Goal: Transaction & Acquisition: Book appointment/travel/reservation

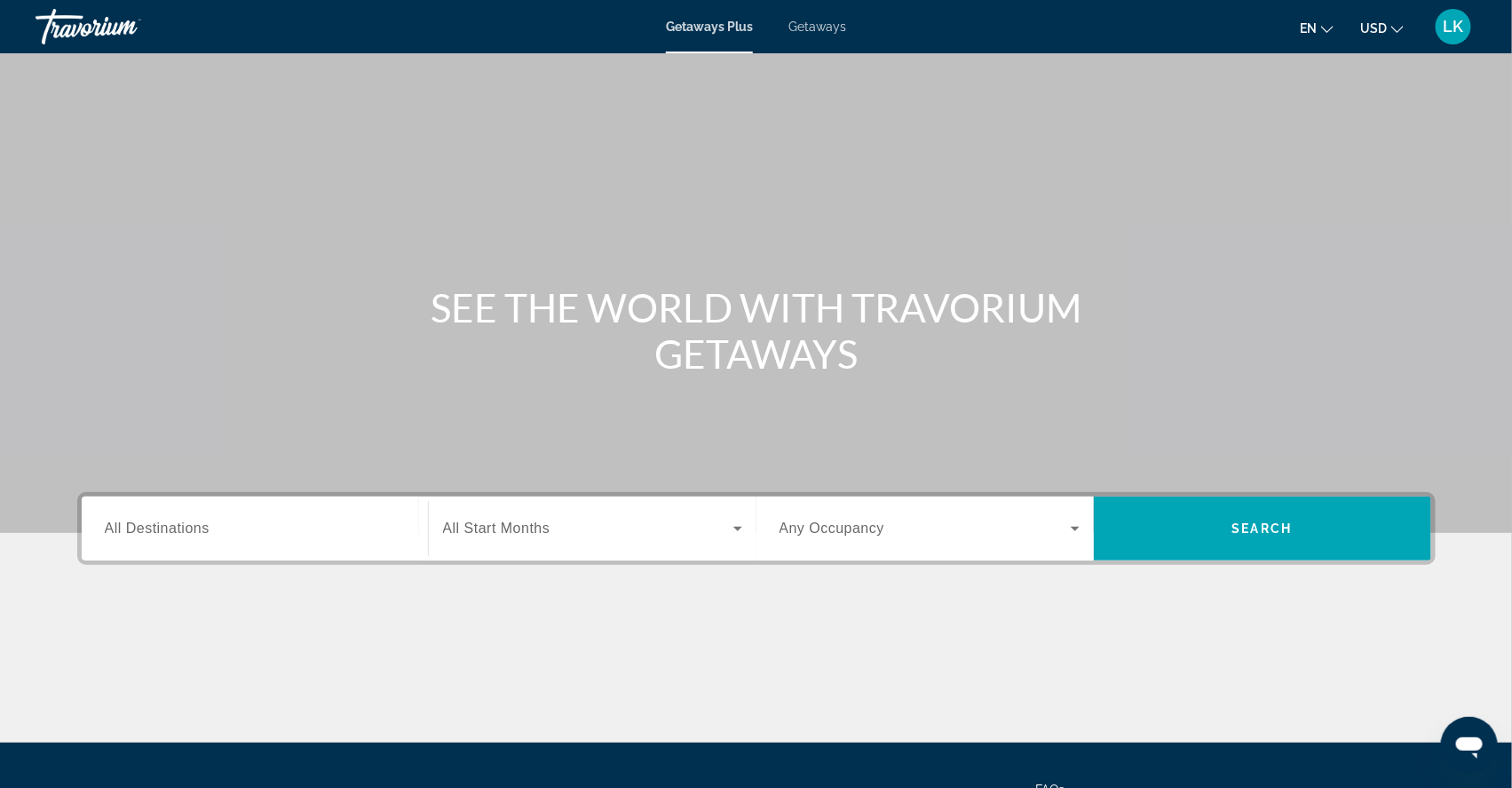
click at [812, 26] on span "Getaways" at bounding box center [817, 26] width 58 height 14
click at [168, 538] on div "Search widget" at bounding box center [254, 528] width 300 height 50
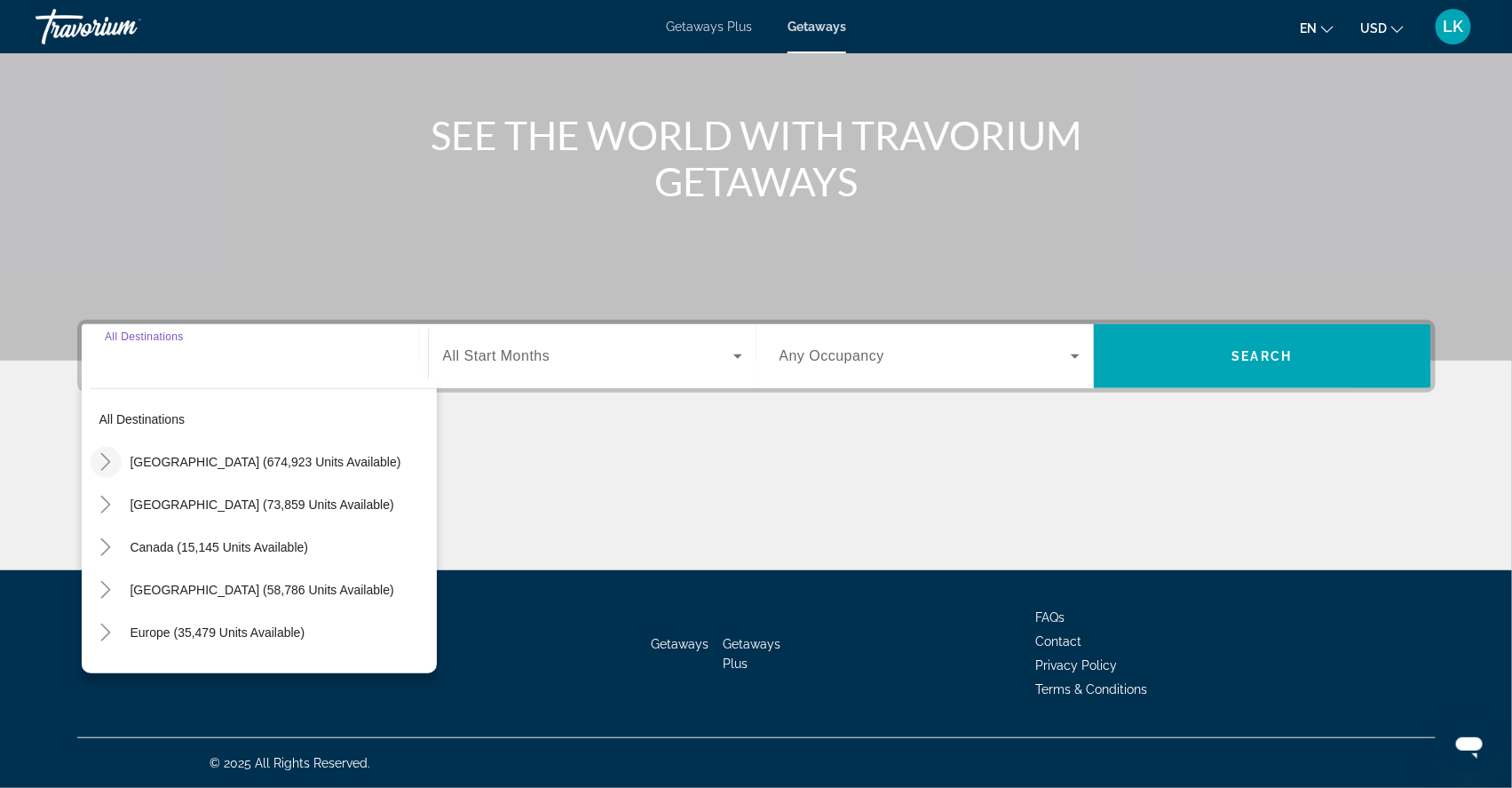
click at [97, 453] on icon "Toggle United States (674,923 units available)" at bounding box center [105, 461] width 17 height 17
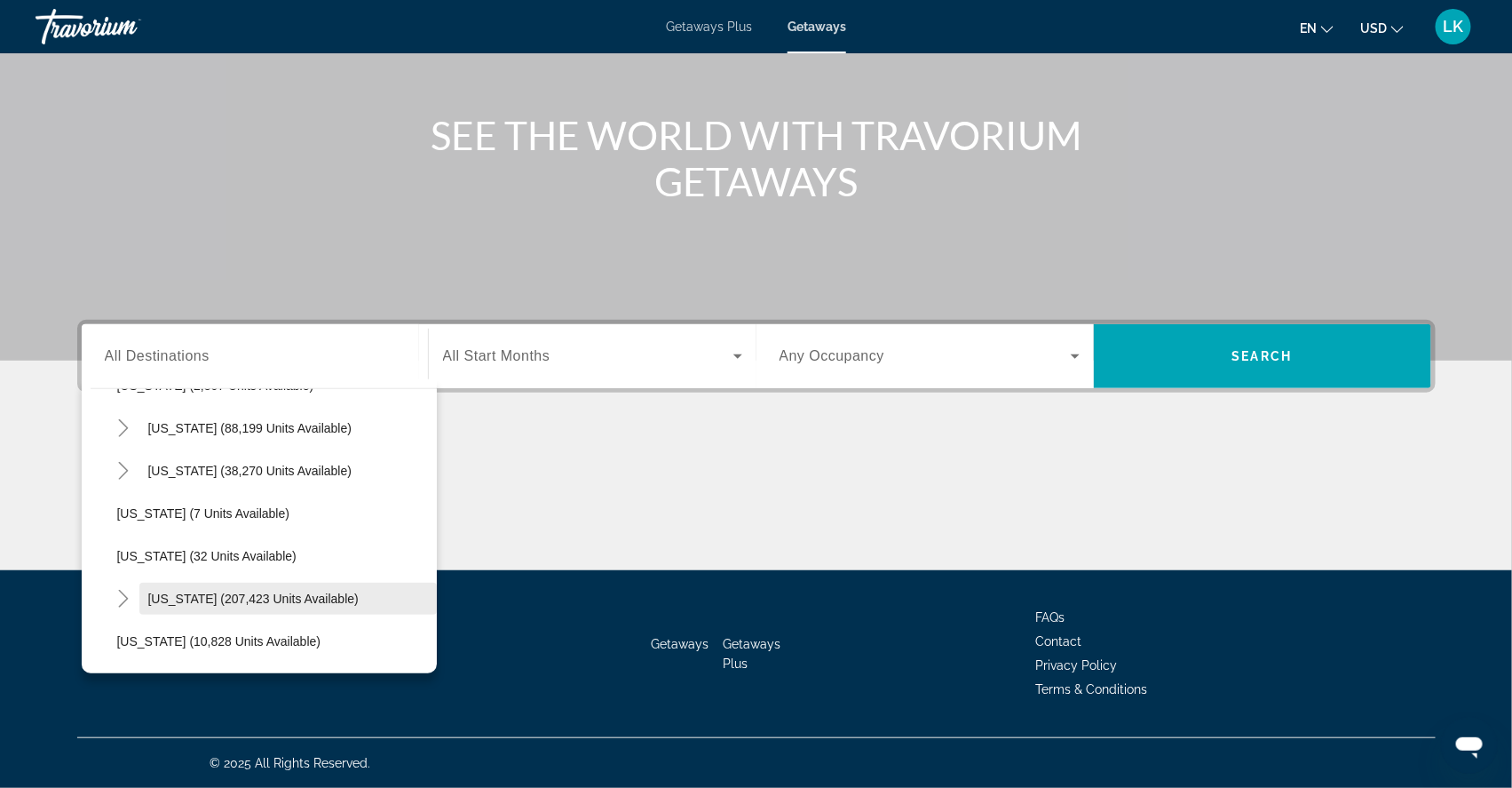
scroll to position [204, 0]
click at [115, 548] on icon "Toggle Florida (207,423 units available)" at bounding box center [123, 556] width 17 height 17
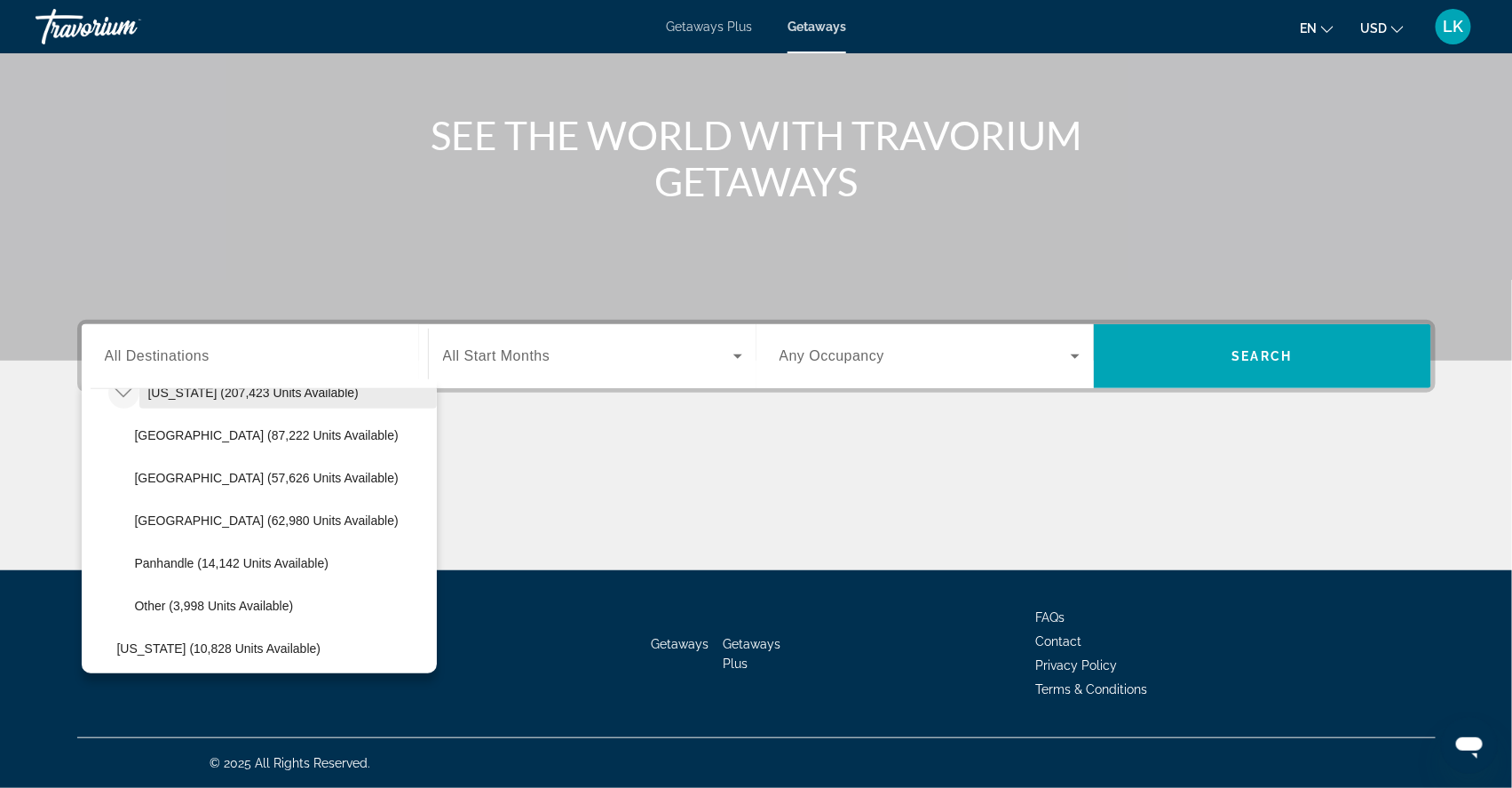
scroll to position [374, 0]
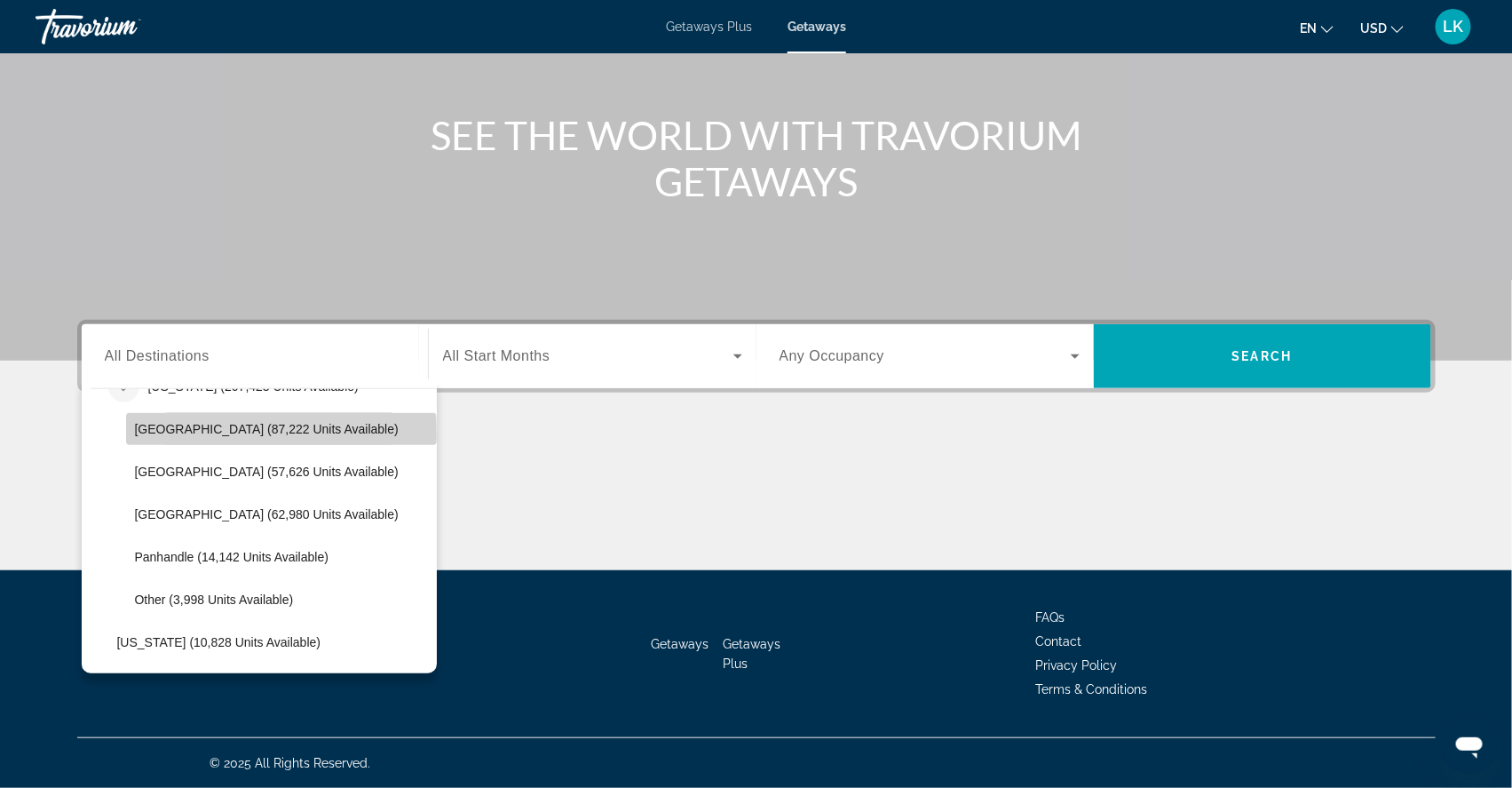
click at [152, 418] on span "Search widget" at bounding box center [281, 428] width 311 height 42
type input "**********"
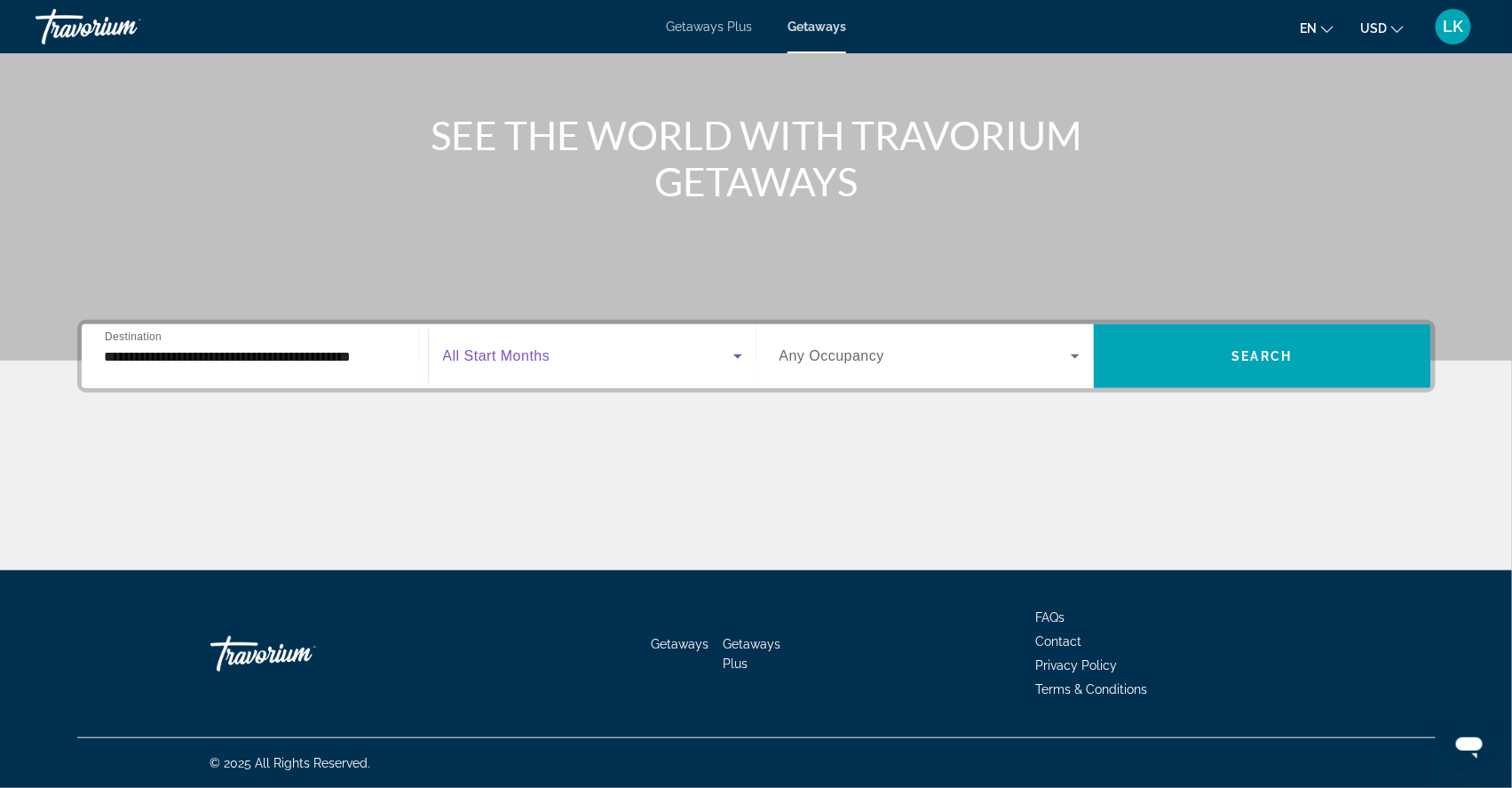
click at [629, 346] on span "Search widget" at bounding box center [588, 356] width 291 height 21
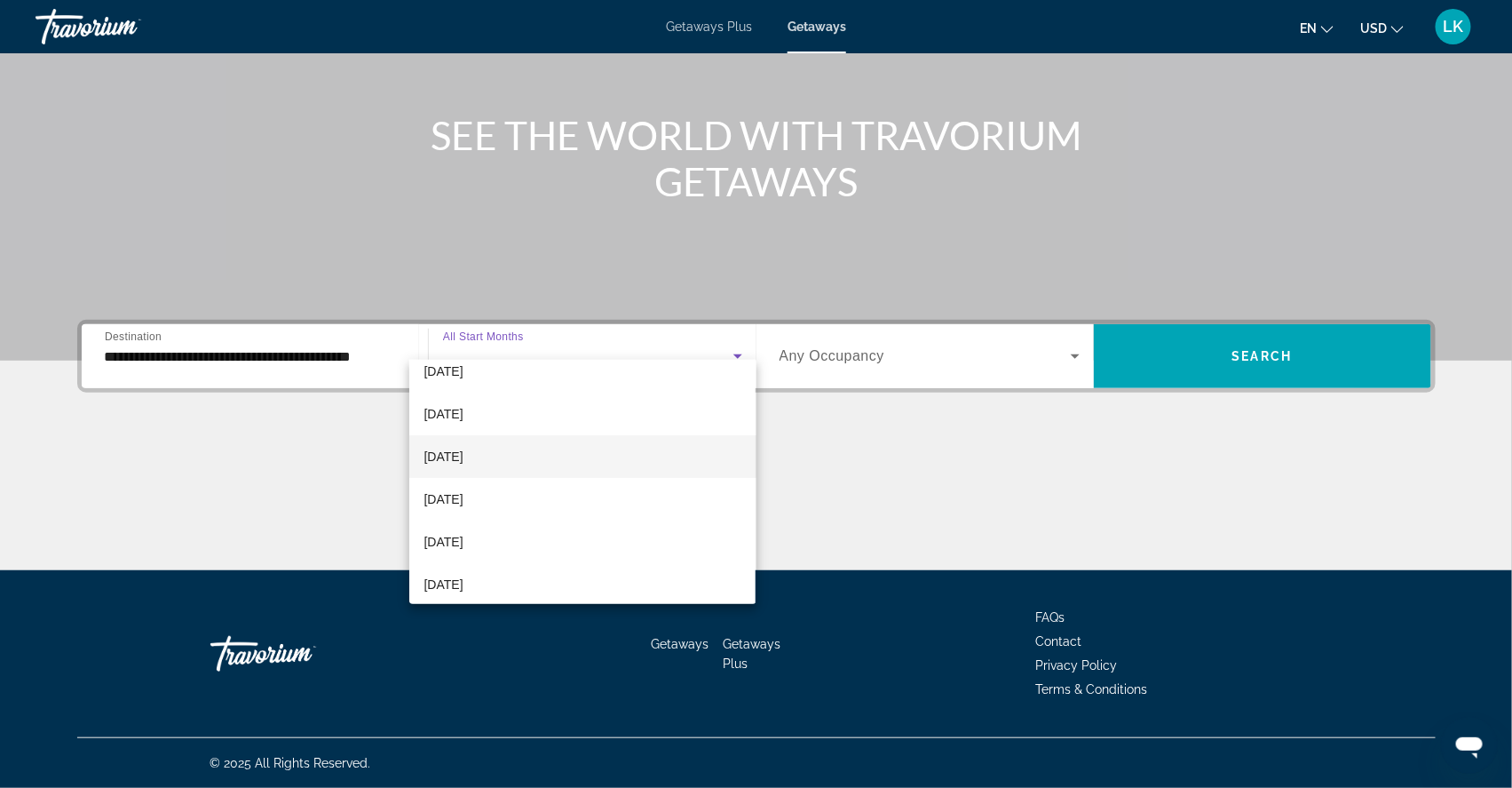
click at [462, 458] on span "[DATE]" at bounding box center [443, 456] width 39 height 21
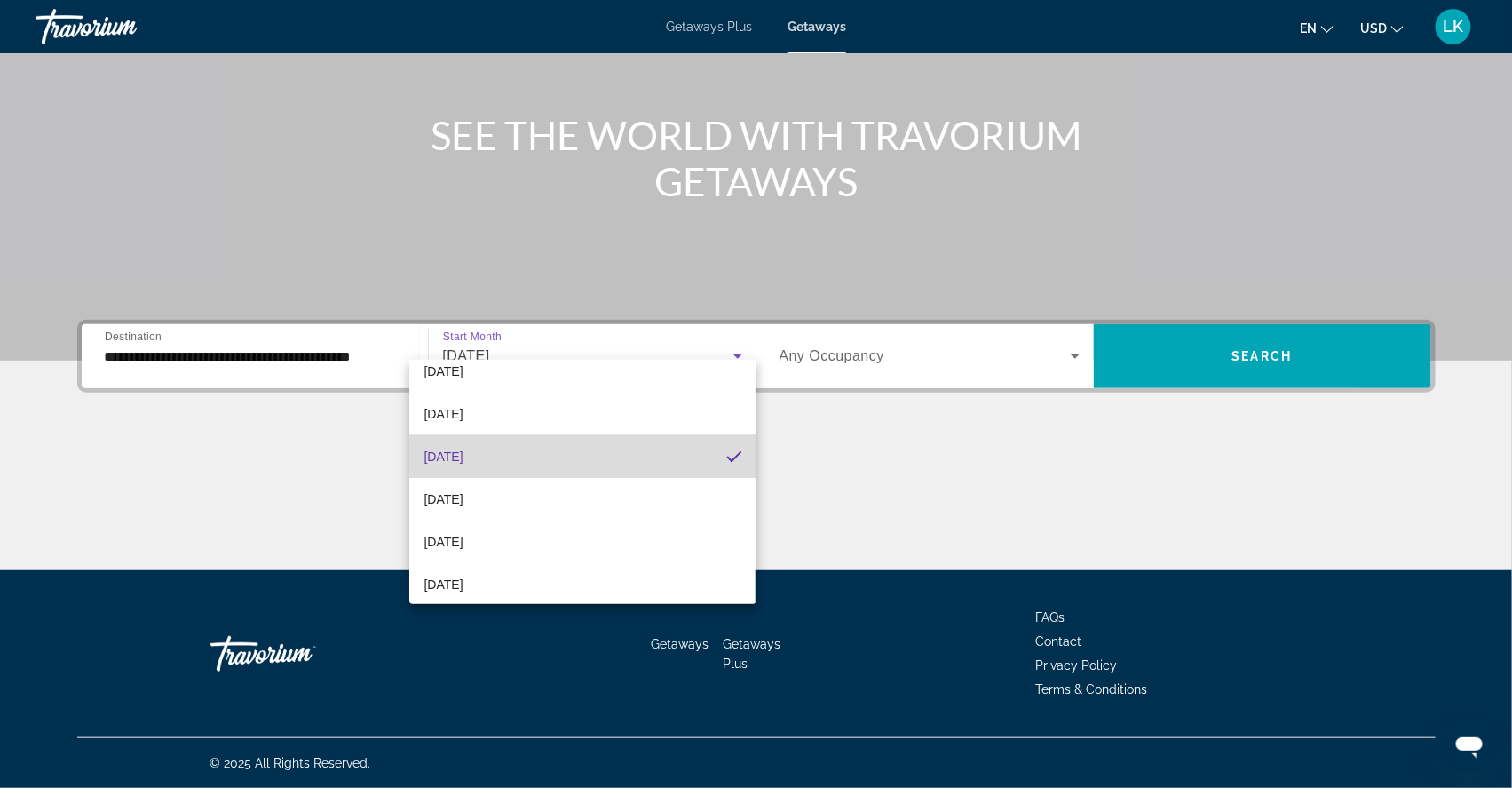
scroll to position [144, 0]
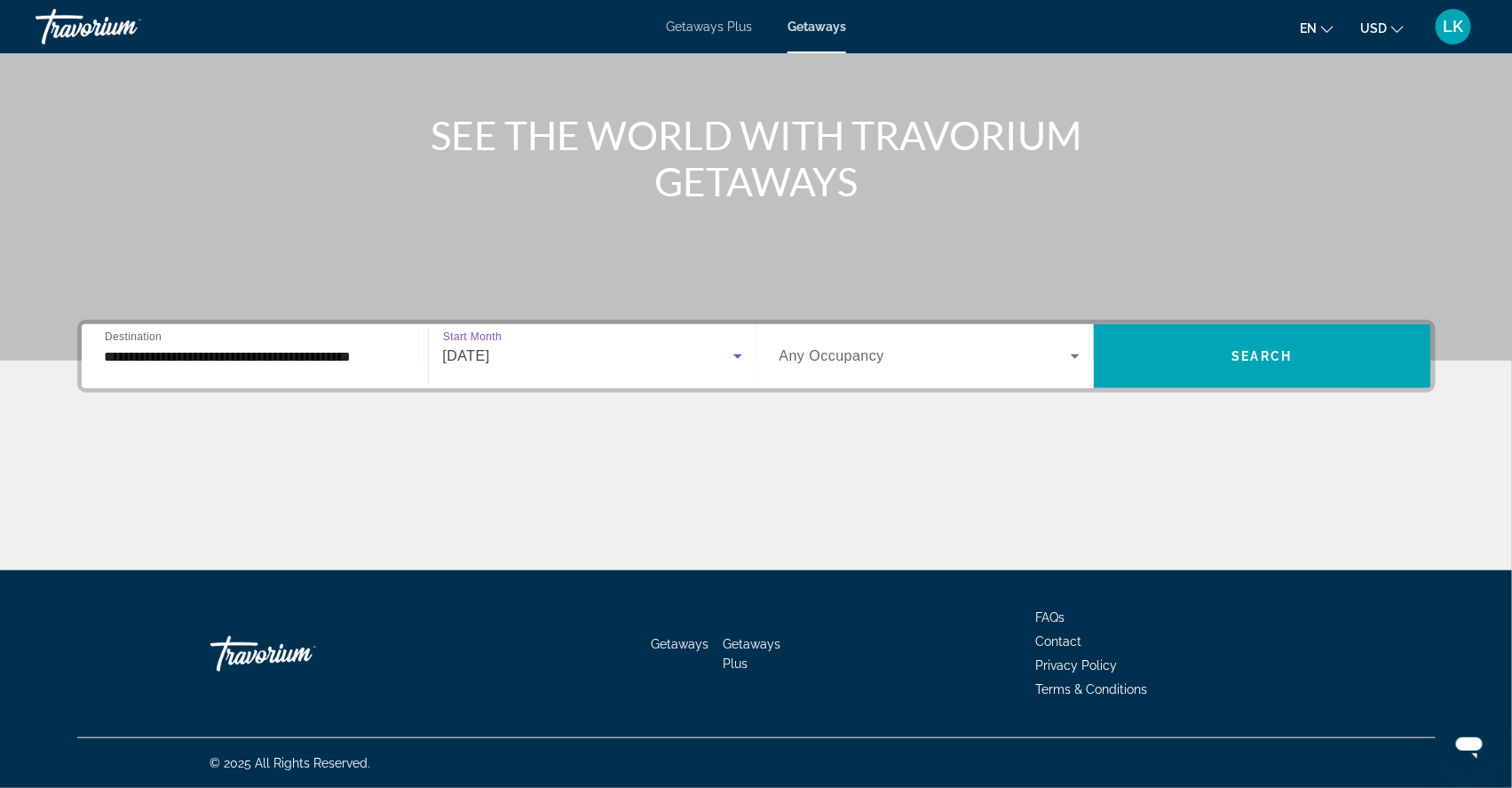
click at [985, 346] on span "Search widget" at bounding box center [925, 356] width 292 height 21
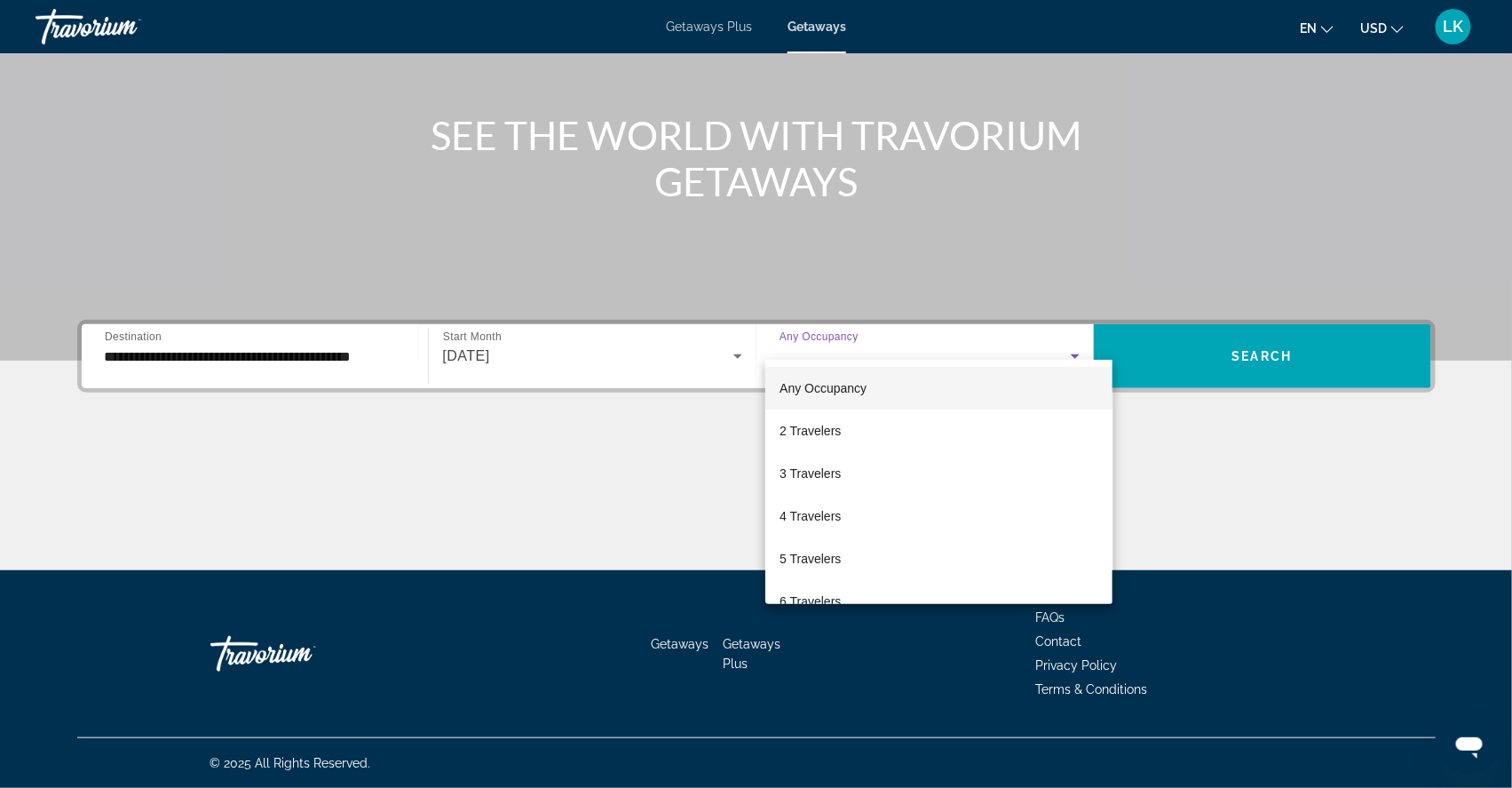
click at [1232, 332] on div at bounding box center [756, 394] width 1512 height 788
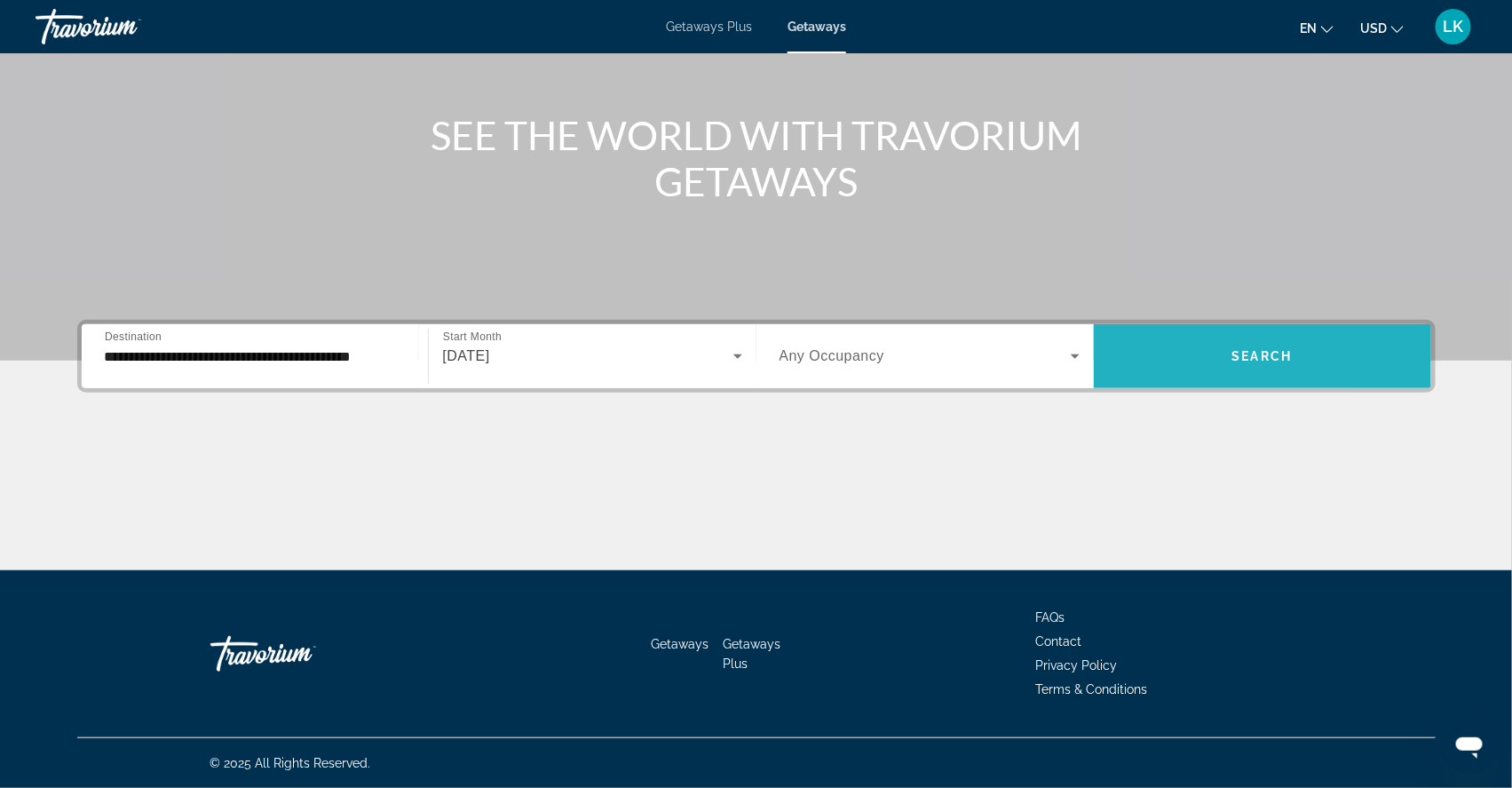
click at [1232, 335] on span "Search widget" at bounding box center [1263, 356] width 337 height 42
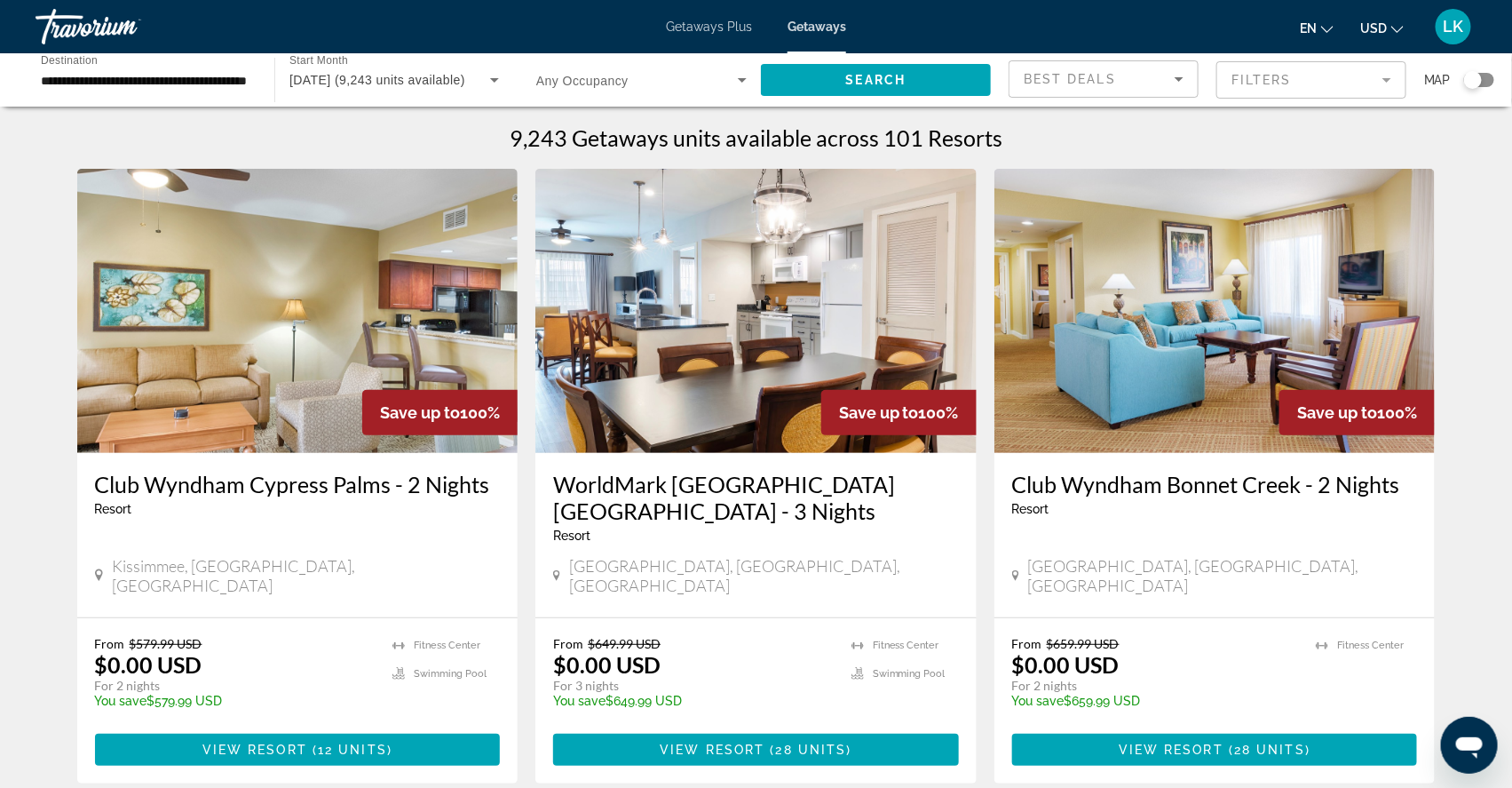
click at [1335, 78] on mat-form-field "Filters" at bounding box center [1310, 80] width 190 height 38
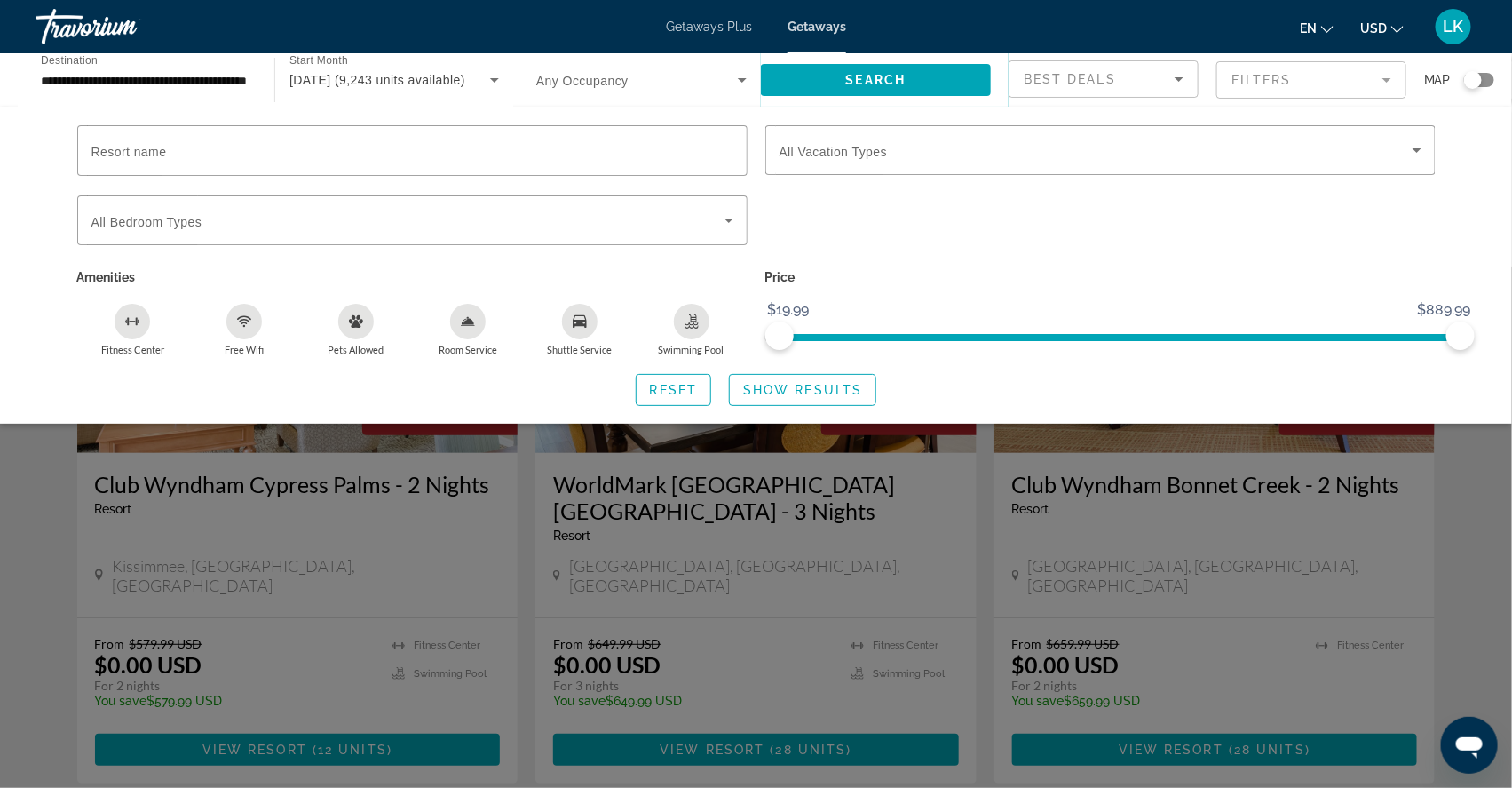
click at [814, 169] on div "Search widget" at bounding box center [1100, 150] width 642 height 50
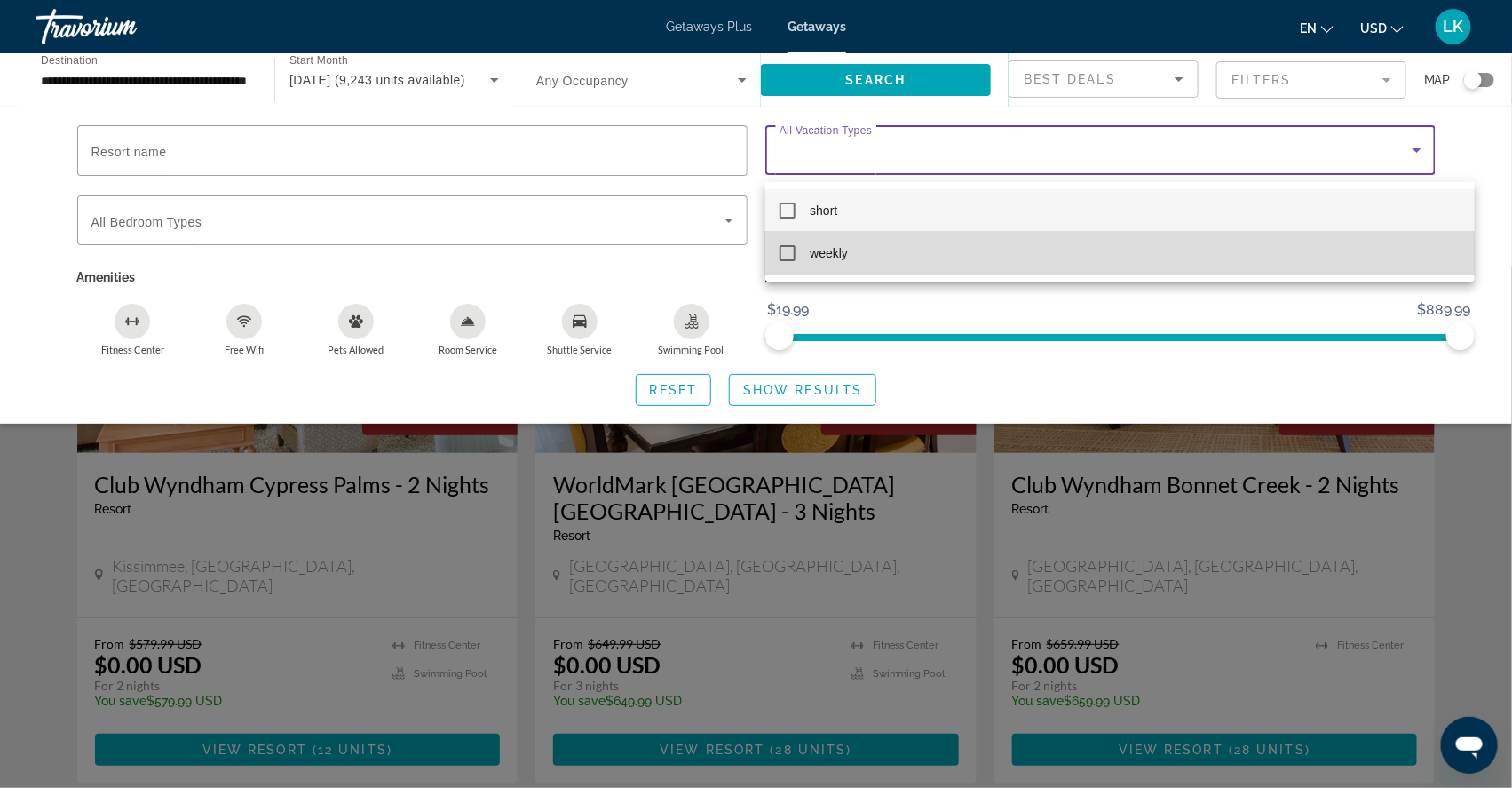
click at [790, 259] on mat-pseudo-checkbox at bounding box center [787, 252] width 16 height 16
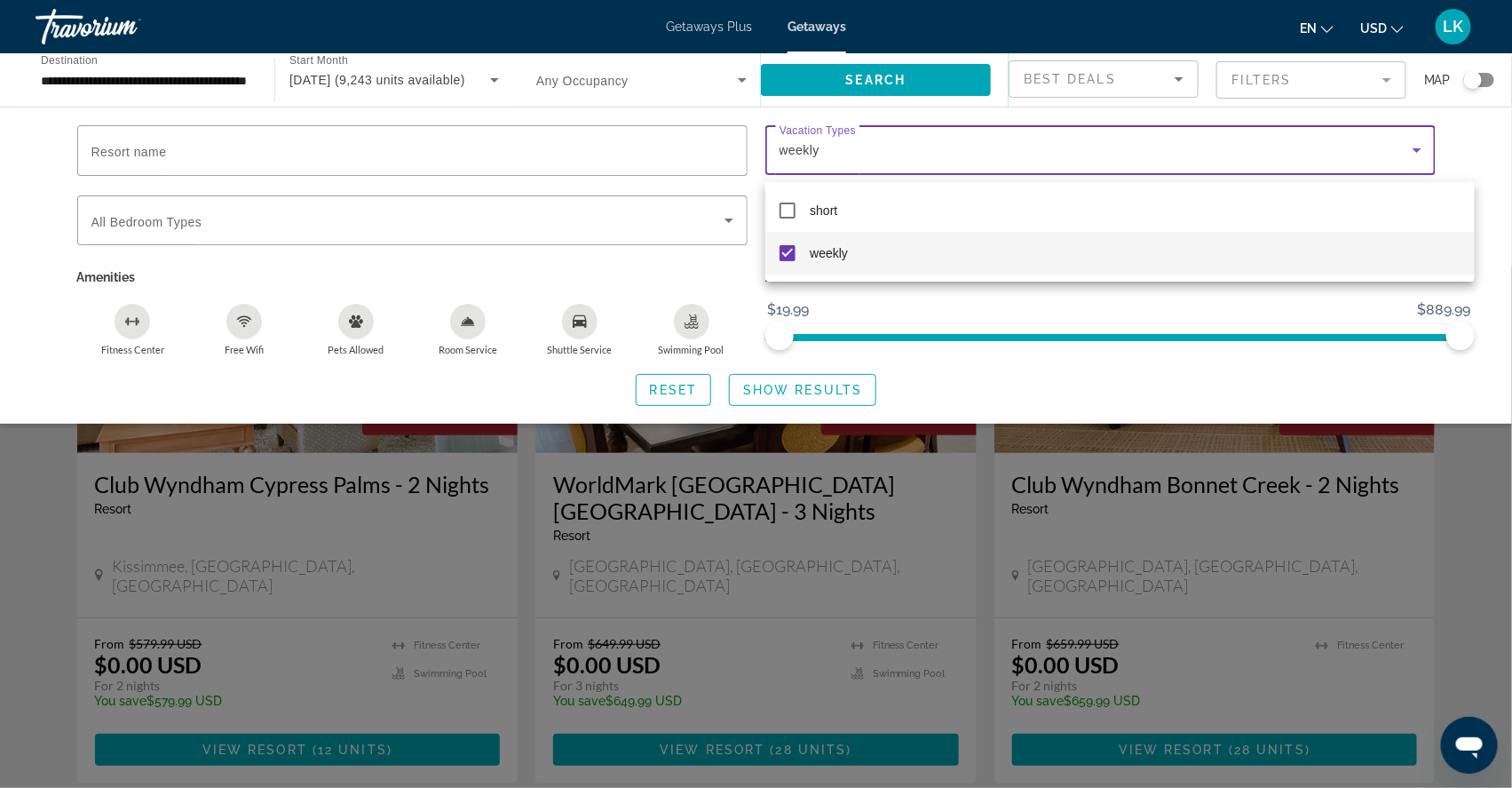
click at [792, 401] on div at bounding box center [756, 394] width 1512 height 788
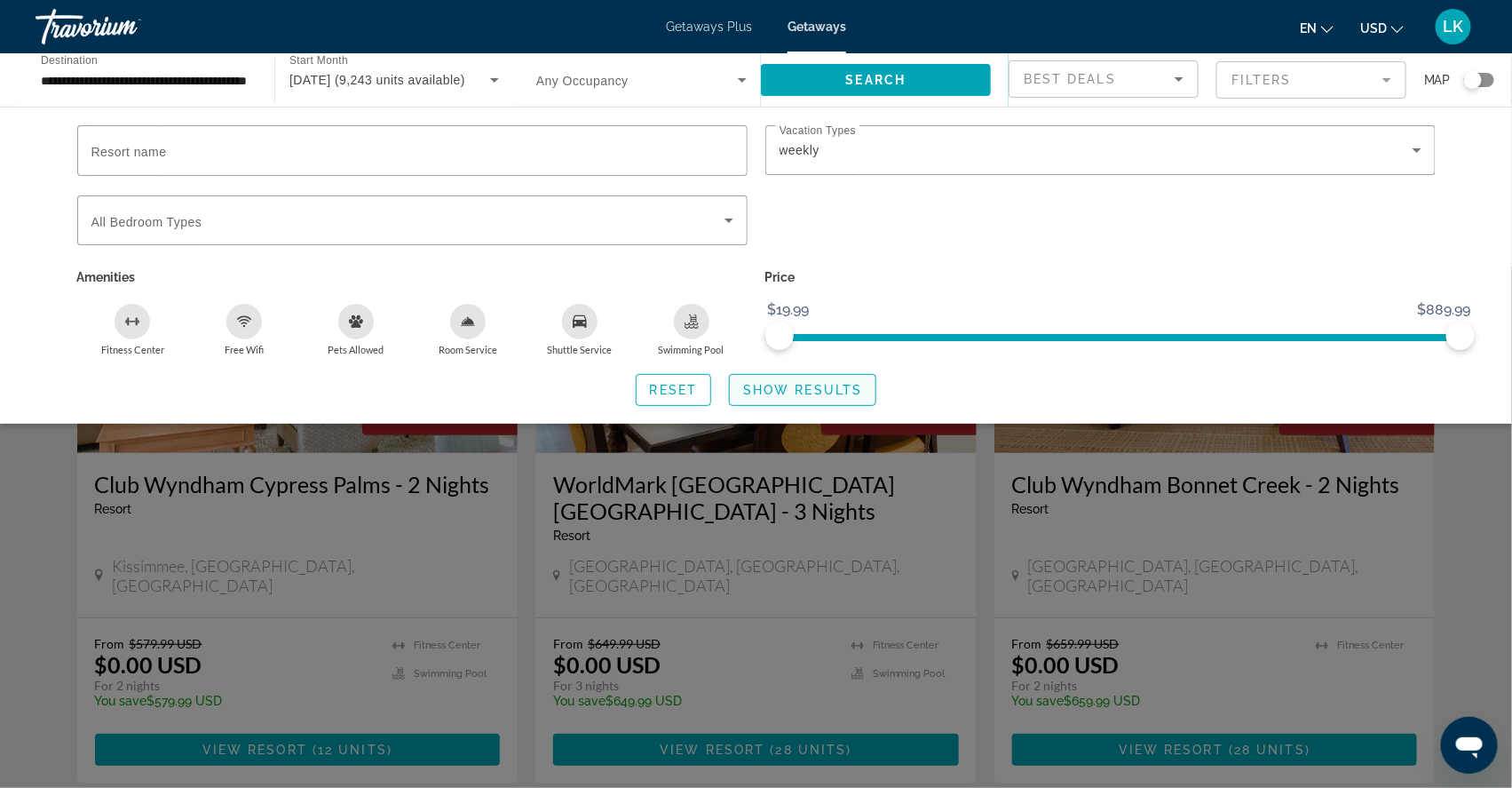
click at [792, 397] on span "Show Results" at bounding box center [802, 389] width 119 height 14
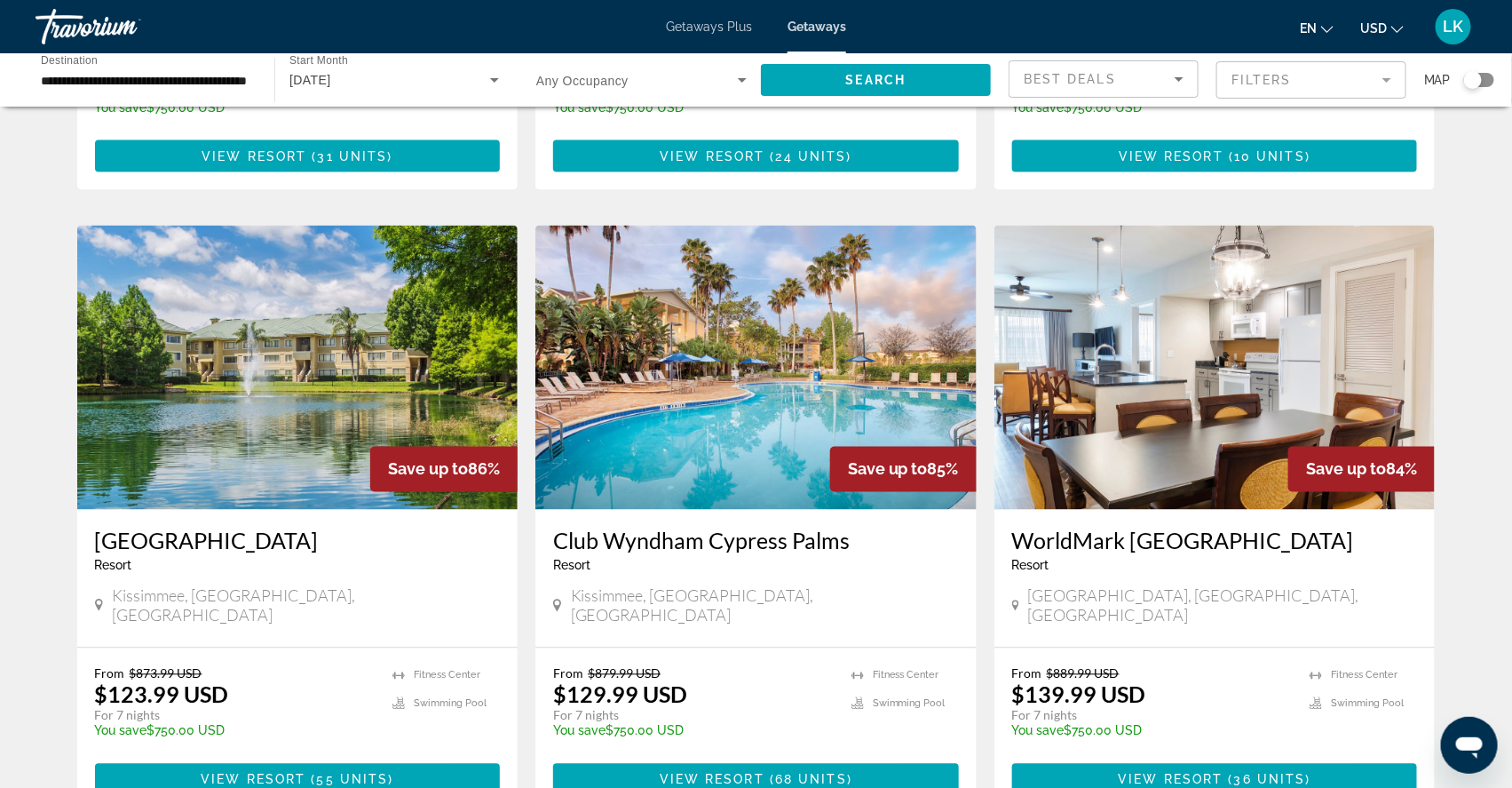
scroll to position [1208, 0]
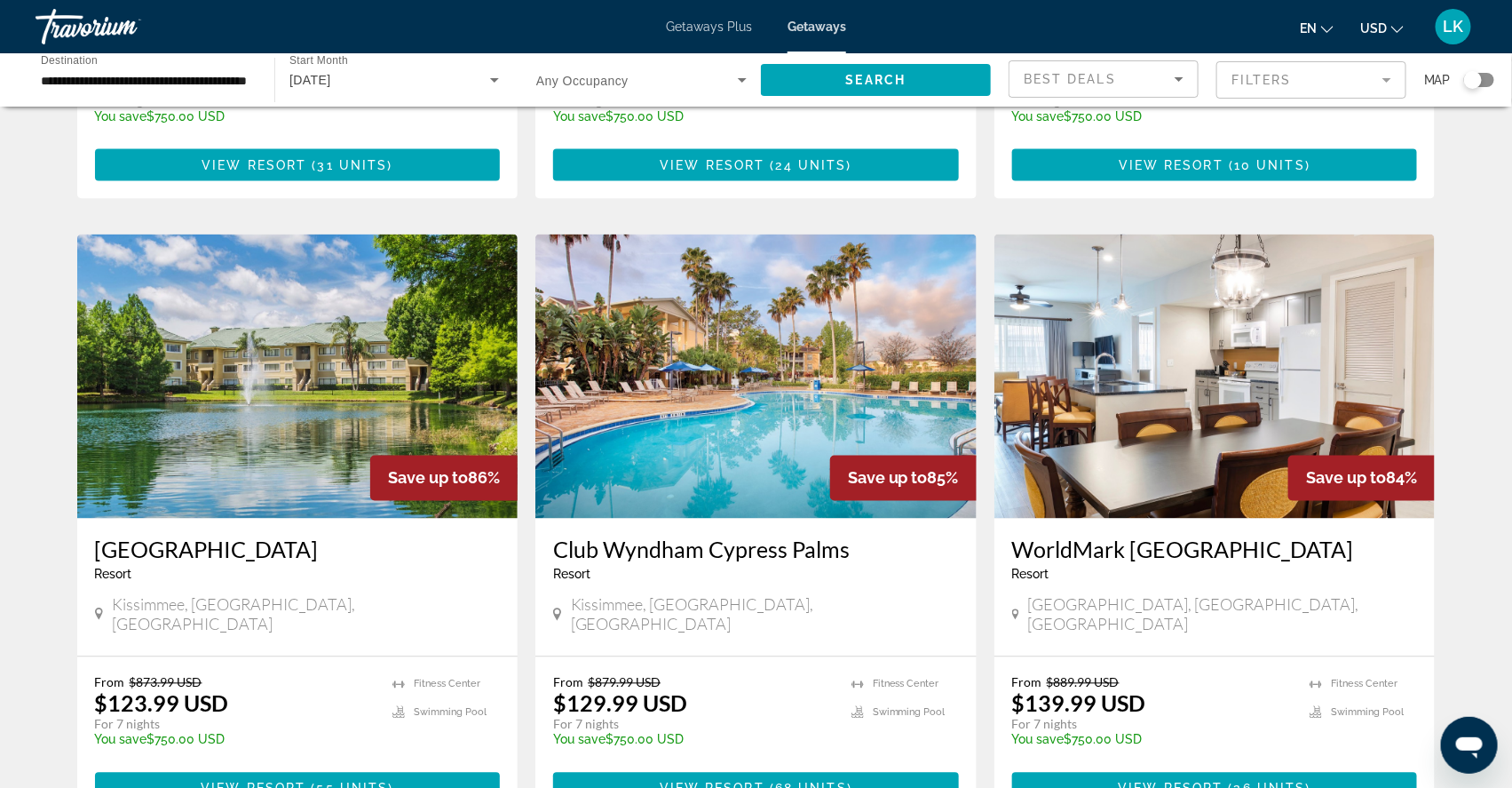
click at [1182, 432] on img "Main content" at bounding box center [1214, 377] width 441 height 284
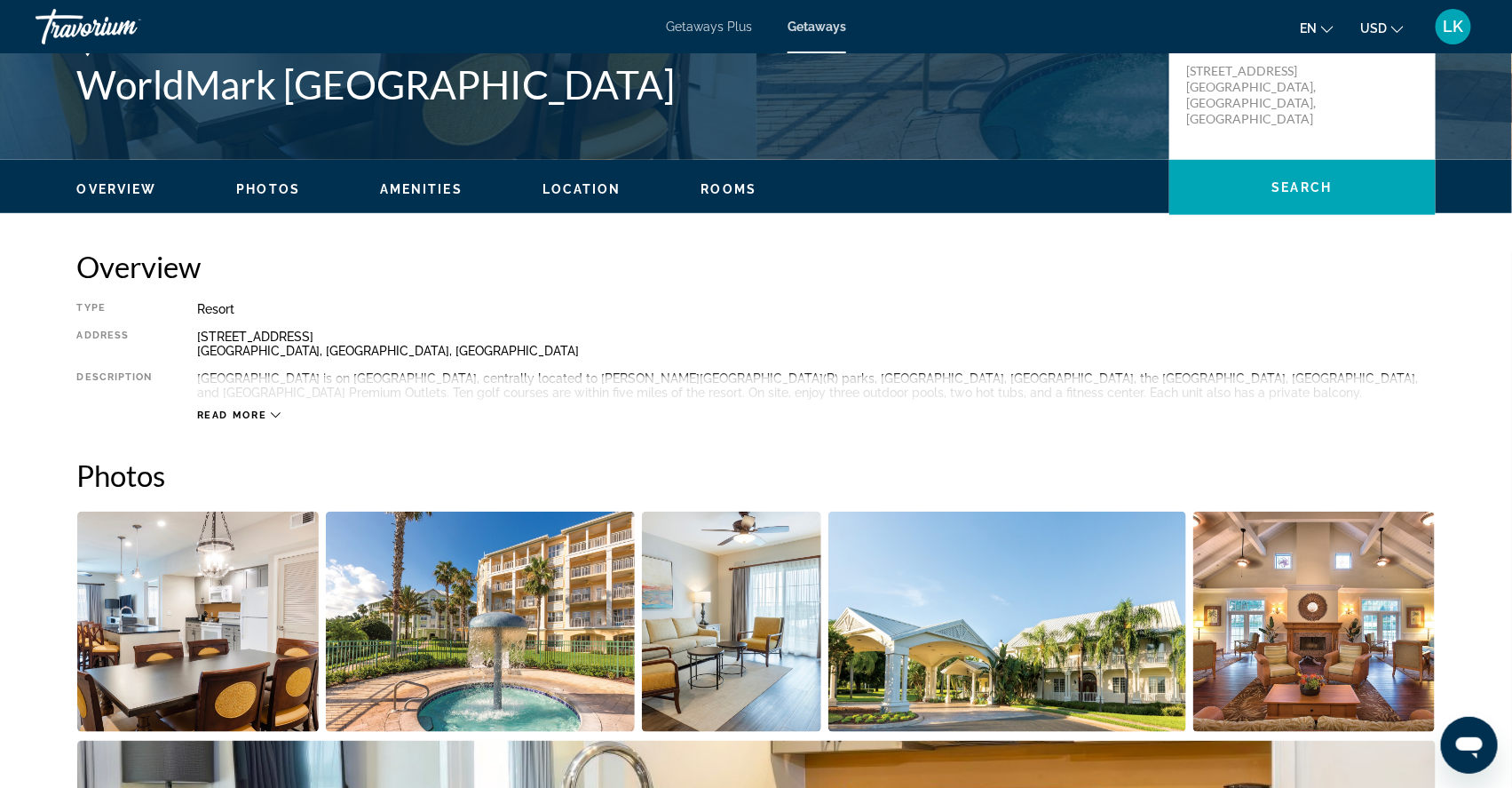
scroll to position [454, 0]
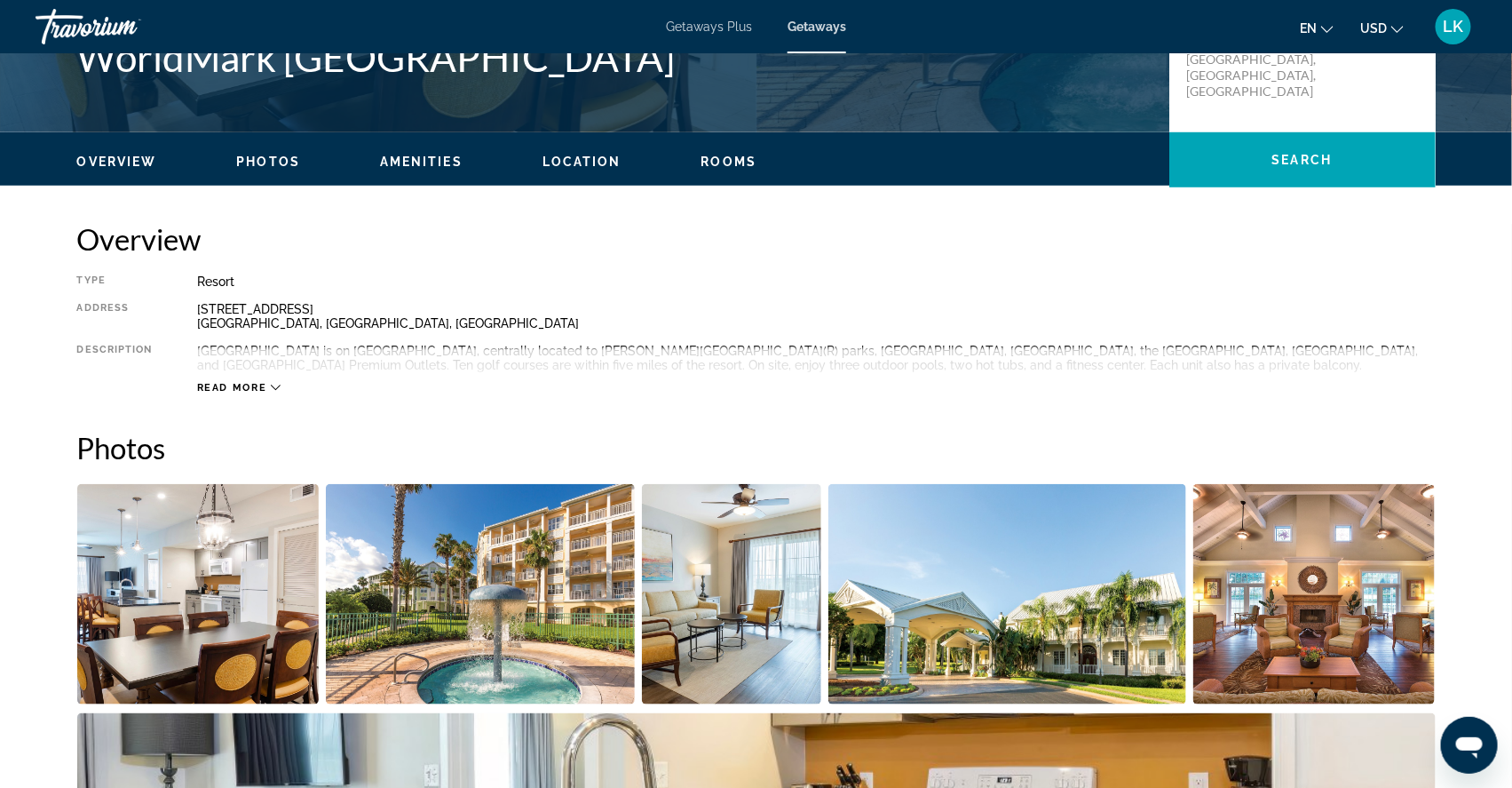
click at [150, 581] on img "Open full-screen image slider" at bounding box center [198, 594] width 242 height 220
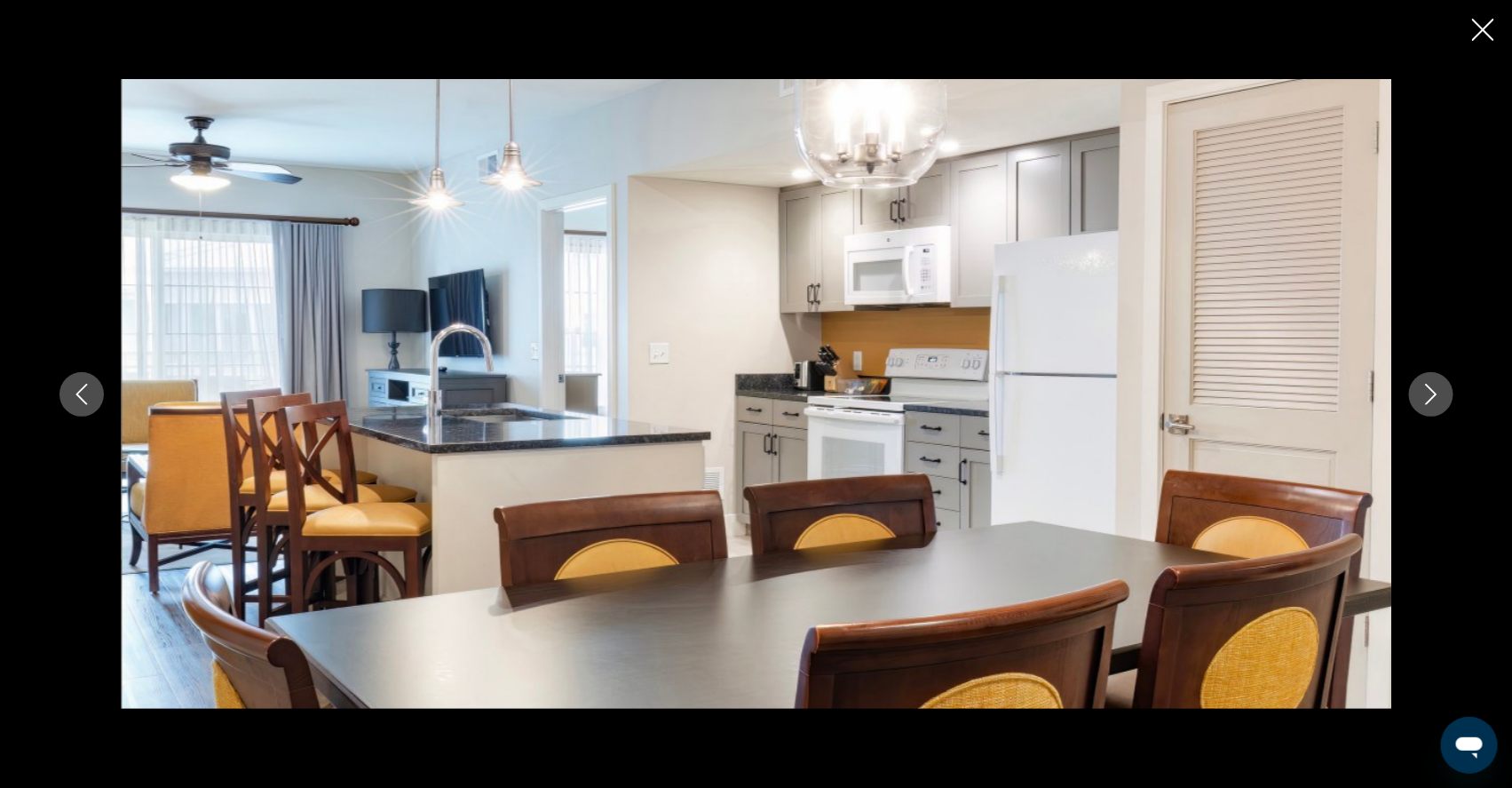
click at [1441, 398] on icon "Next image" at bounding box center [1430, 394] width 21 height 21
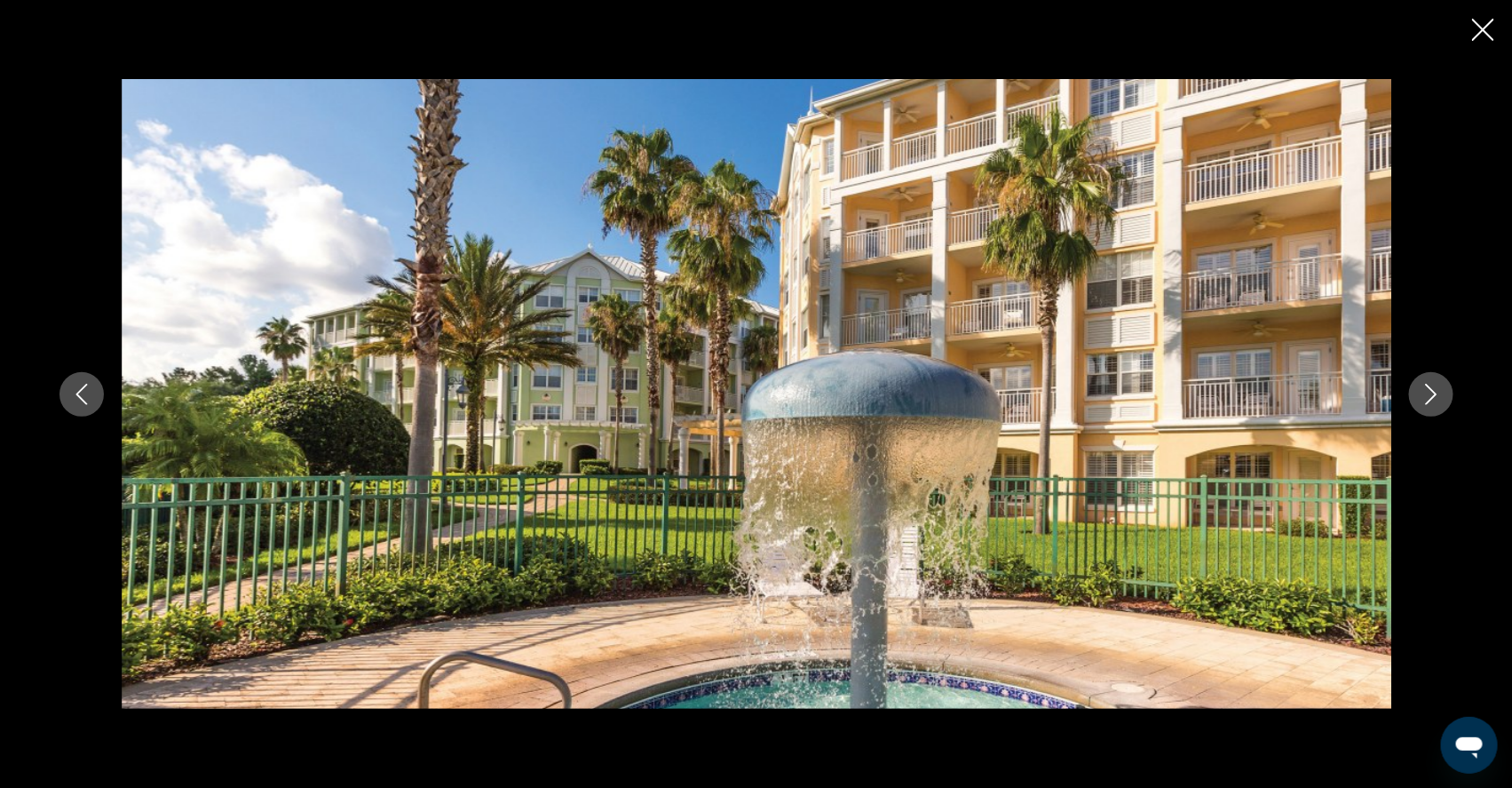
click at [1441, 398] on icon "Next image" at bounding box center [1430, 394] width 21 height 21
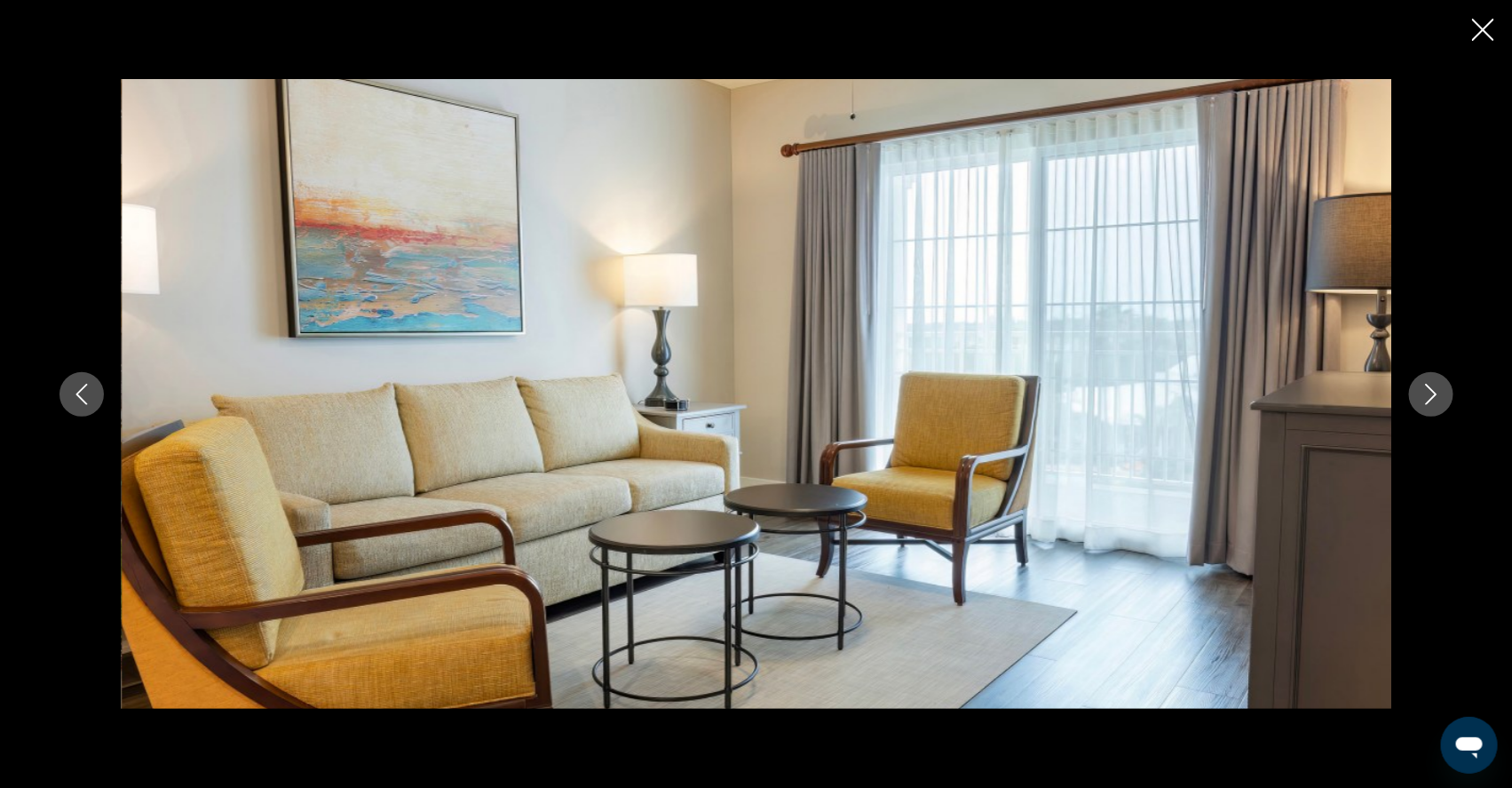
click at [1441, 398] on icon "Next image" at bounding box center [1430, 394] width 21 height 21
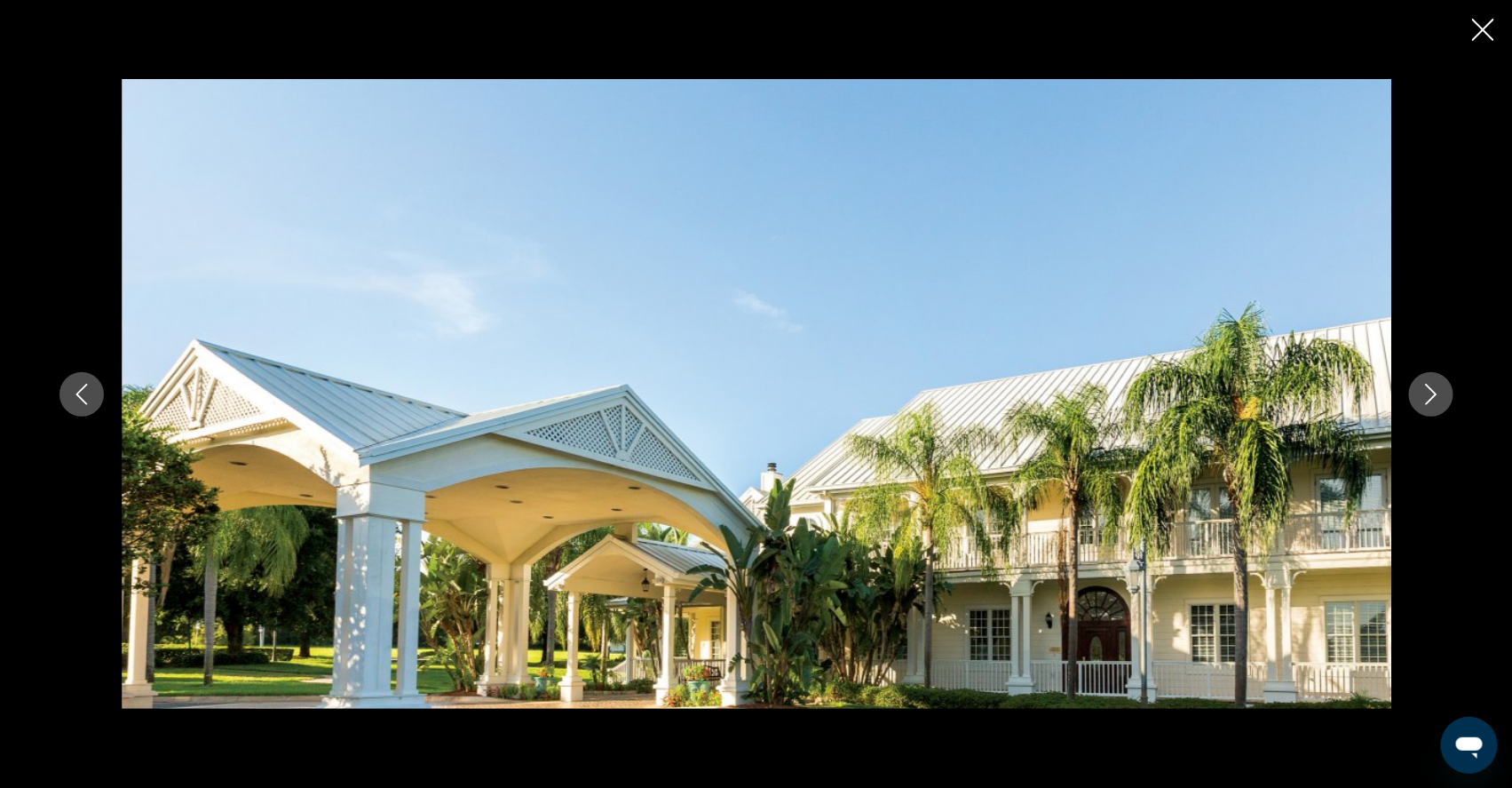
scroll to position [542, 0]
click at [1441, 392] on icon "Next image" at bounding box center [1430, 394] width 21 height 21
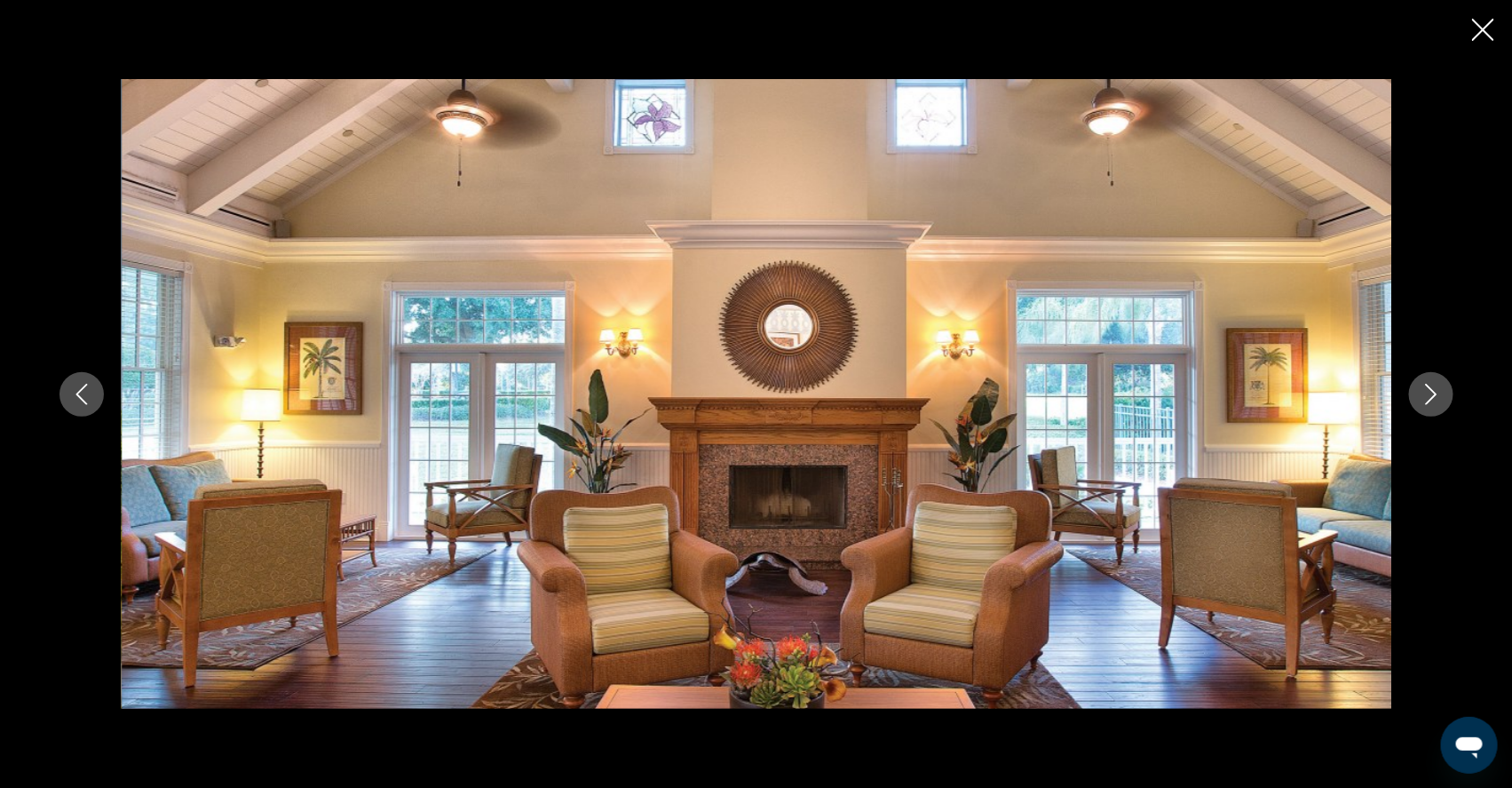
click at [1441, 394] on icon "Next image" at bounding box center [1430, 394] width 21 height 21
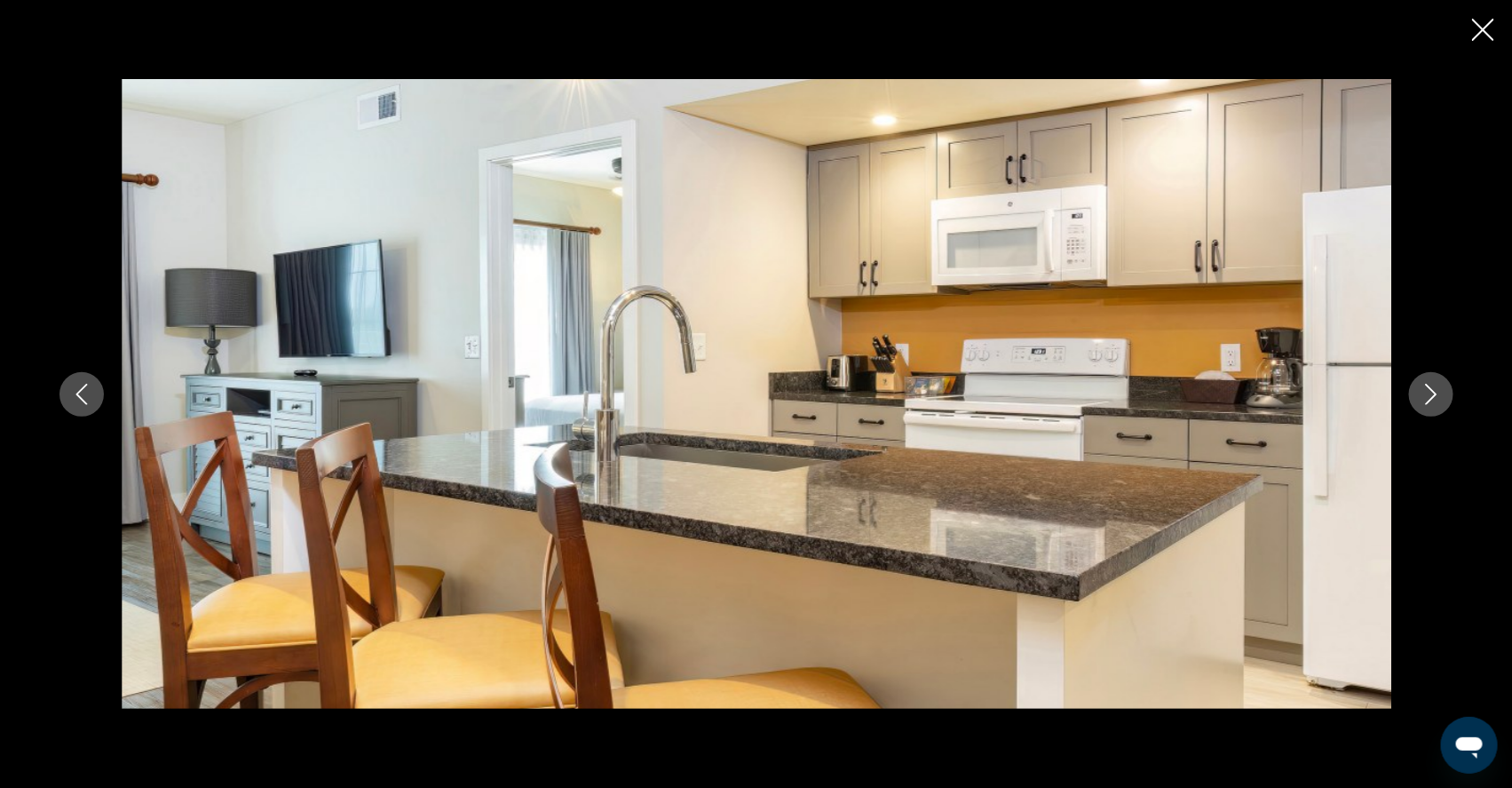
click at [1441, 394] on icon "Next image" at bounding box center [1430, 394] width 21 height 21
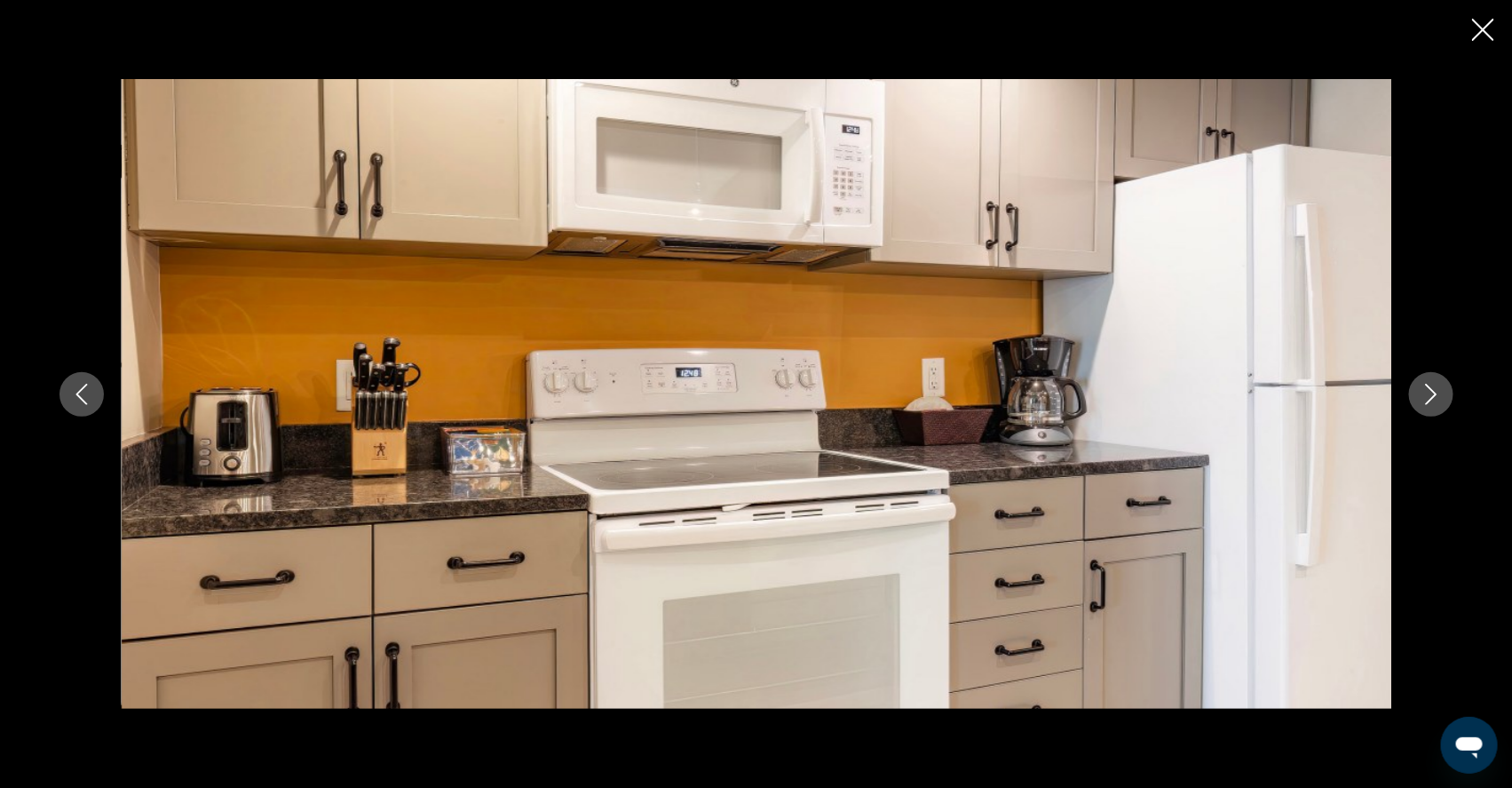
click at [1441, 395] on icon "Next image" at bounding box center [1430, 394] width 21 height 21
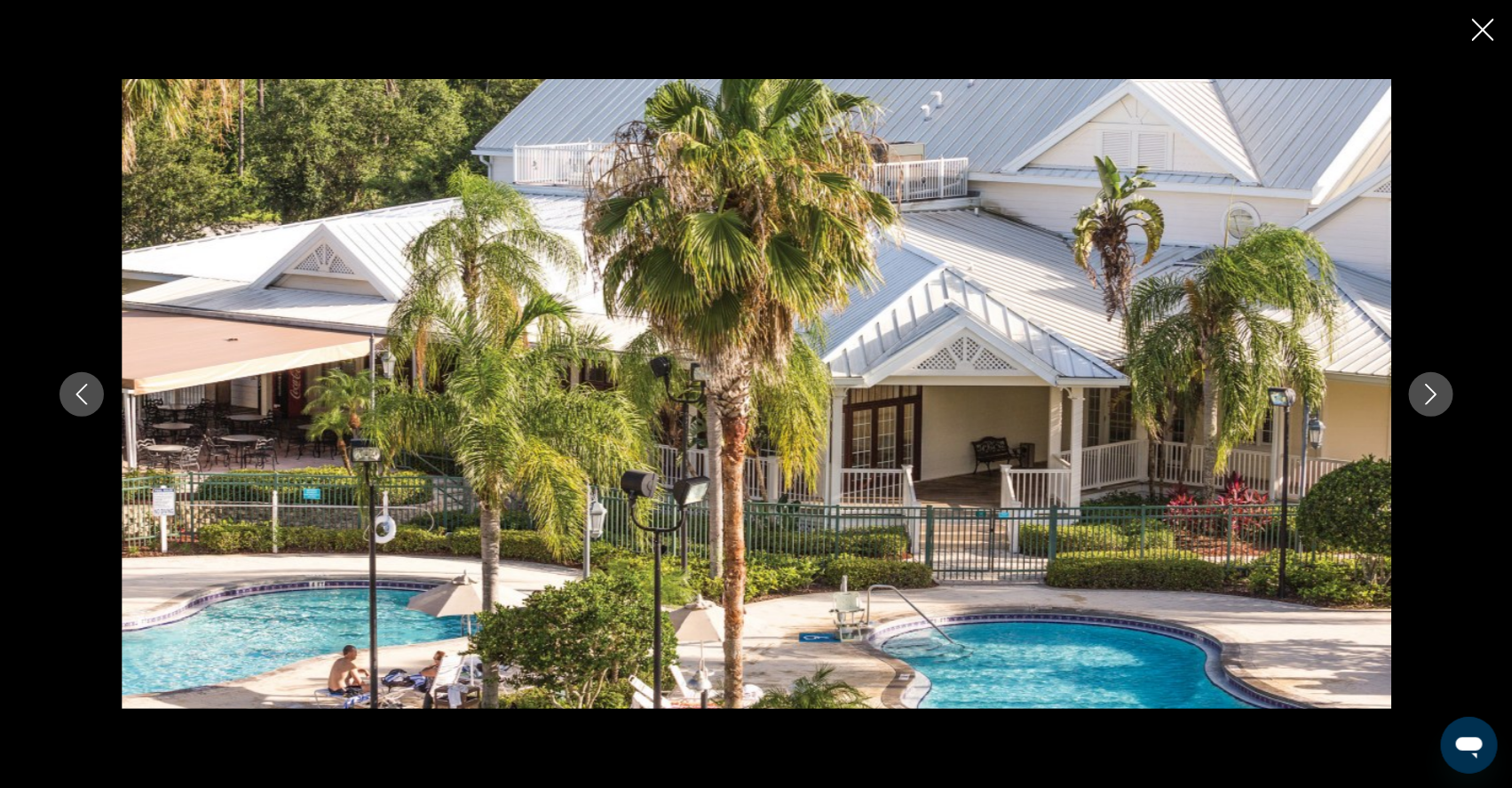
click at [1441, 395] on icon "Next image" at bounding box center [1430, 394] width 21 height 21
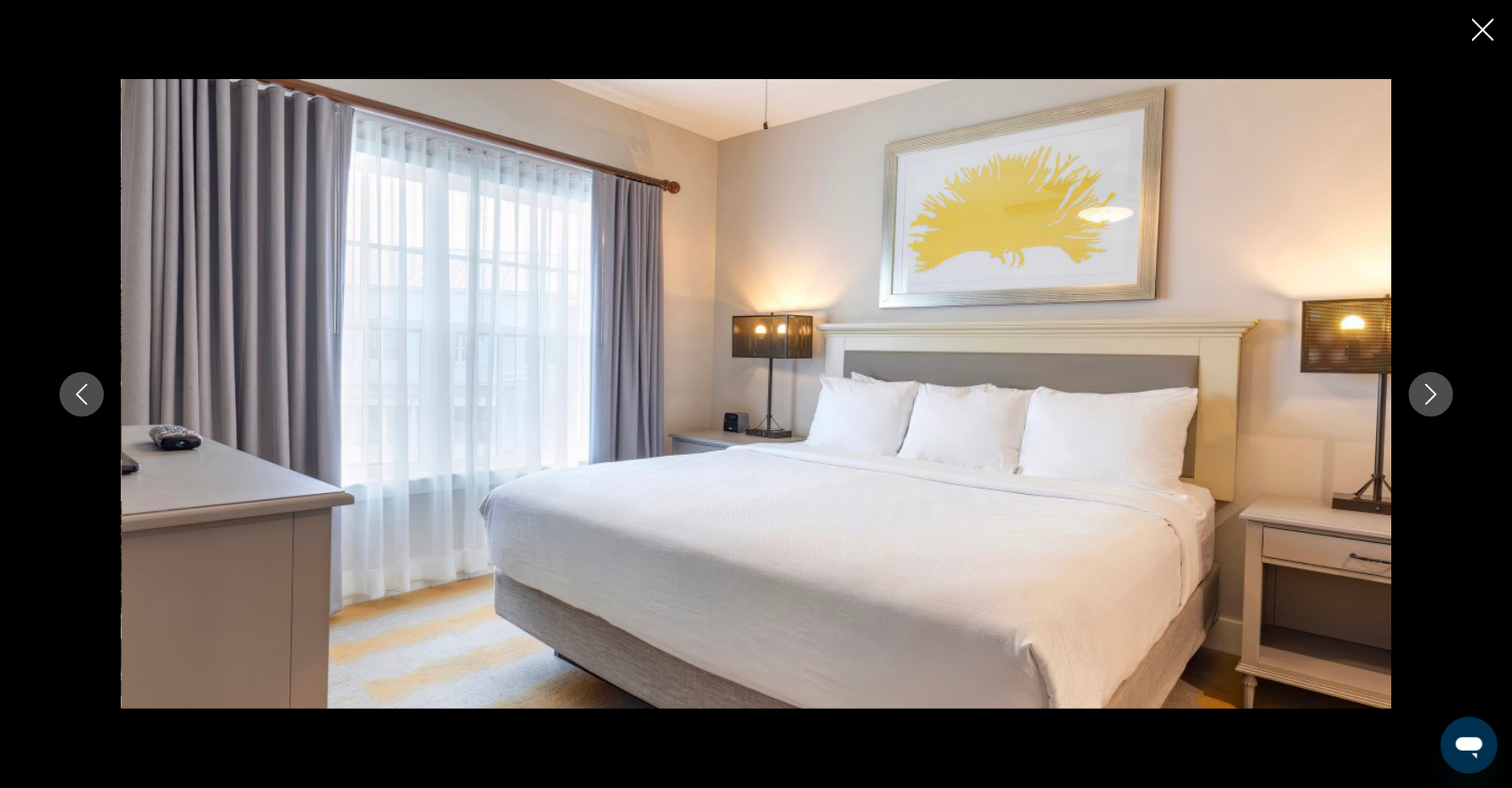
click at [1441, 398] on icon "Next image" at bounding box center [1430, 394] width 21 height 21
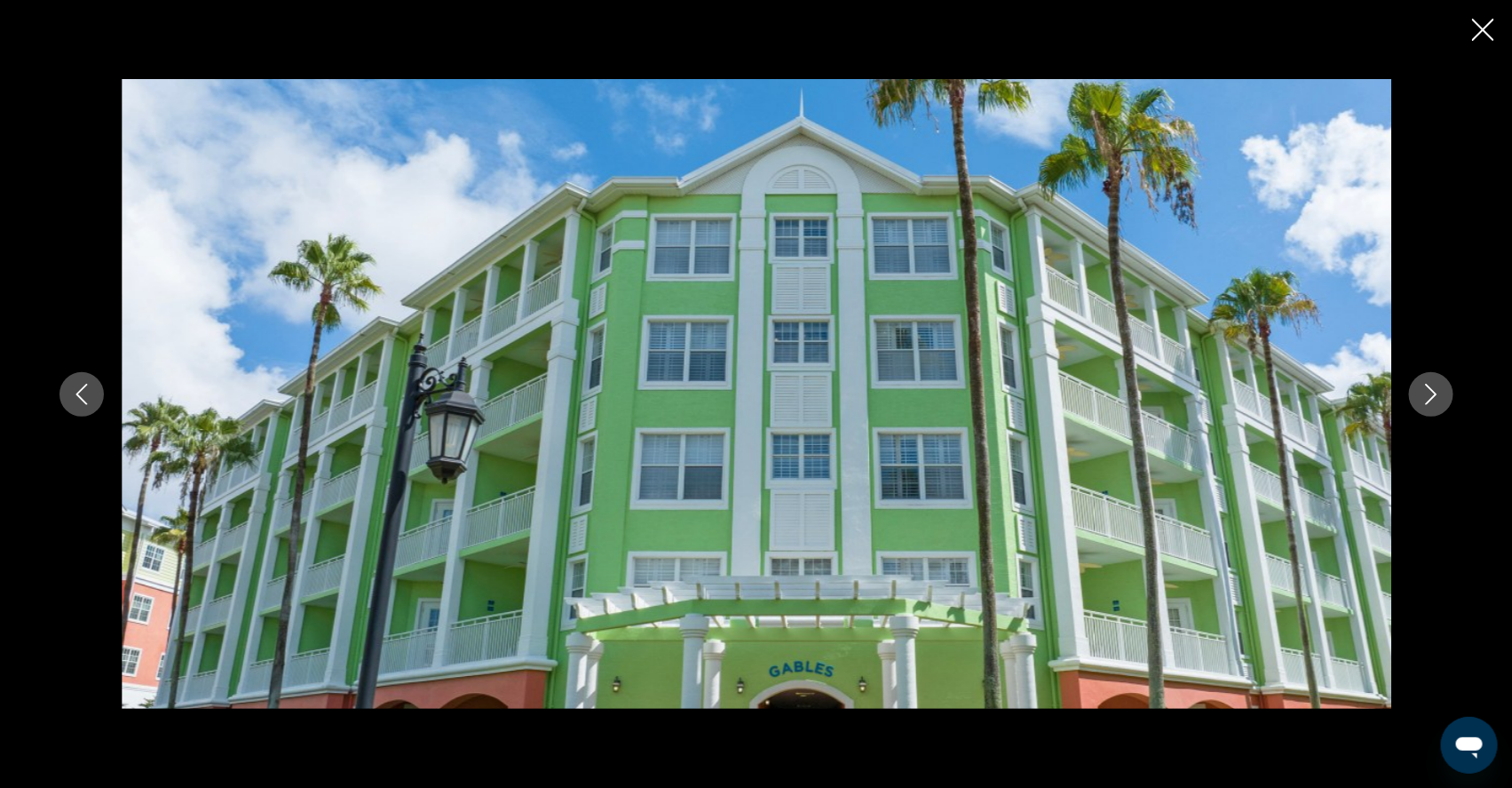
click at [1441, 399] on icon "Next image" at bounding box center [1430, 394] width 21 height 21
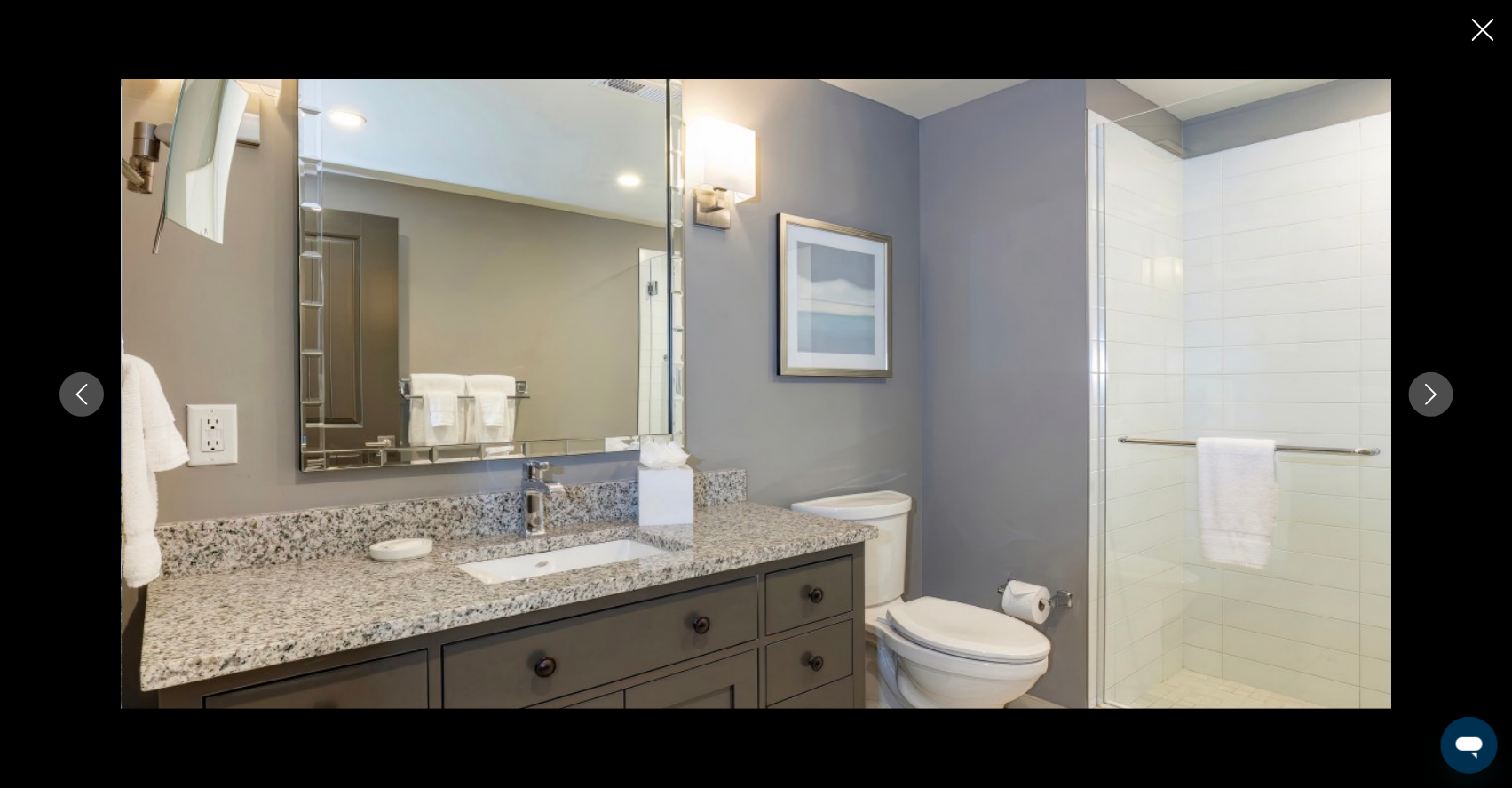
click at [1441, 399] on icon "Next image" at bounding box center [1430, 394] width 21 height 21
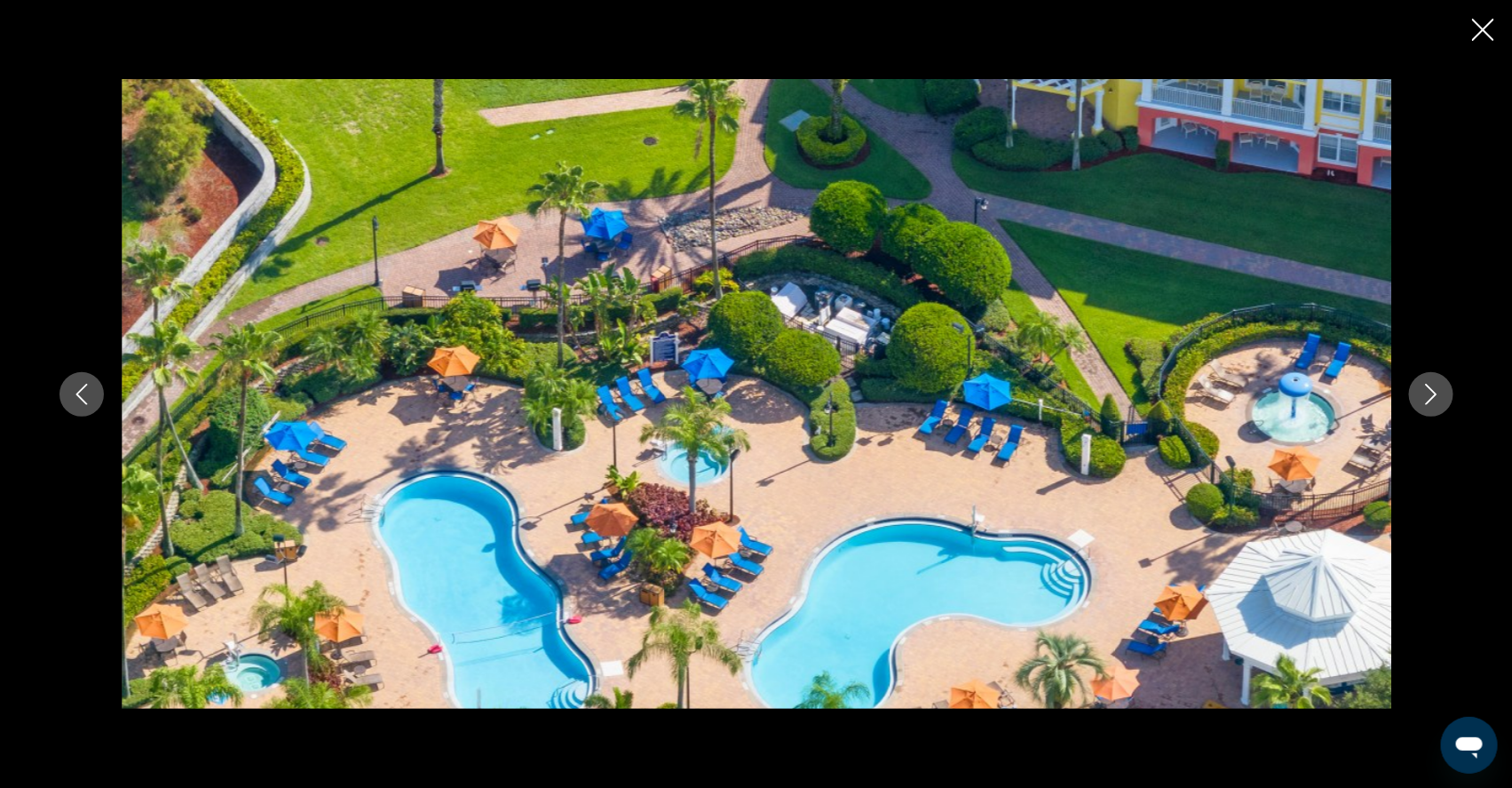
click at [1441, 399] on icon "Next image" at bounding box center [1430, 394] width 21 height 21
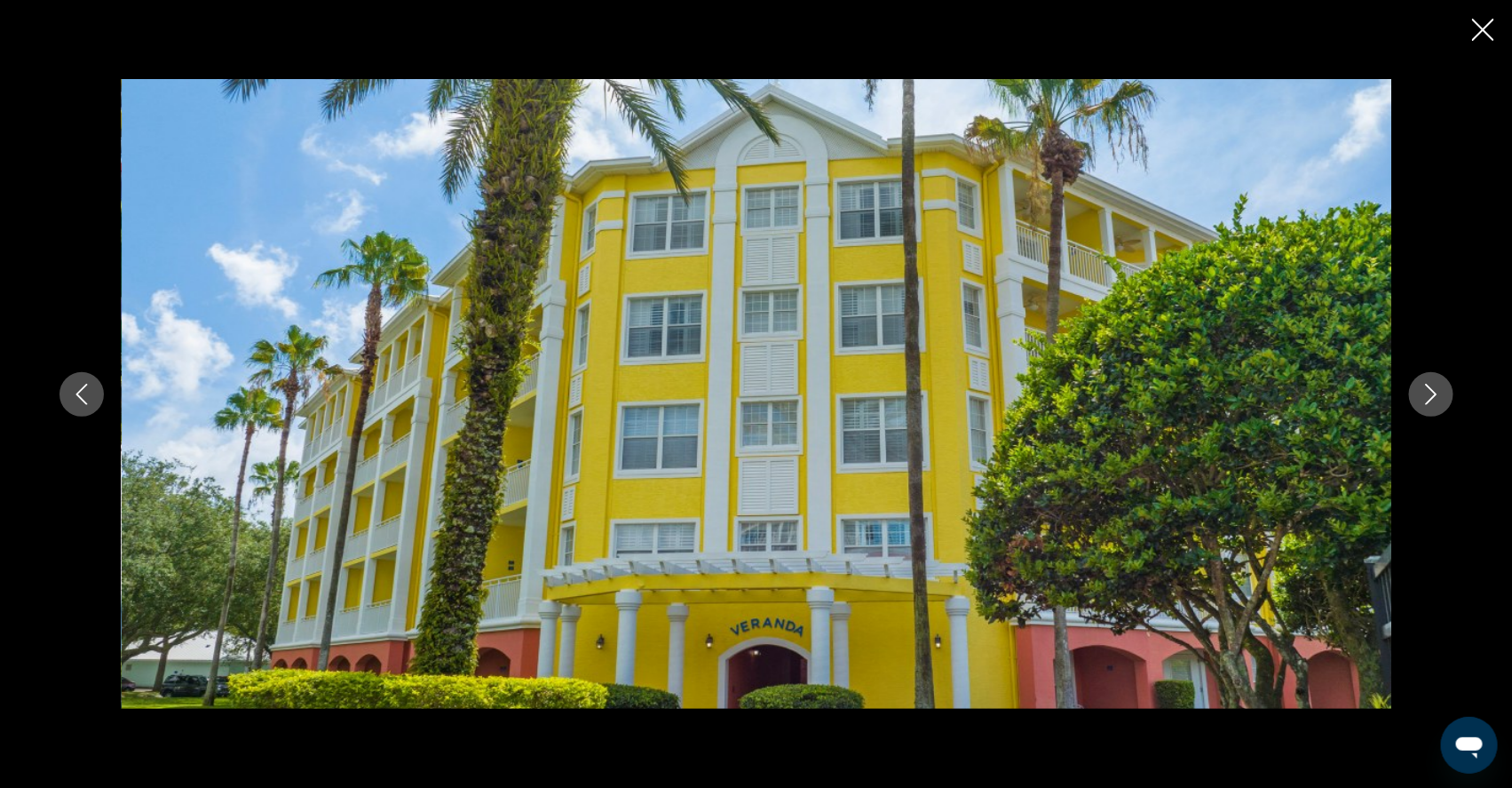
click at [1441, 400] on icon "Next image" at bounding box center [1430, 394] width 21 height 21
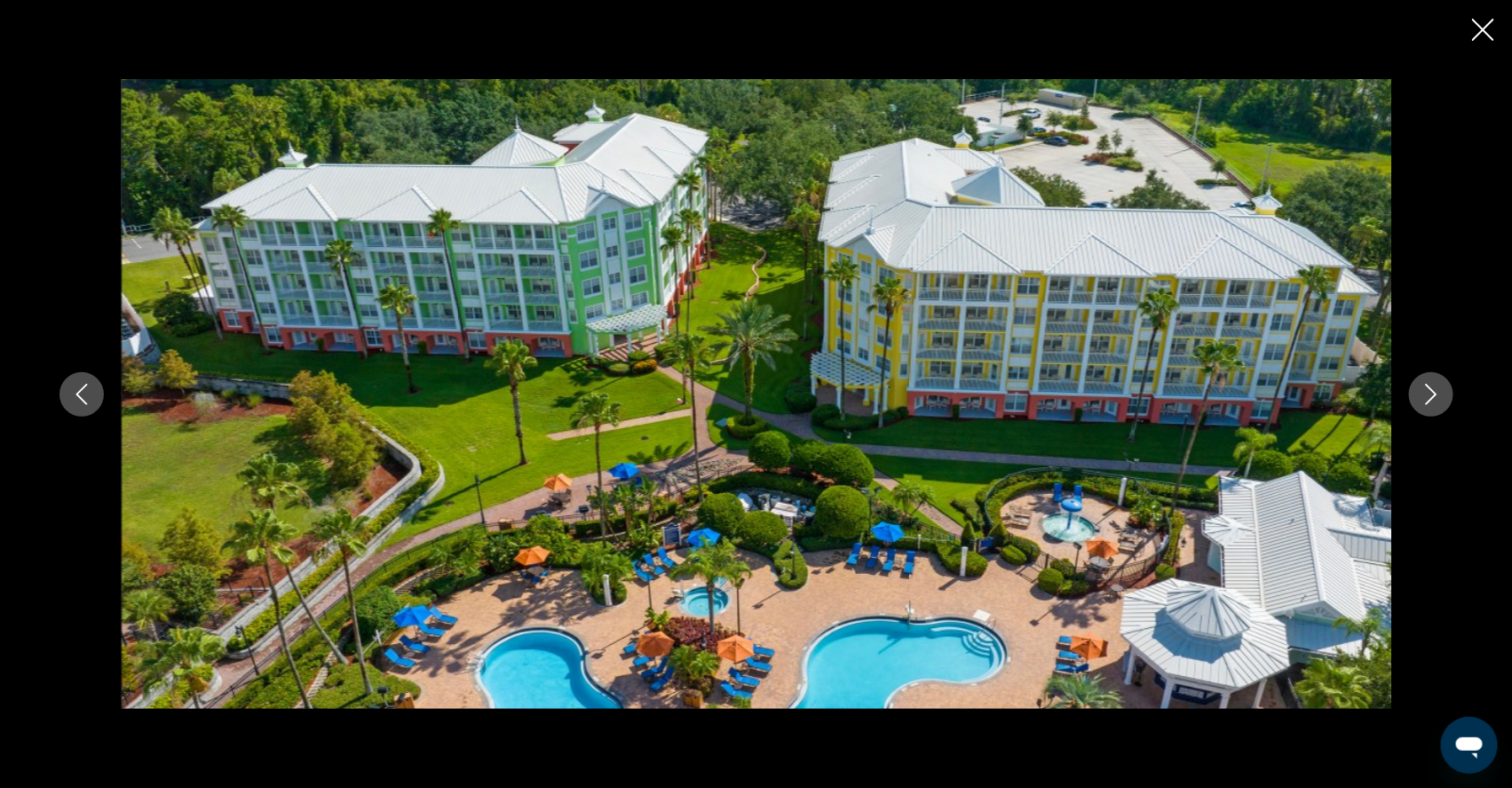
click at [1441, 400] on icon "Next image" at bounding box center [1430, 394] width 21 height 21
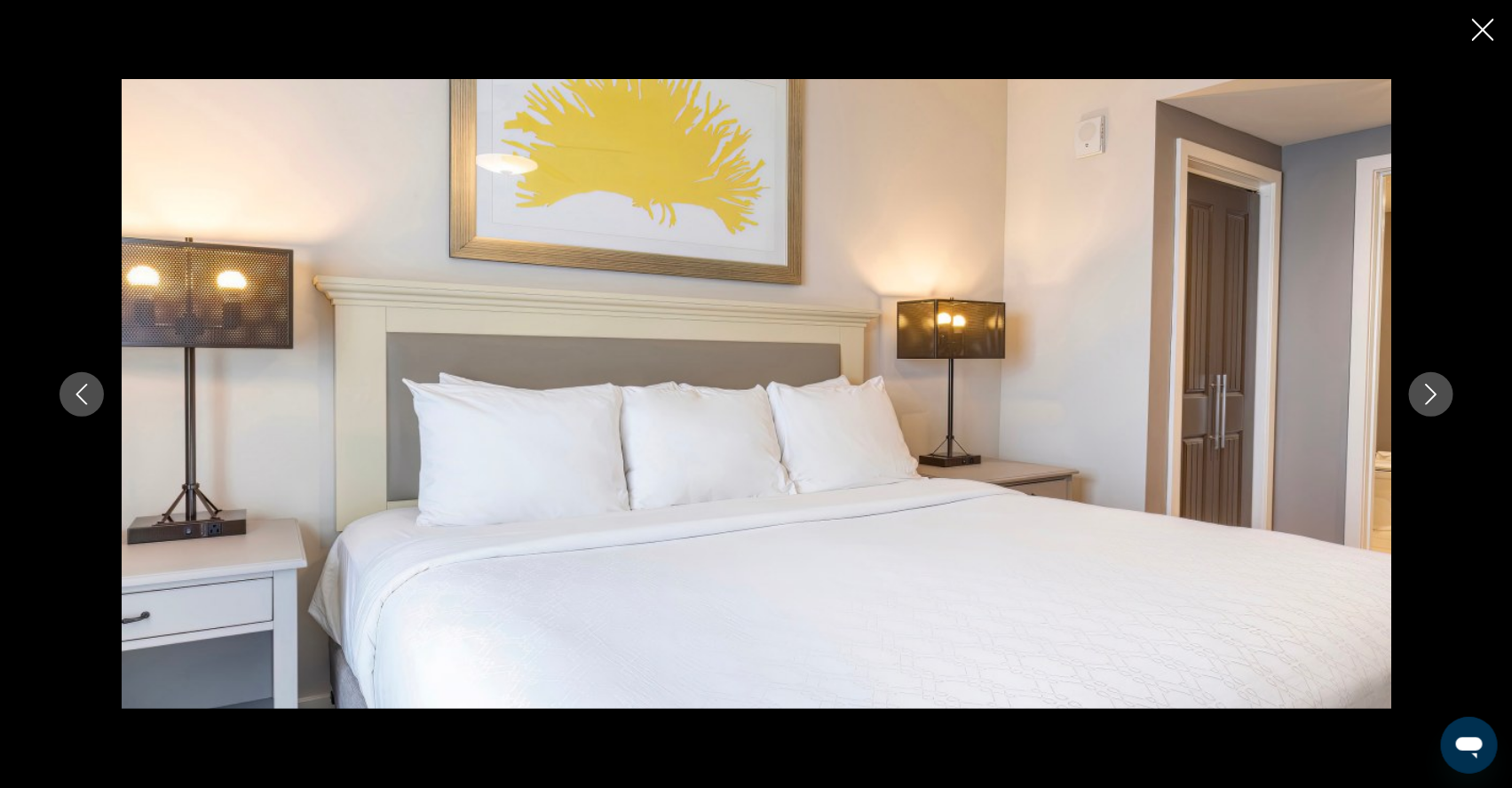
click at [1441, 400] on icon "Next image" at bounding box center [1430, 394] width 21 height 21
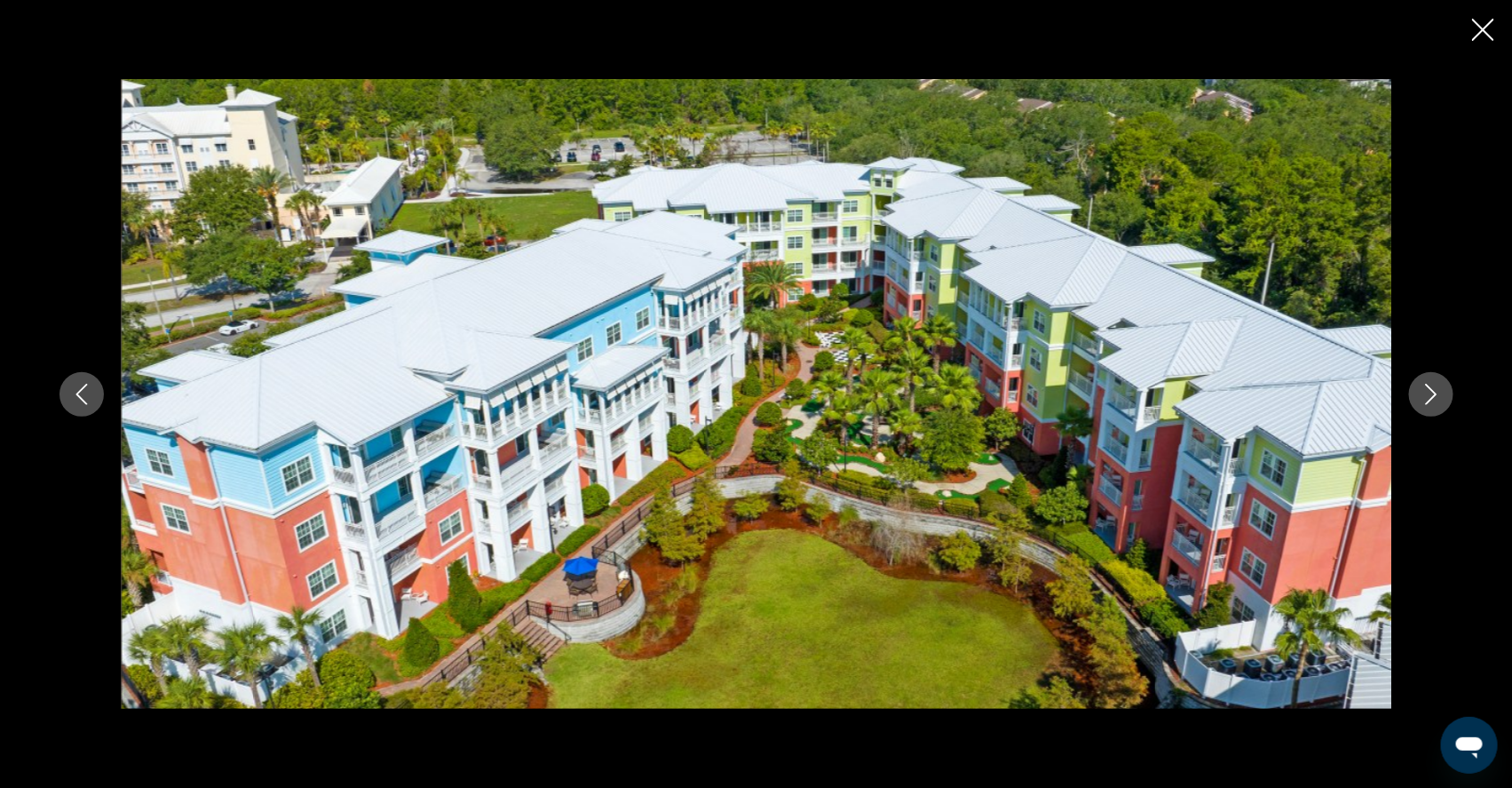
click at [1441, 400] on icon "Next image" at bounding box center [1430, 394] width 21 height 21
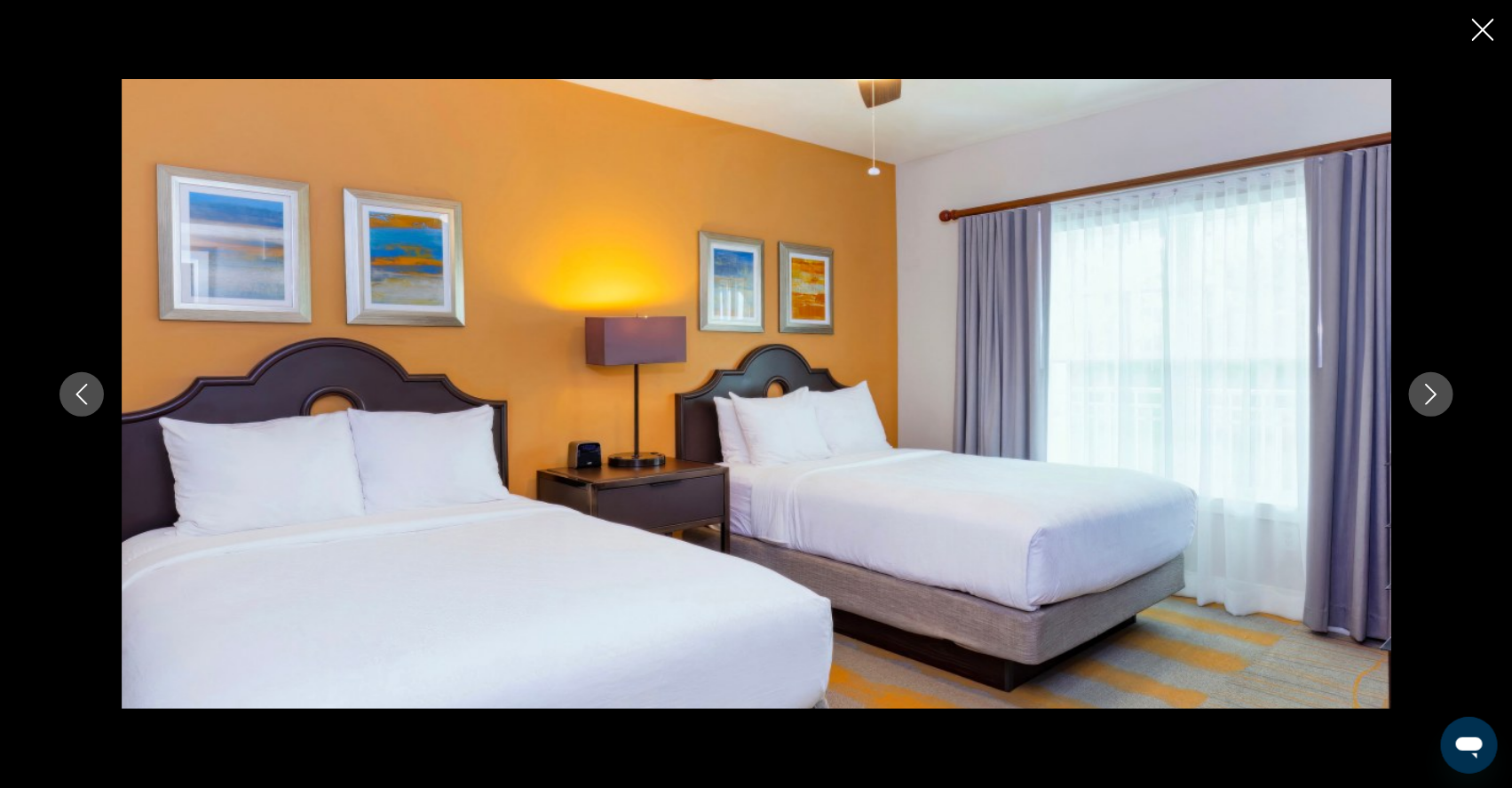
click at [1441, 401] on icon "Next image" at bounding box center [1430, 394] width 21 height 21
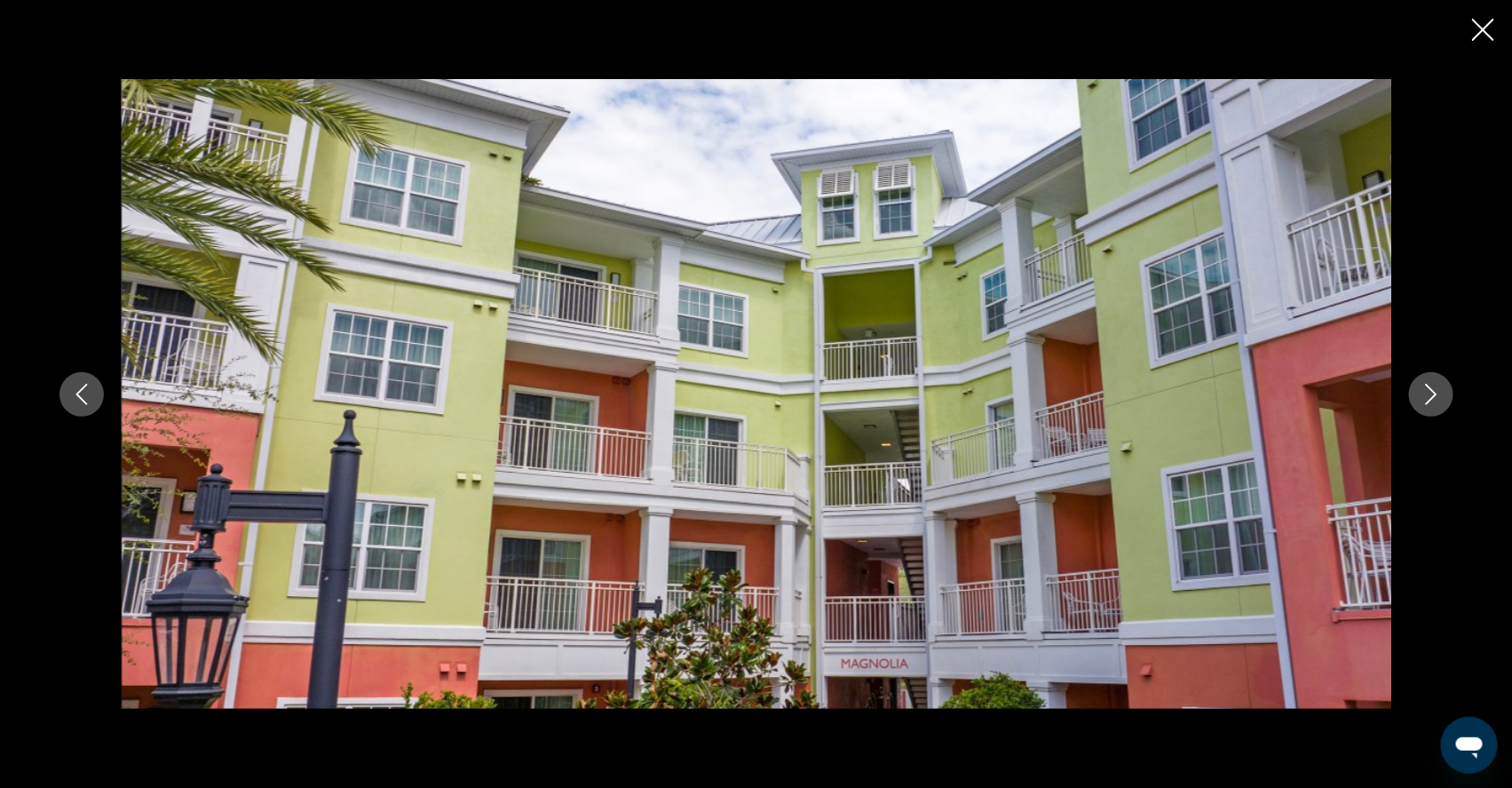
click at [1480, 34] on icon "Close slideshow" at bounding box center [1483, 29] width 22 height 22
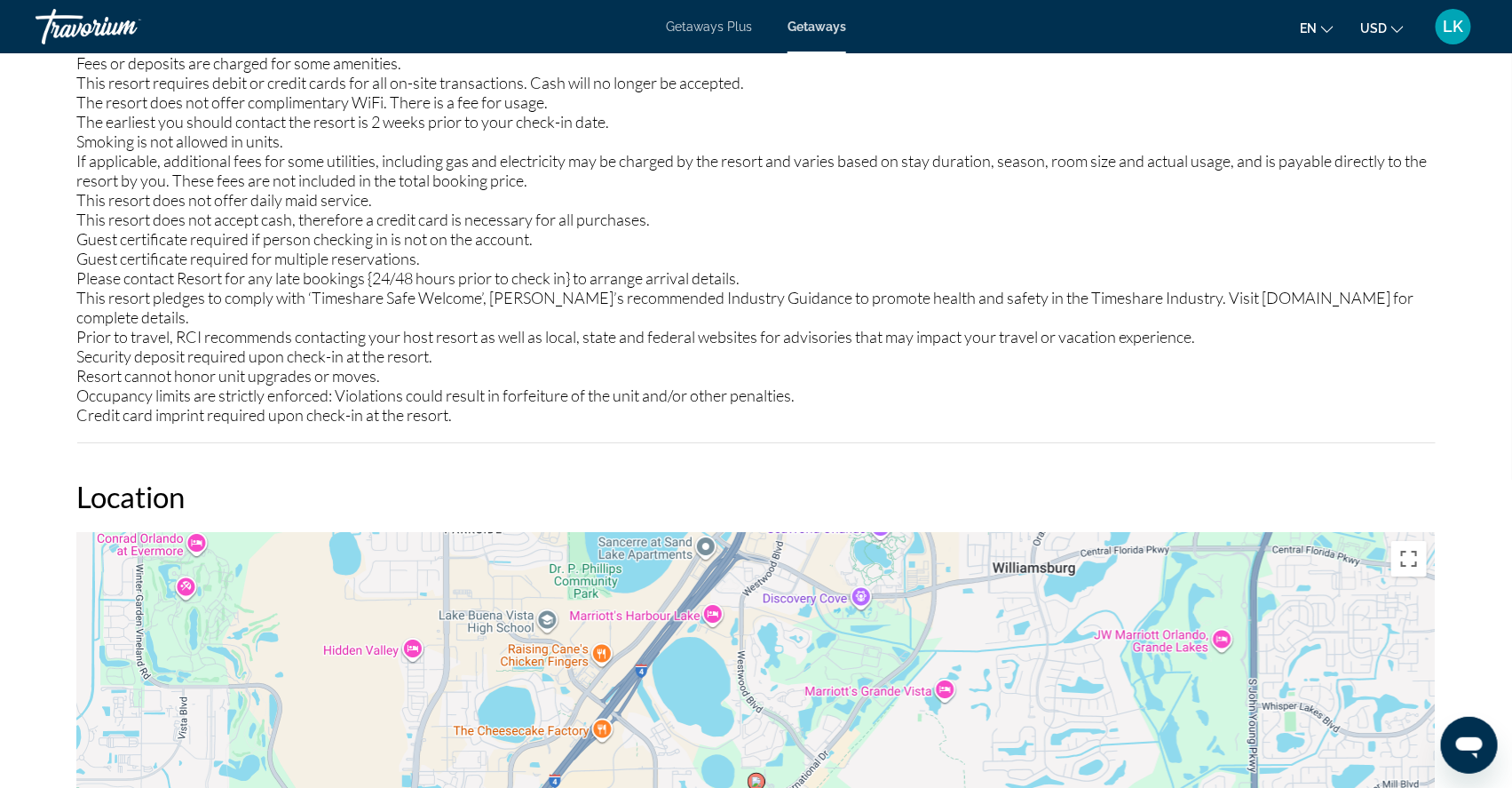
scroll to position [2223, 0]
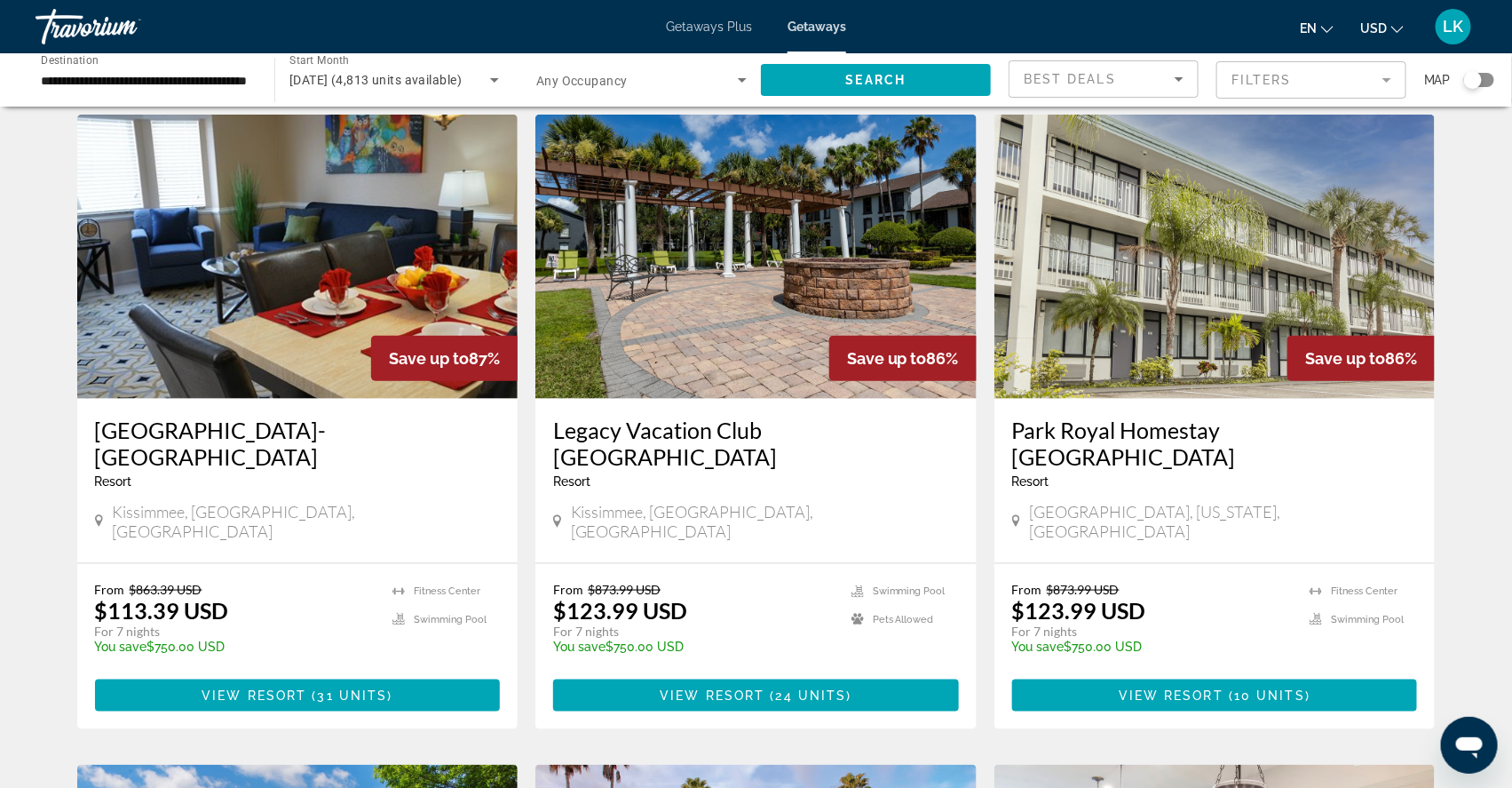
scroll to position [680, 0]
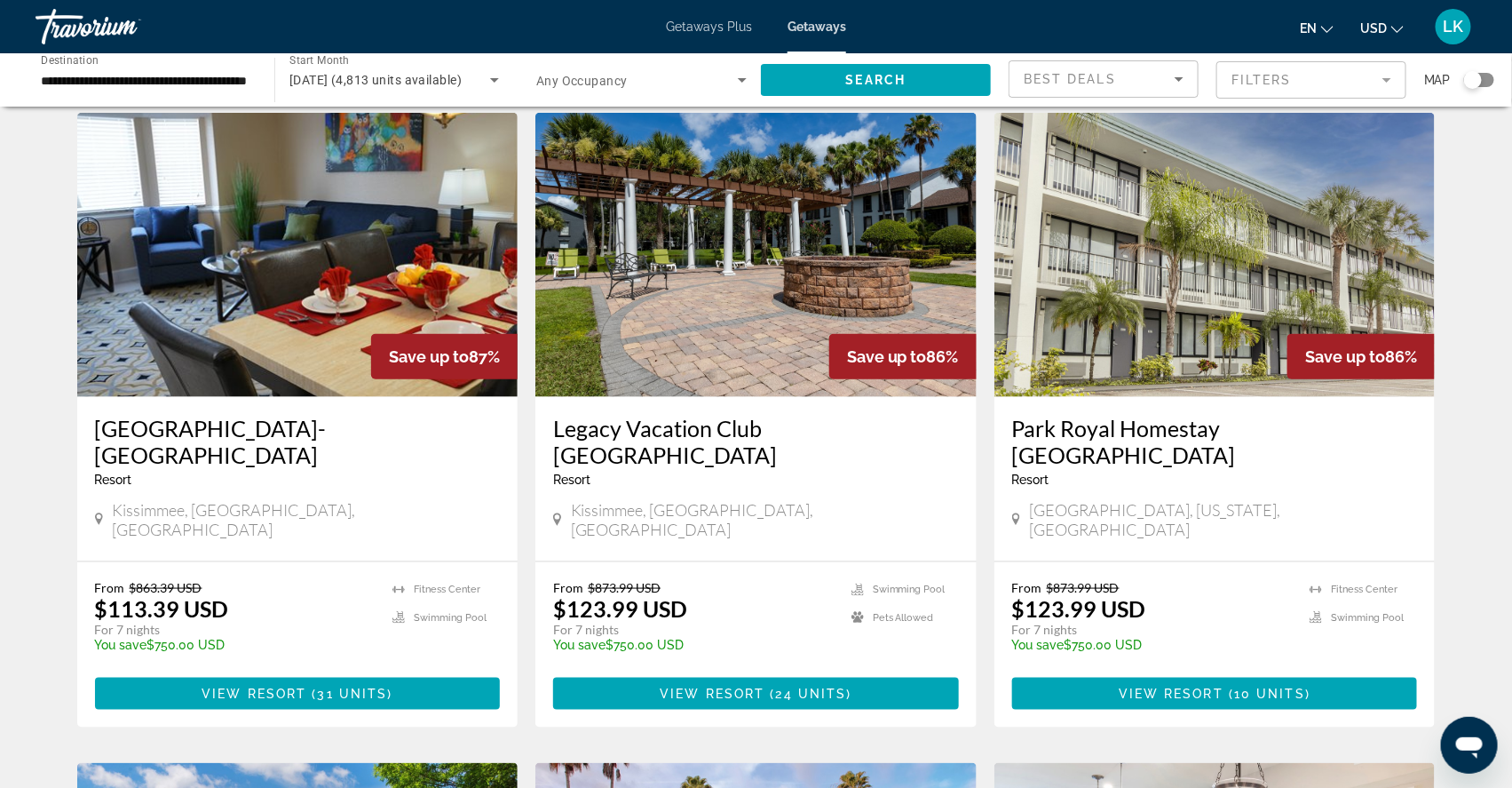
click at [621, 292] on img "Main content" at bounding box center [756, 255] width 441 height 284
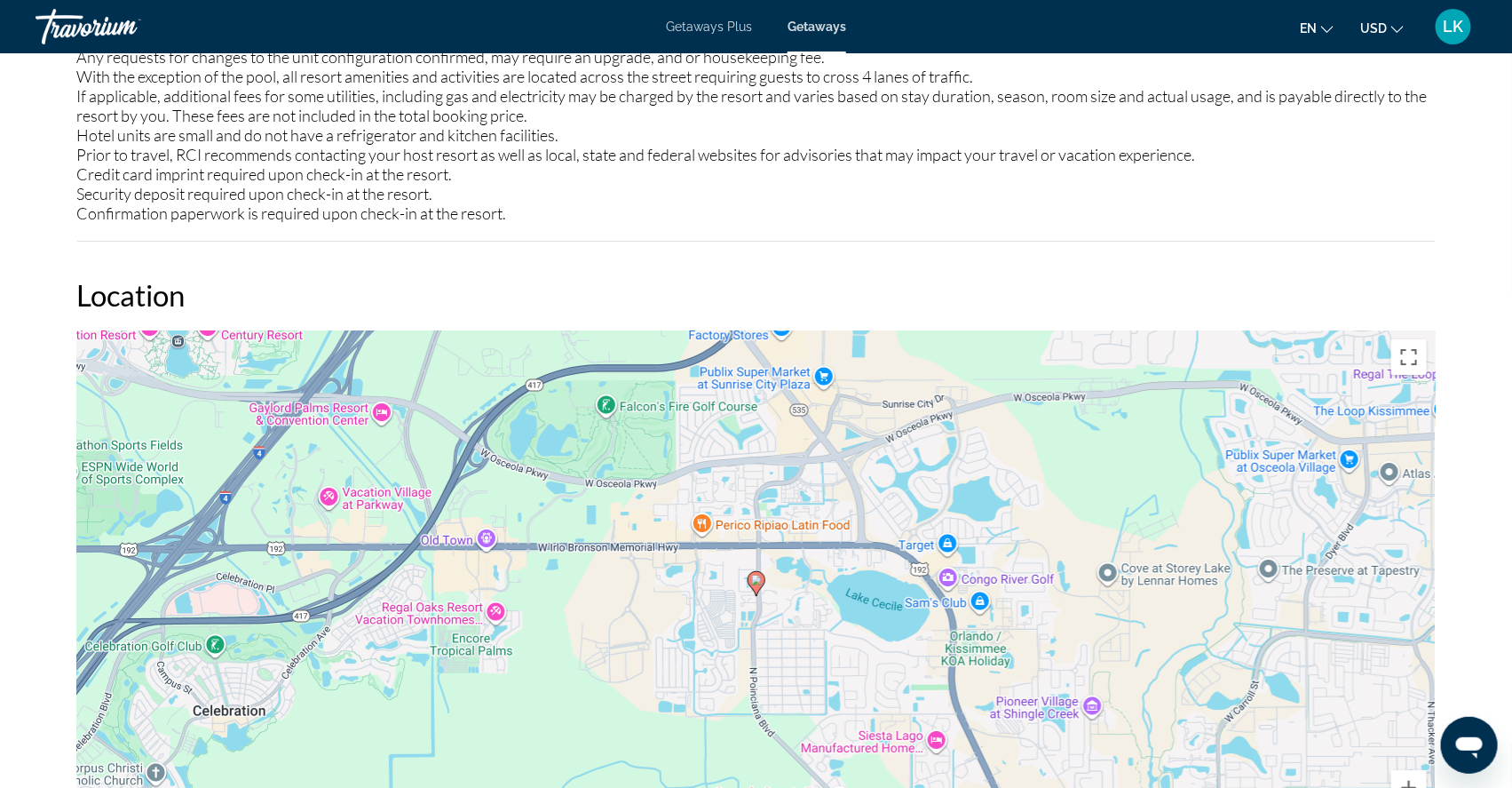
scroll to position [2395, 0]
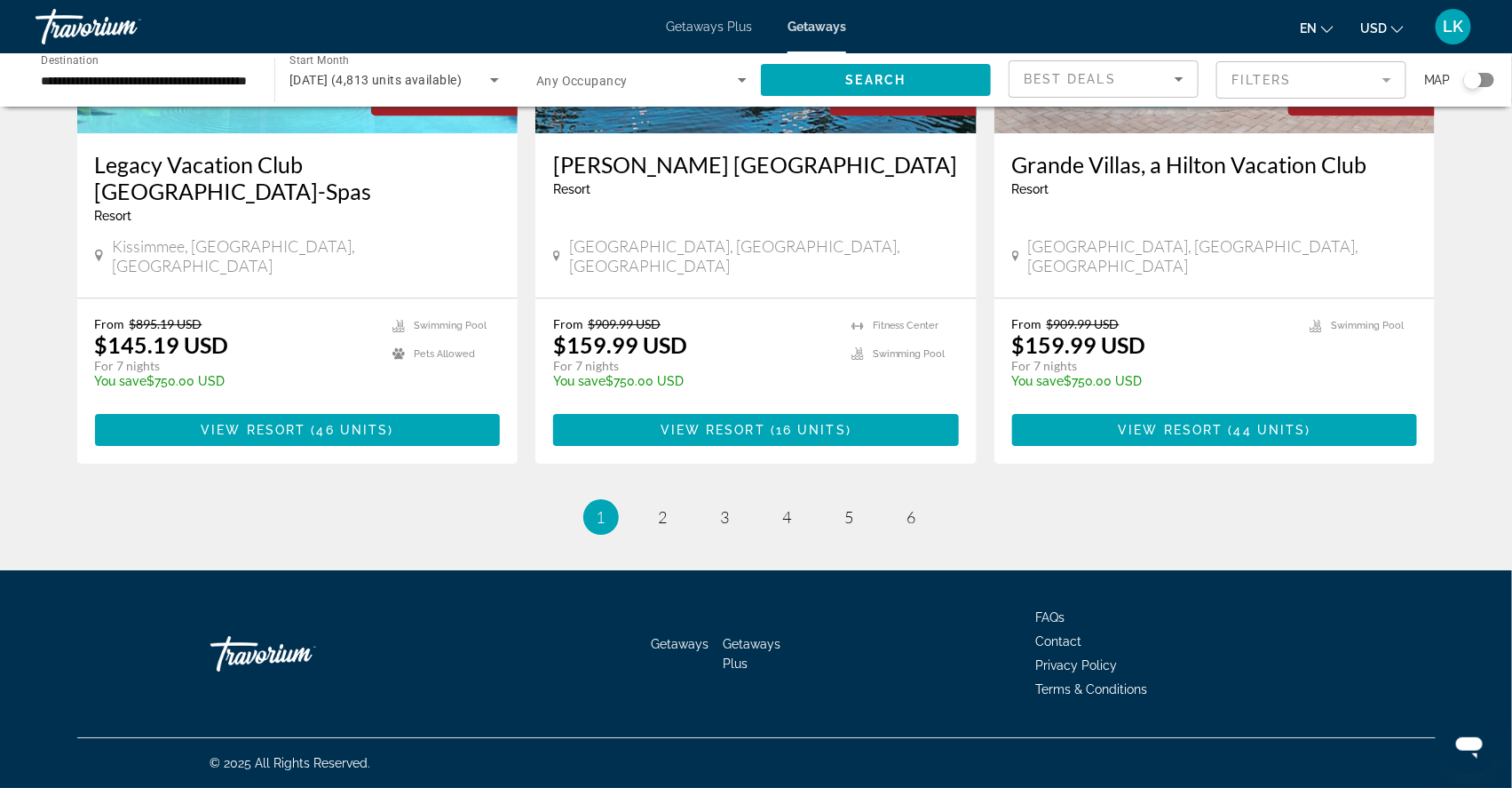
scroll to position [2231, 0]
click at [660, 507] on span "2" at bounding box center [663, 516] width 9 height 19
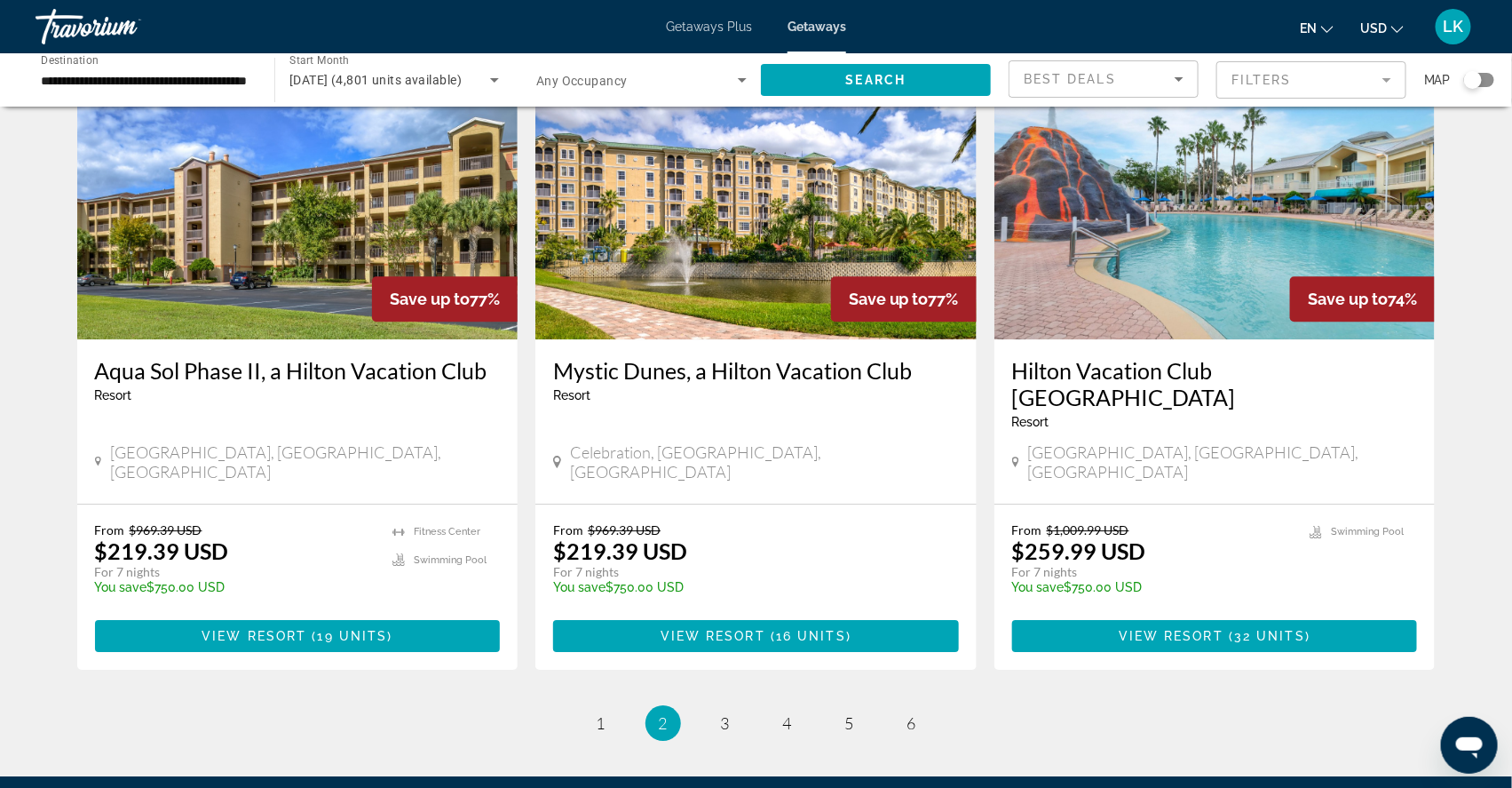
scroll to position [1999, 0]
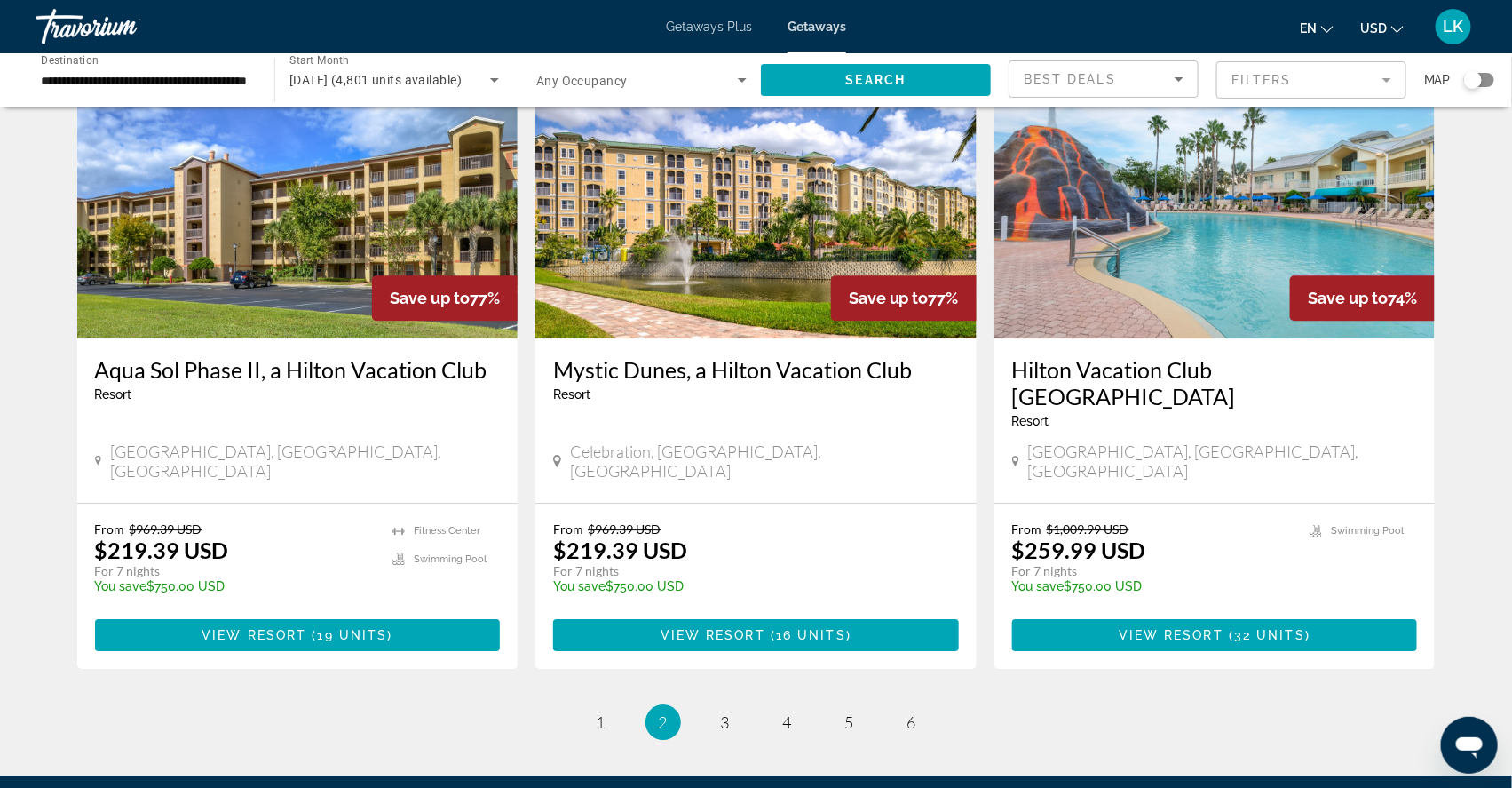
click at [1213, 293] on img "Main content" at bounding box center [1214, 196] width 441 height 284
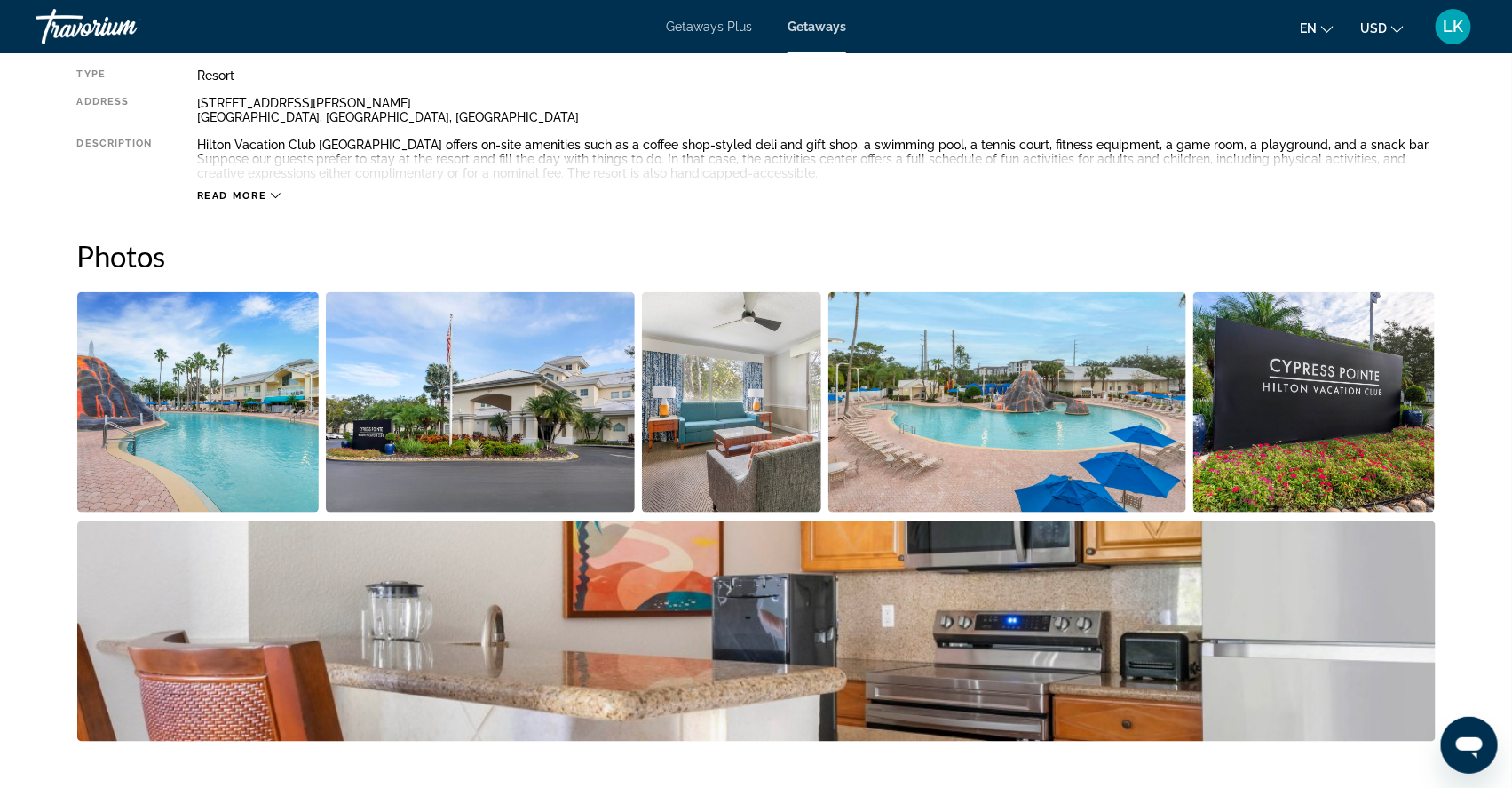
scroll to position [657, 0]
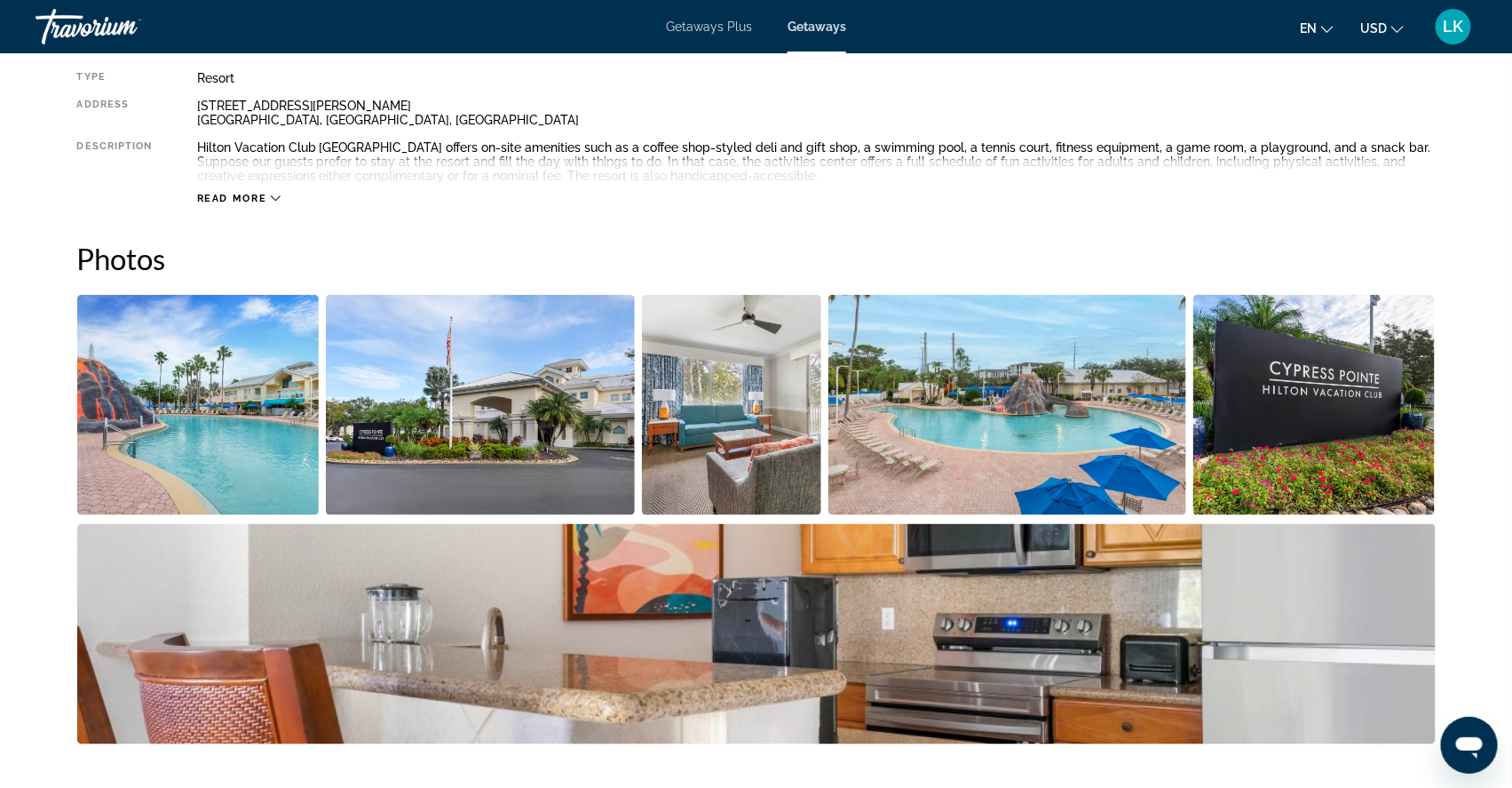
click at [197, 446] on img "Open full-screen image slider" at bounding box center [198, 405] width 242 height 220
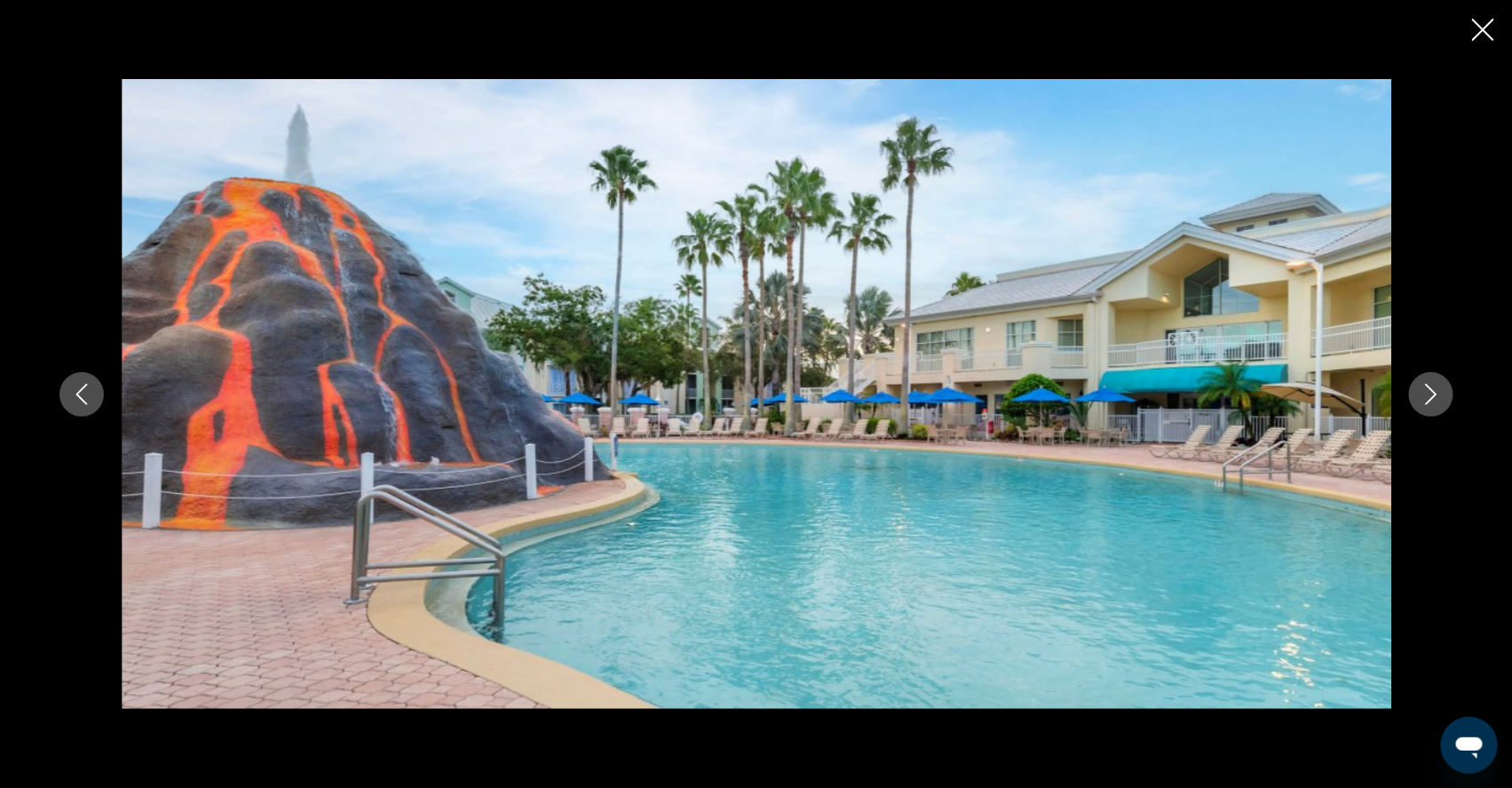
click at [1441, 394] on icon "Next image" at bounding box center [1430, 394] width 21 height 21
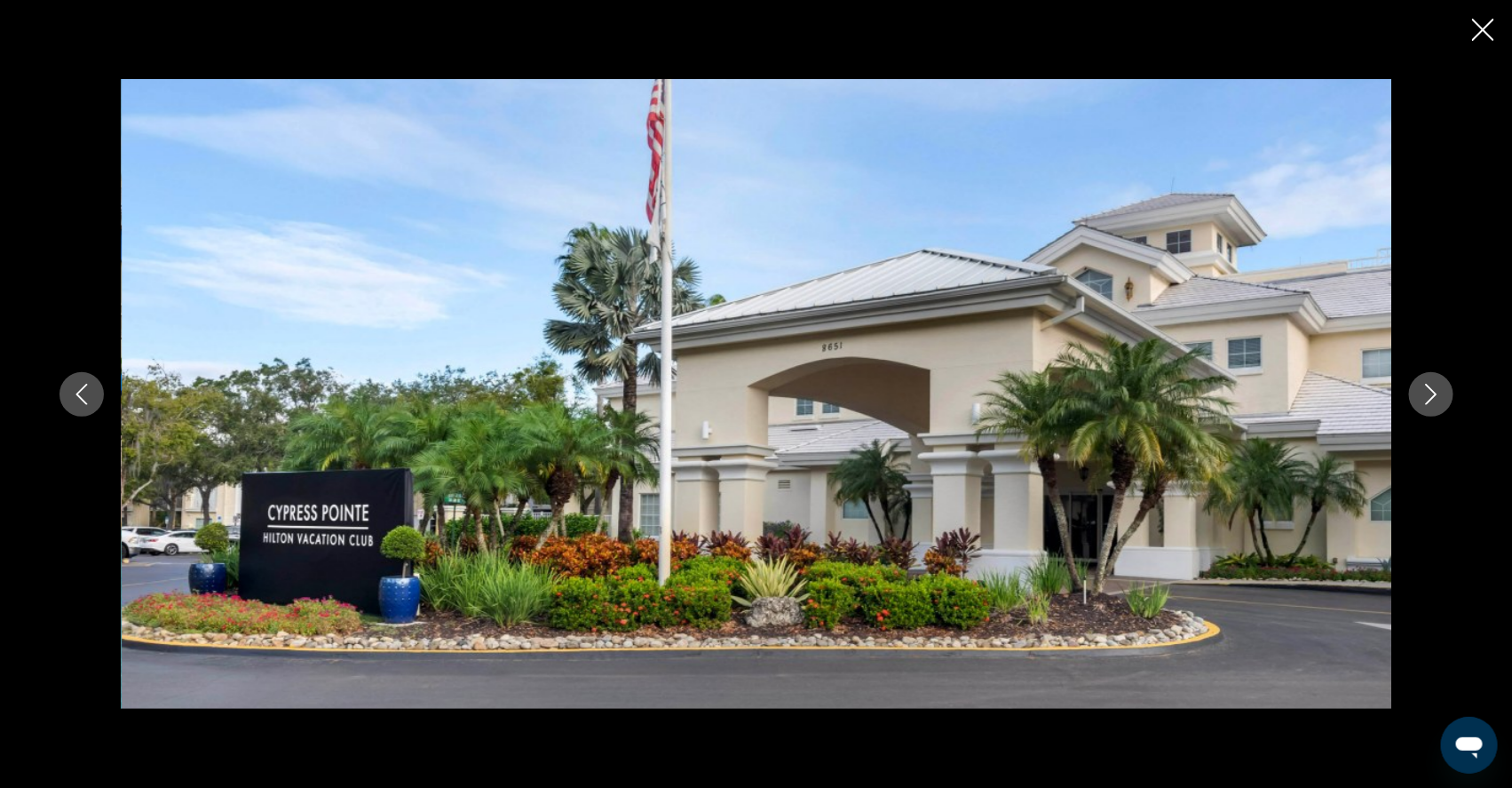
click at [1436, 392] on icon "Next image" at bounding box center [1430, 394] width 12 height 21
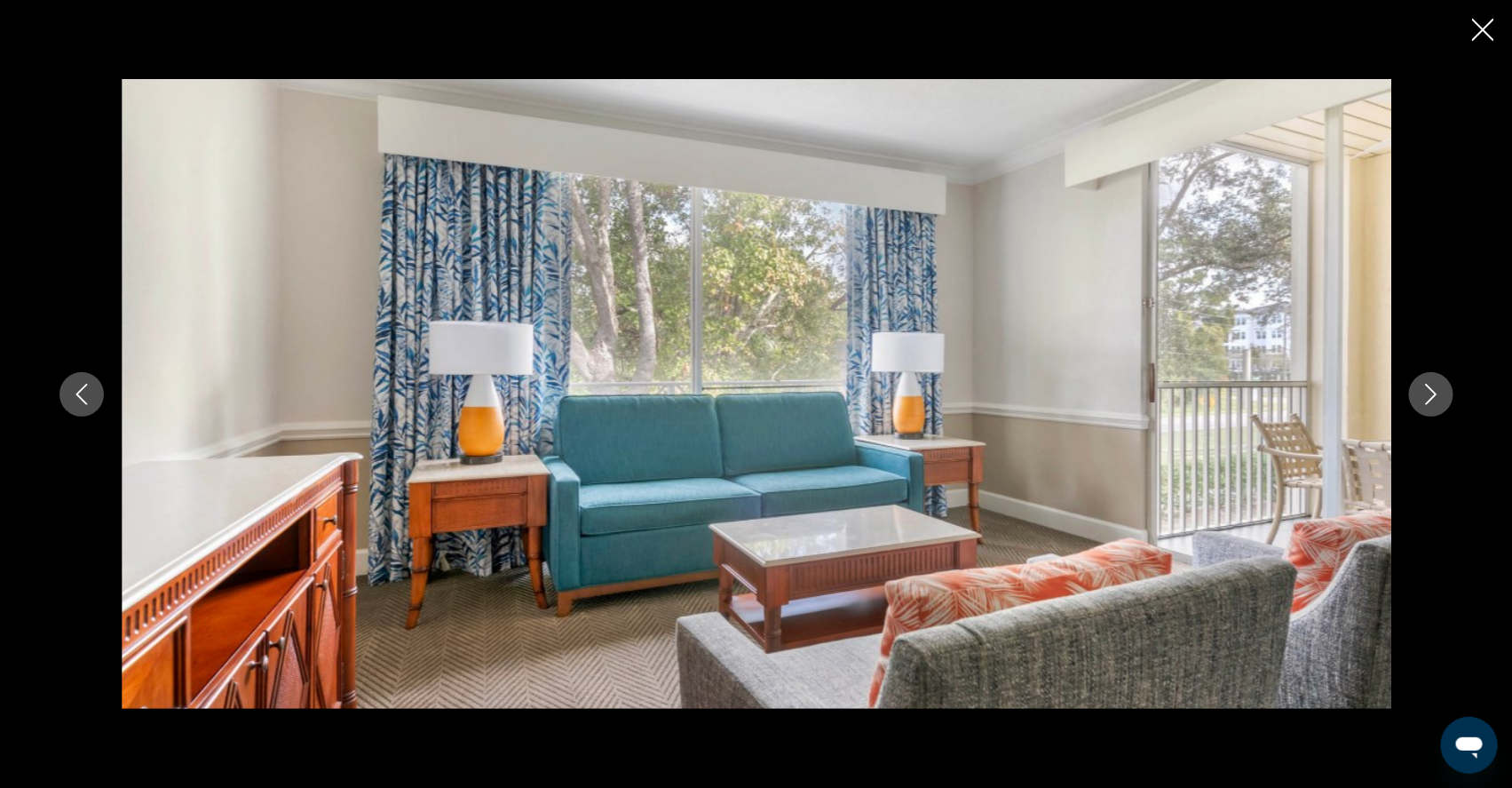
click at [1441, 393] on icon "Next image" at bounding box center [1430, 394] width 21 height 21
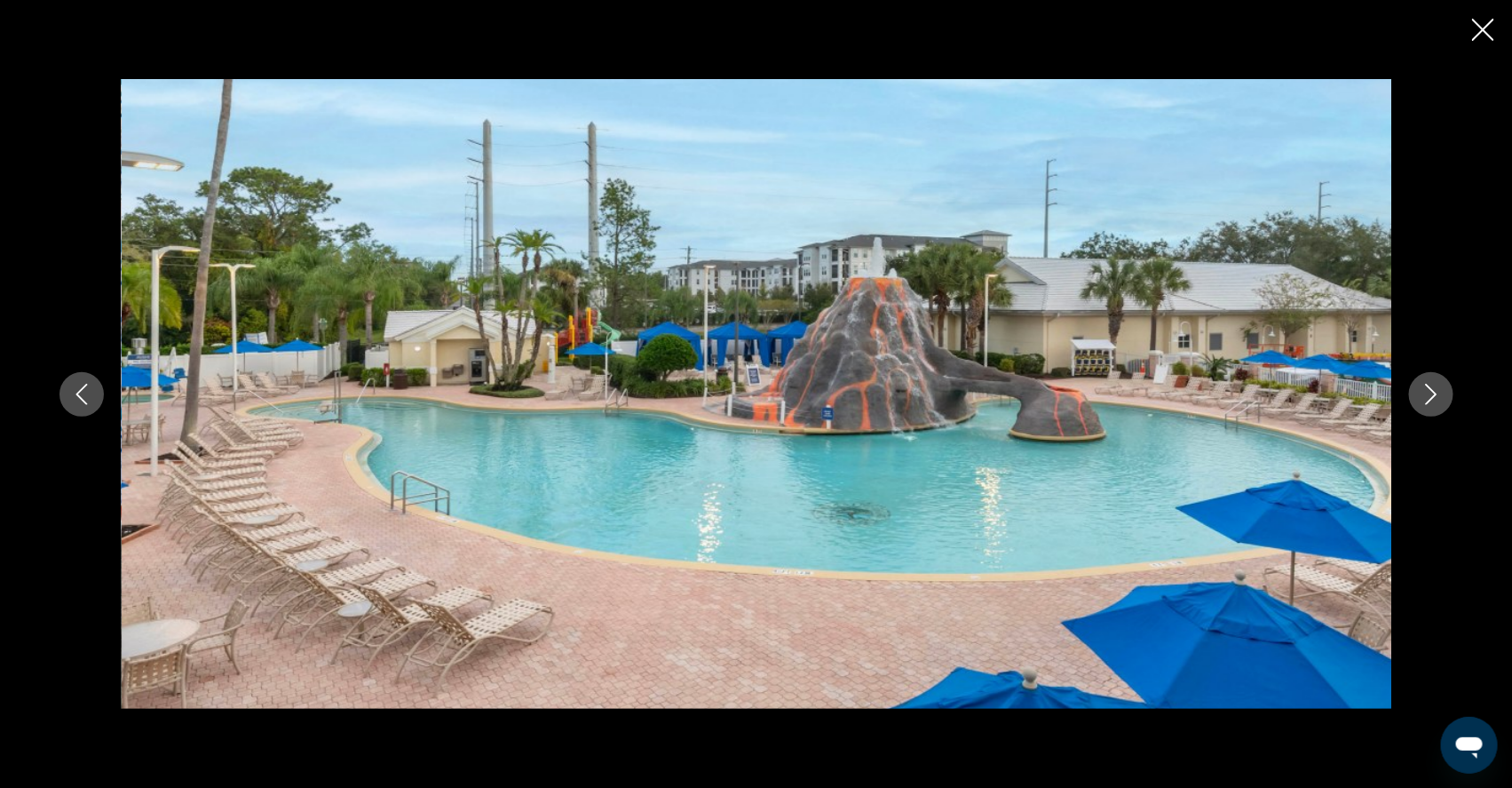
click at [1436, 397] on icon "Next image" at bounding box center [1430, 394] width 12 height 21
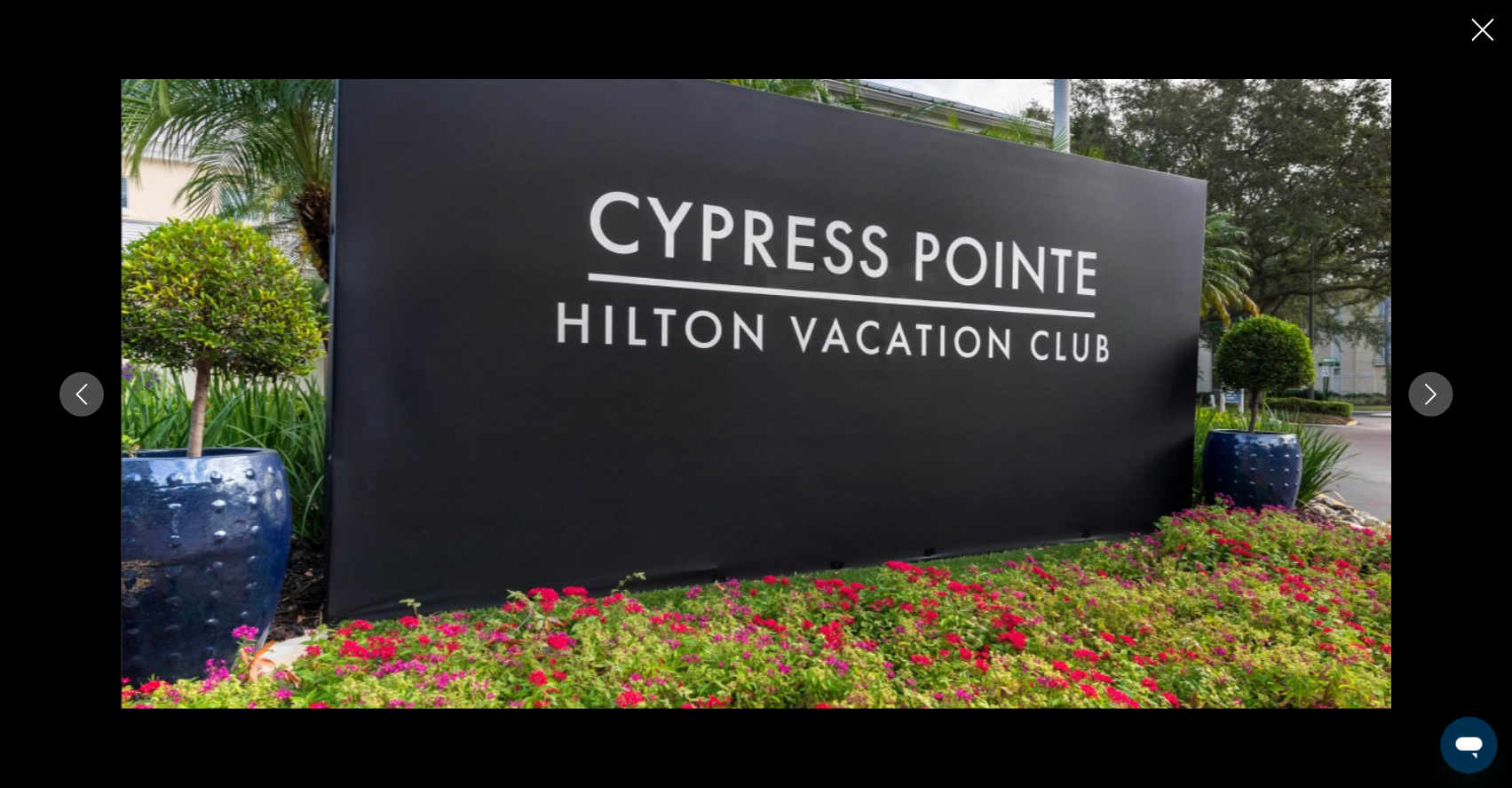
click at [1441, 398] on icon "Next image" at bounding box center [1430, 394] width 21 height 21
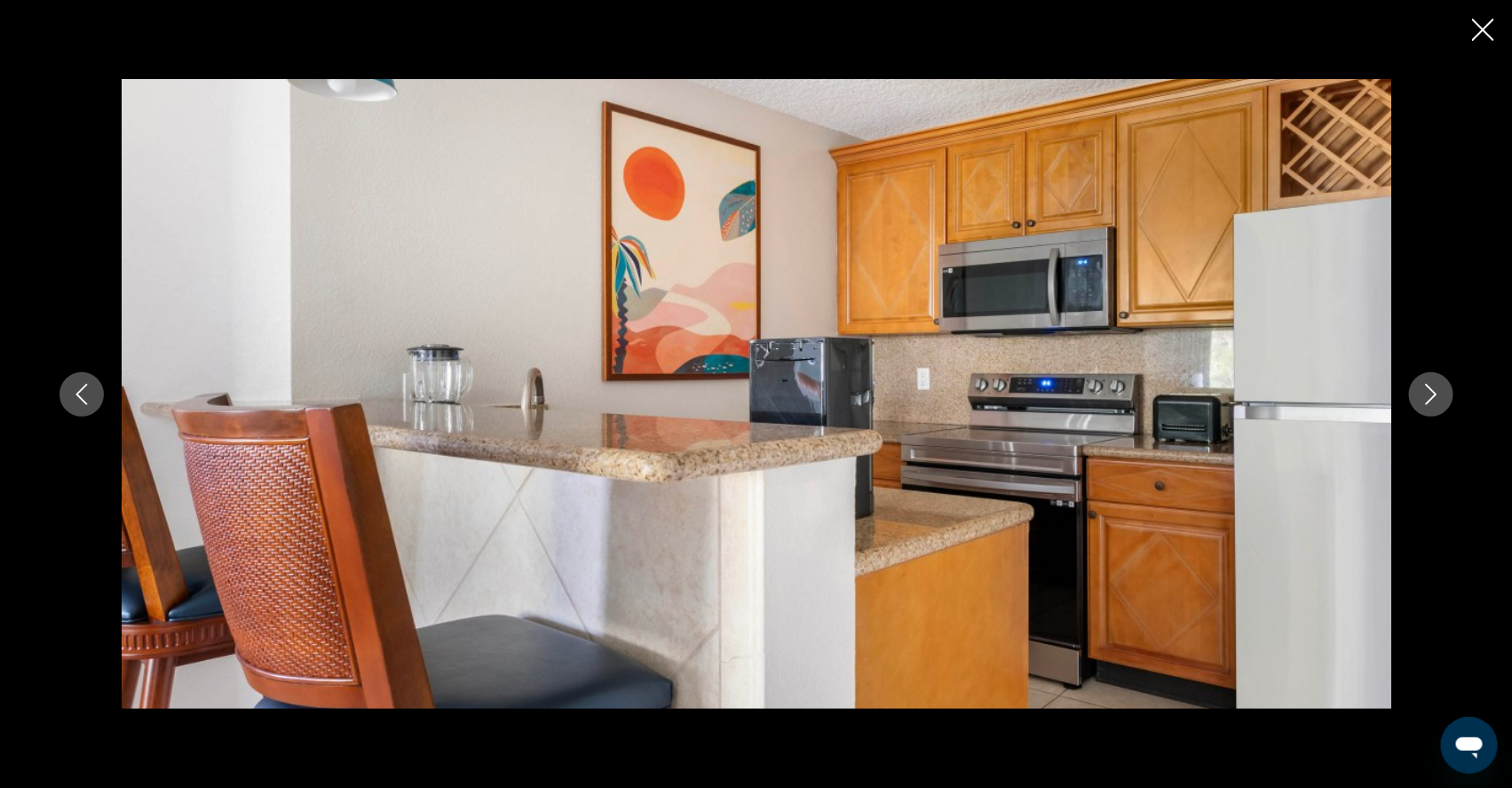
click at [1441, 399] on icon "Next image" at bounding box center [1430, 394] width 21 height 21
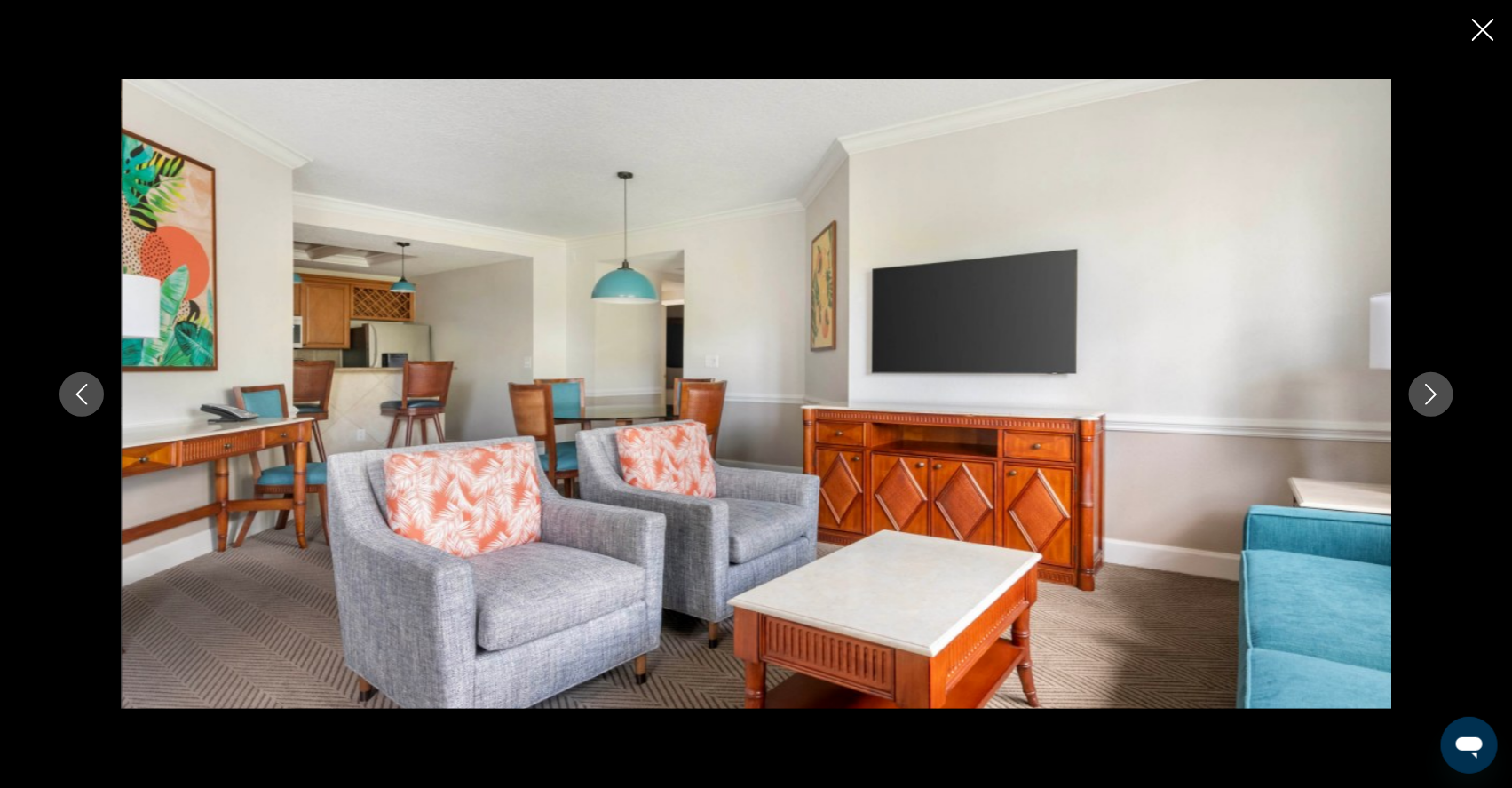
click at [1441, 399] on icon "Next image" at bounding box center [1430, 394] width 21 height 21
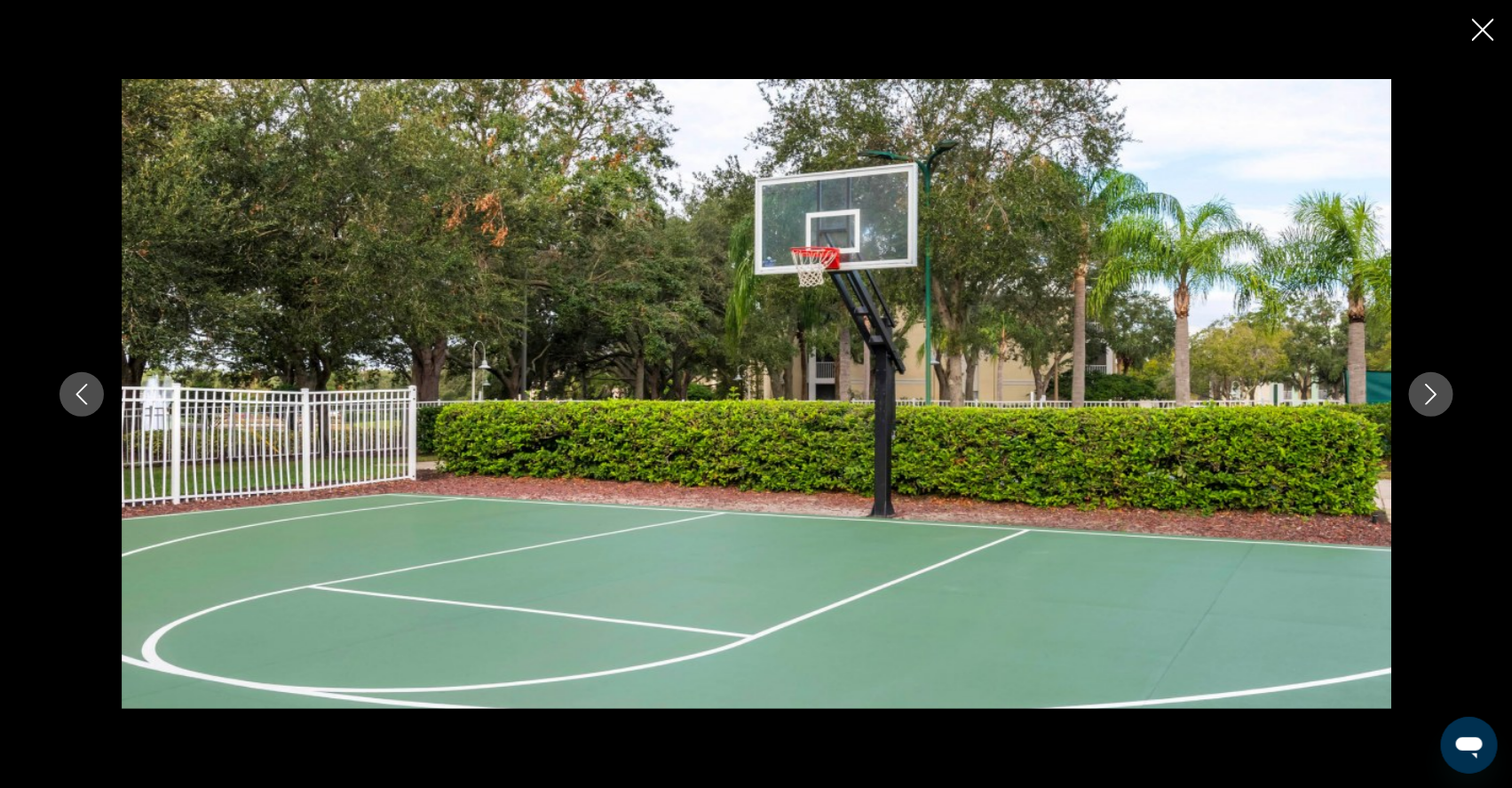
click at [1441, 399] on icon "Next image" at bounding box center [1430, 394] width 21 height 21
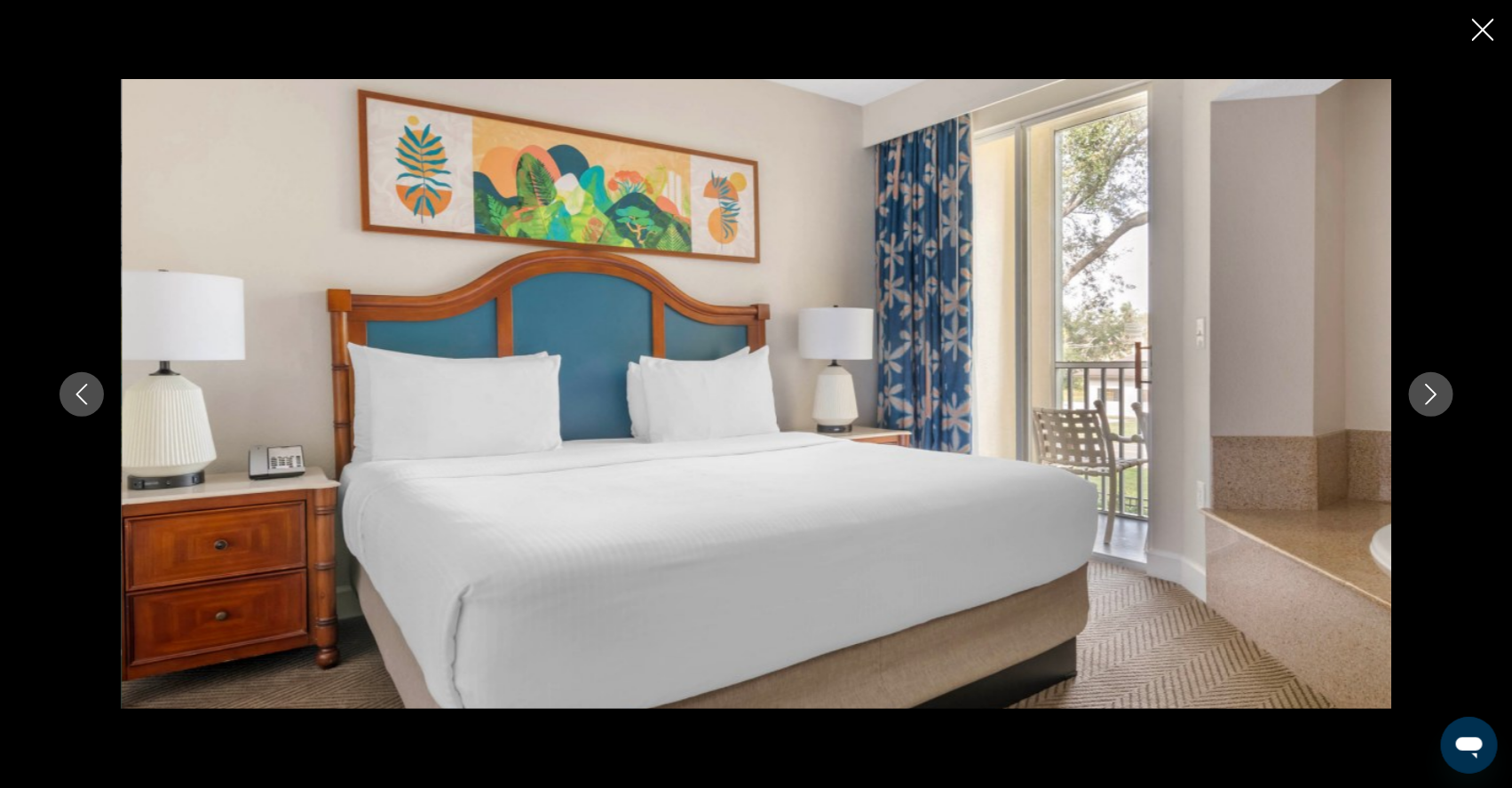
click at [1441, 399] on icon "Next image" at bounding box center [1430, 394] width 21 height 21
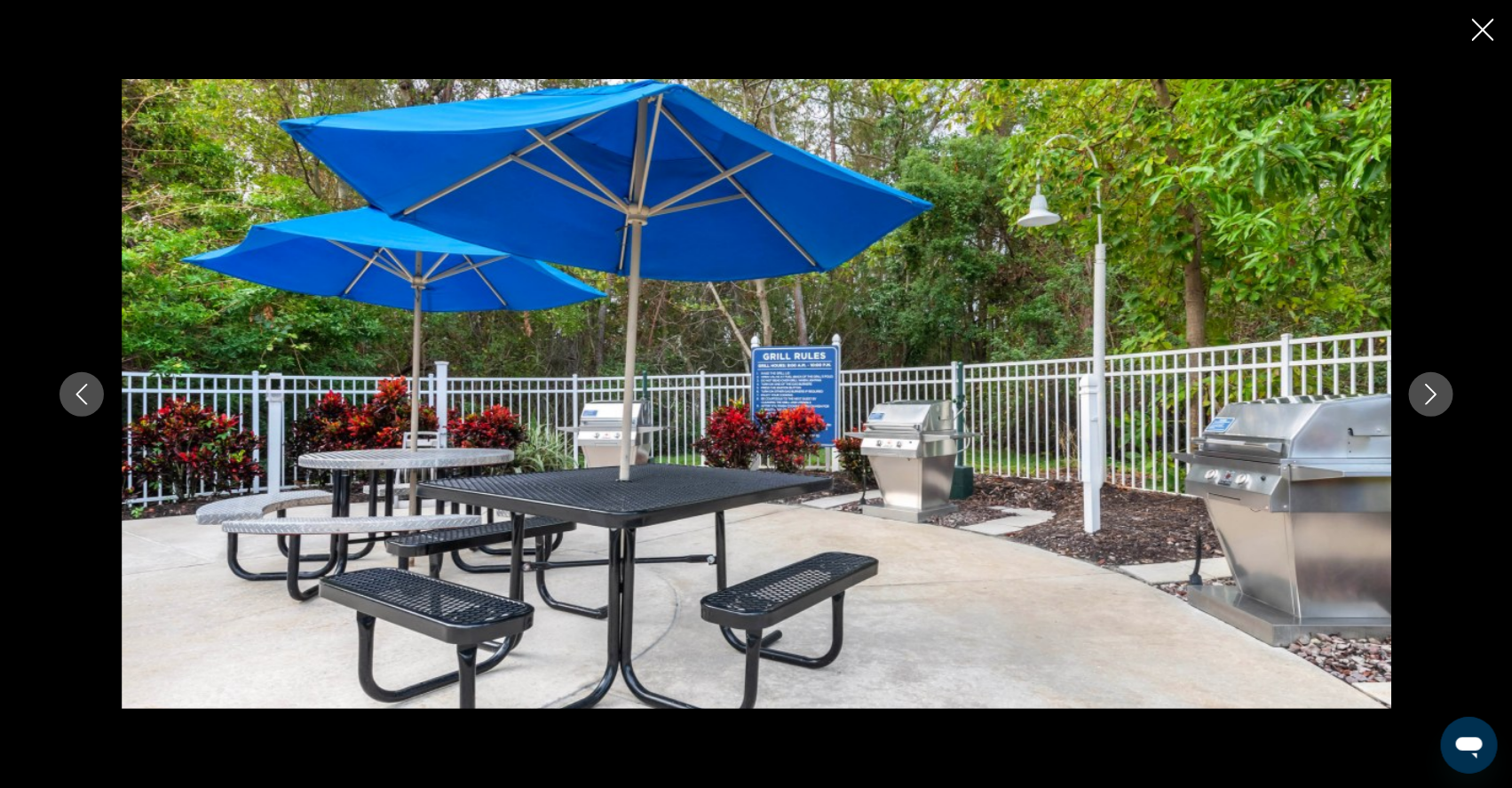
click at [1441, 399] on icon "Next image" at bounding box center [1430, 394] width 21 height 21
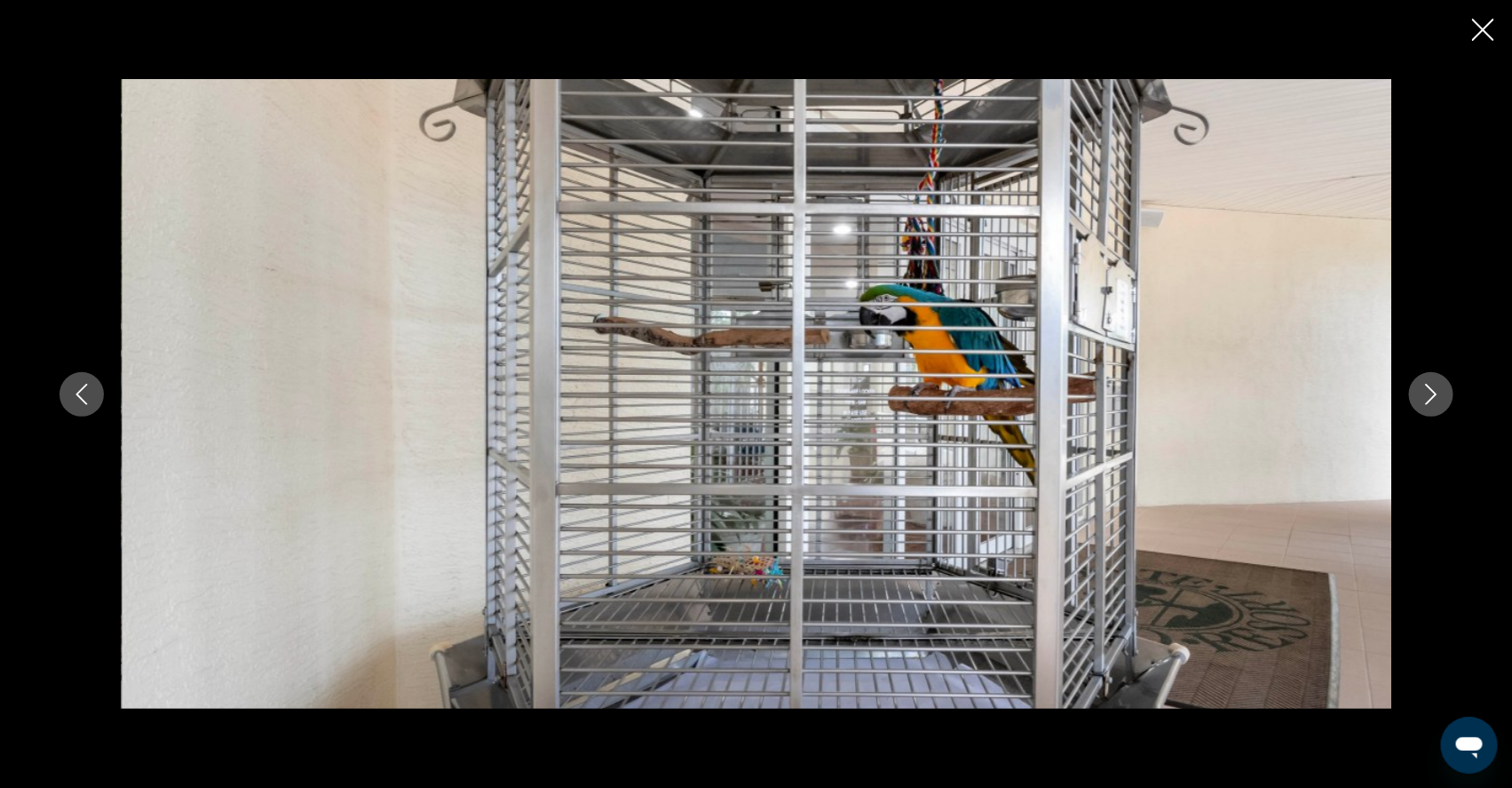
click at [1441, 399] on icon "Next image" at bounding box center [1430, 394] width 21 height 21
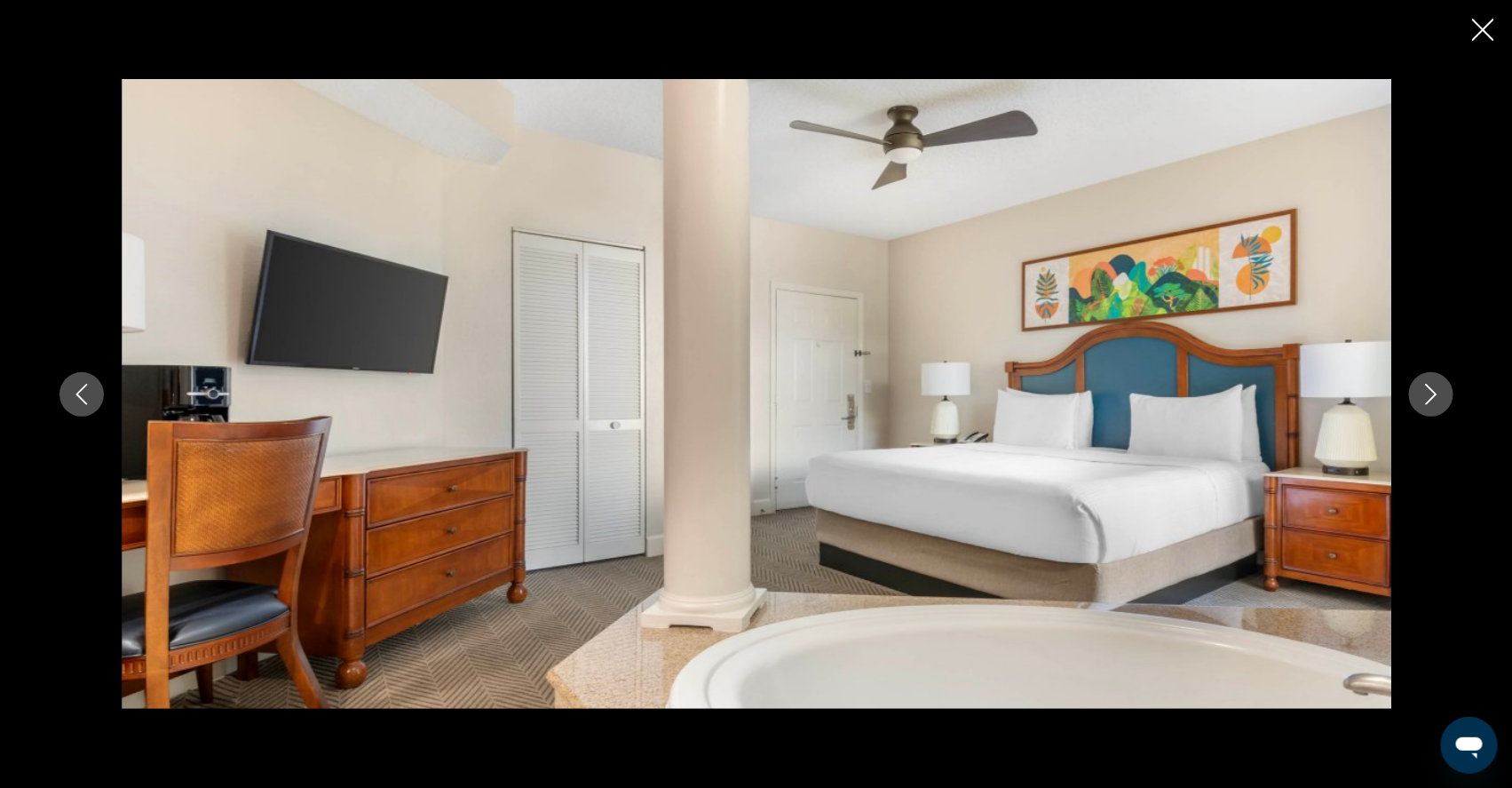
click at [1441, 399] on icon "Next image" at bounding box center [1430, 394] width 21 height 21
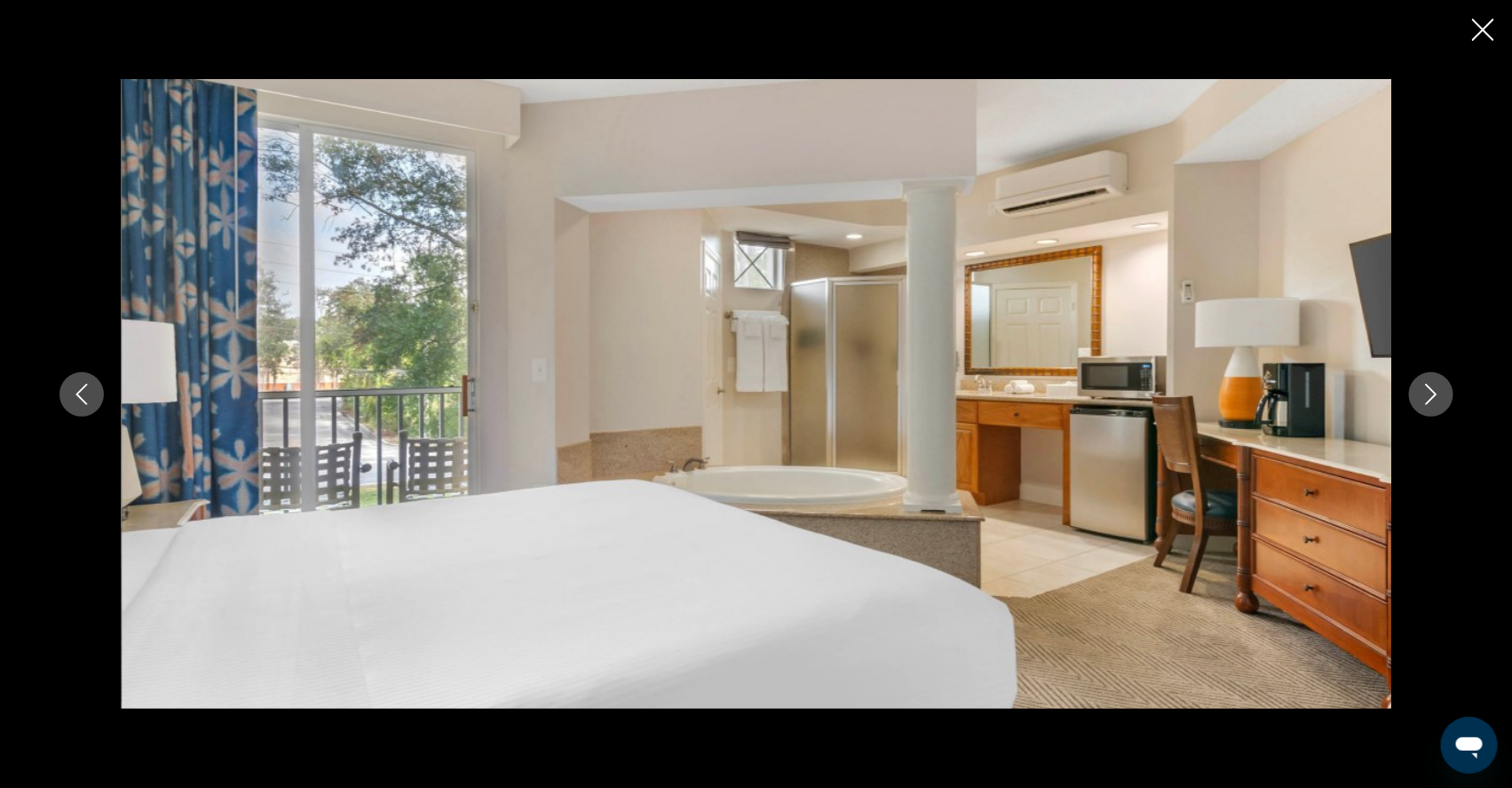
click at [1441, 399] on icon "Next image" at bounding box center [1430, 394] width 21 height 21
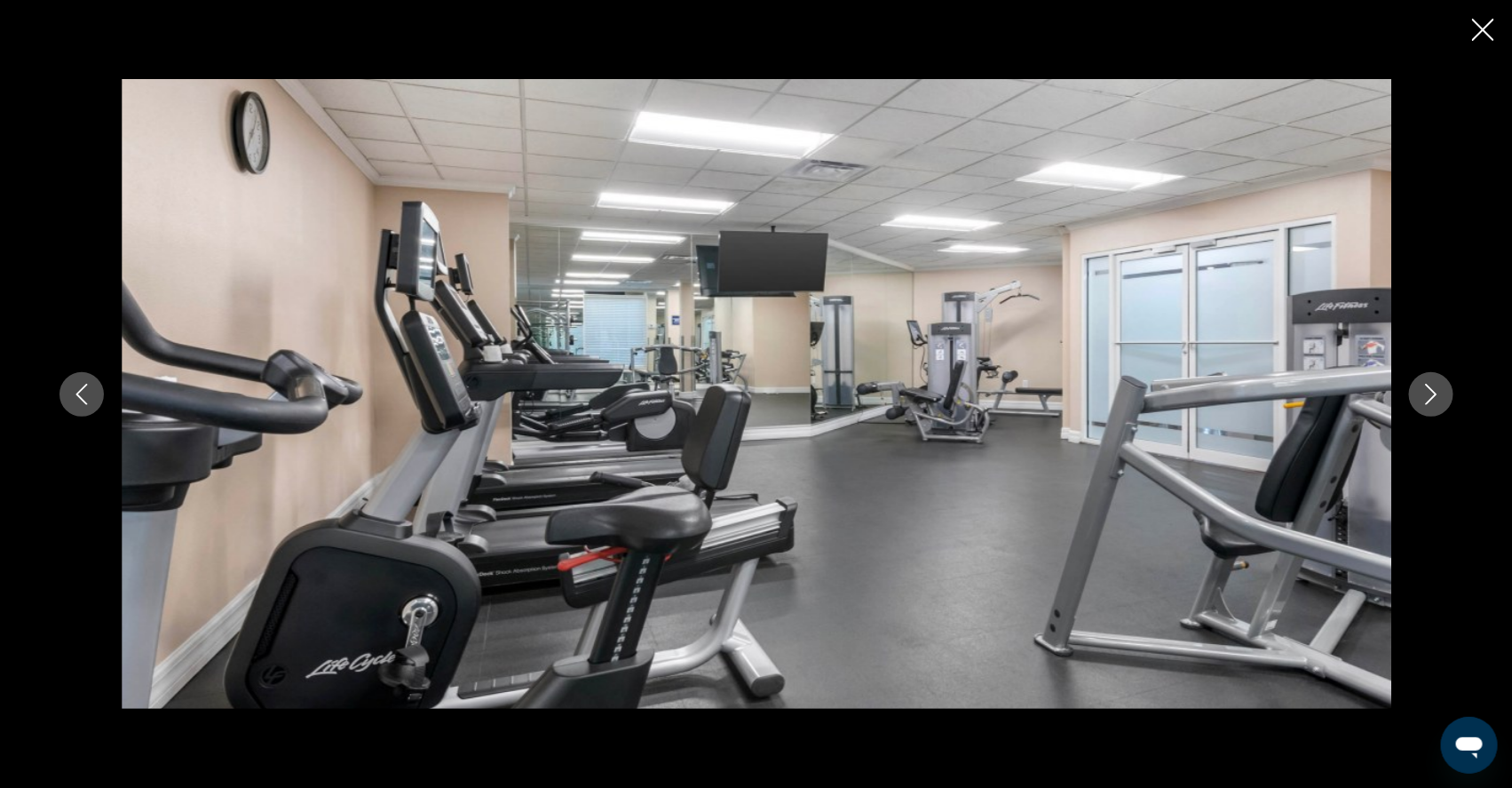
click at [1441, 400] on icon "Next image" at bounding box center [1430, 394] width 21 height 21
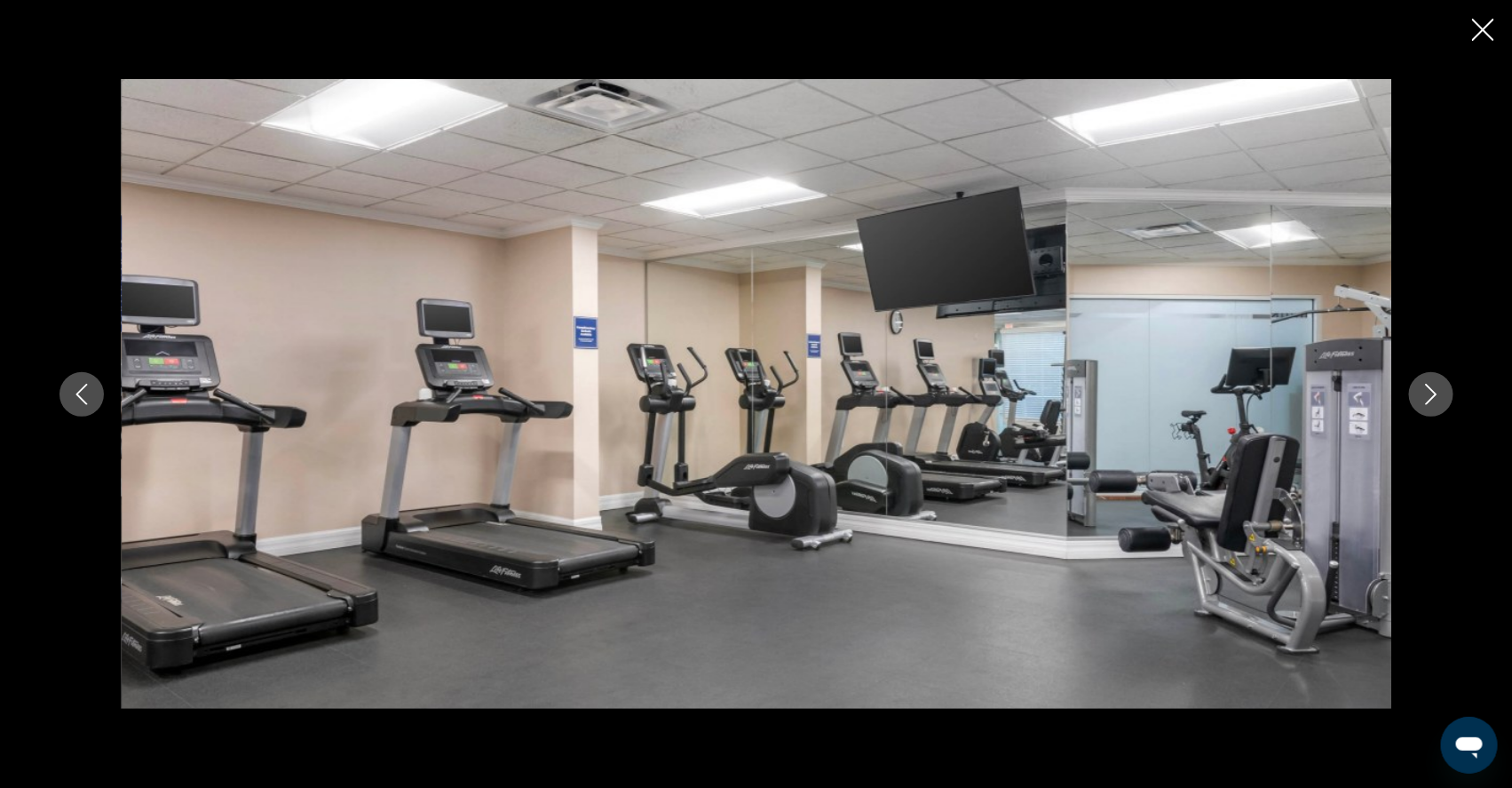
click at [1441, 400] on icon "Next image" at bounding box center [1430, 394] width 21 height 21
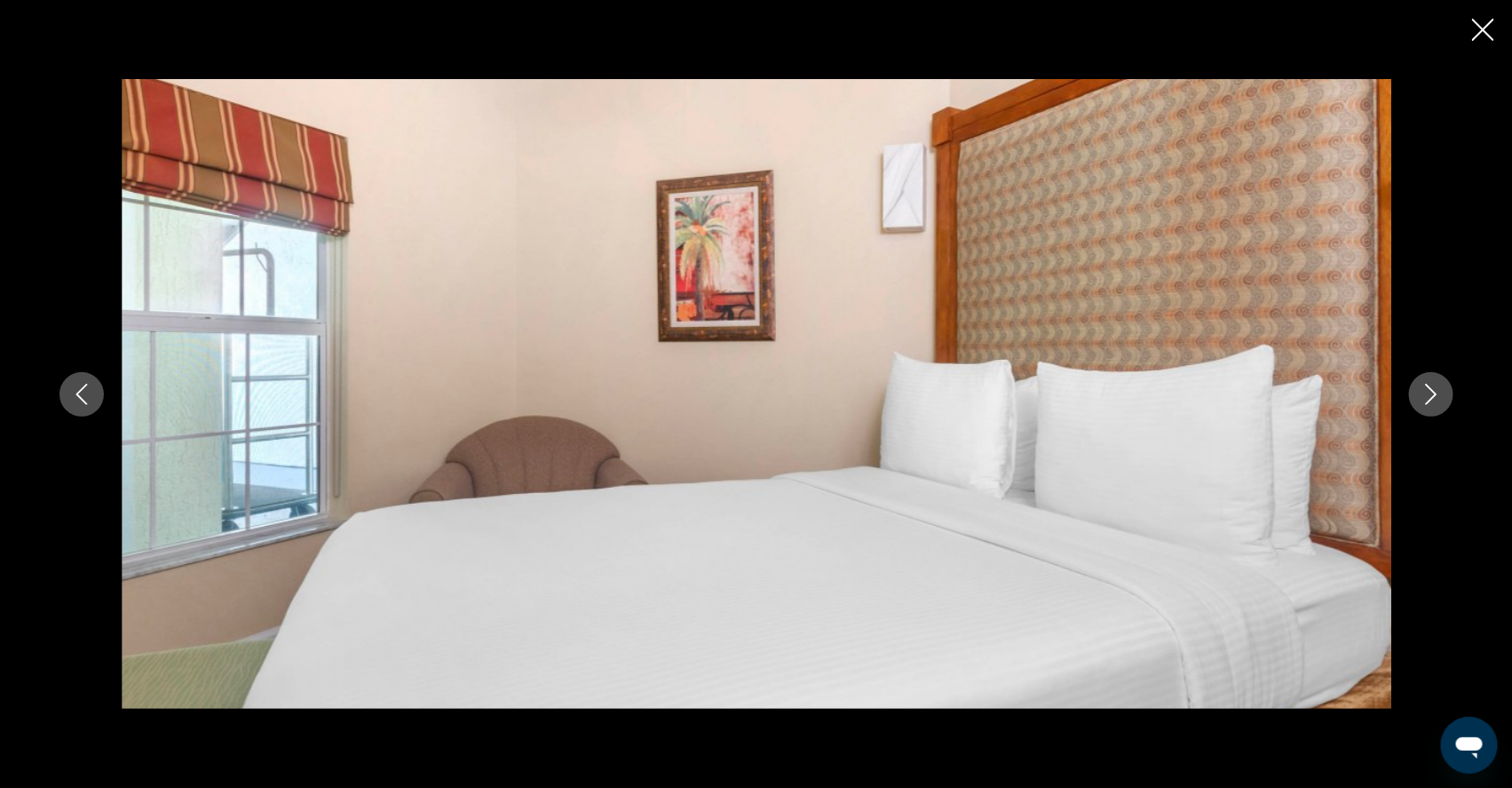
click at [1441, 401] on icon "Next image" at bounding box center [1430, 394] width 21 height 21
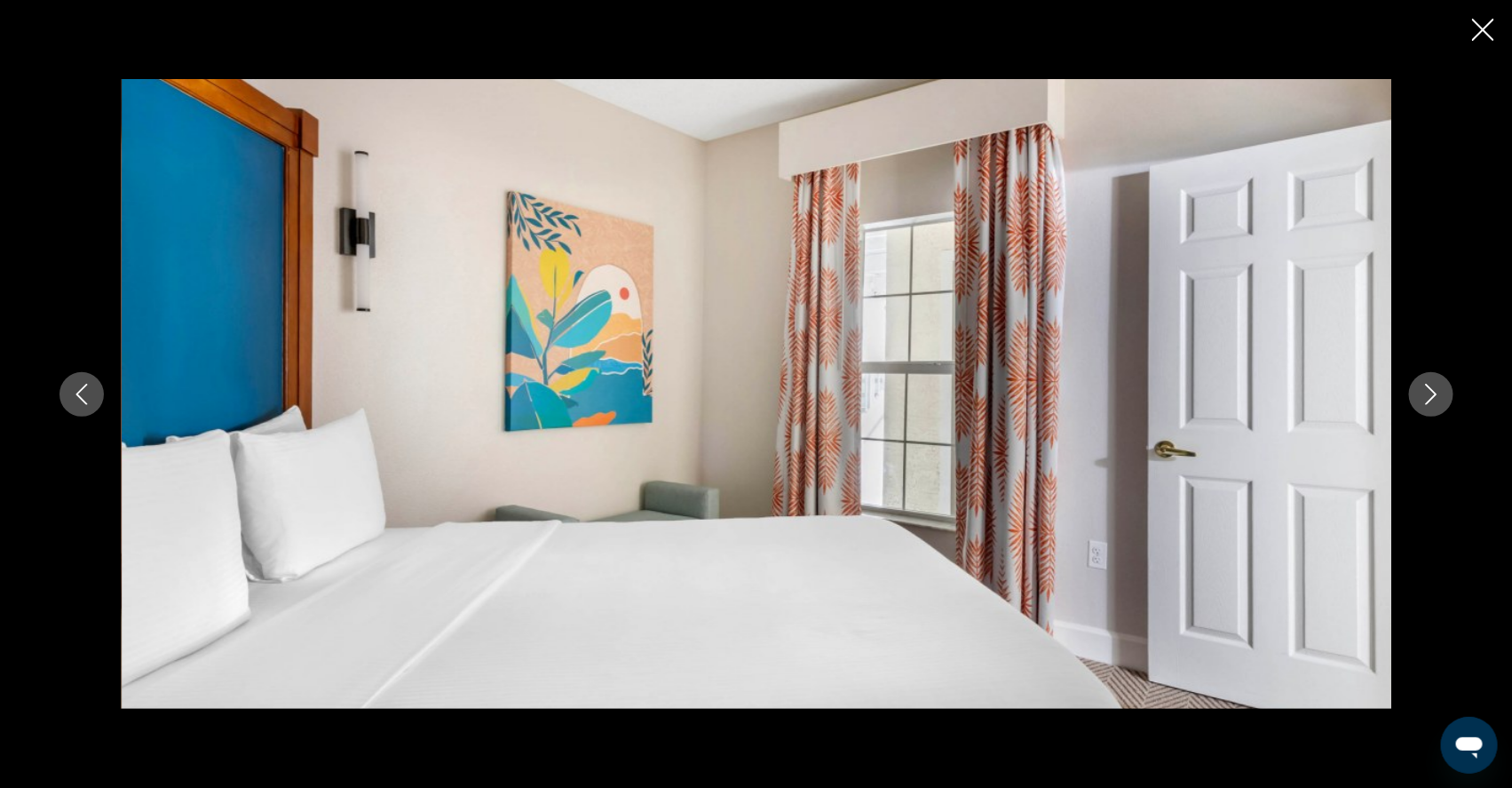
click at [1441, 401] on icon "Next image" at bounding box center [1430, 394] width 21 height 21
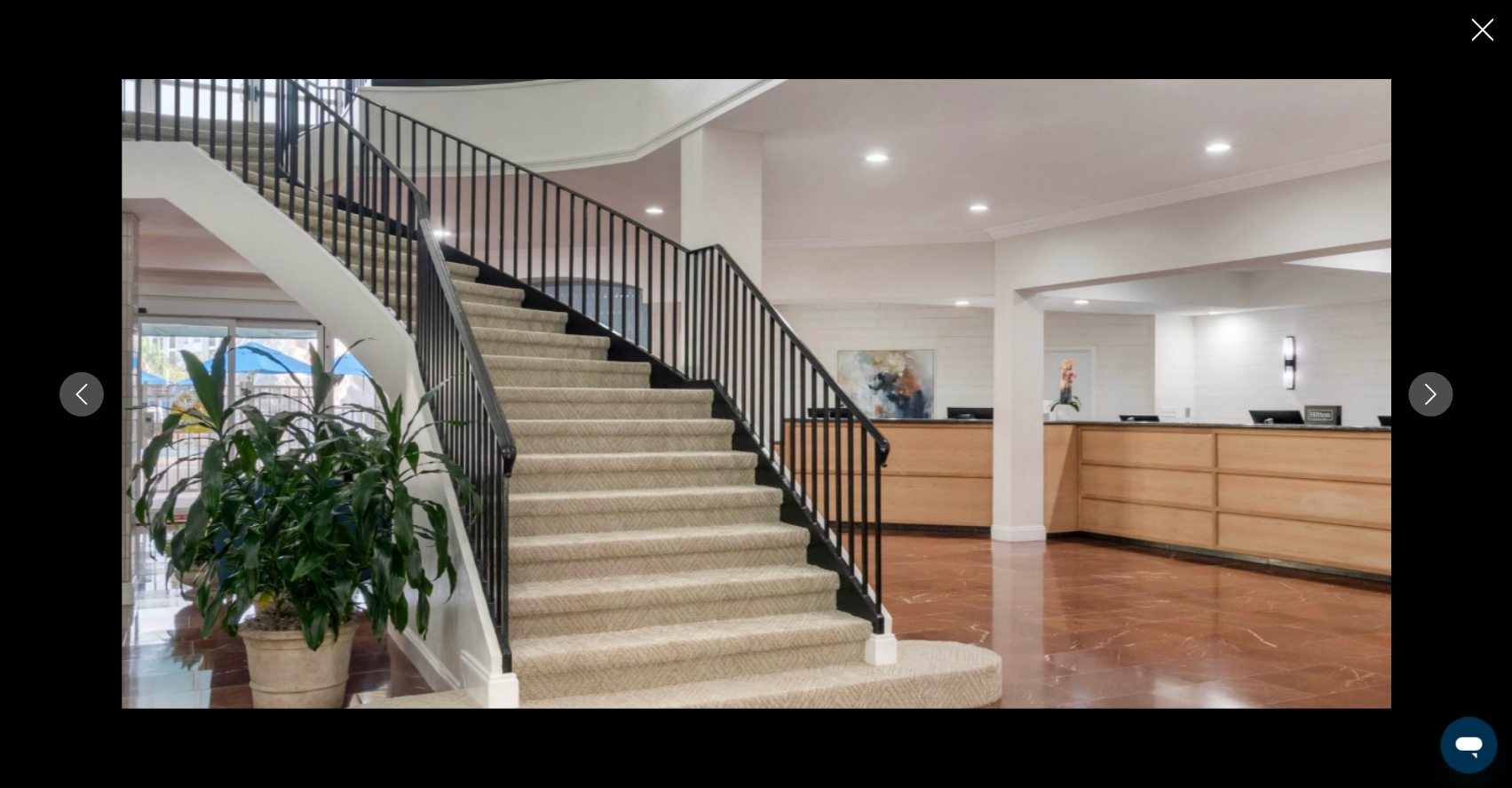
click at [1441, 398] on icon "Next image" at bounding box center [1430, 394] width 21 height 21
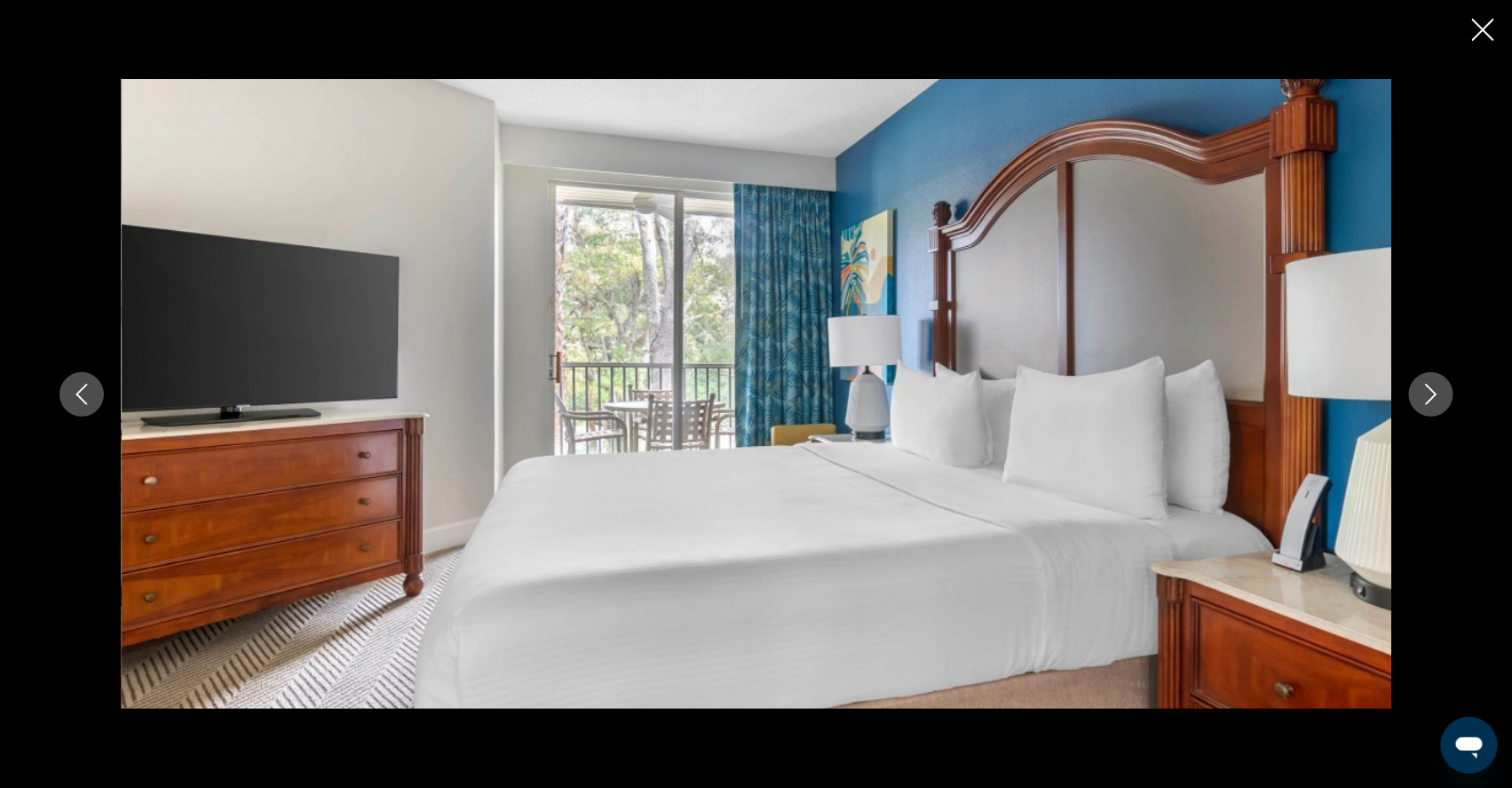
click at [1441, 398] on icon "Next image" at bounding box center [1430, 394] width 21 height 21
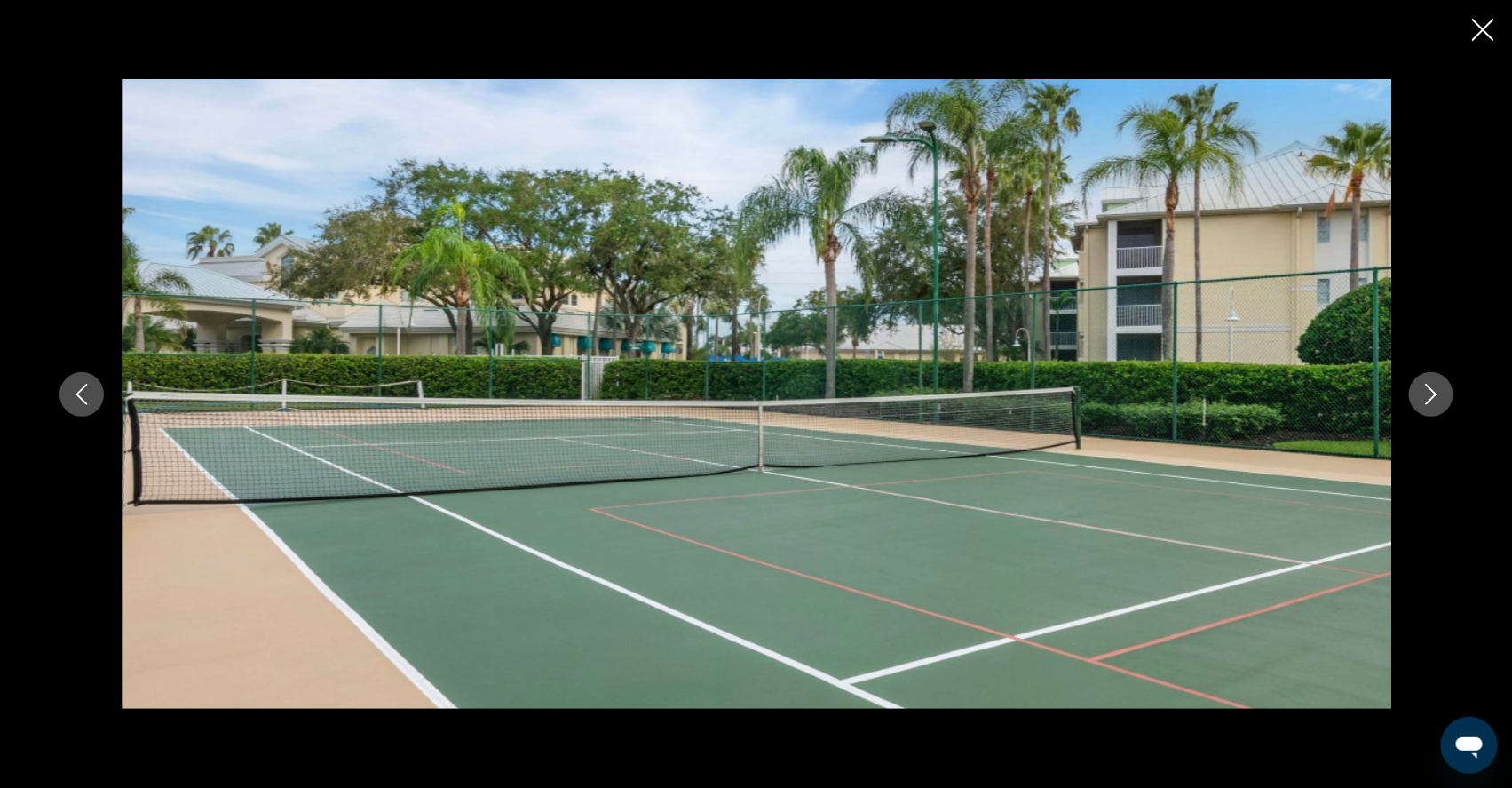
click at [1441, 399] on icon "Next image" at bounding box center [1430, 394] width 21 height 21
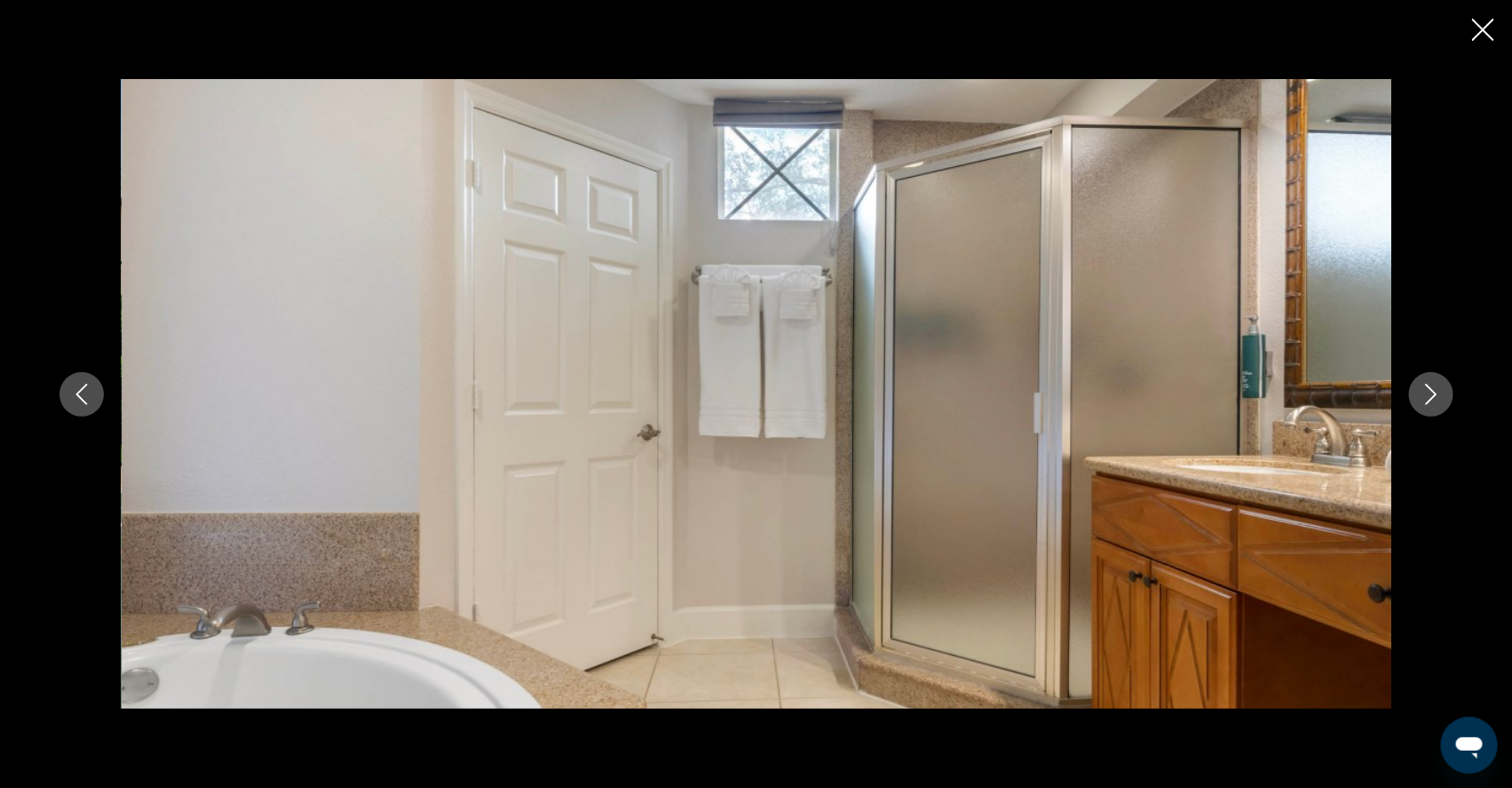
click at [1441, 399] on icon "Next image" at bounding box center [1430, 394] width 21 height 21
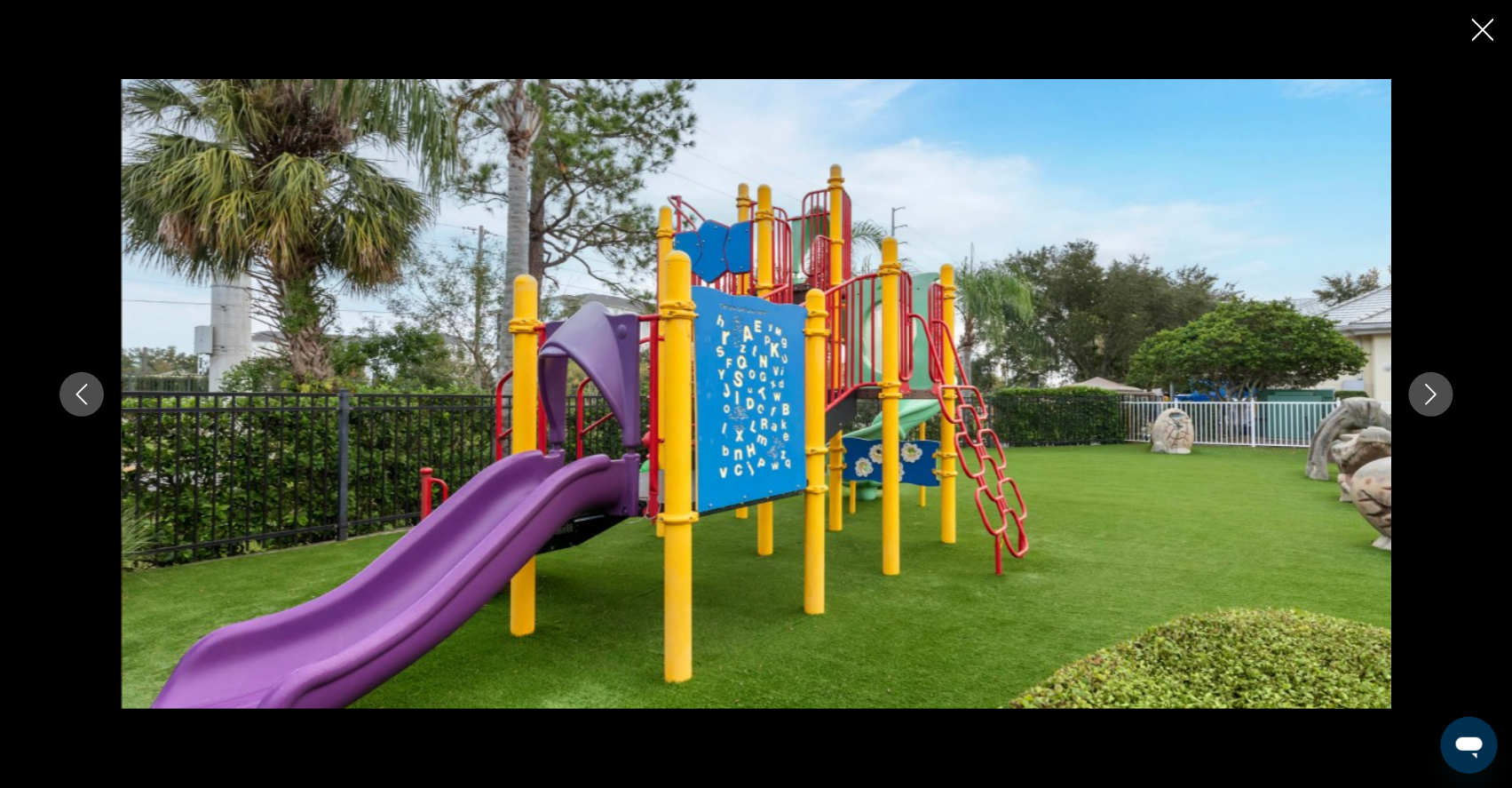
click at [1441, 400] on icon "Next image" at bounding box center [1430, 394] width 21 height 21
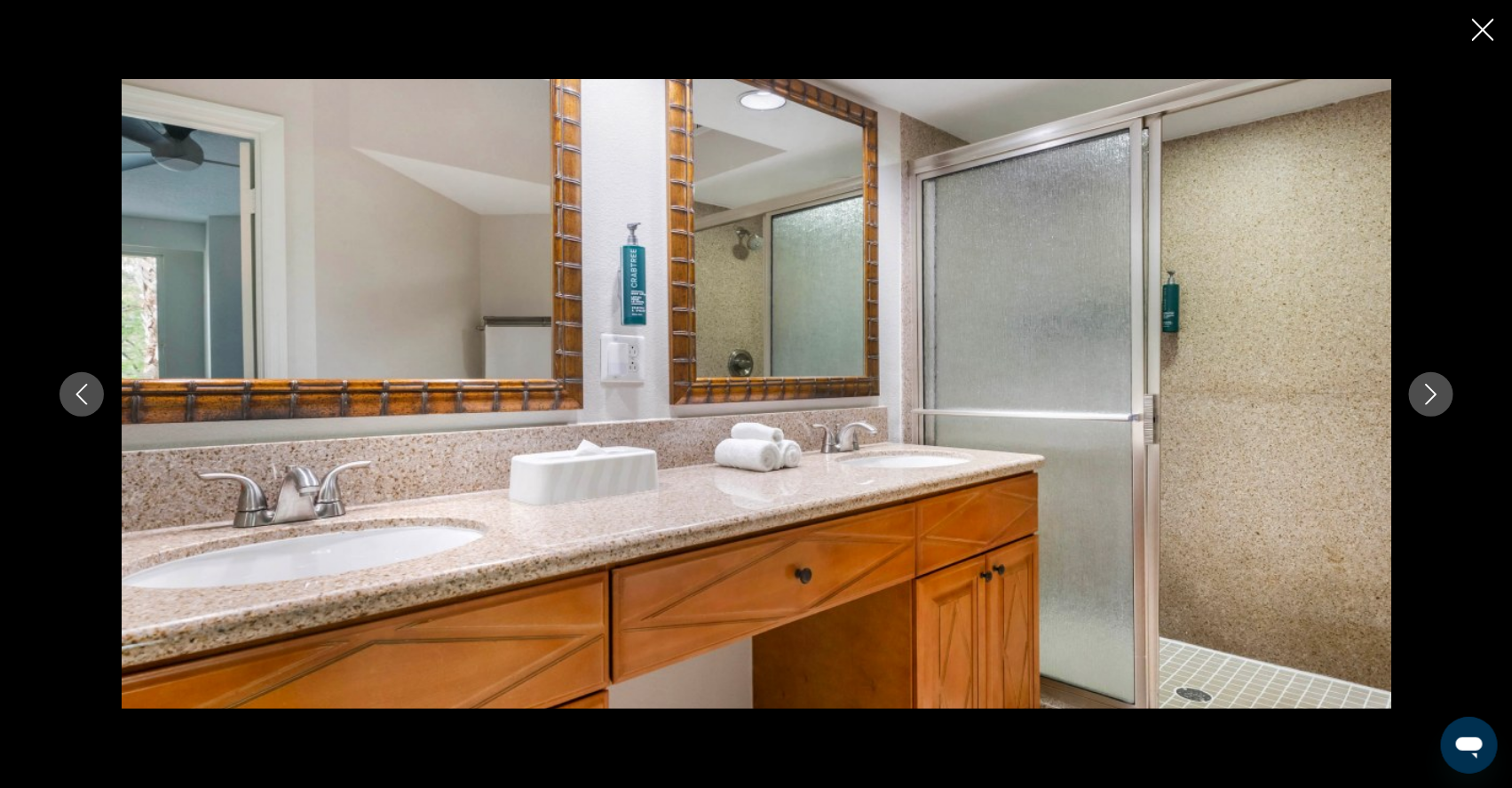
click at [1441, 400] on icon "Next image" at bounding box center [1430, 394] width 21 height 21
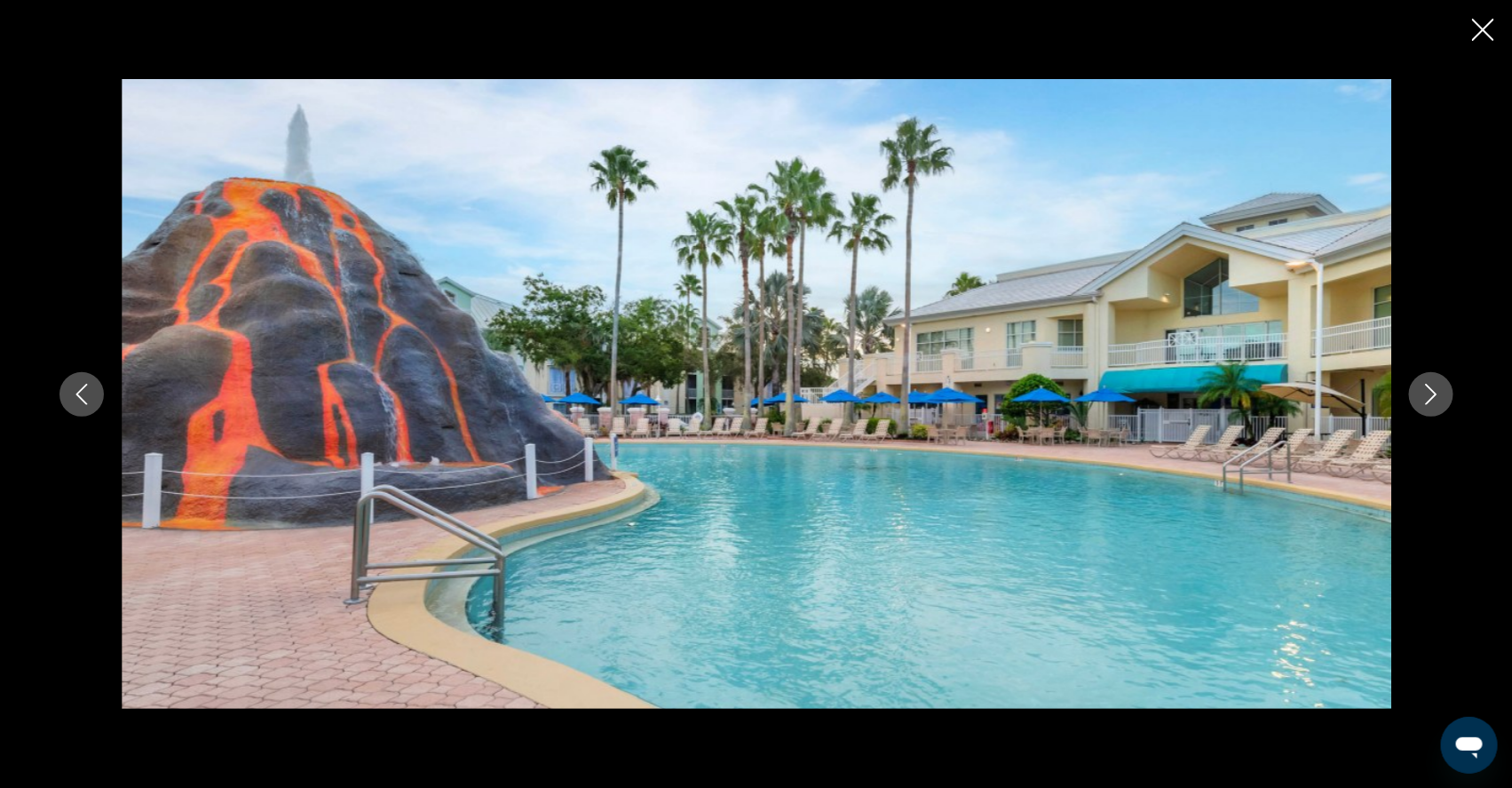
click at [1441, 401] on icon "Next image" at bounding box center [1430, 394] width 21 height 21
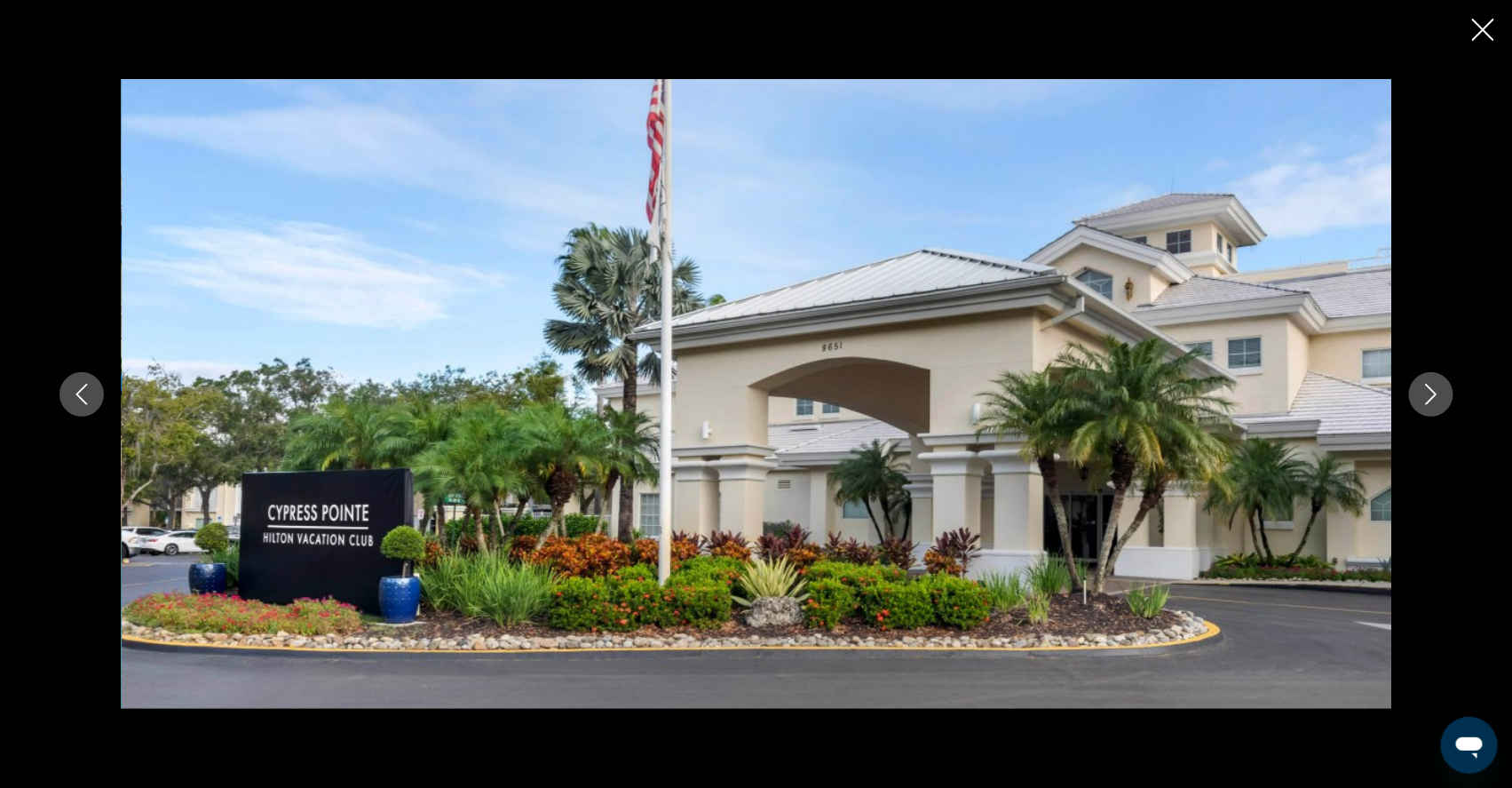
click at [1441, 401] on icon "Next image" at bounding box center [1430, 394] width 21 height 21
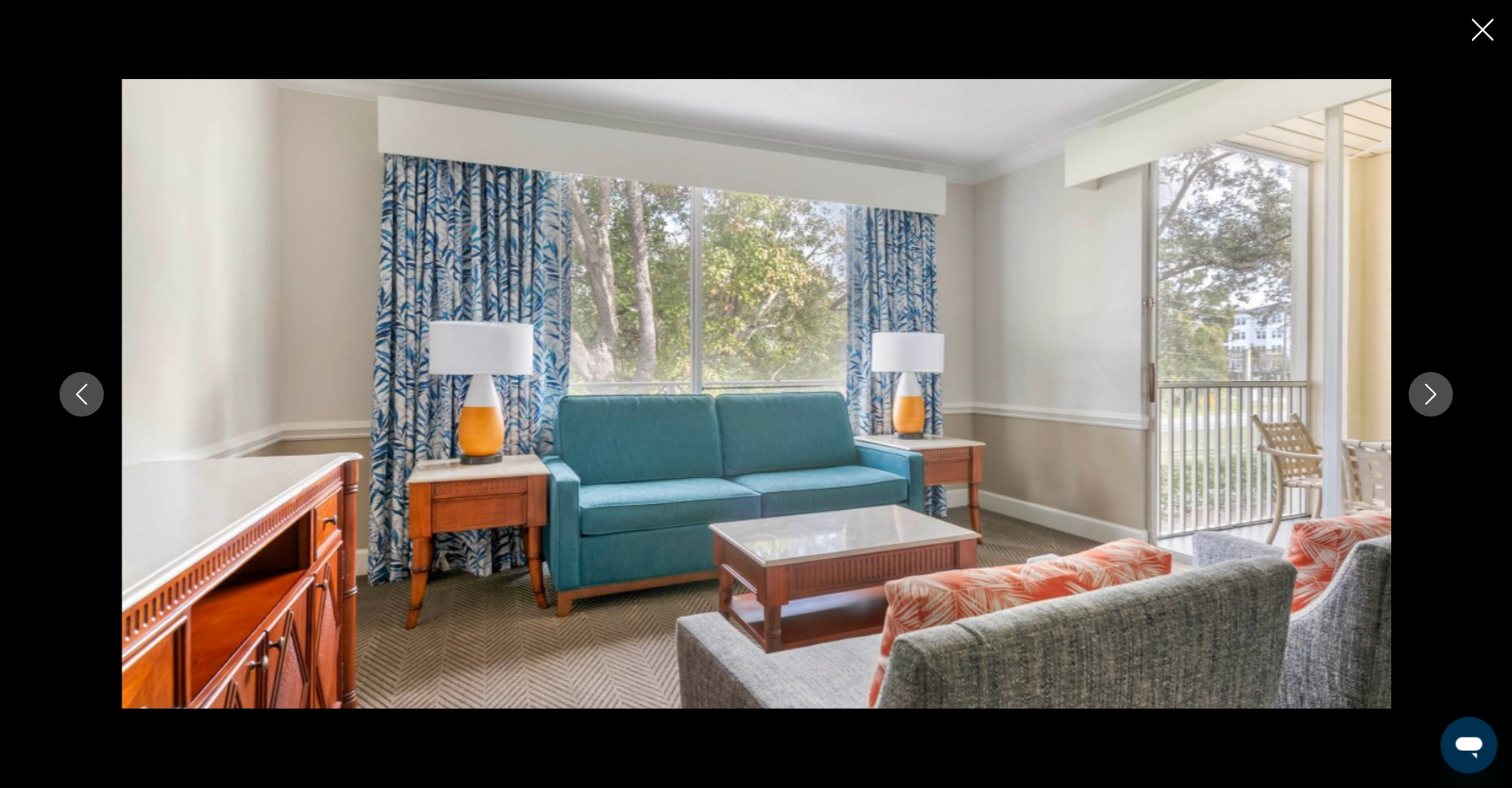
click at [1441, 401] on icon "Next image" at bounding box center [1430, 394] width 21 height 21
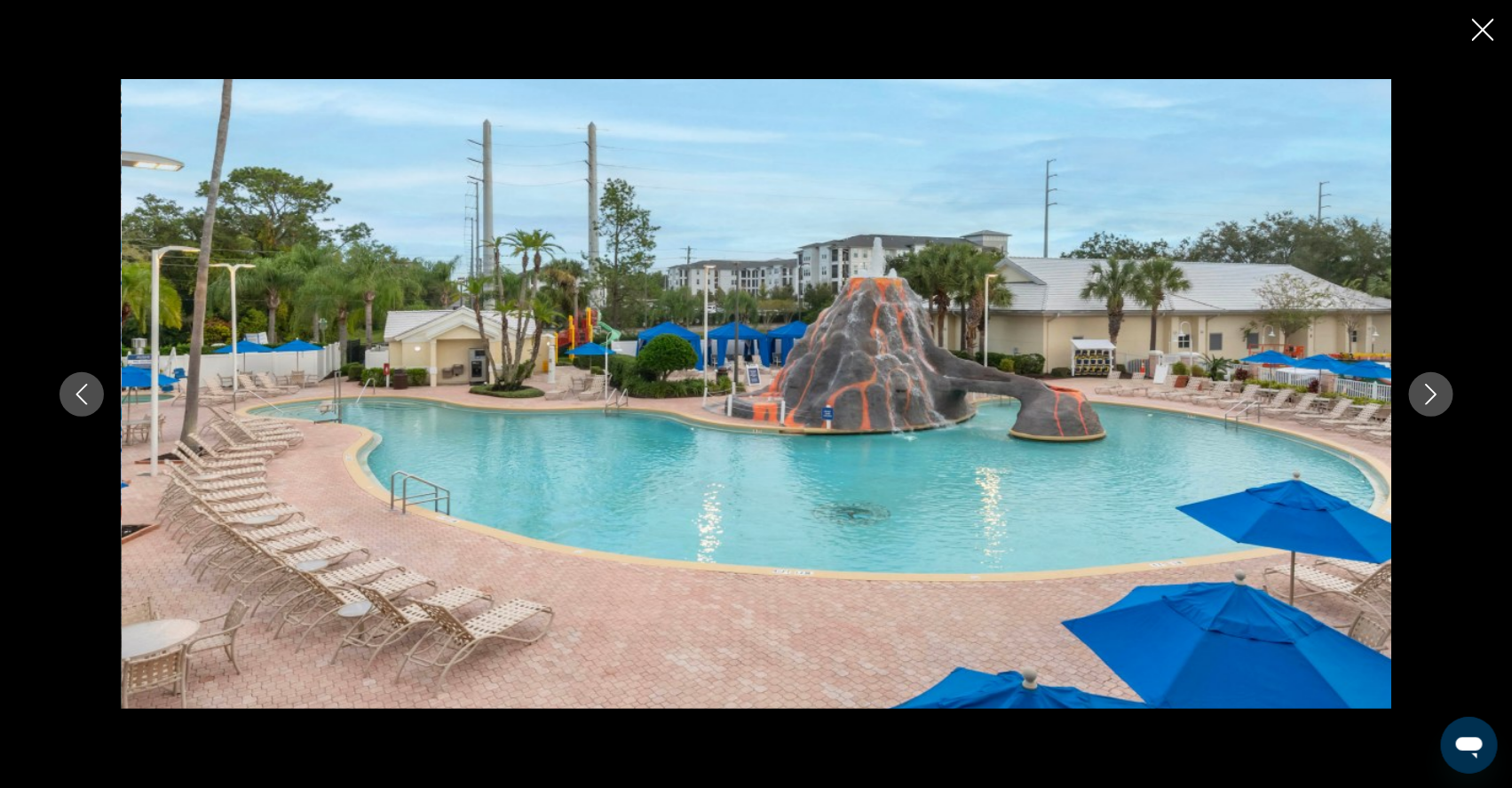
click at [1441, 401] on icon "Next image" at bounding box center [1430, 394] width 21 height 21
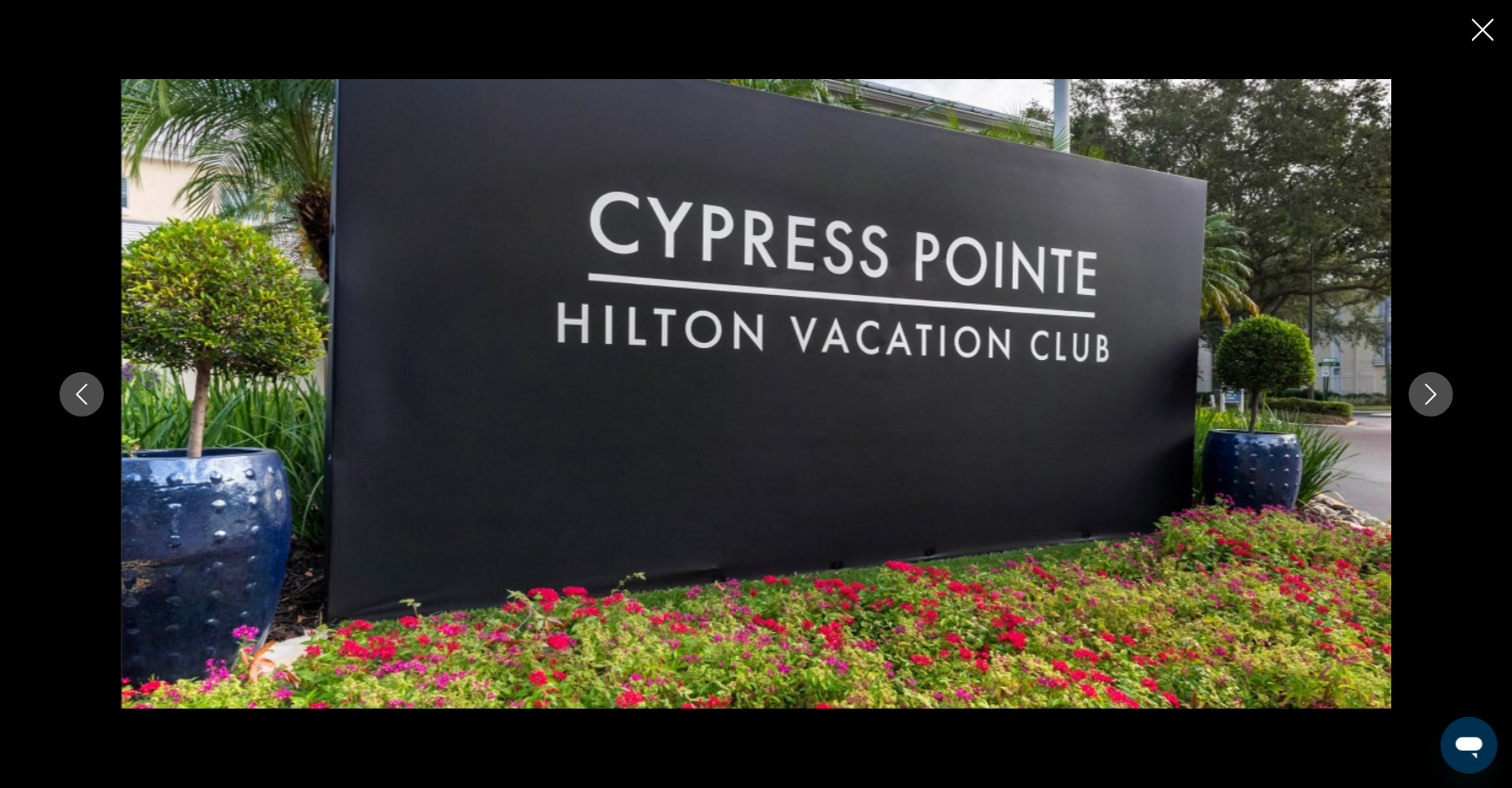
click at [1441, 401] on icon "Next image" at bounding box center [1430, 394] width 21 height 21
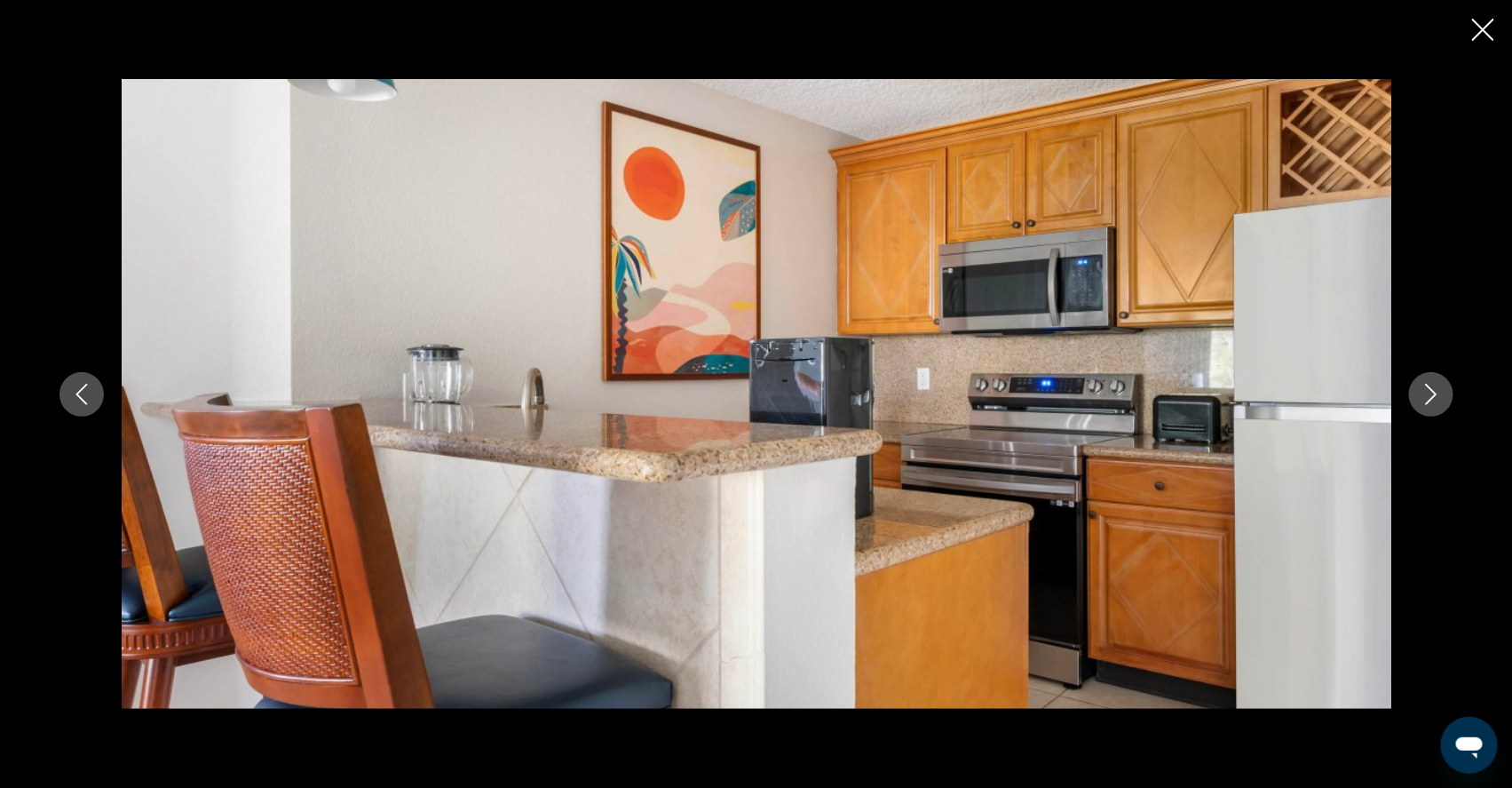
click at [1441, 401] on icon "Next image" at bounding box center [1430, 394] width 21 height 21
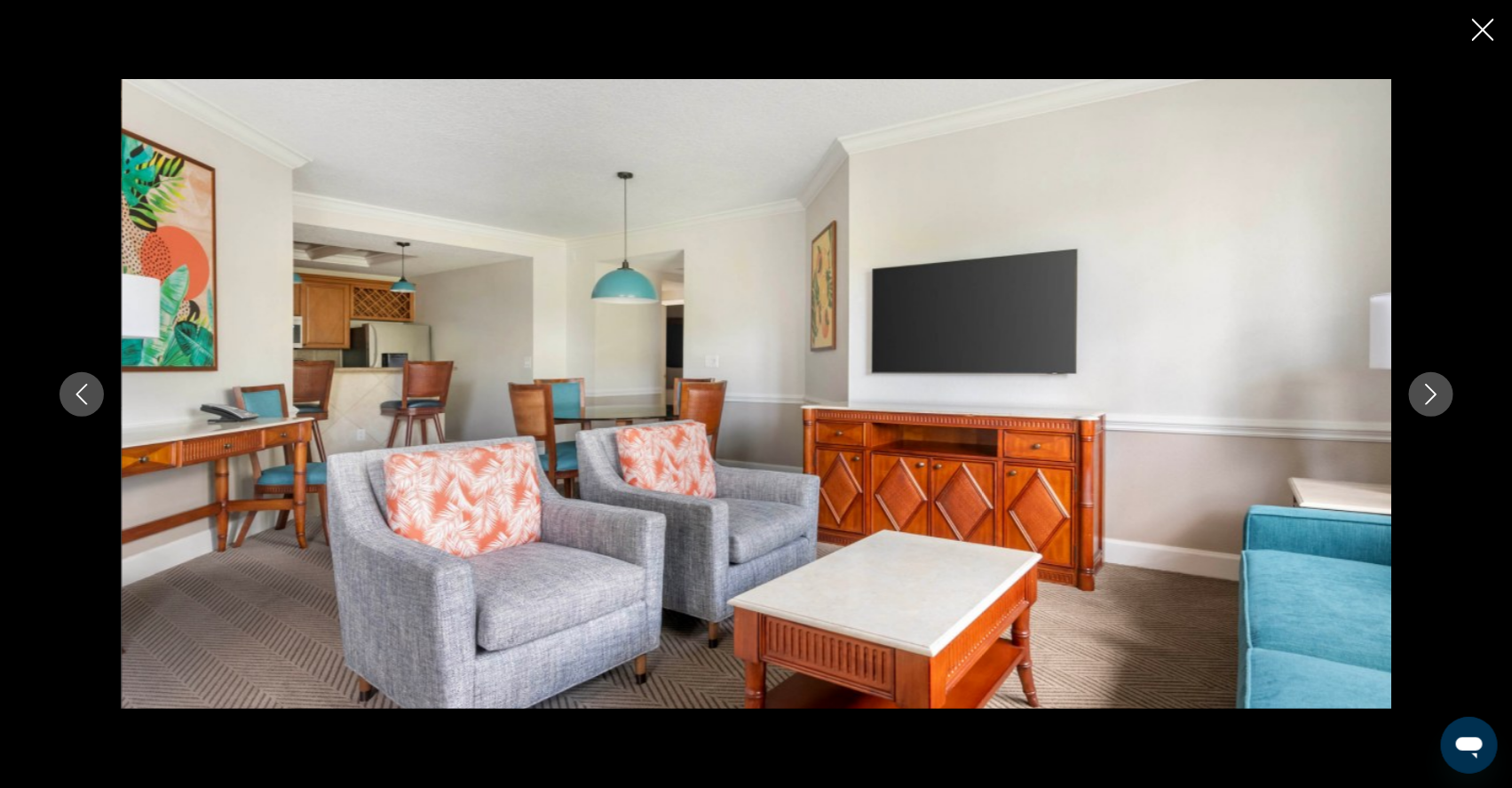
click at [1441, 401] on icon "Next image" at bounding box center [1430, 394] width 21 height 21
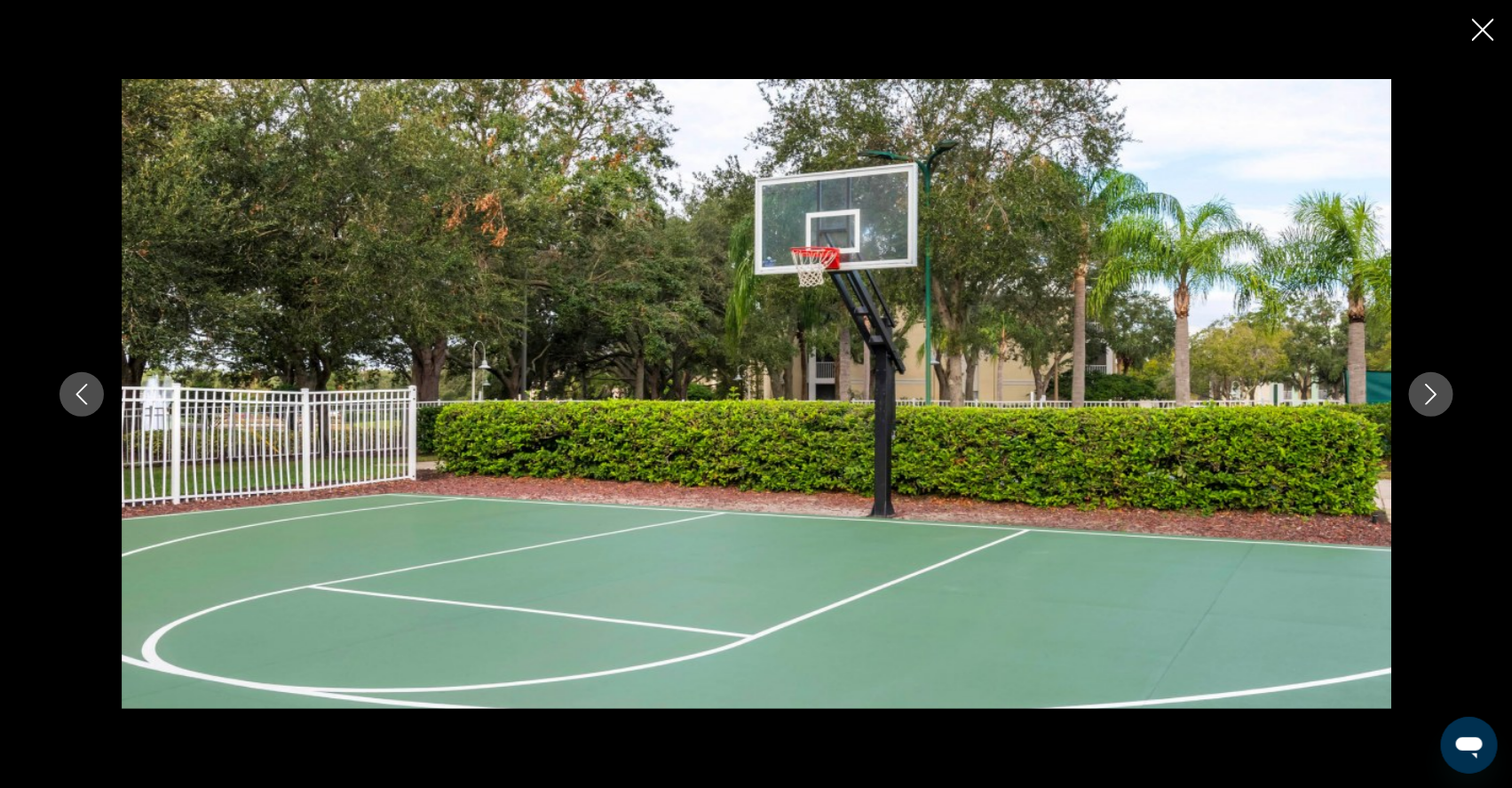
click at [1441, 402] on icon "Next image" at bounding box center [1430, 394] width 21 height 21
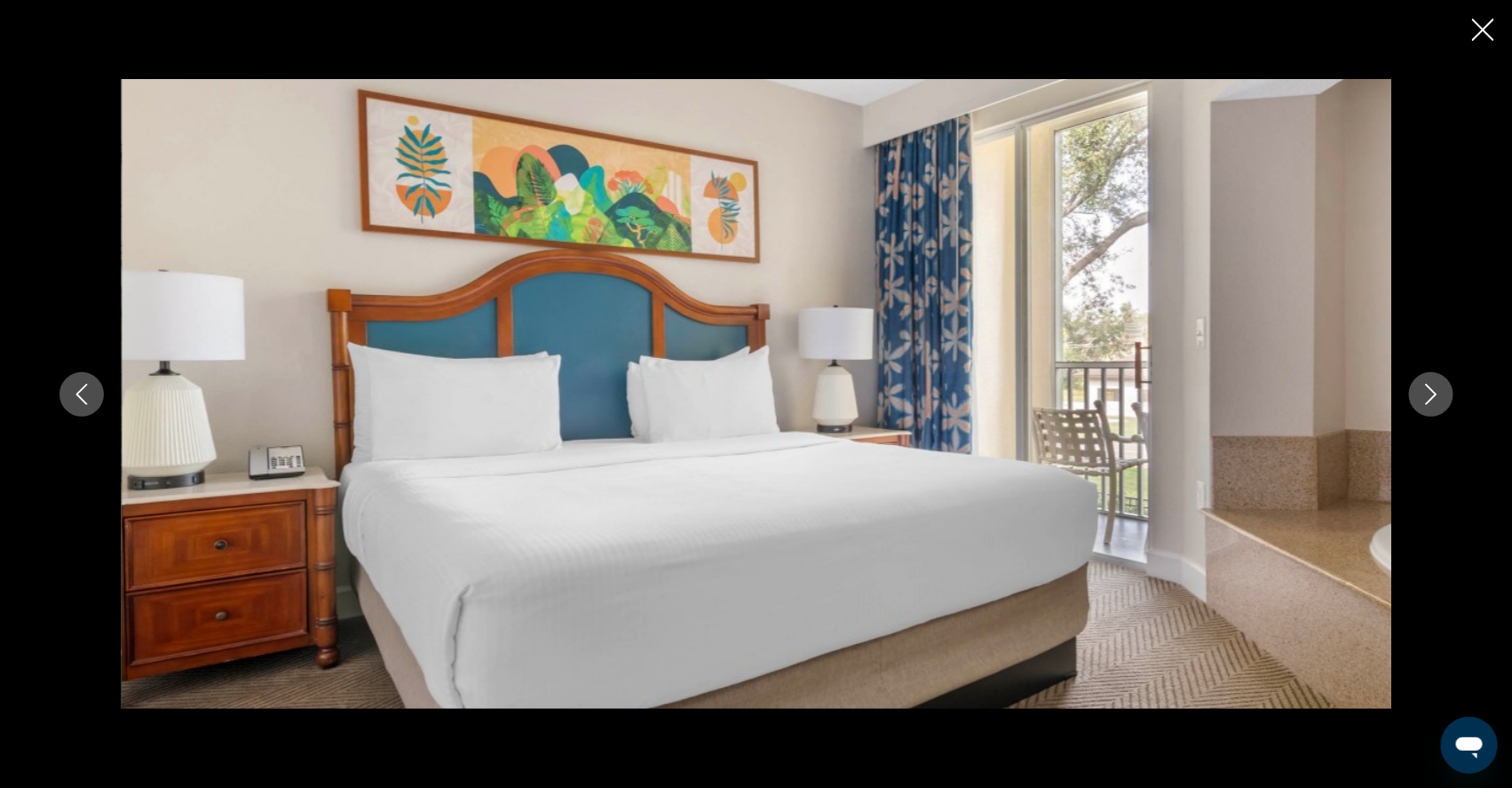
click at [1441, 402] on icon "Next image" at bounding box center [1430, 394] width 21 height 21
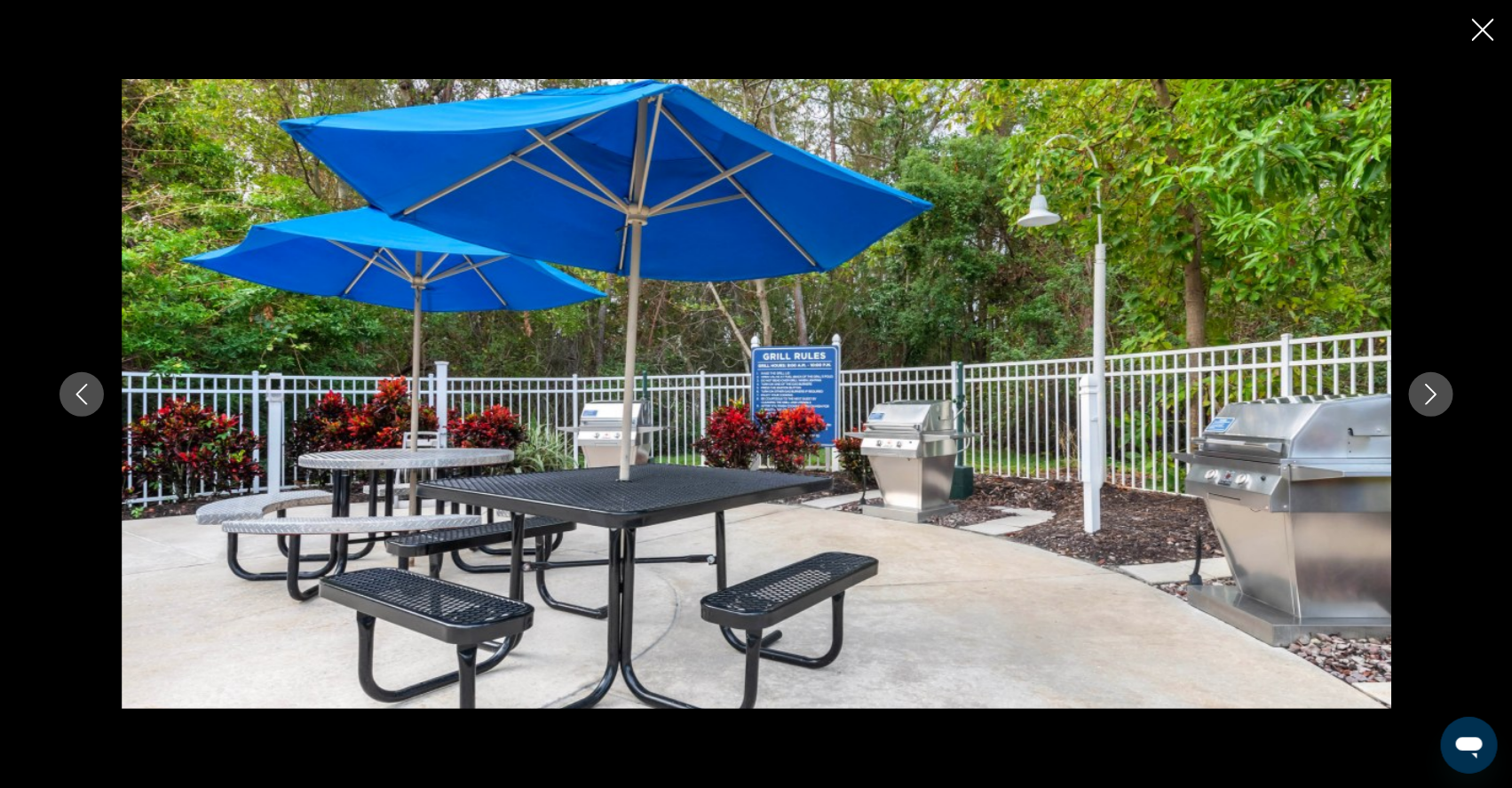
click at [1441, 387] on icon "Next image" at bounding box center [1430, 394] width 21 height 21
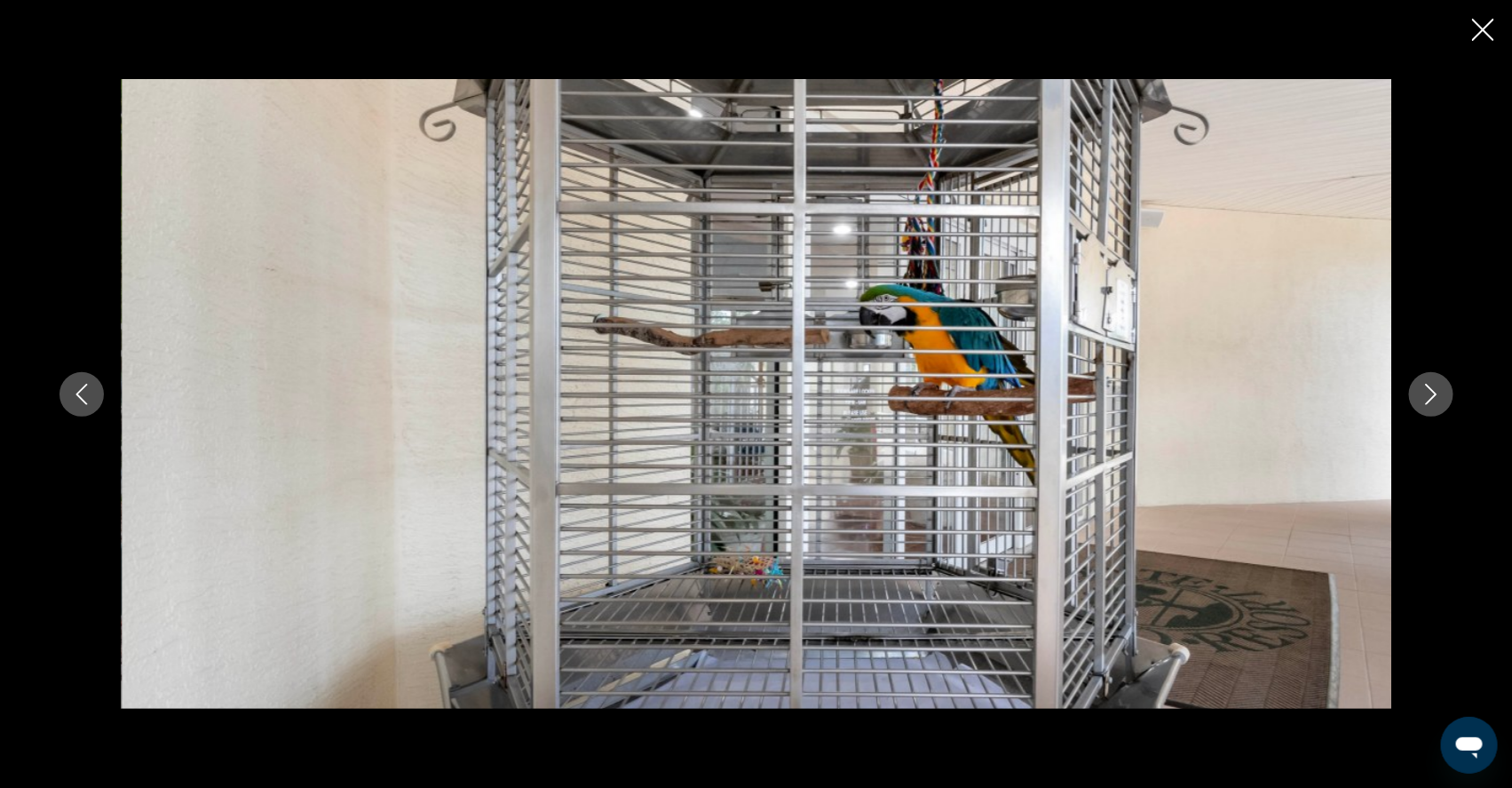
click at [1441, 383] on icon "Next image" at bounding box center [1430, 394] width 21 height 21
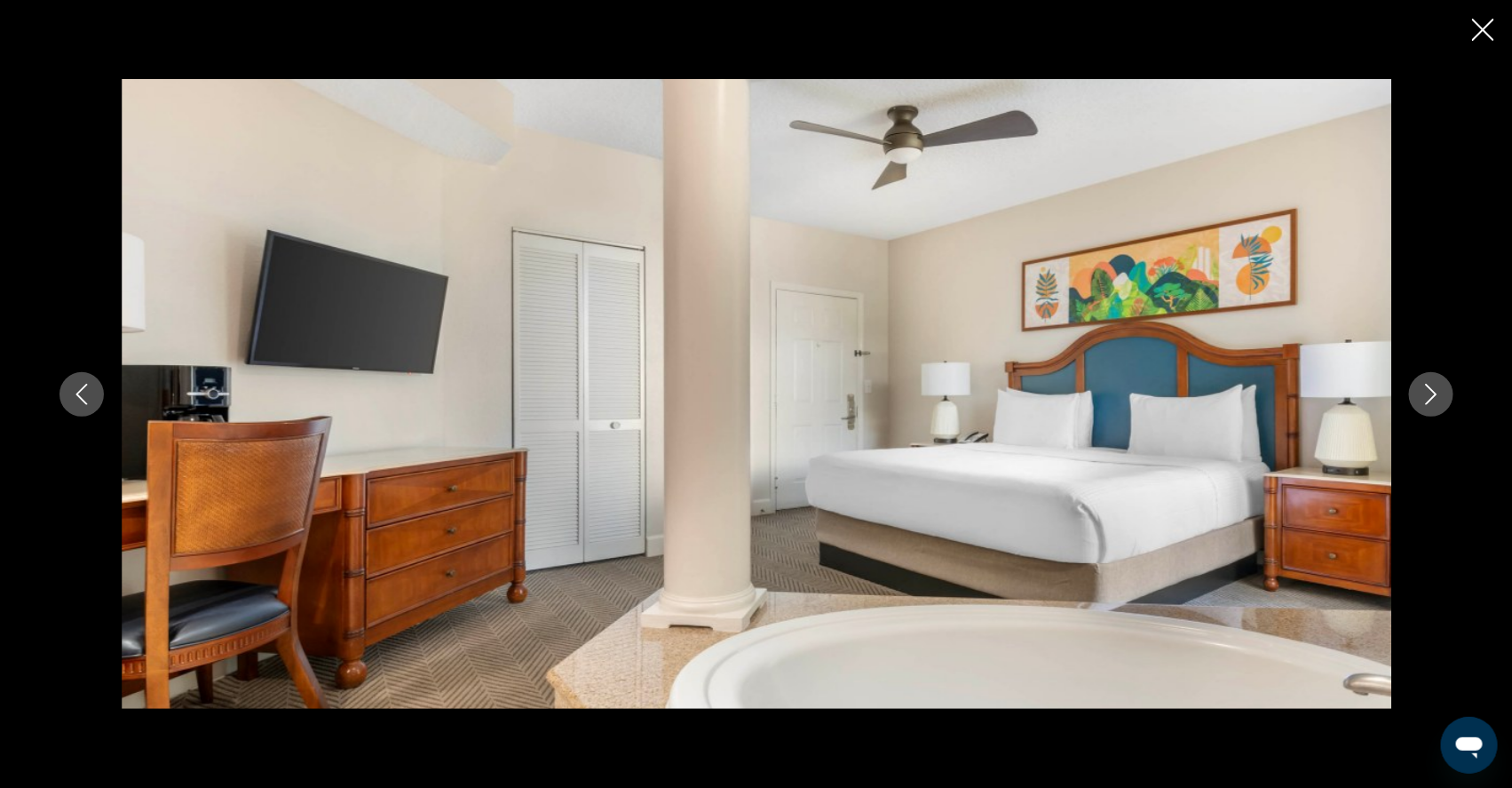
click at [1441, 398] on icon "Next image" at bounding box center [1430, 394] width 21 height 21
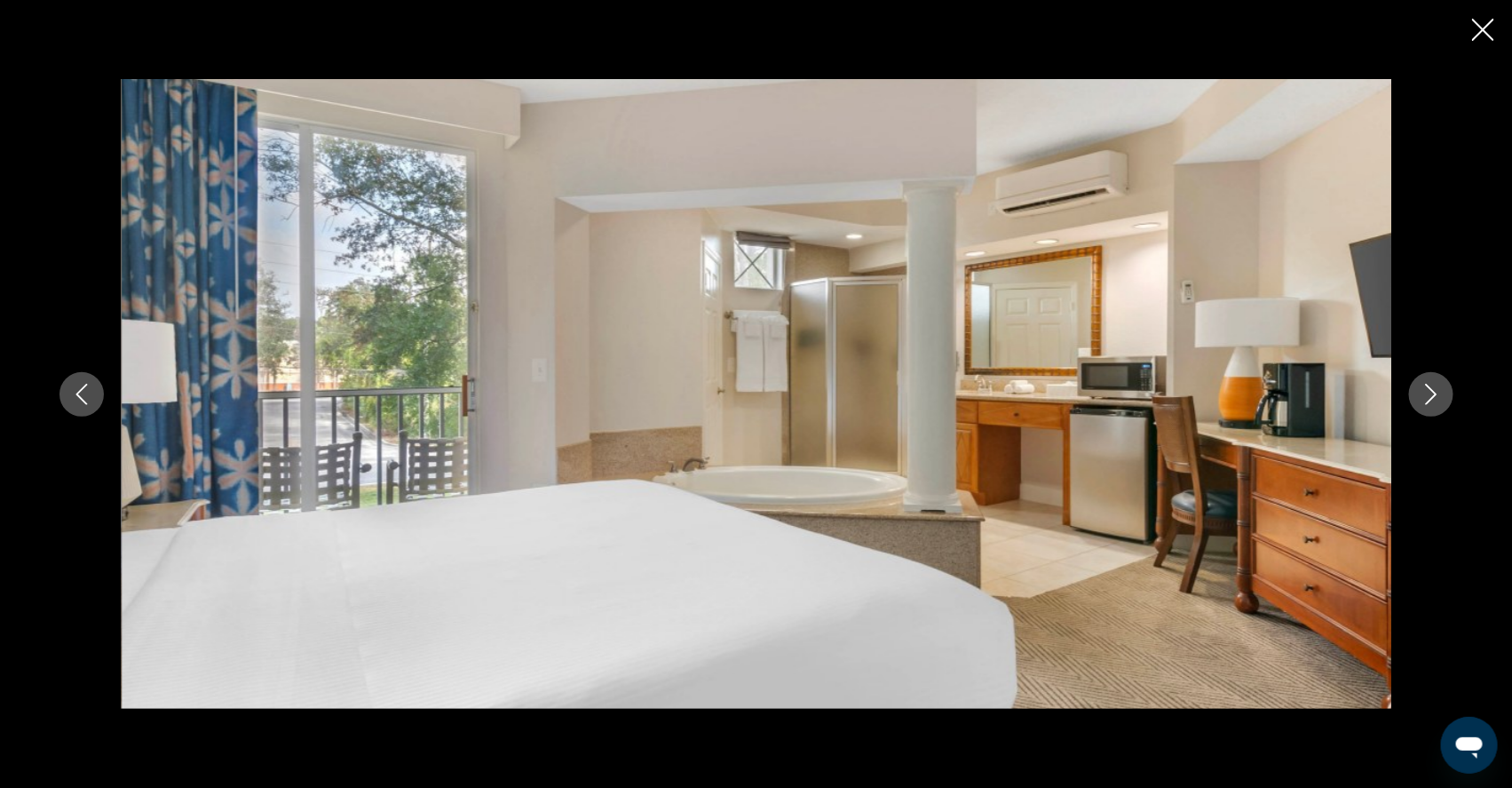
click at [1441, 400] on icon "Next image" at bounding box center [1430, 394] width 21 height 21
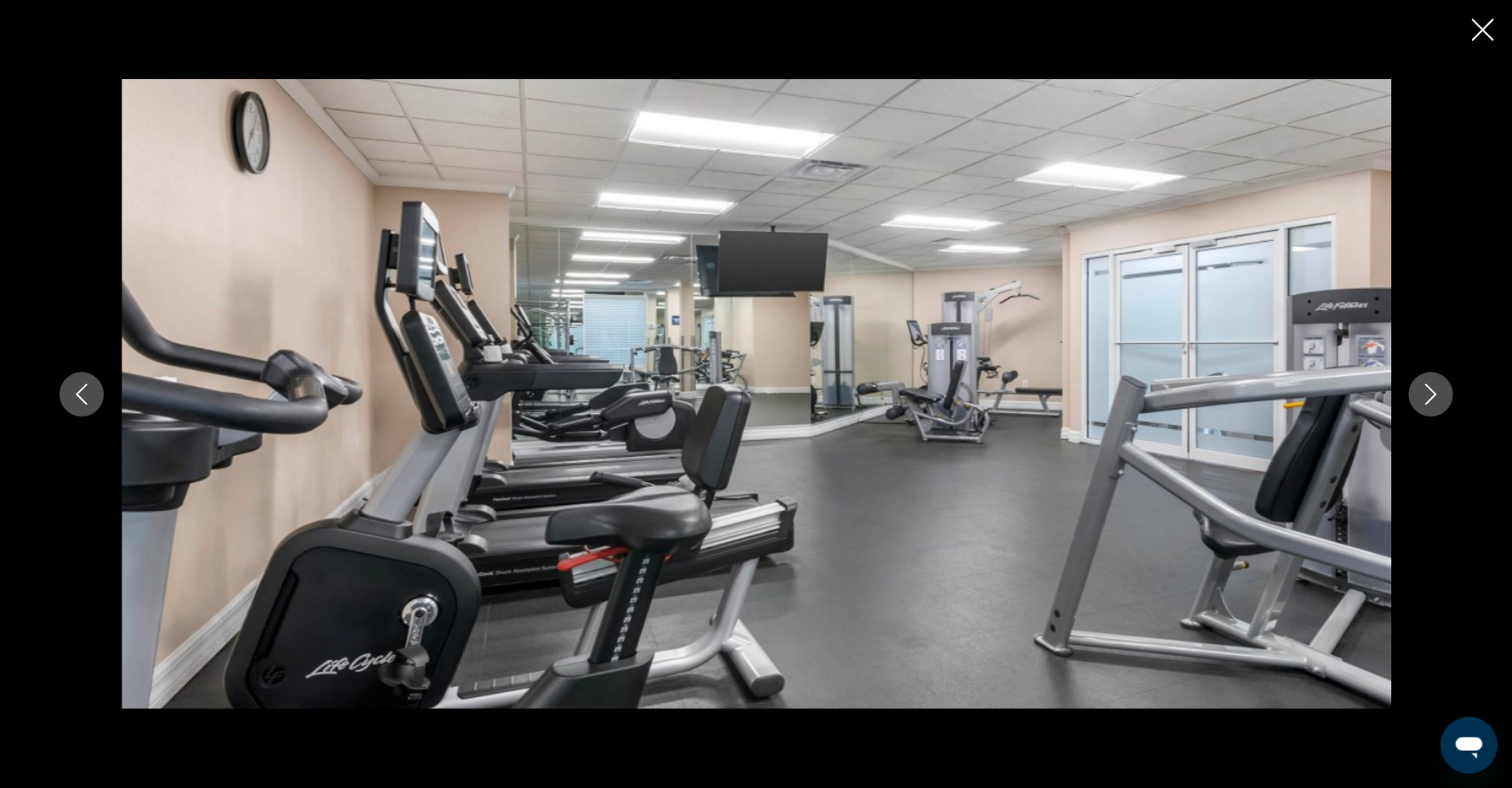
click at [1436, 401] on icon "Next image" at bounding box center [1430, 394] width 12 height 21
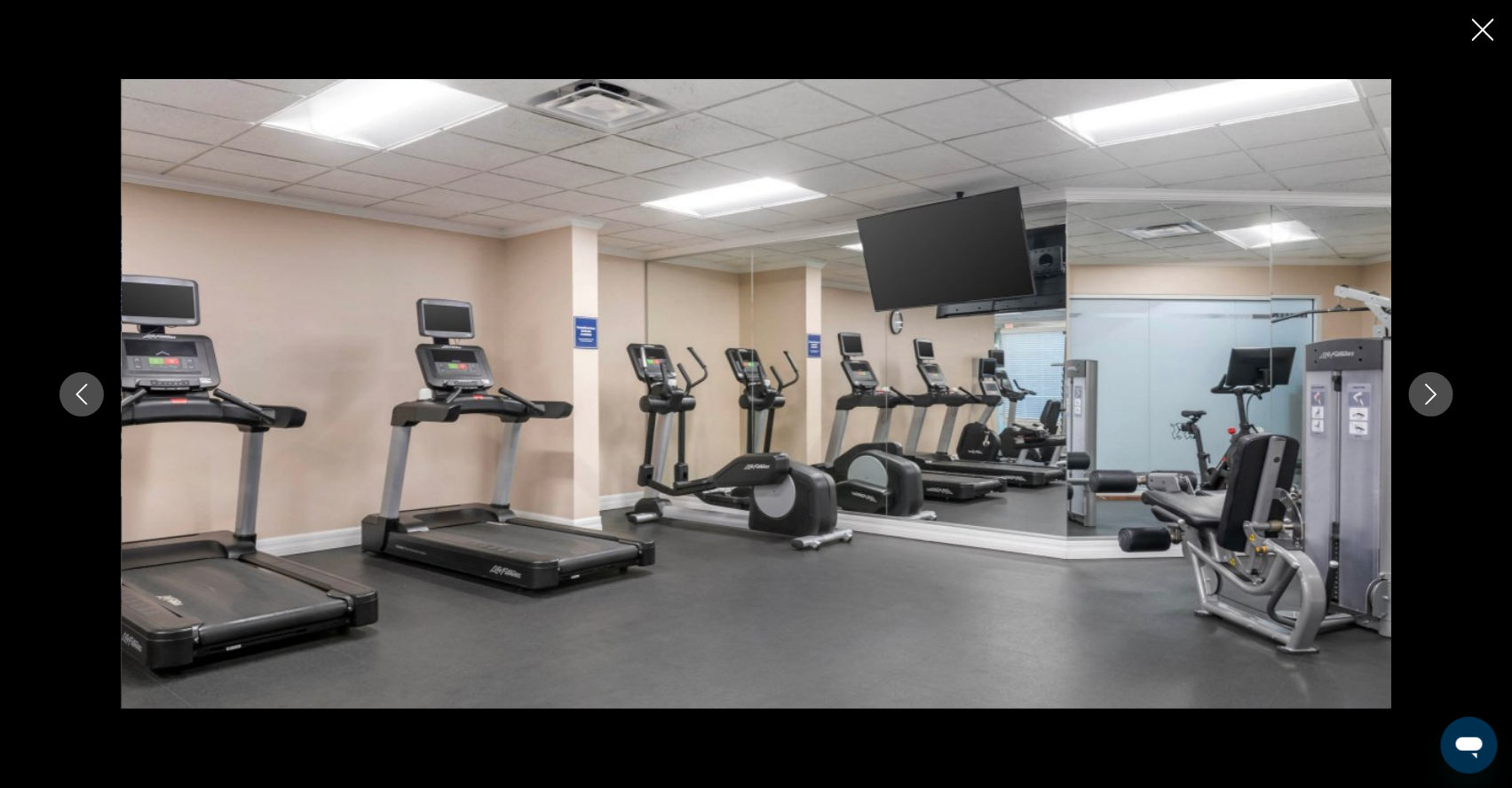
click at [1441, 397] on icon "Next image" at bounding box center [1430, 394] width 21 height 21
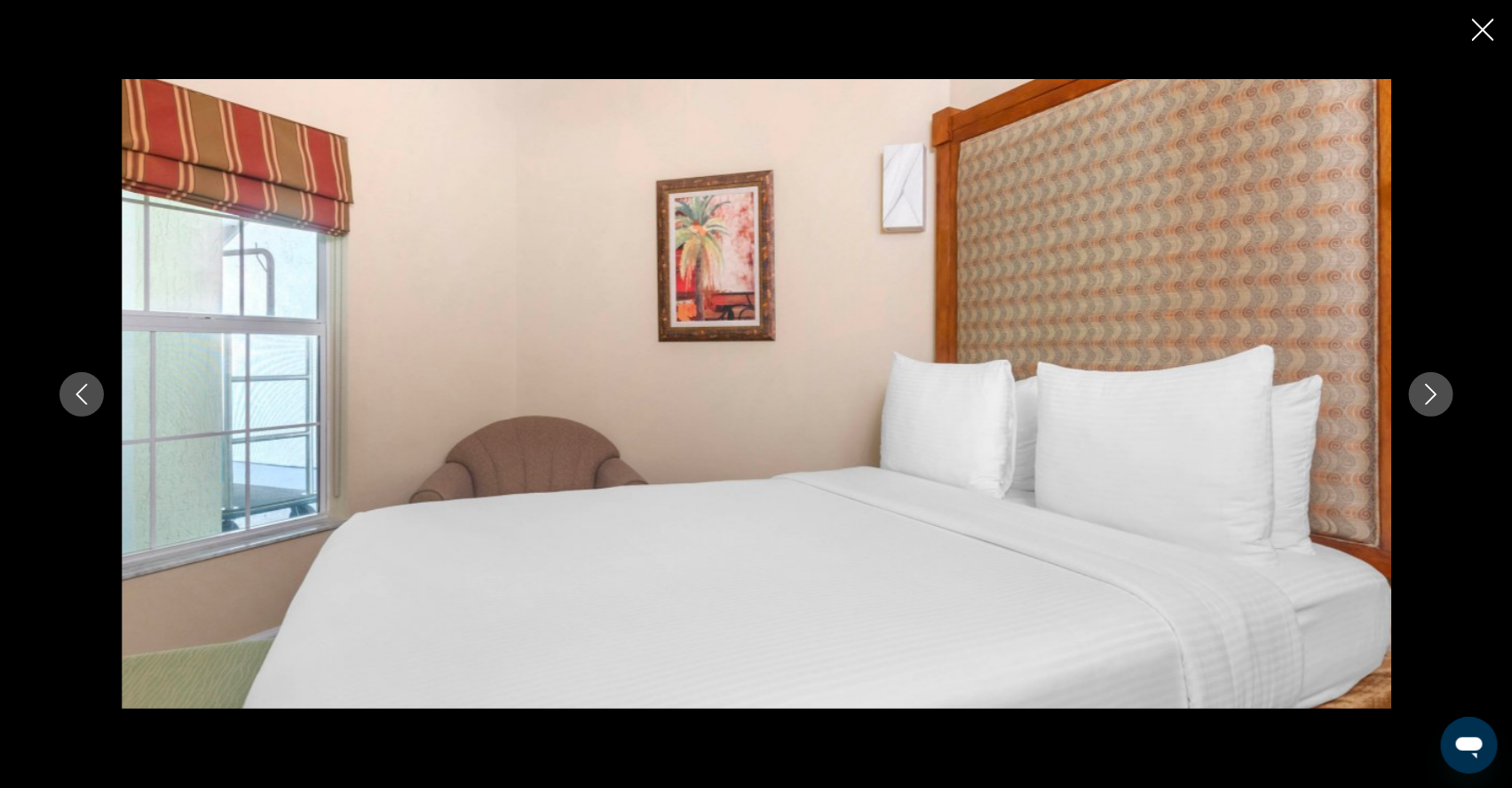
click at [1441, 397] on icon "Next image" at bounding box center [1430, 394] width 21 height 21
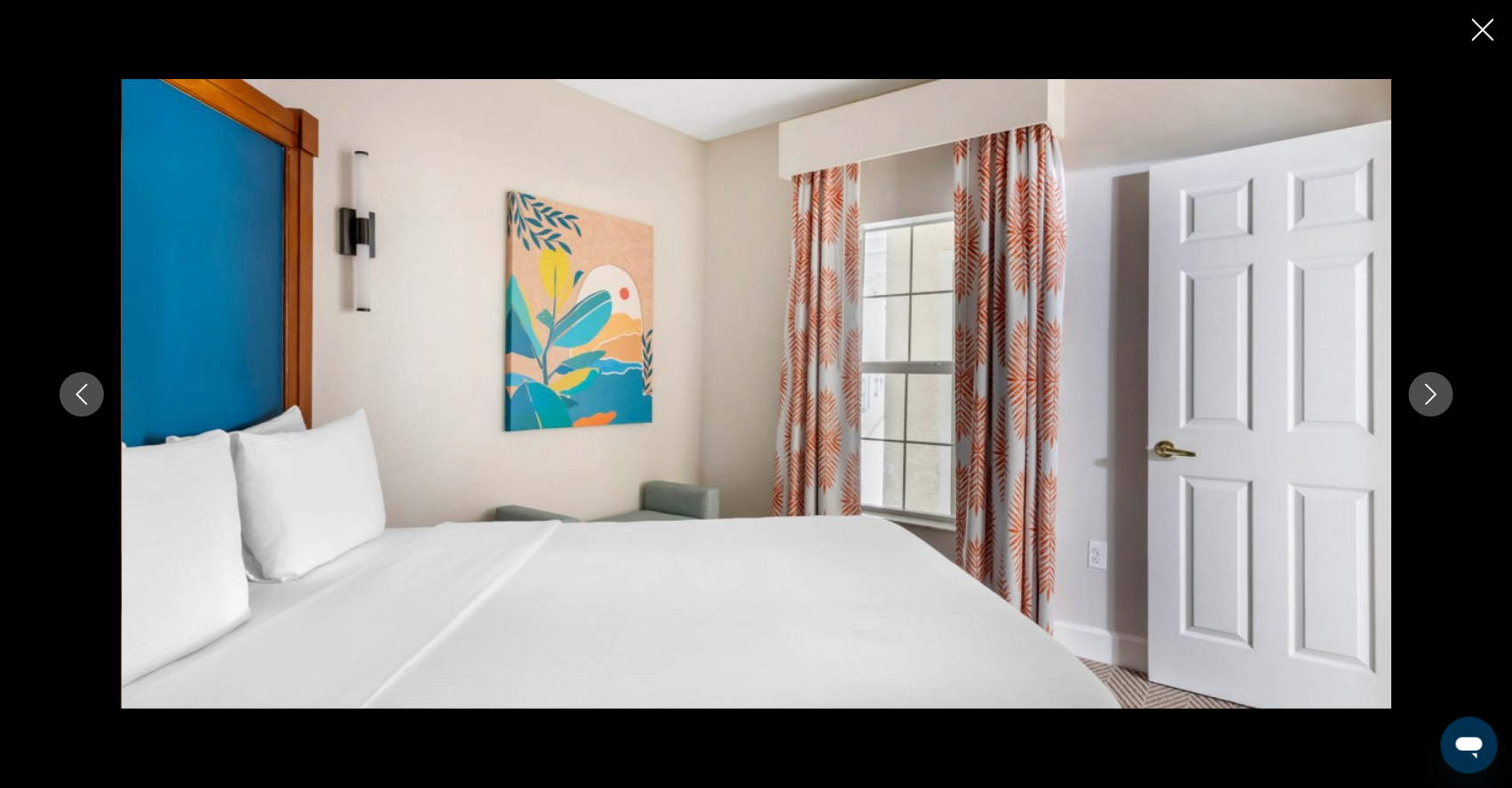
click at [1441, 390] on icon "Next image" at bounding box center [1430, 394] width 21 height 21
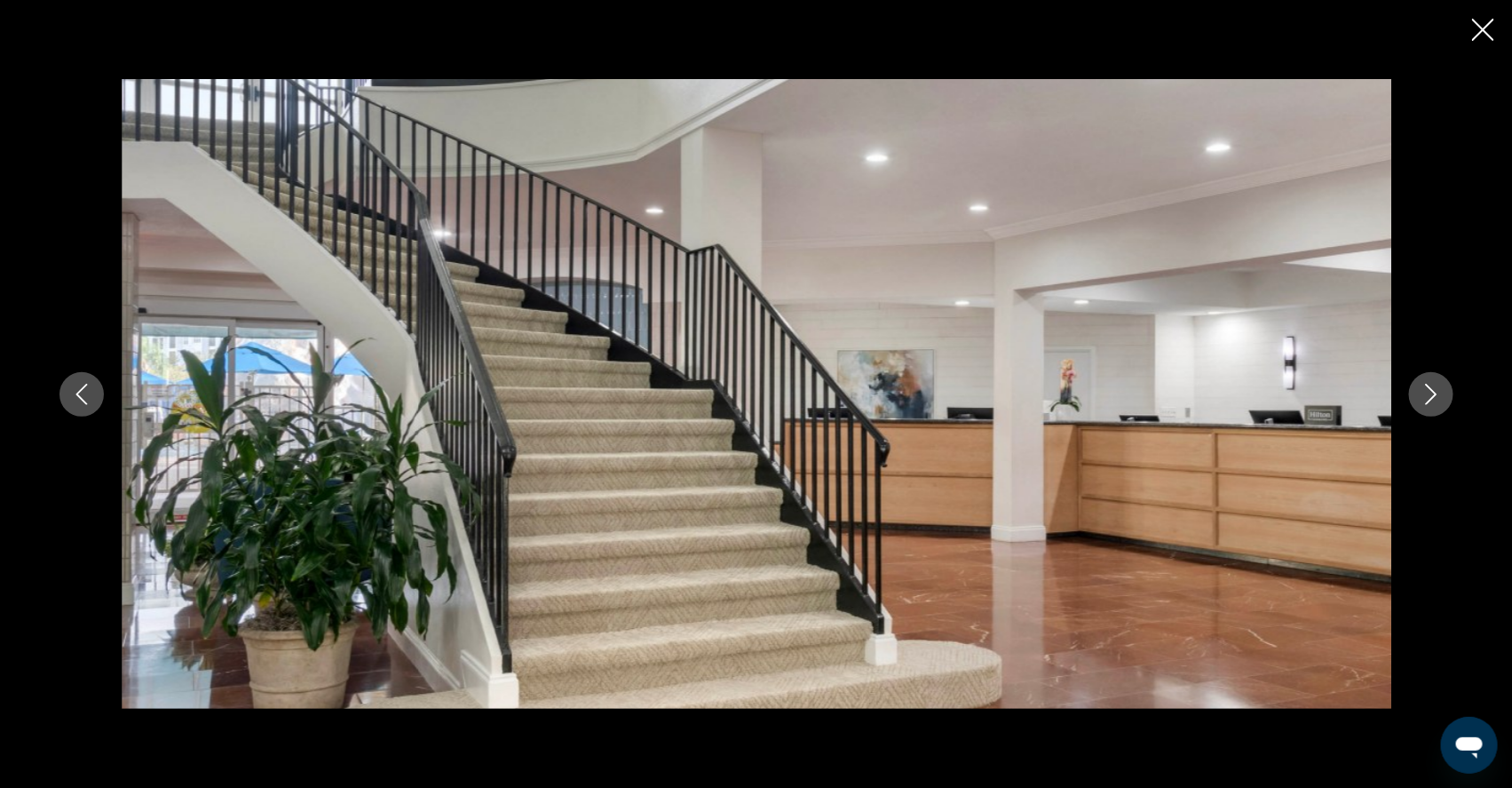
click at [1441, 390] on icon "Next image" at bounding box center [1430, 394] width 21 height 21
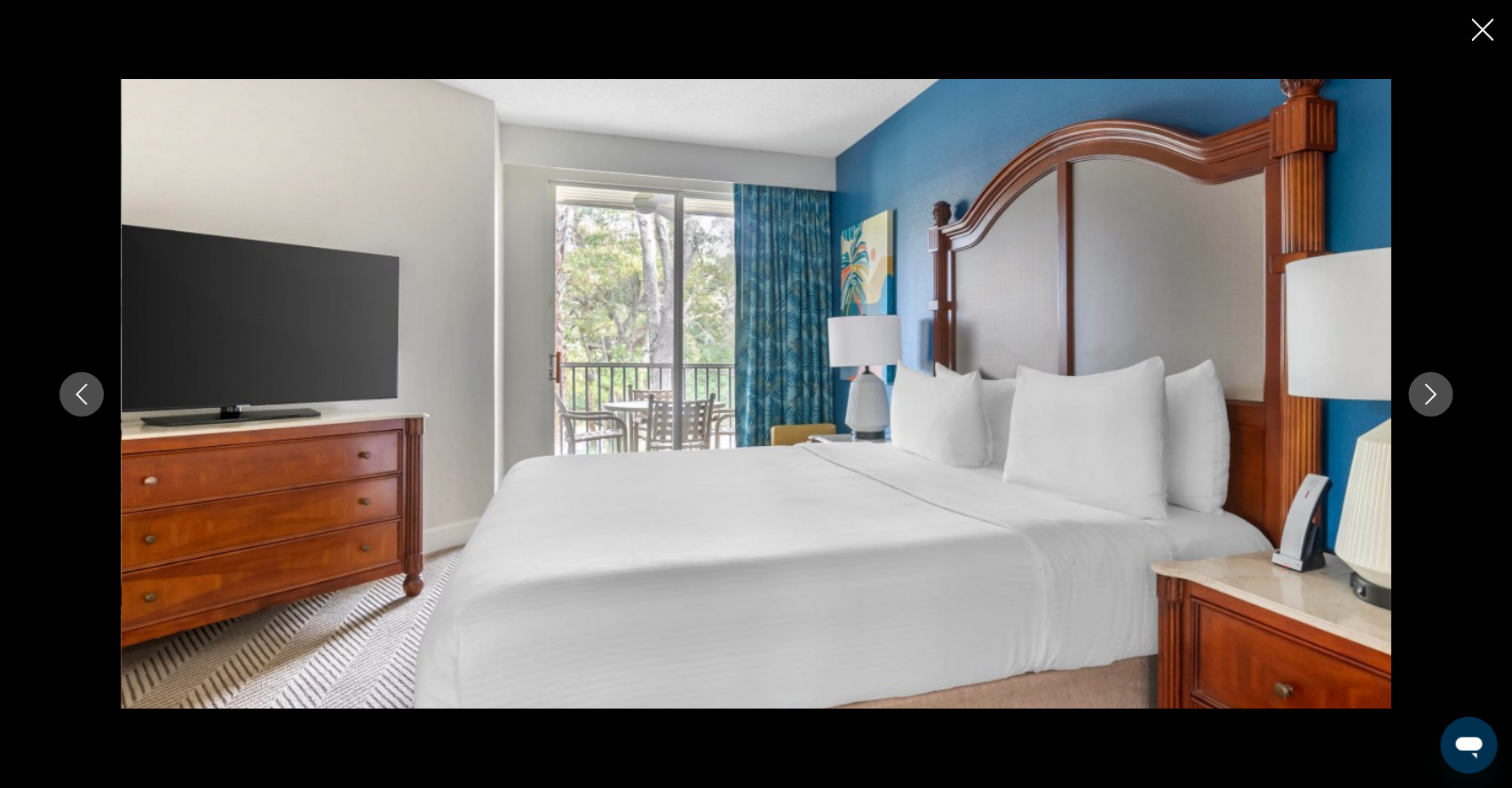
click at [1481, 33] on icon "Close slideshow" at bounding box center [1483, 29] width 22 height 22
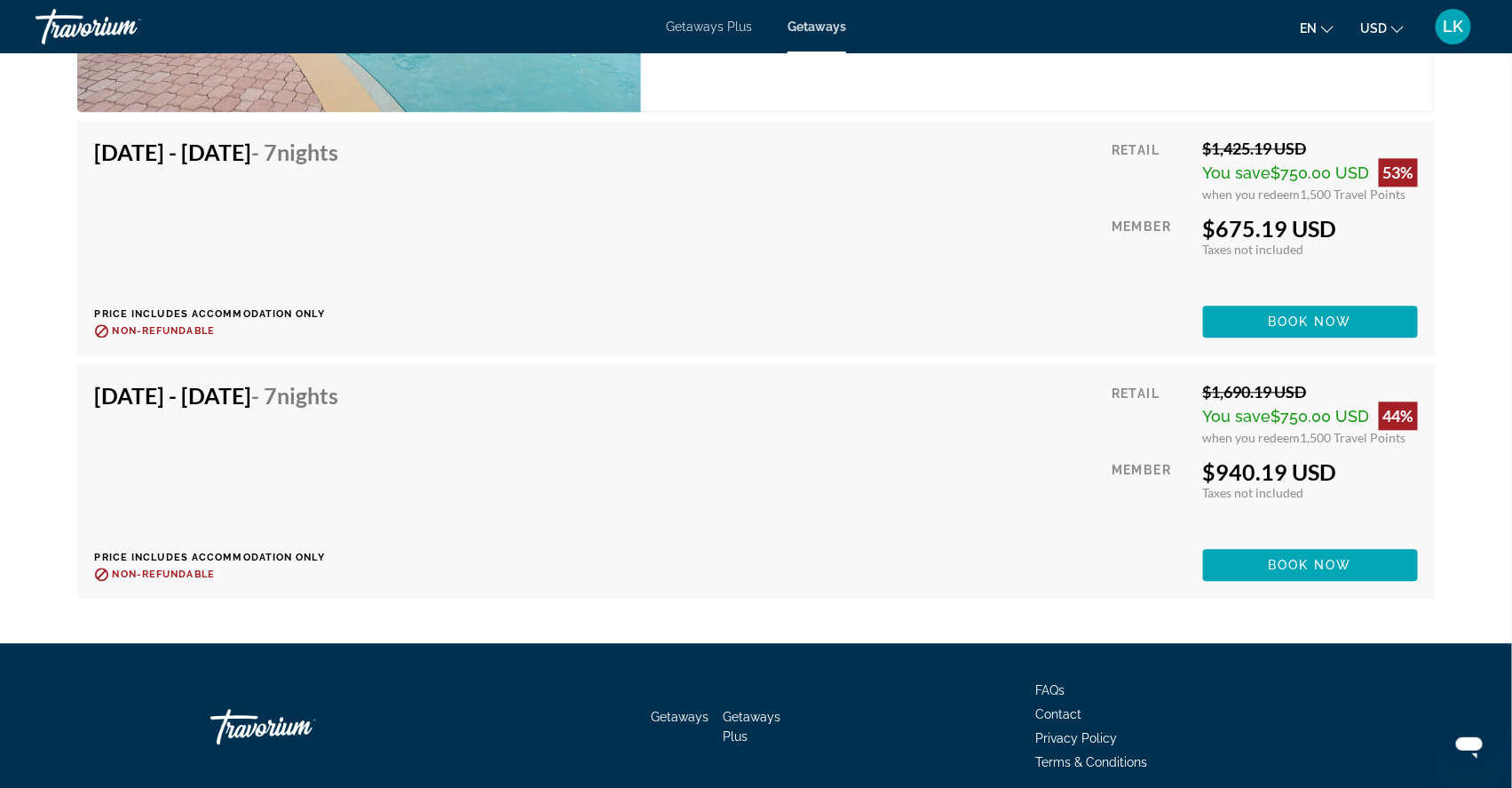
scroll to position [7284, 0]
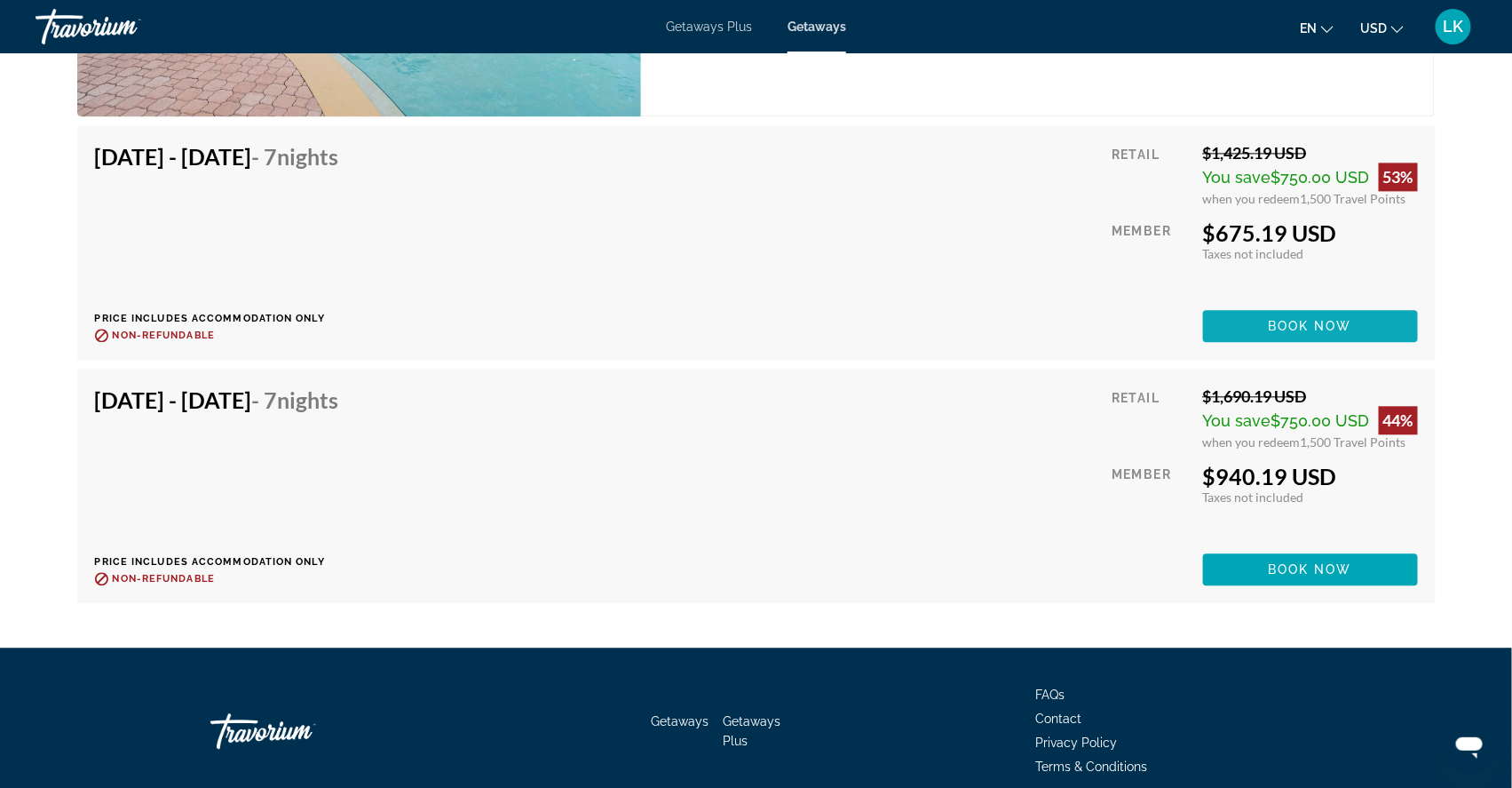
click at [1289, 348] on span "Main content" at bounding box center [1310, 326] width 215 height 42
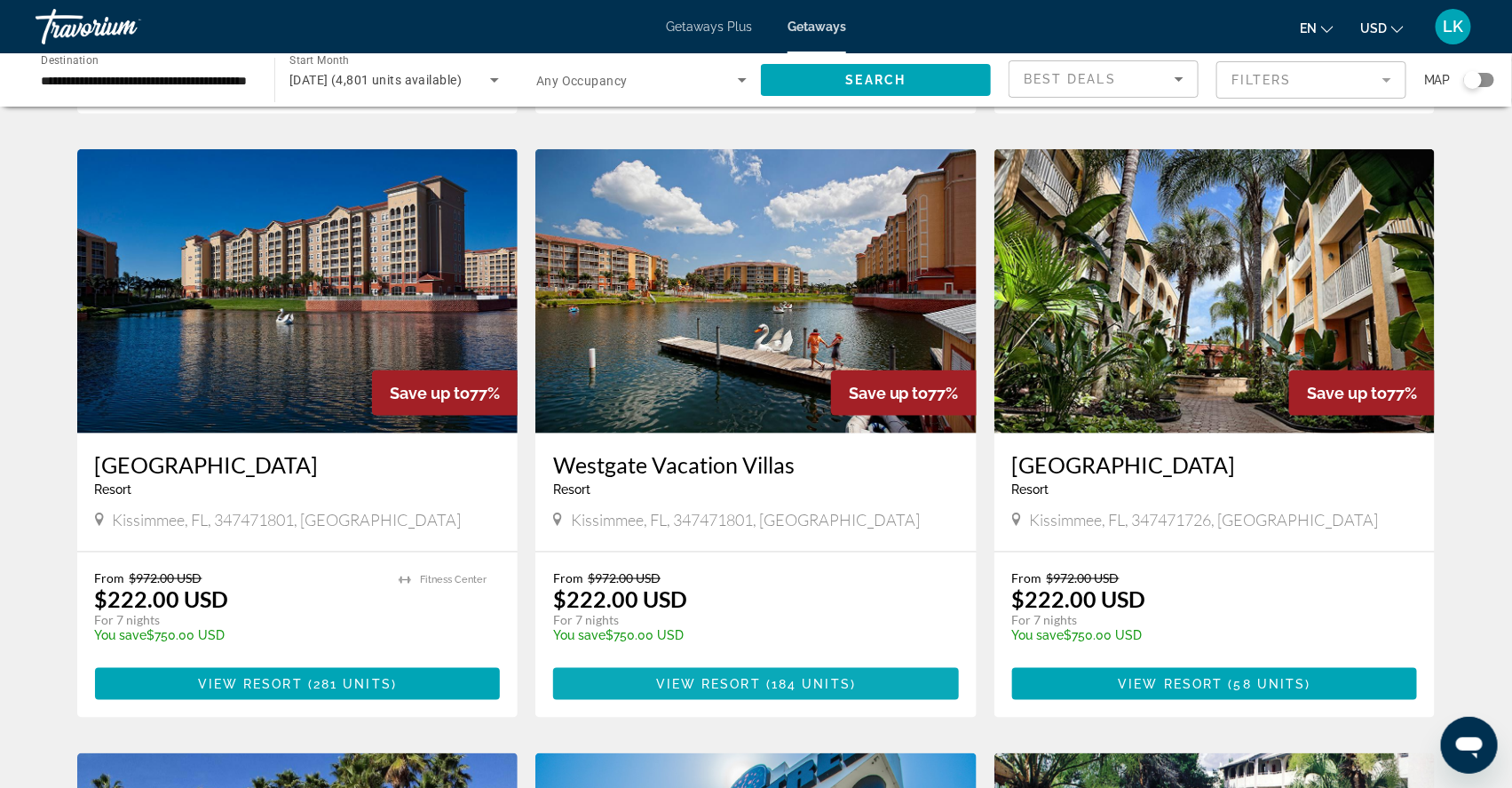
scroll to position [671, 0]
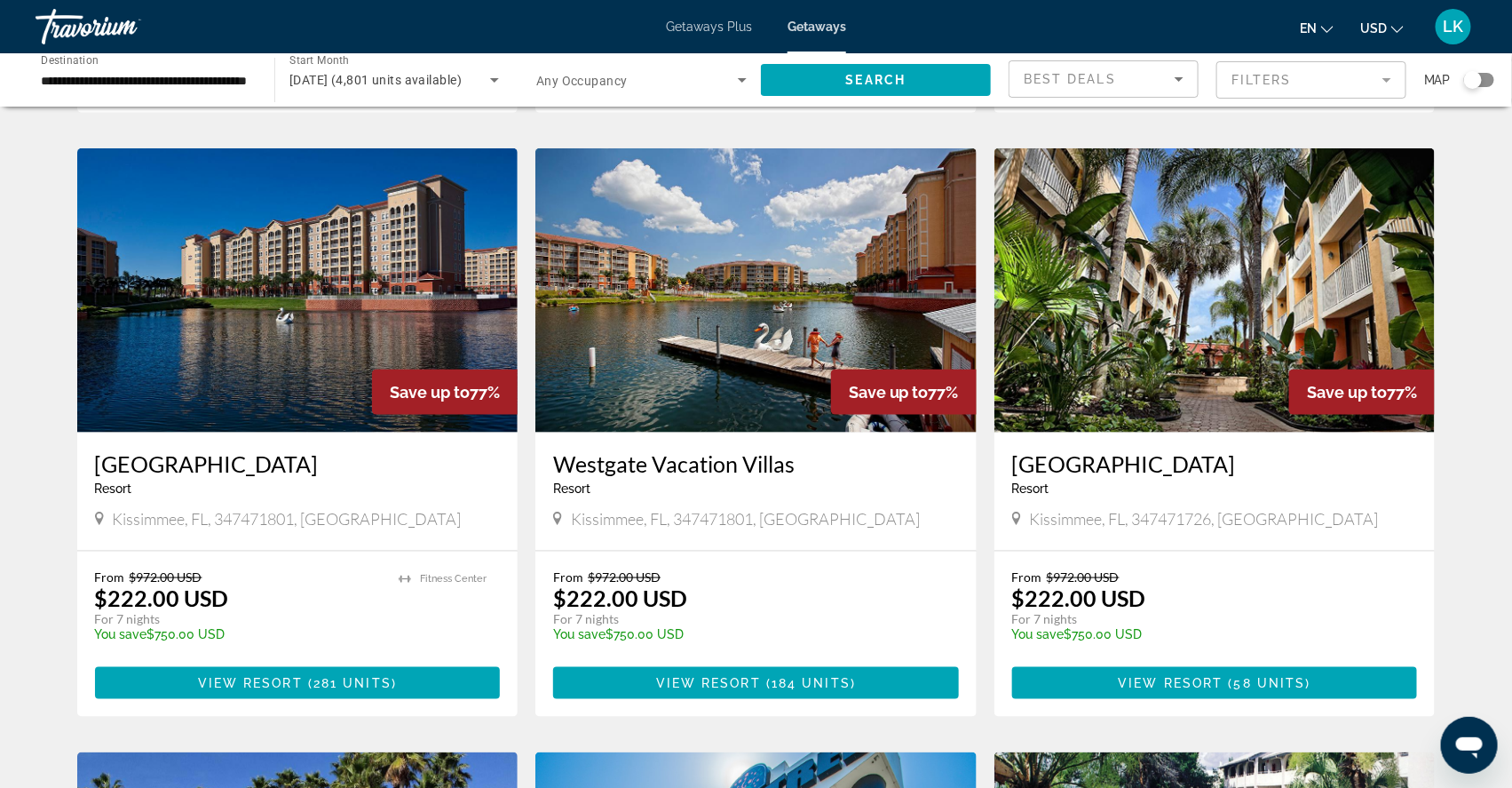
click at [236, 372] on img "Main content" at bounding box center [297, 291] width 441 height 284
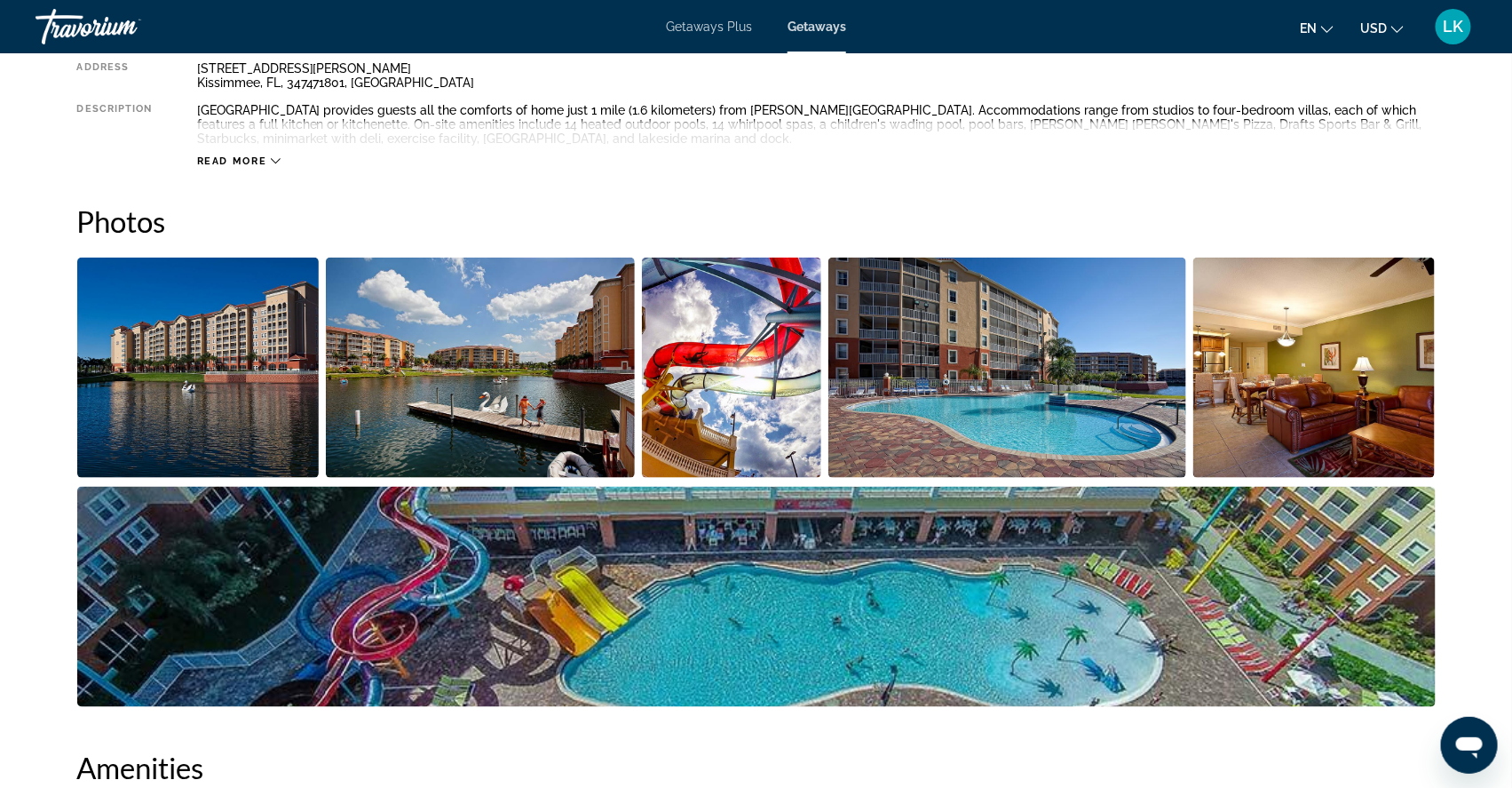
scroll to position [699, 0]
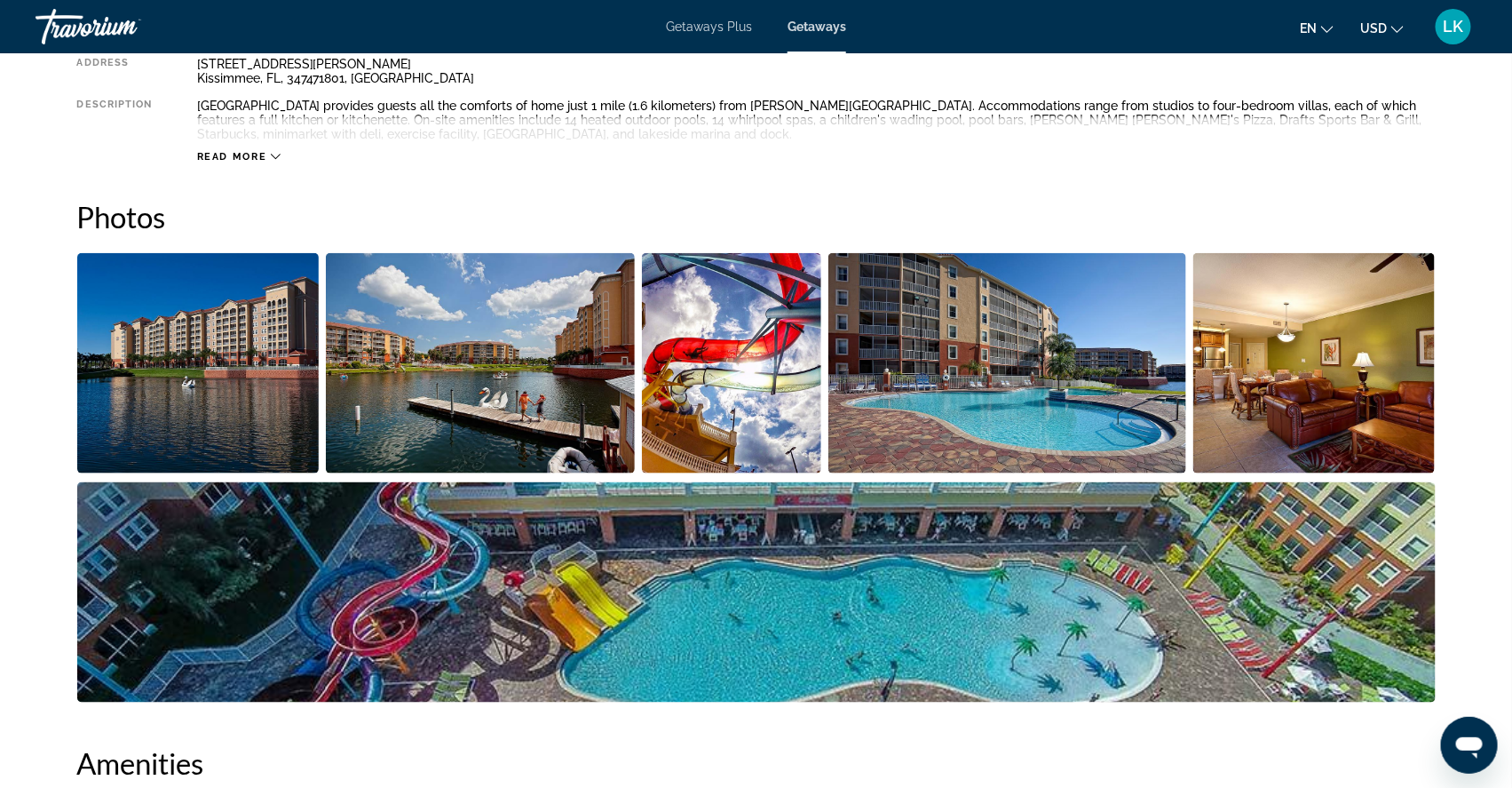
drag, startPoint x: 647, startPoint y: 448, endPoint x: 88, endPoint y: 397, distance: 561.3
click at [88, 397] on img "Open full-screen image slider" at bounding box center [198, 363] width 242 height 220
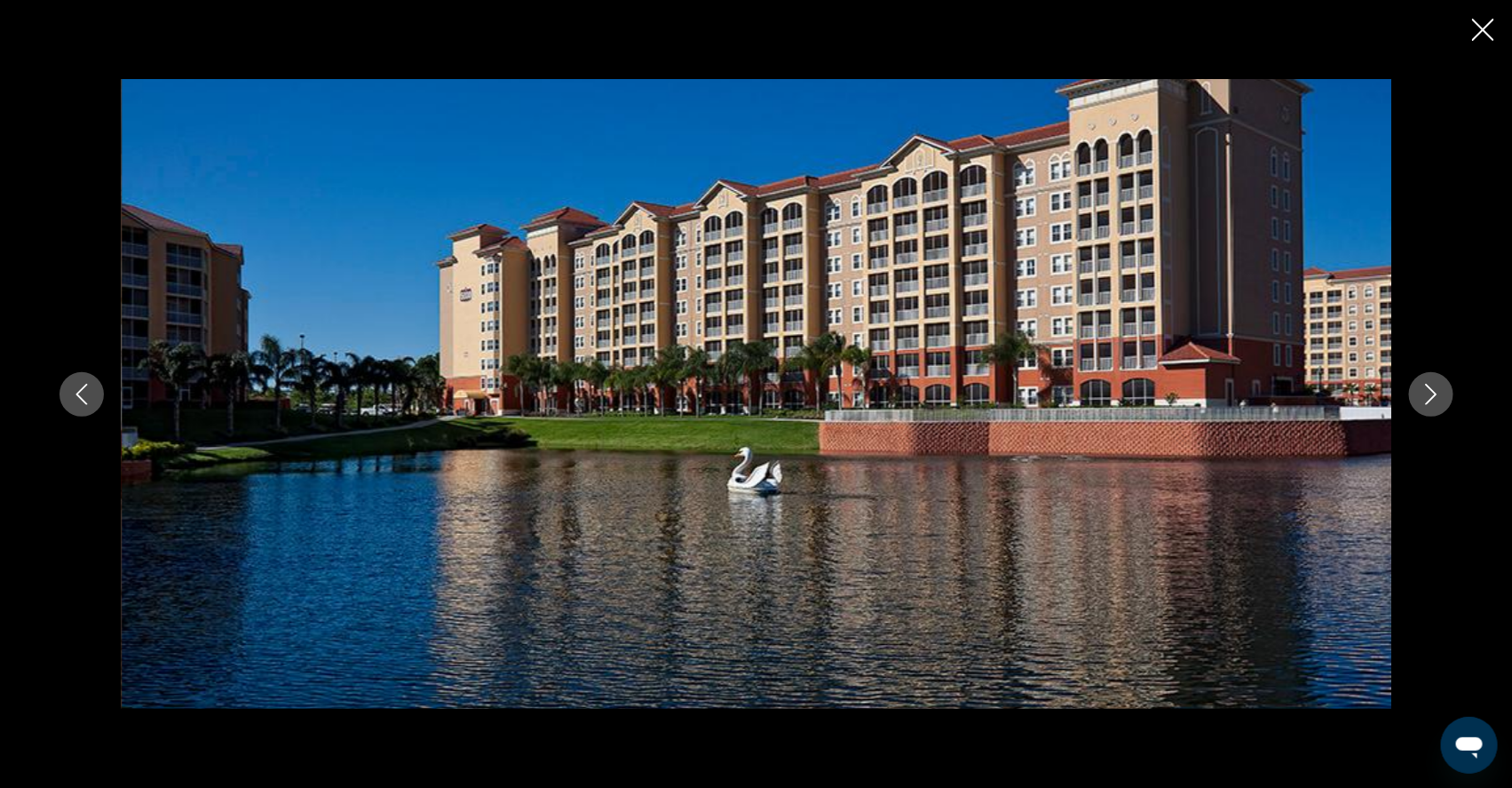
click at [1441, 402] on icon "Next image" at bounding box center [1430, 394] width 21 height 21
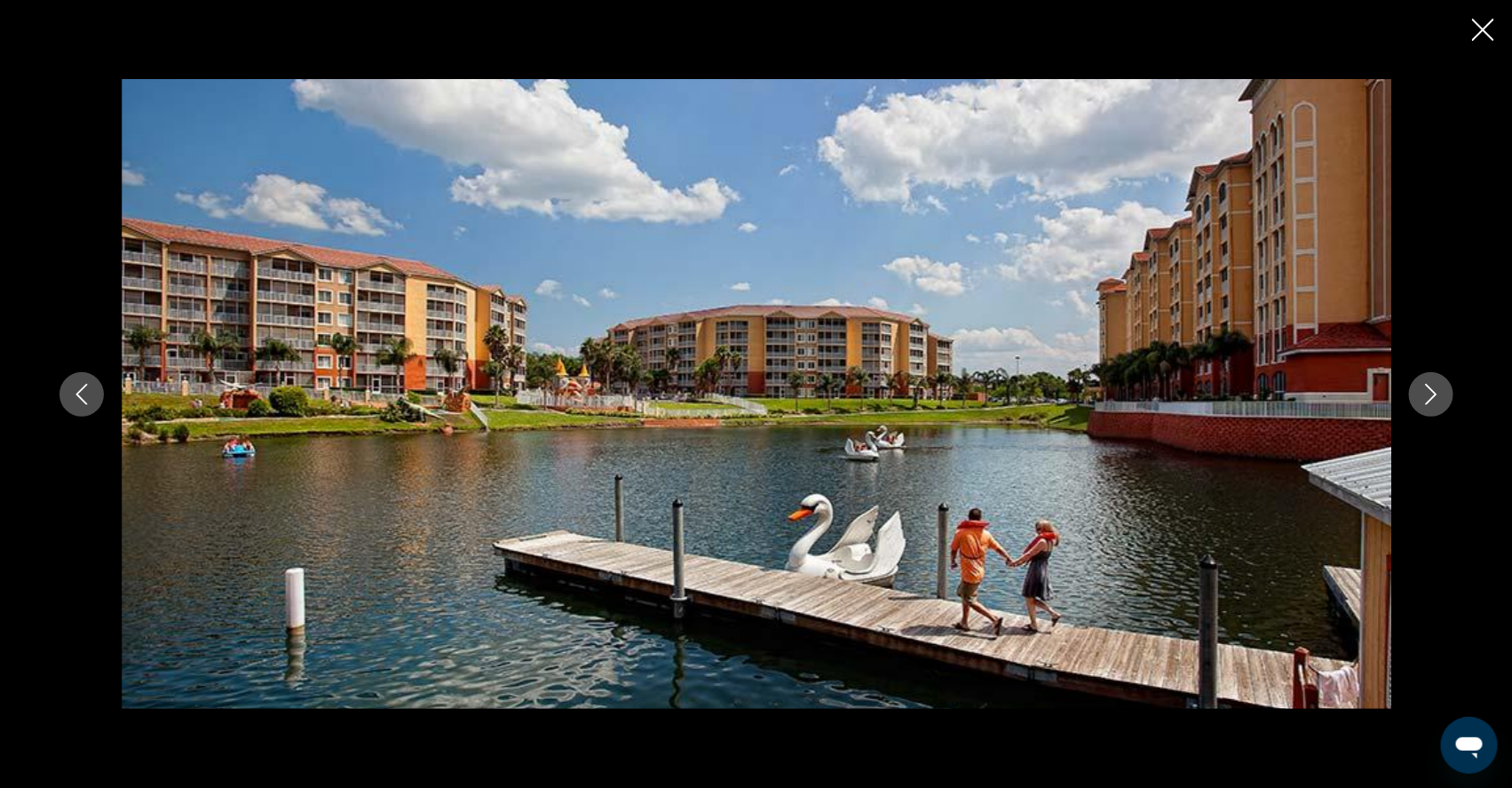
click at [1441, 400] on icon "Next image" at bounding box center [1430, 394] width 21 height 21
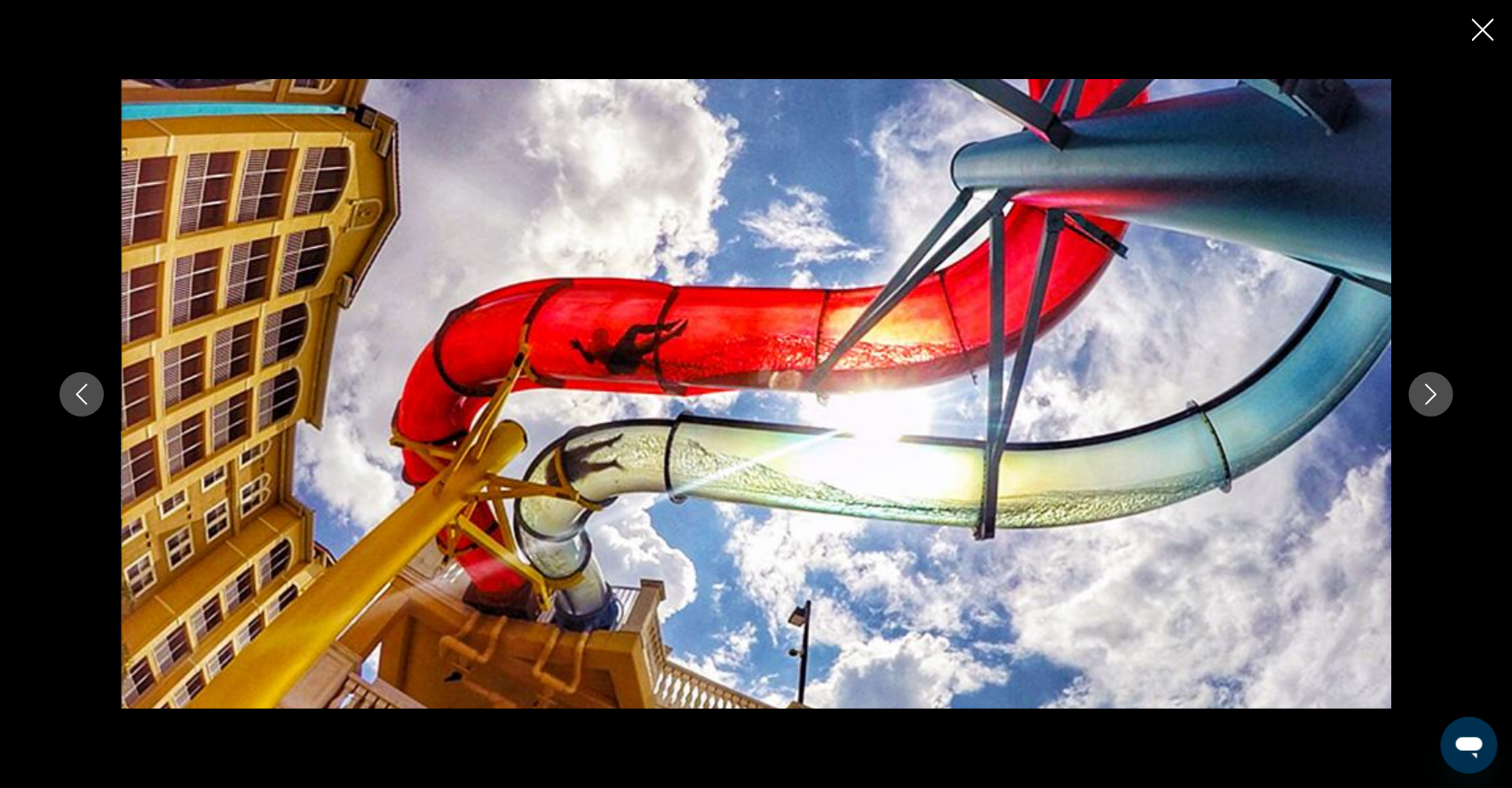
click at [1436, 402] on icon "Next image" at bounding box center [1430, 394] width 12 height 21
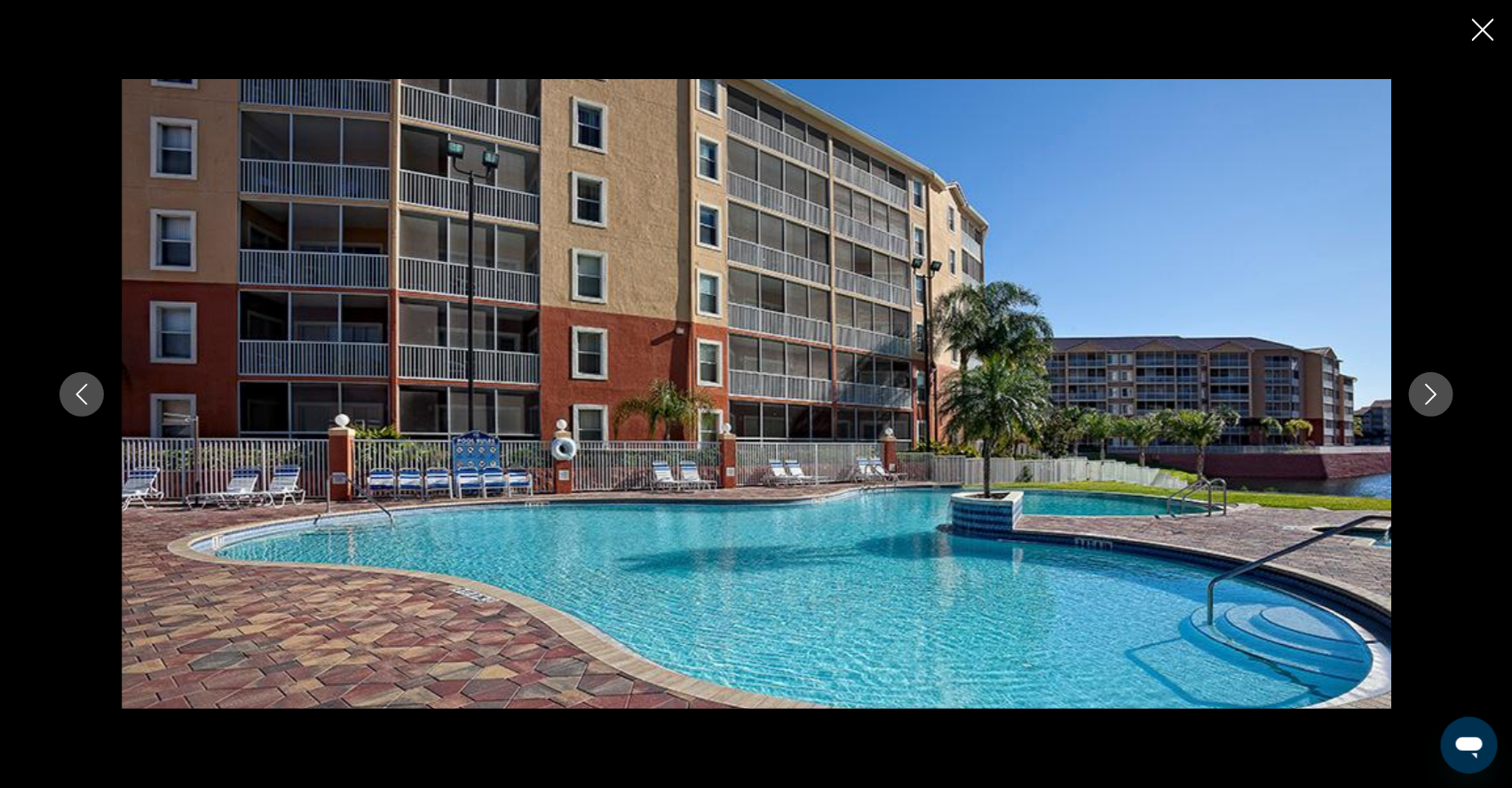
click at [1441, 404] on icon "Next image" at bounding box center [1430, 394] width 21 height 21
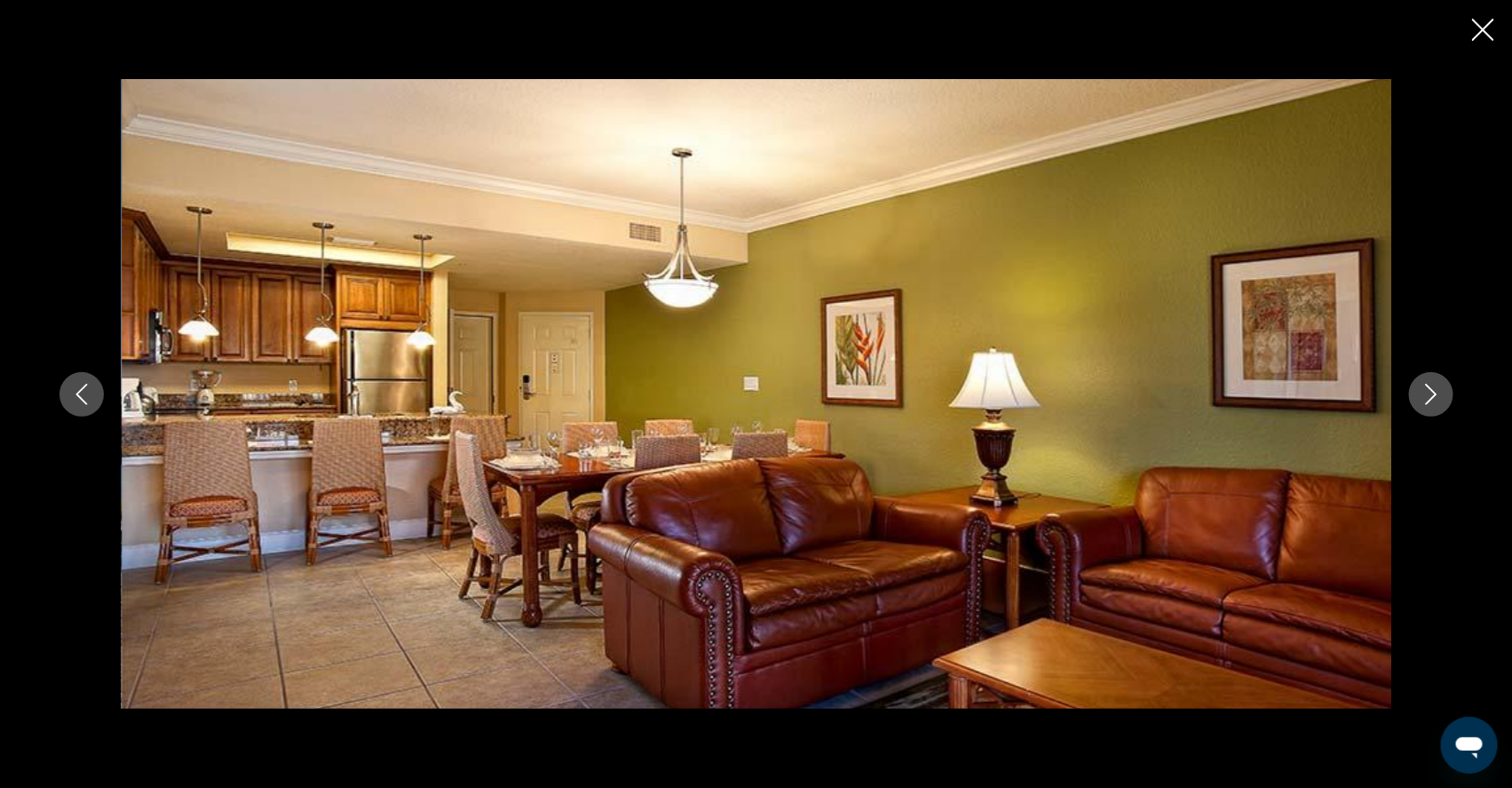
click at [1441, 404] on icon "Next image" at bounding box center [1430, 394] width 21 height 21
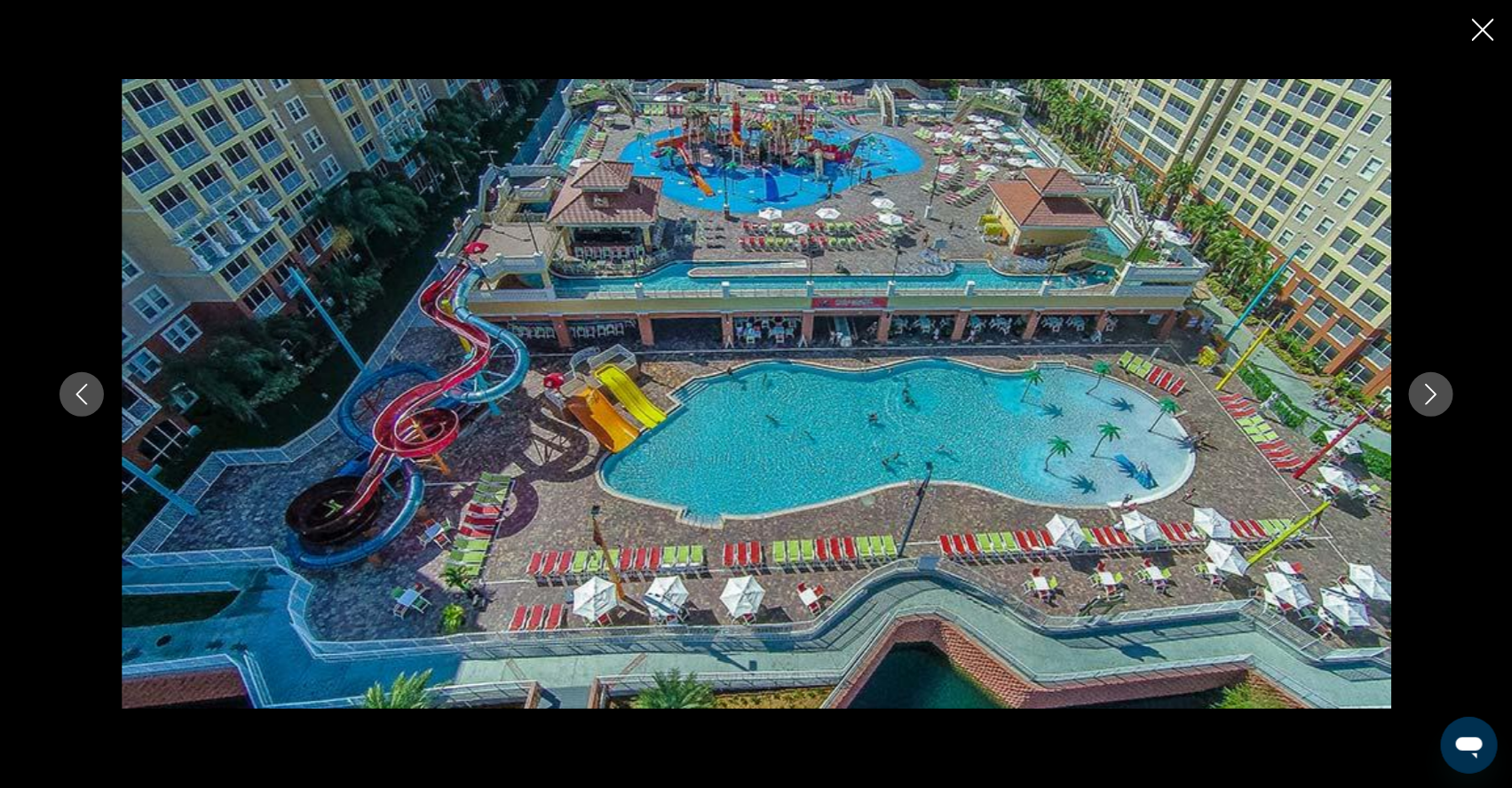
click at [1441, 400] on icon "Next image" at bounding box center [1430, 394] width 21 height 21
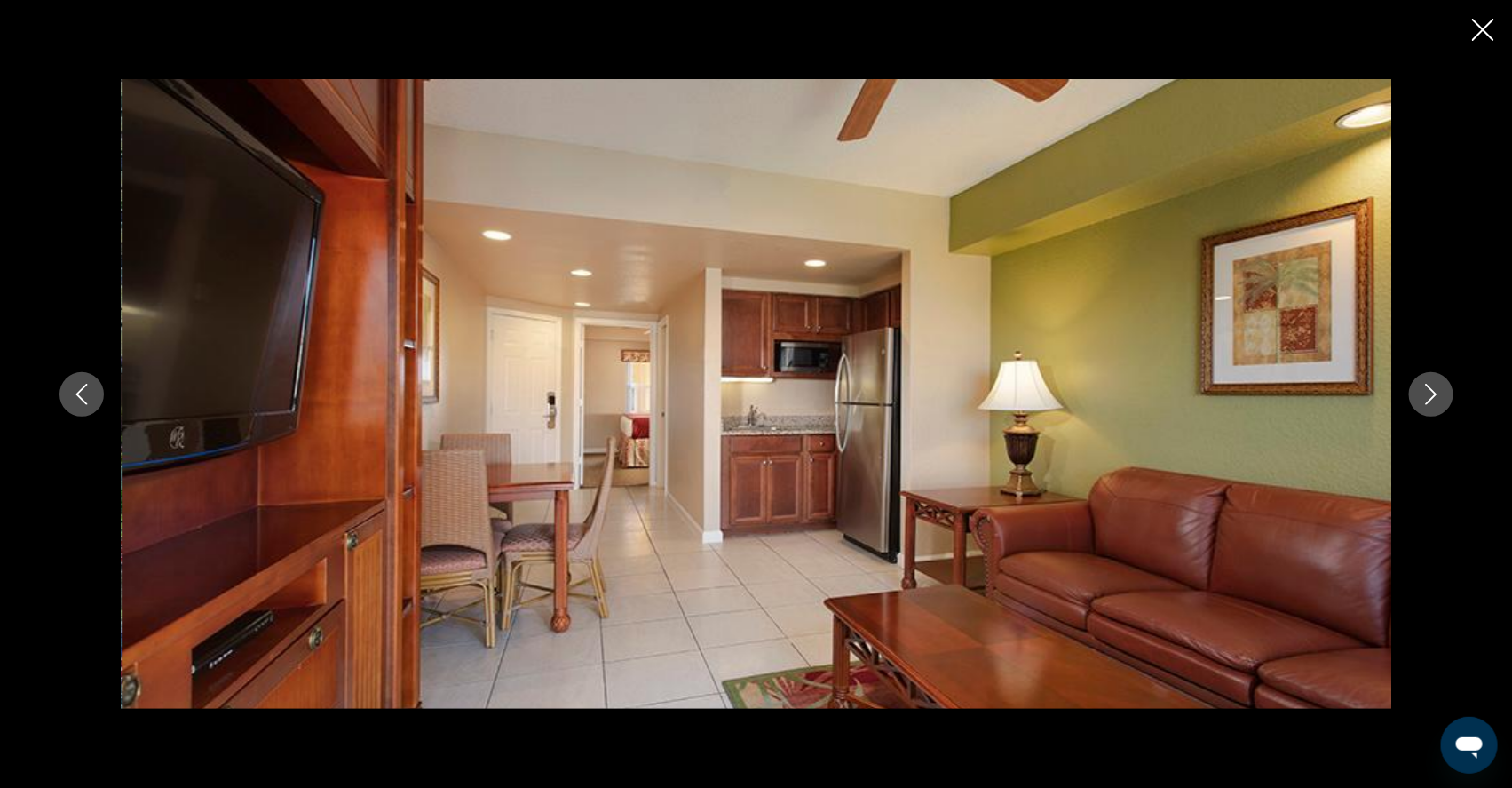
click at [1441, 400] on icon "Next image" at bounding box center [1430, 394] width 21 height 21
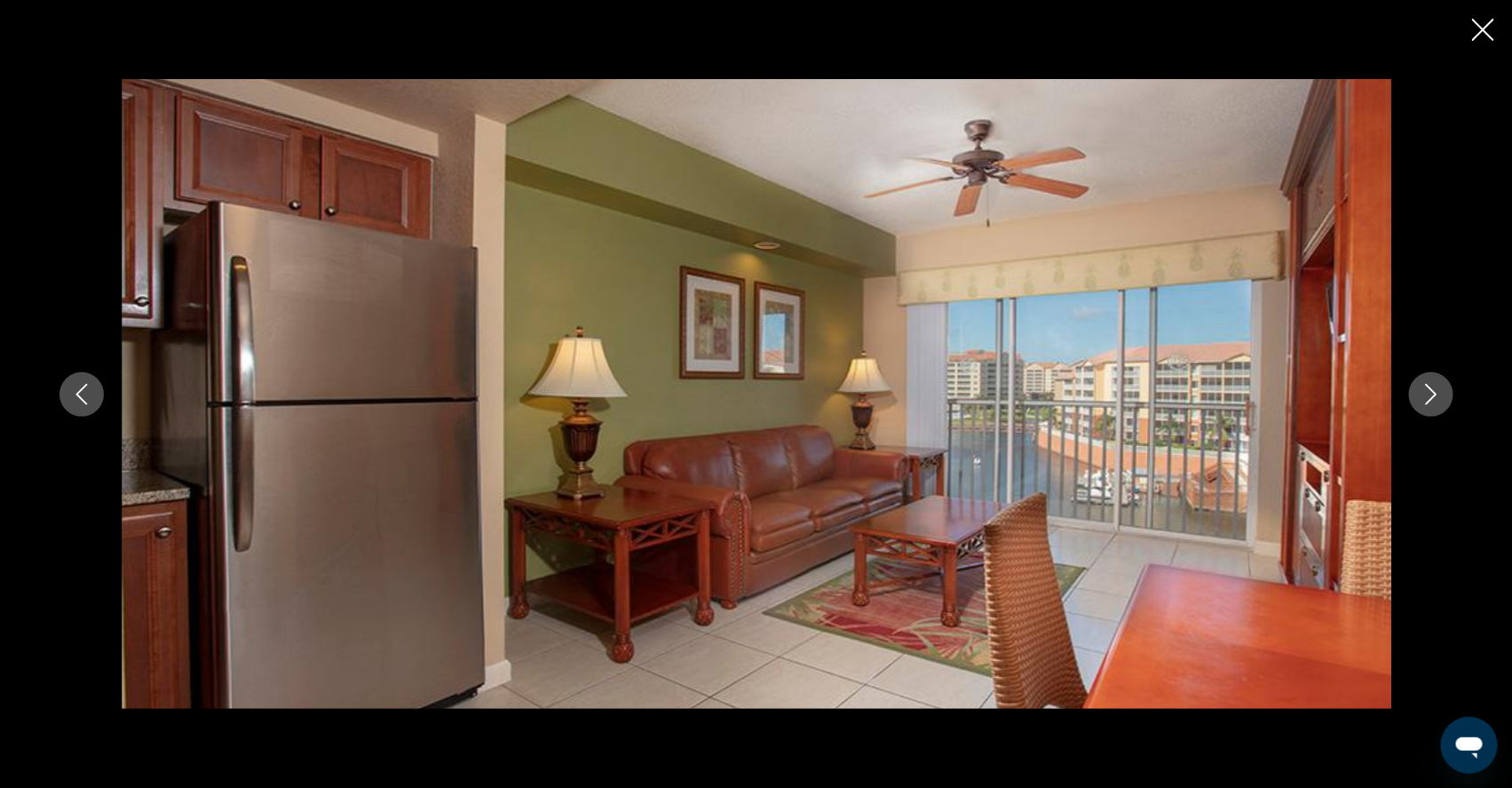
click at [1441, 400] on icon "Next image" at bounding box center [1430, 394] width 21 height 21
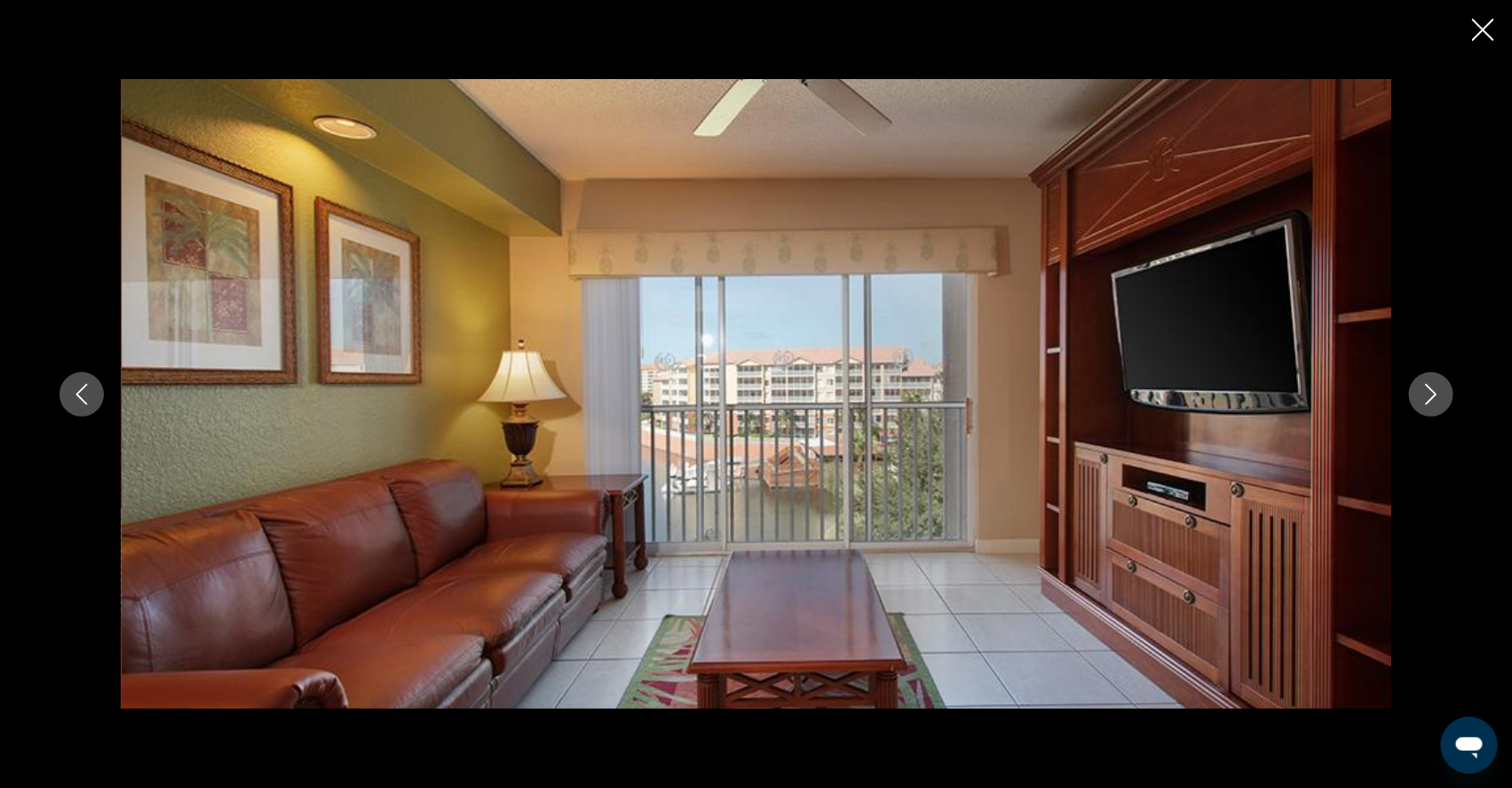
click at [1441, 401] on icon "Next image" at bounding box center [1430, 394] width 21 height 21
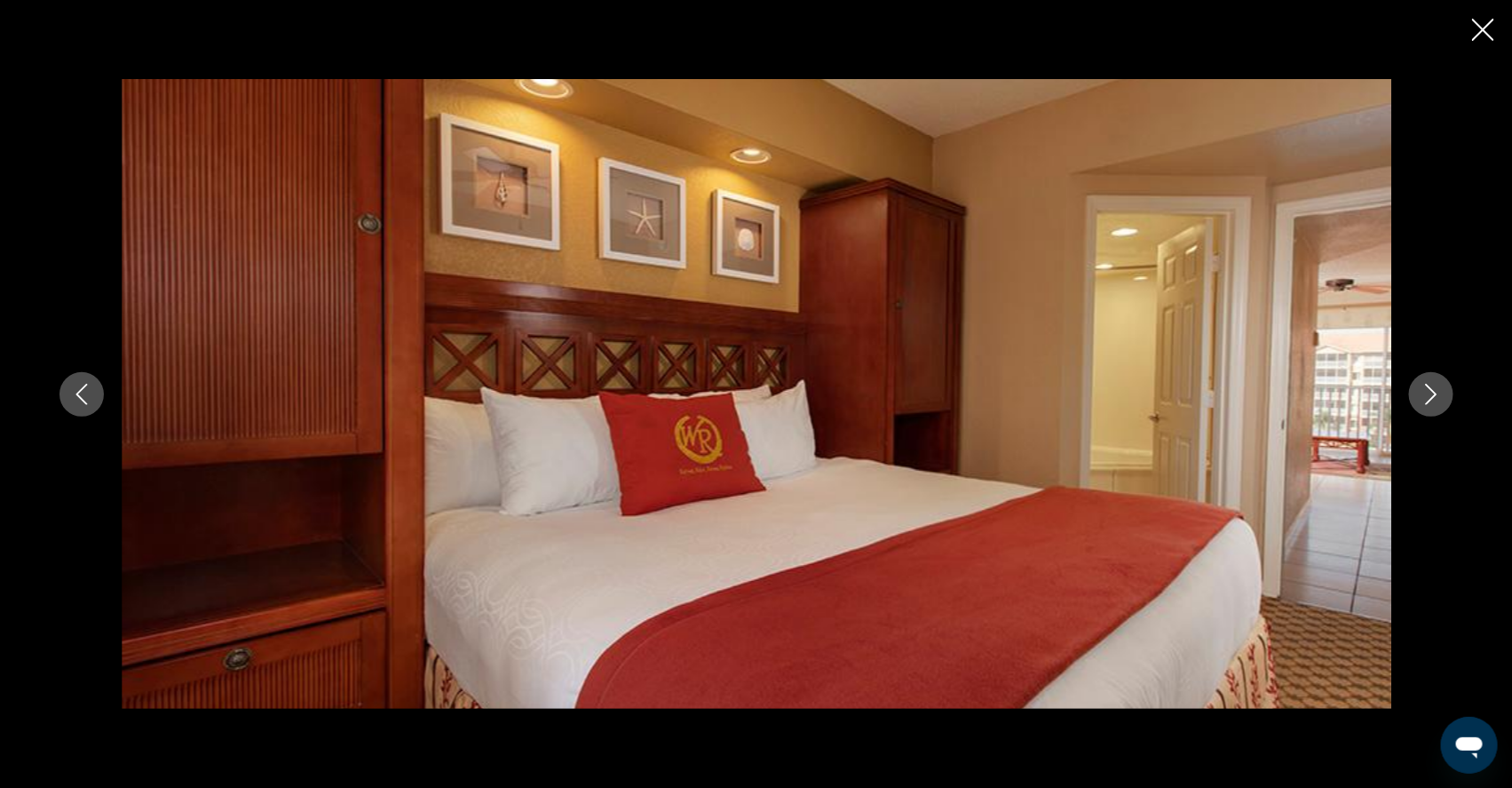
click at [1441, 401] on icon "Next image" at bounding box center [1430, 394] width 21 height 21
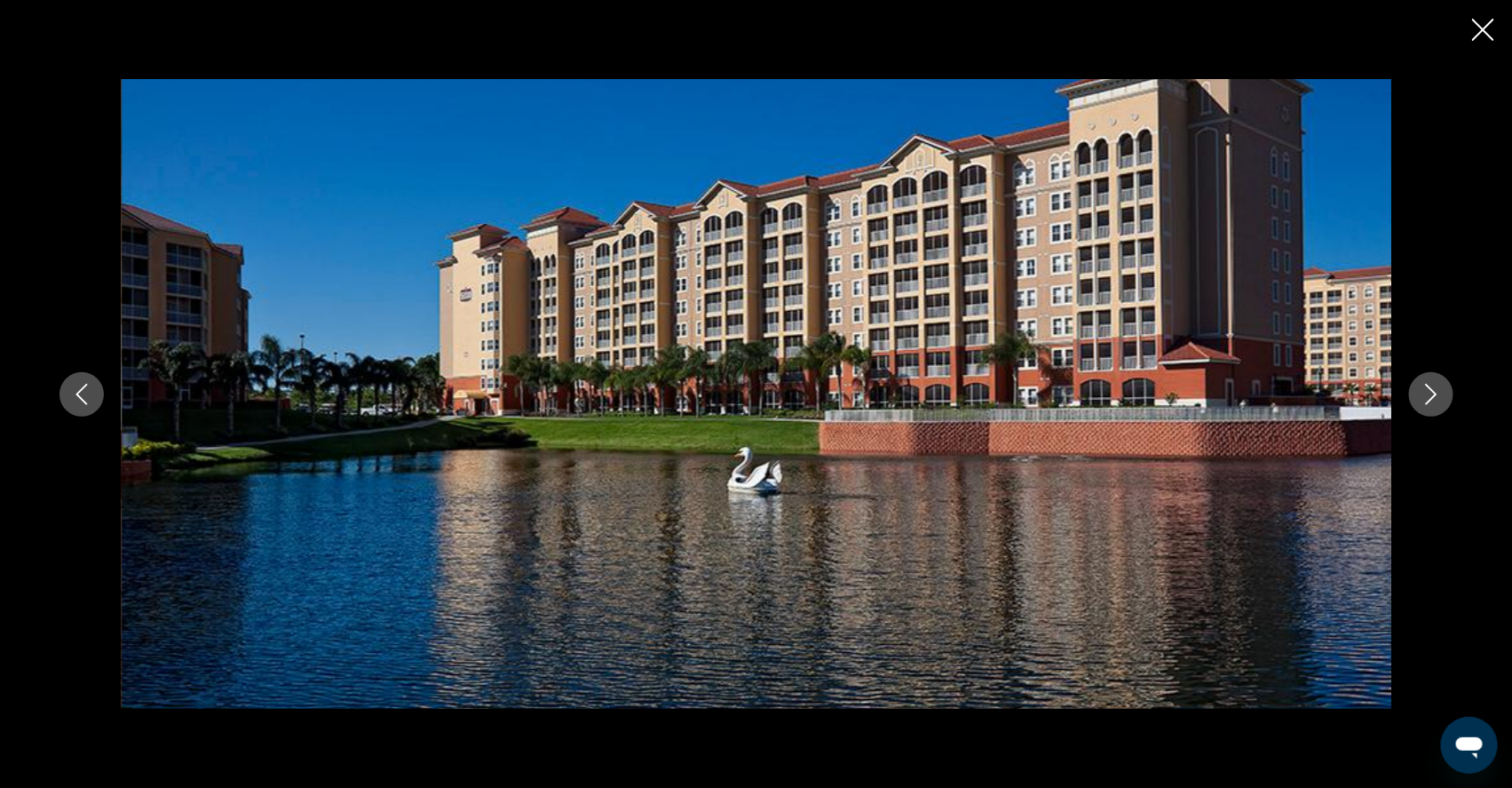
click at [1441, 402] on icon "Next image" at bounding box center [1430, 394] width 21 height 21
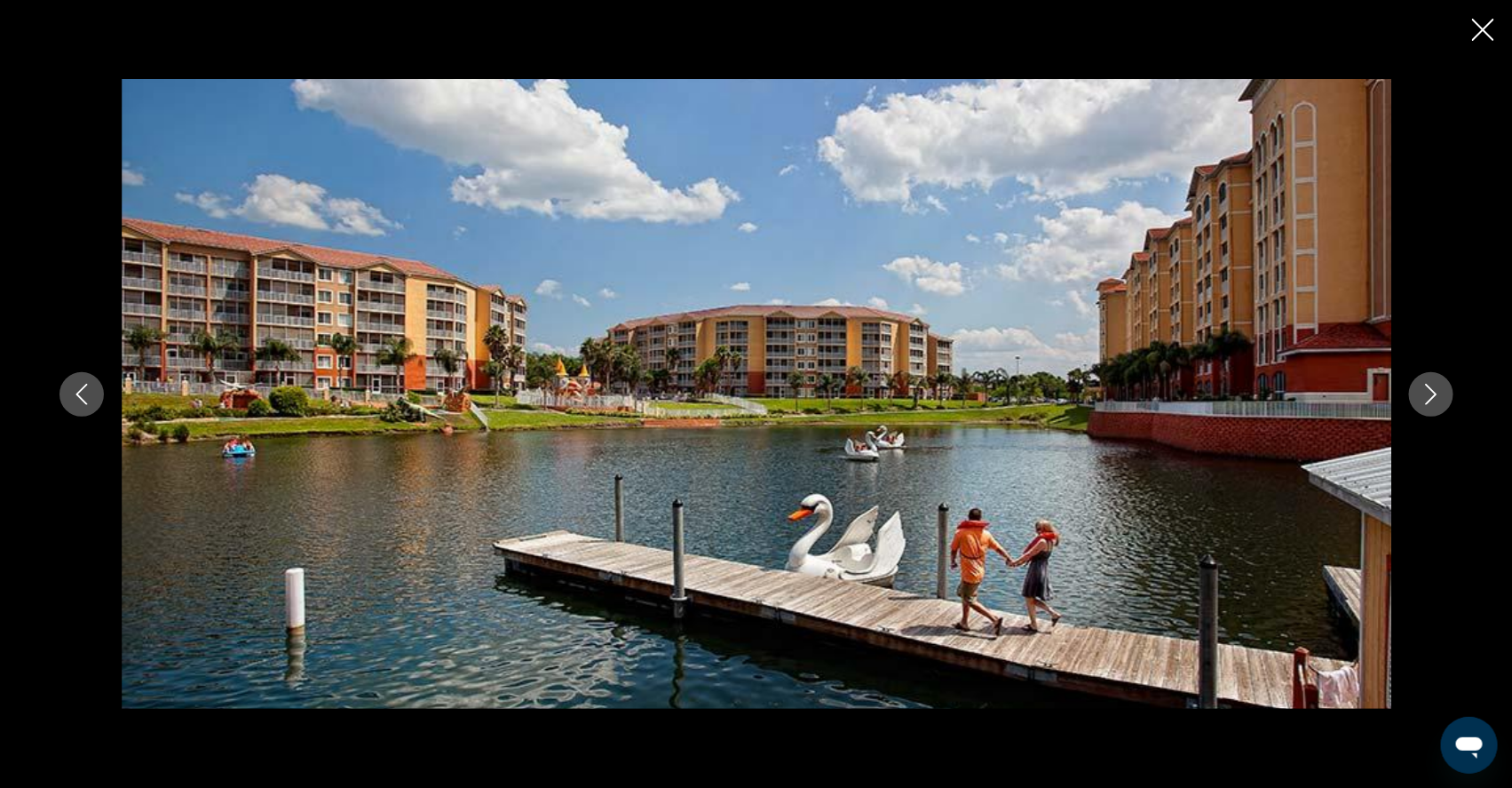
click at [1441, 404] on icon "Next image" at bounding box center [1430, 394] width 21 height 21
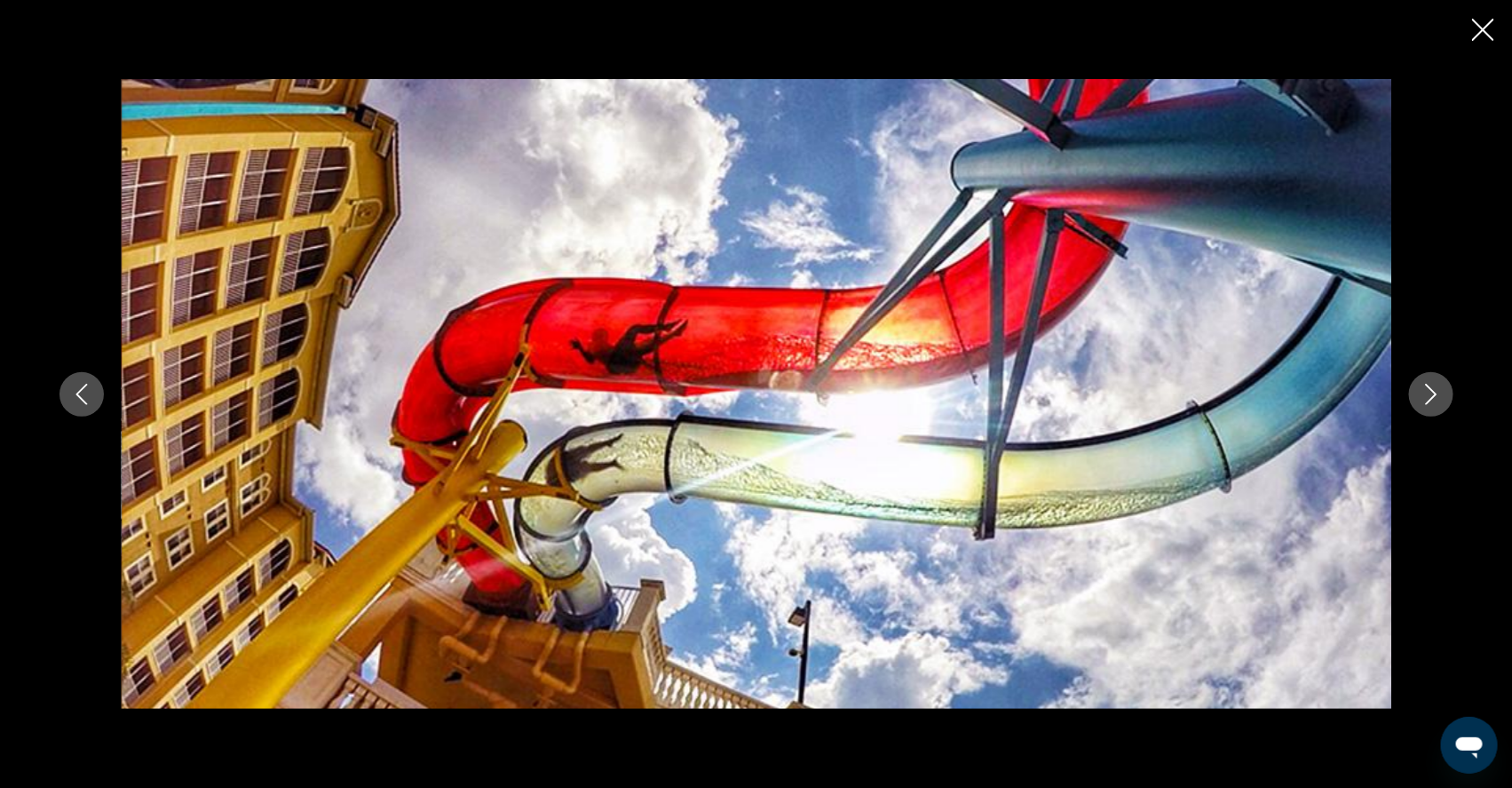
click at [1441, 404] on icon "Next image" at bounding box center [1430, 394] width 21 height 21
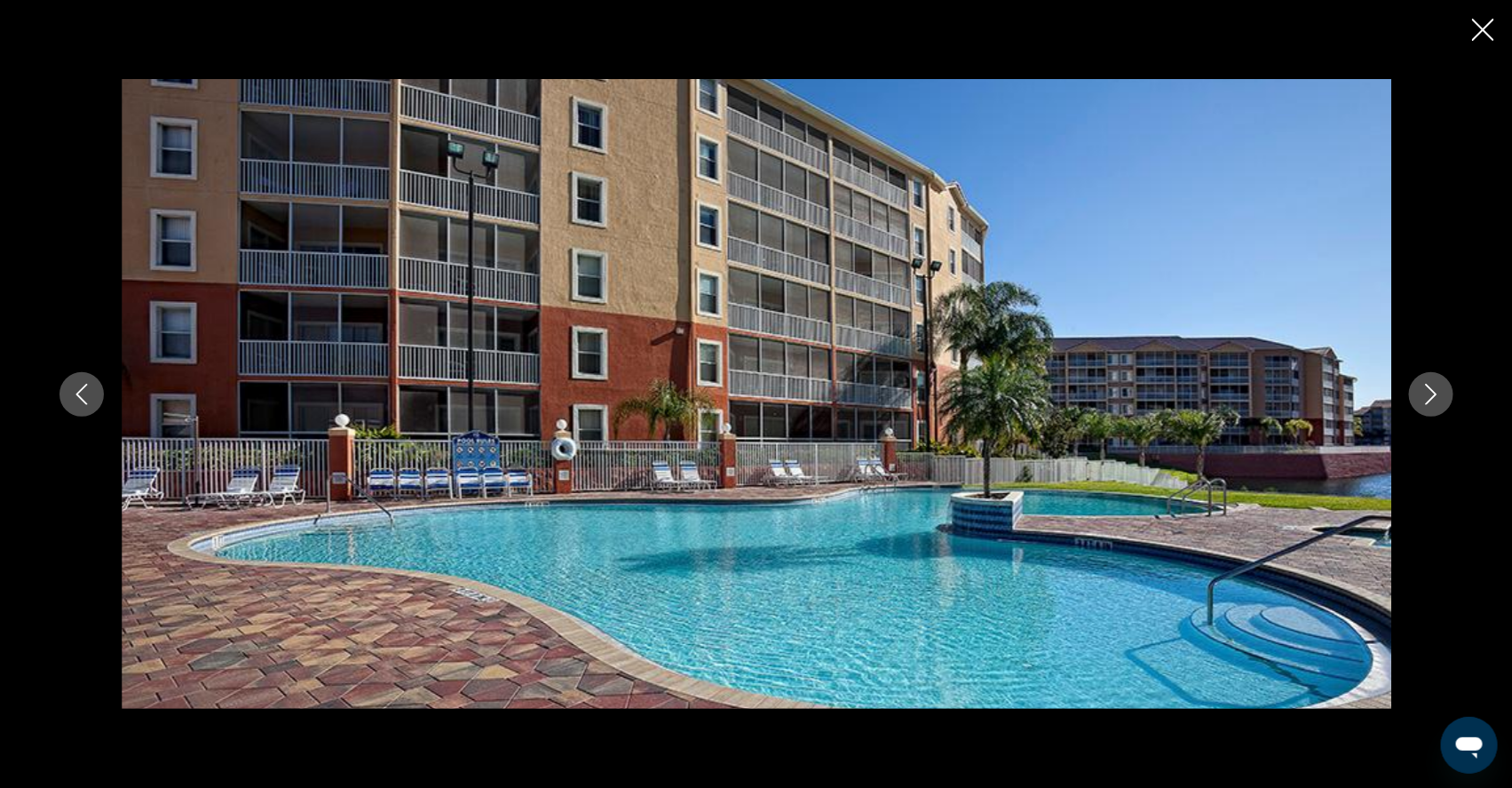
click at [1441, 404] on icon "Next image" at bounding box center [1430, 394] width 21 height 21
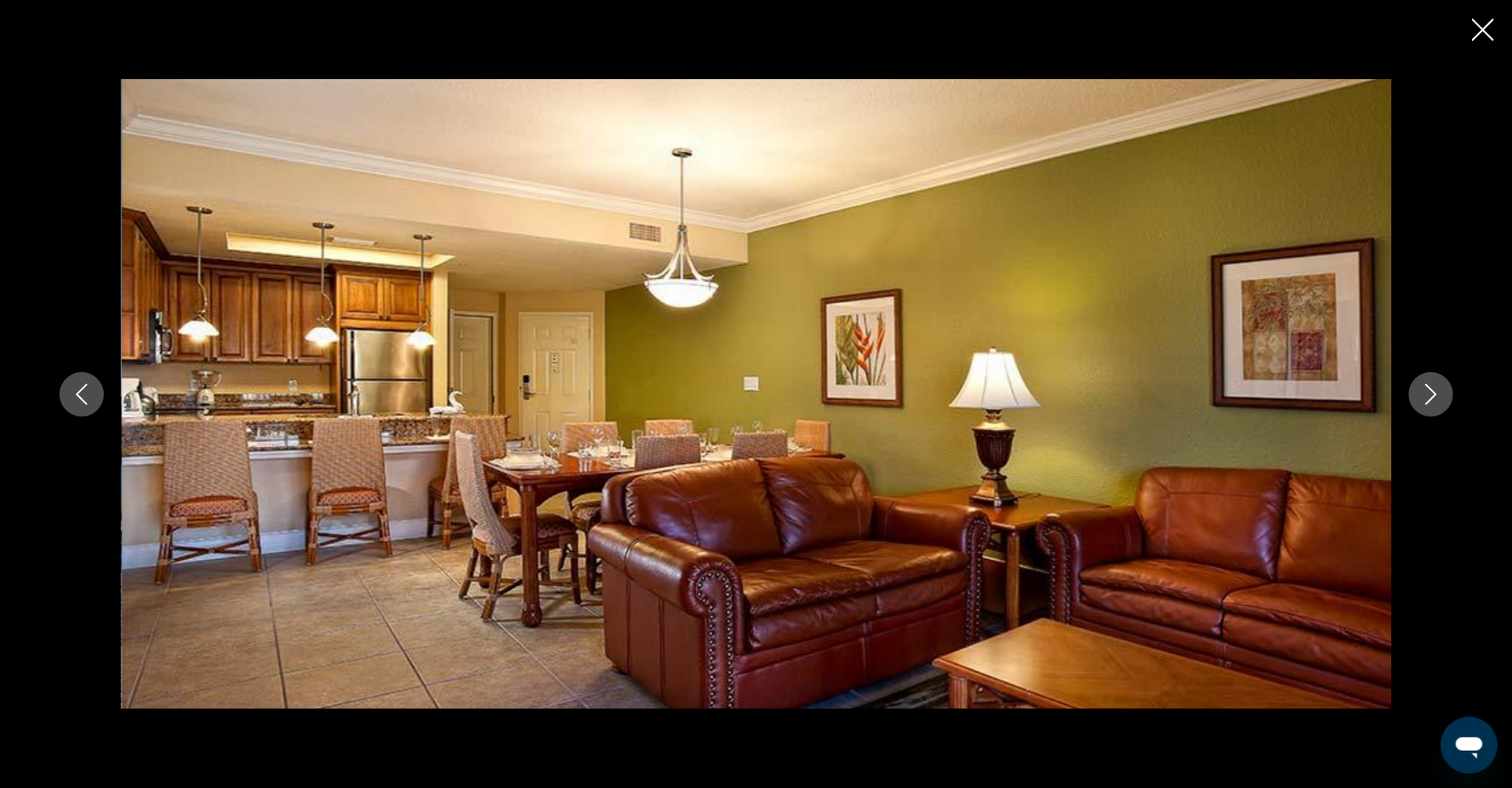
click at [1441, 404] on icon "Next image" at bounding box center [1430, 394] width 21 height 21
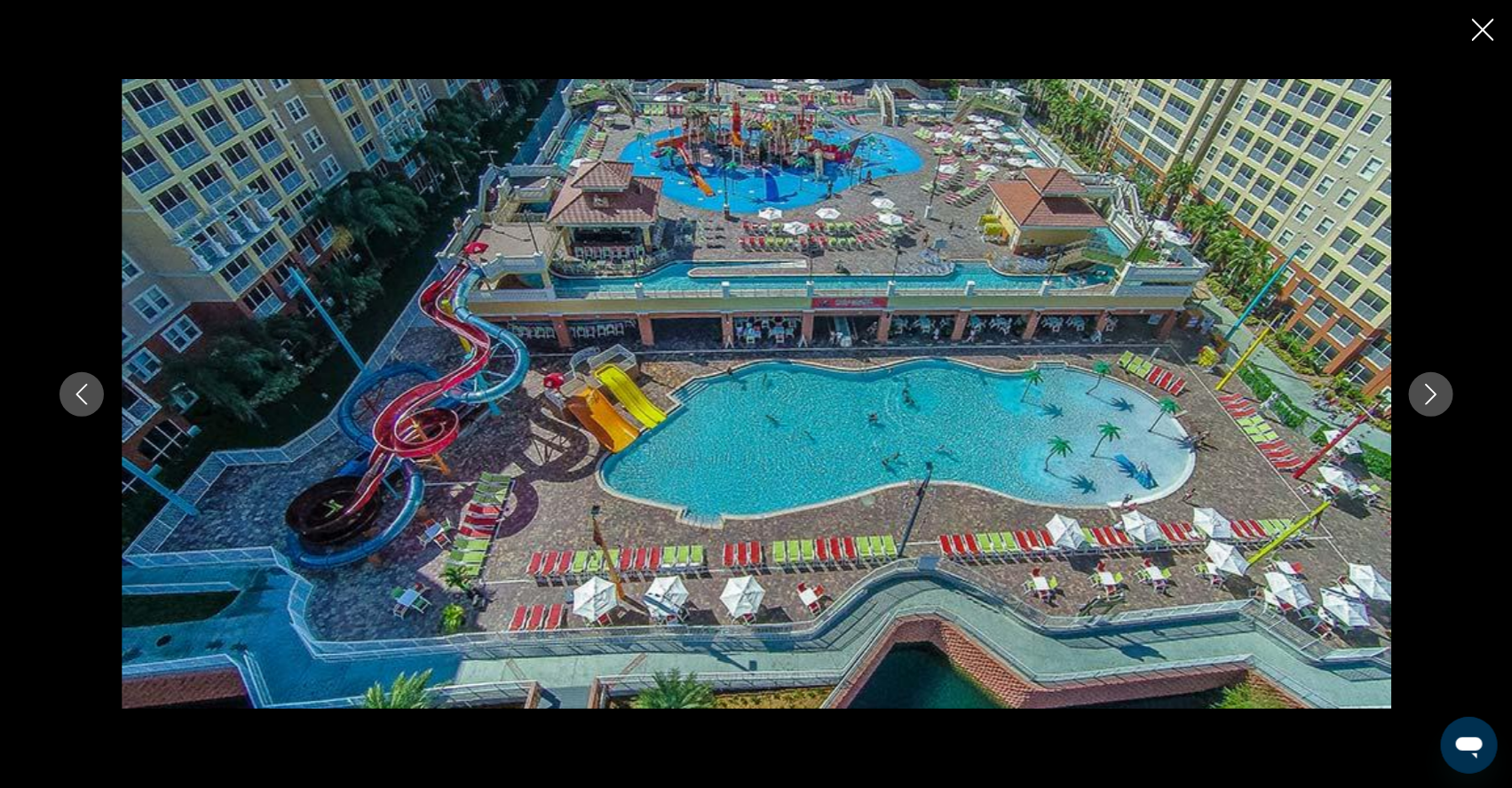
click at [1441, 404] on icon "Next image" at bounding box center [1430, 394] width 21 height 21
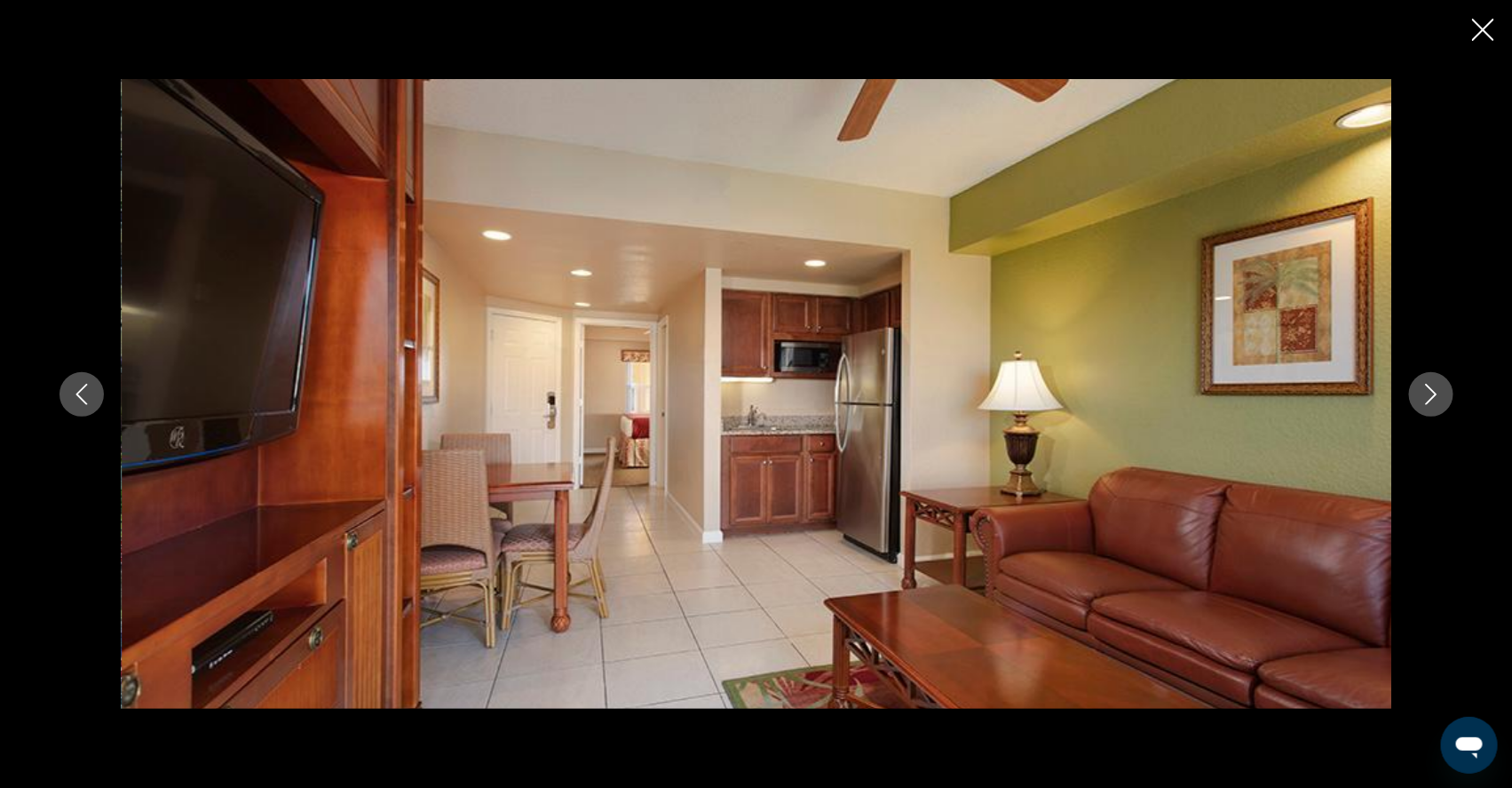
click at [1453, 405] on button "Next image" at bounding box center [1430, 394] width 44 height 44
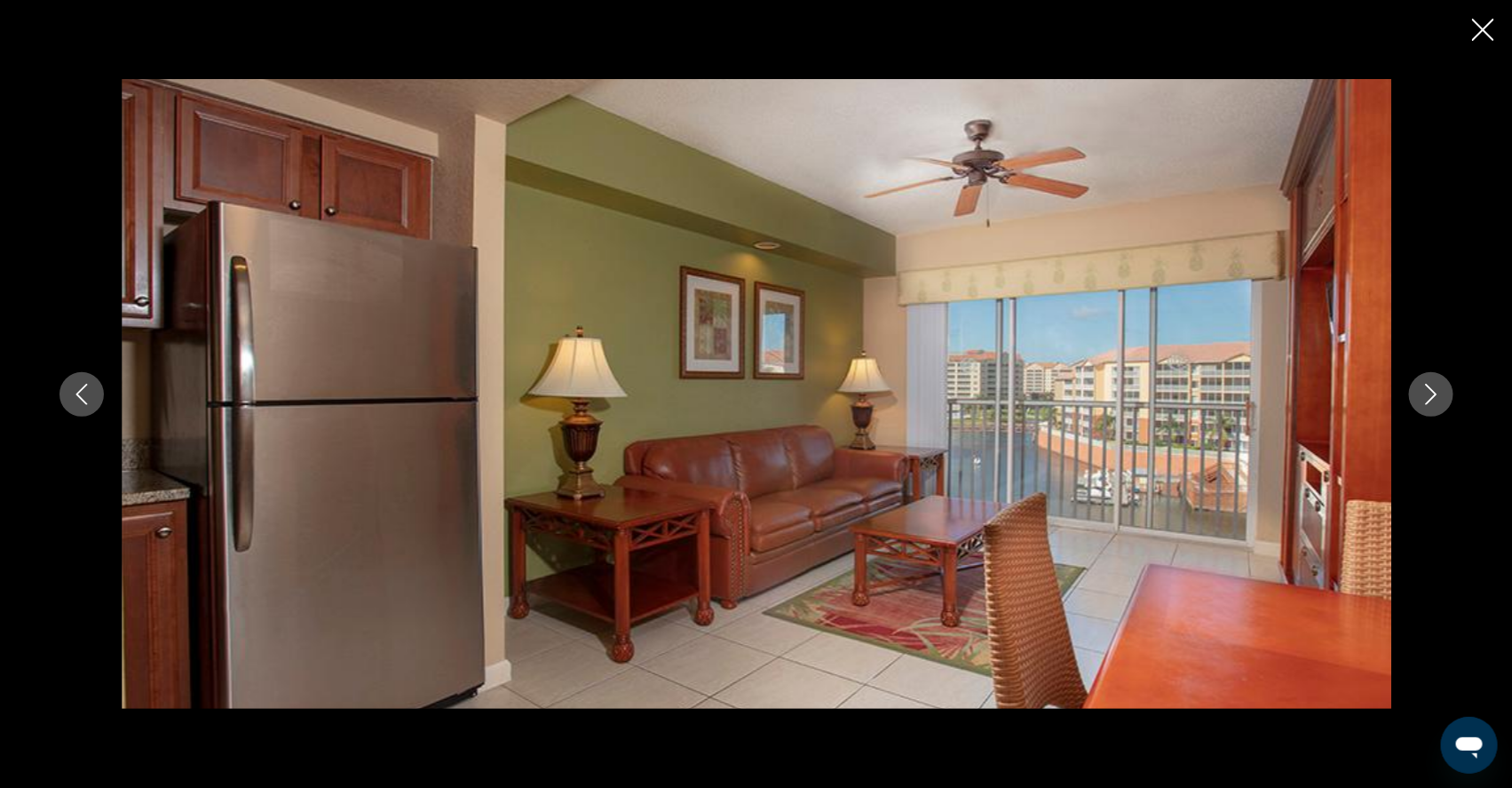
click at [1453, 405] on button "Next image" at bounding box center [1430, 394] width 44 height 44
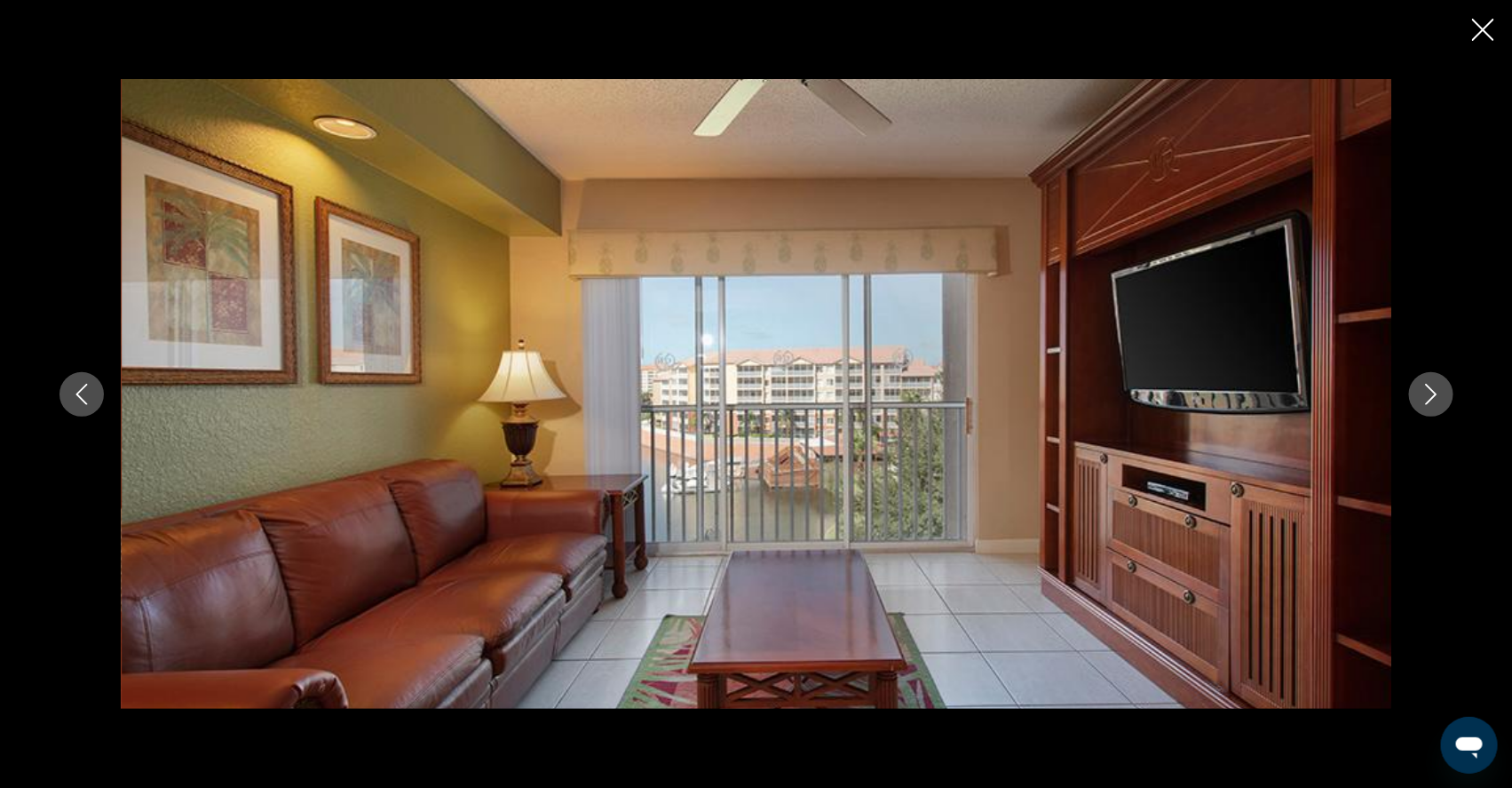
click at [1453, 405] on button "Next image" at bounding box center [1430, 394] width 44 height 44
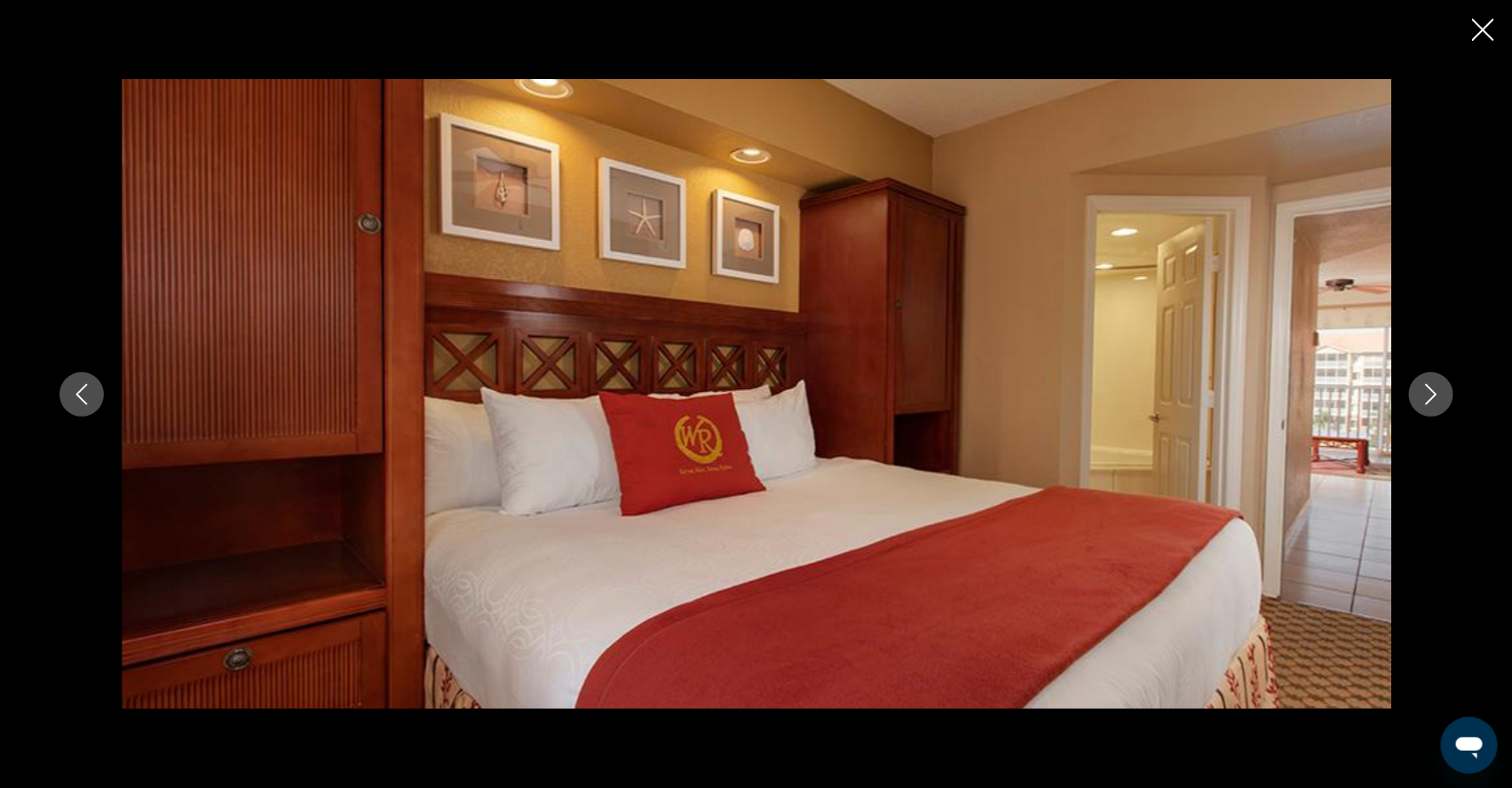
click at [1453, 406] on button "Next image" at bounding box center [1430, 394] width 44 height 44
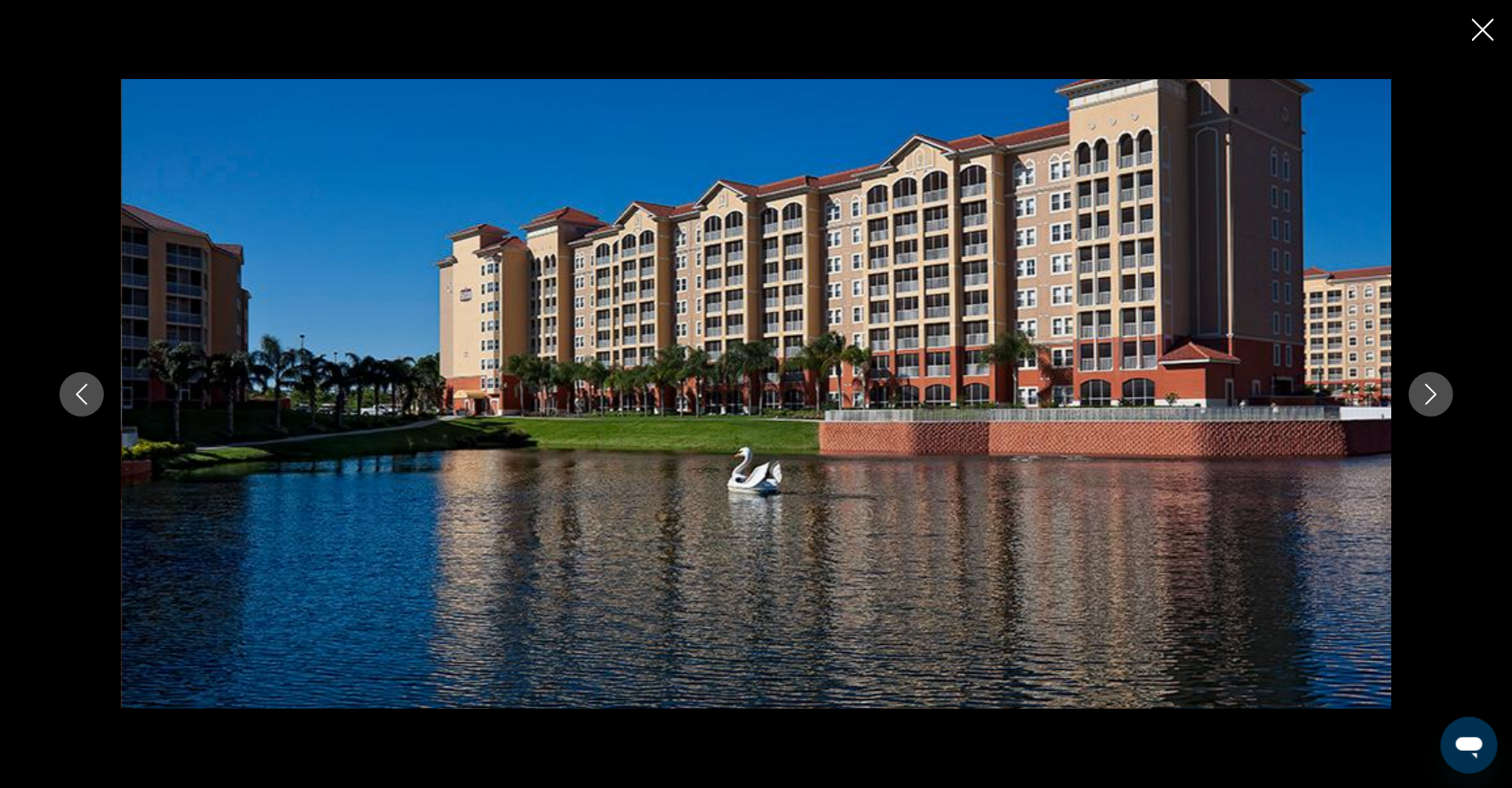
click at [1453, 406] on button "Next image" at bounding box center [1430, 394] width 44 height 44
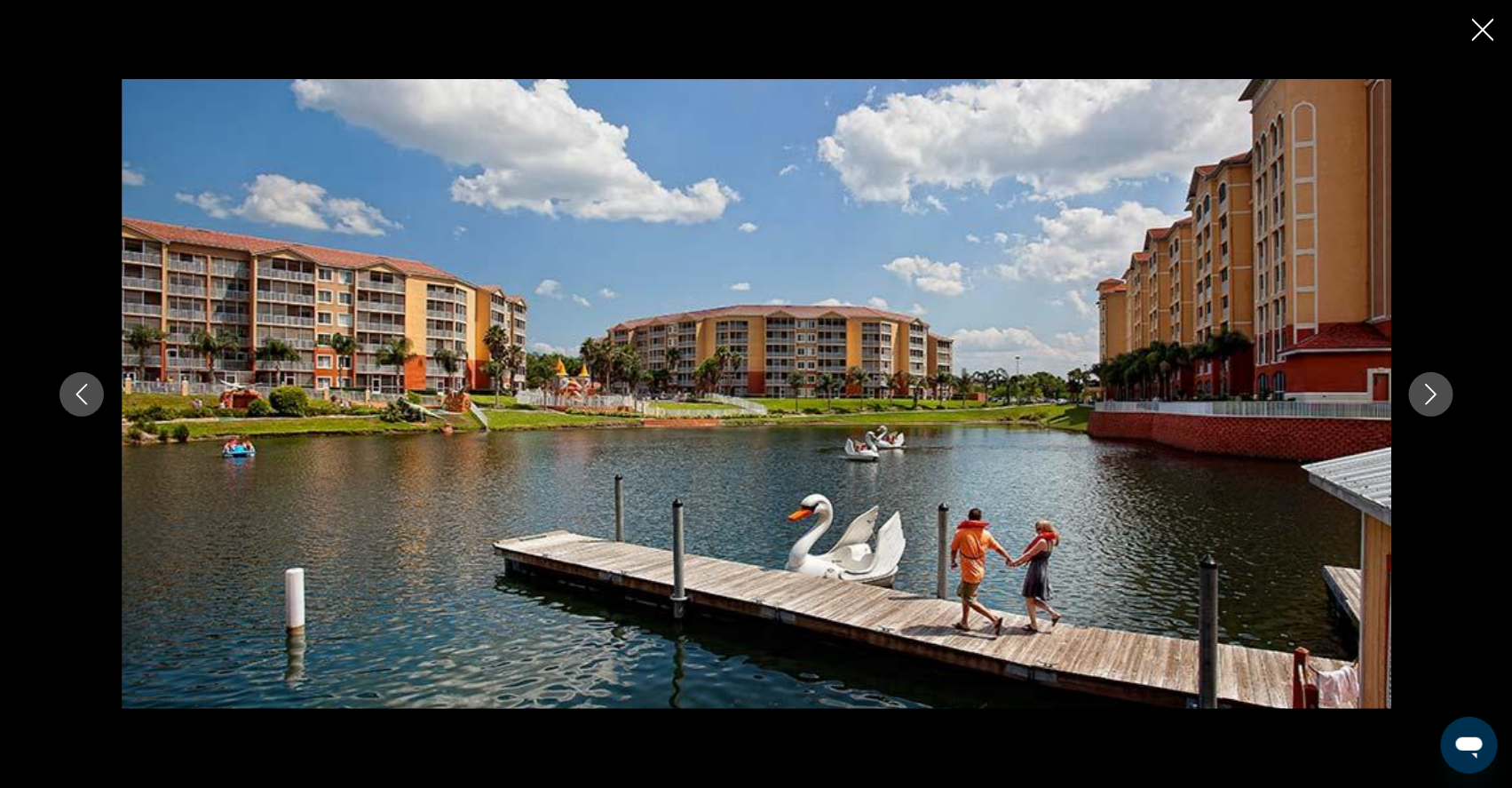
click at [1453, 406] on button "Next image" at bounding box center [1430, 394] width 44 height 44
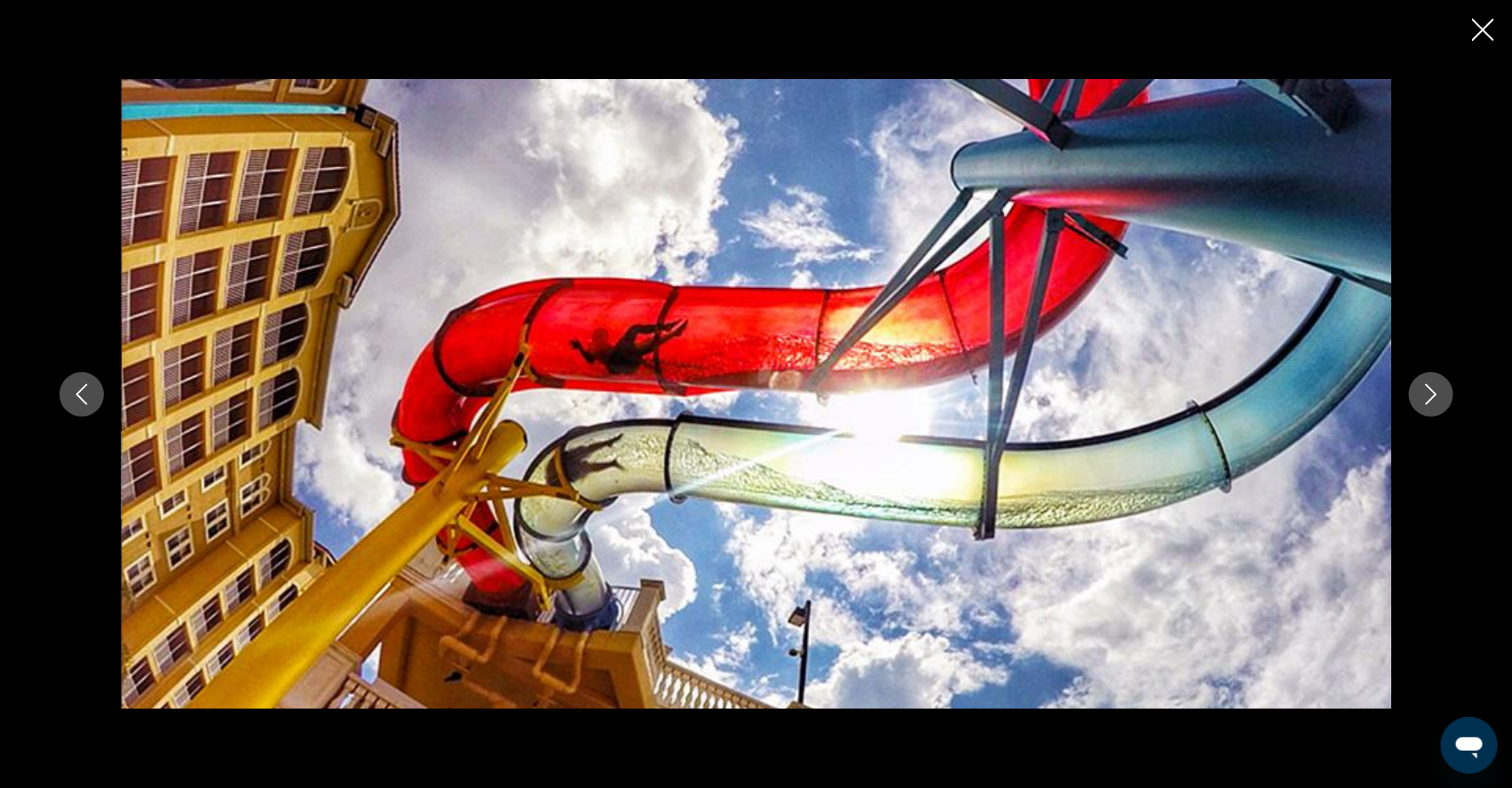
click at [1453, 406] on button "Next image" at bounding box center [1430, 394] width 44 height 44
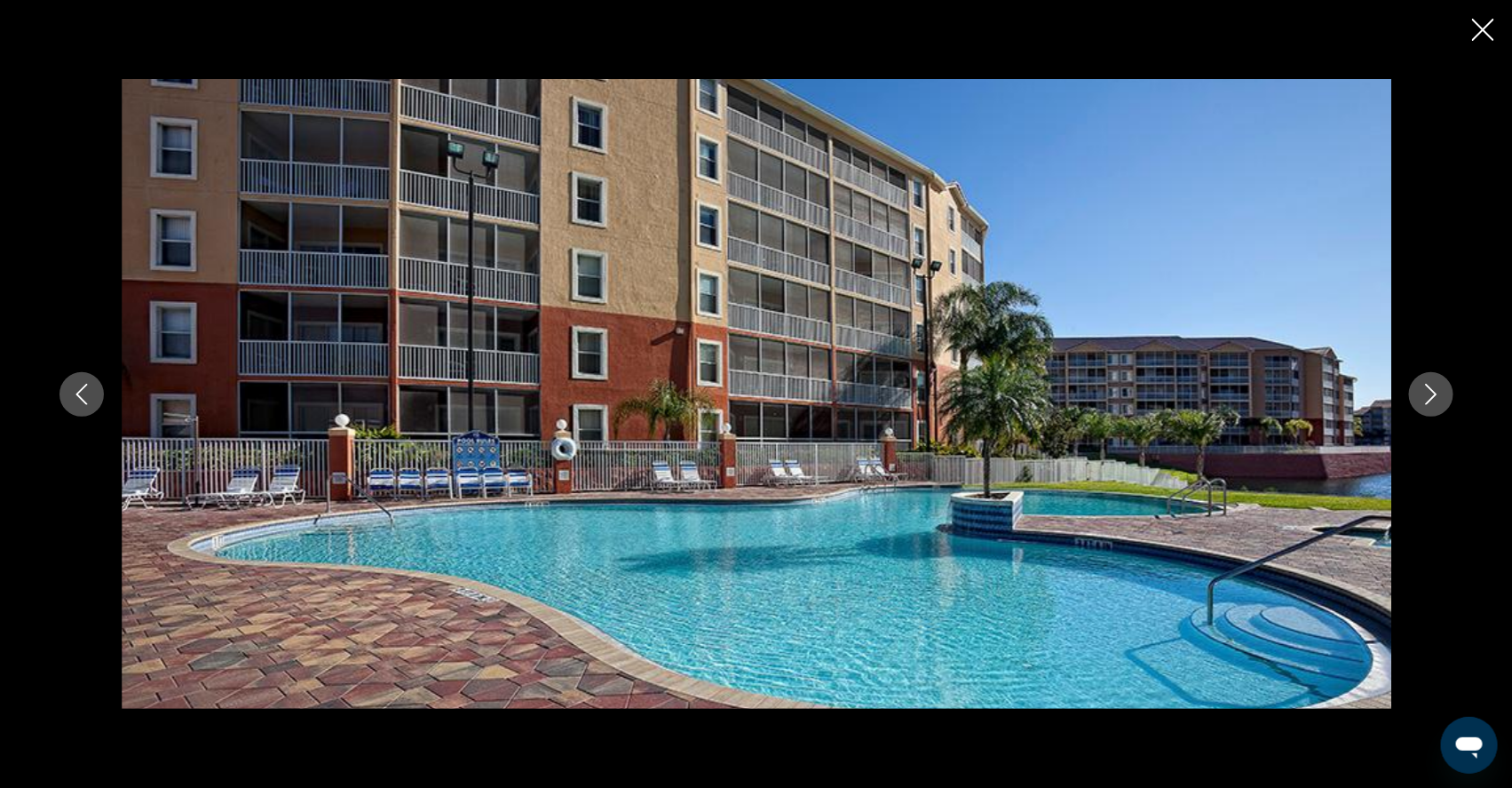
drag, startPoint x: 1293, startPoint y: 77, endPoint x: 1483, endPoint y: 39, distance: 193.8
click at [1483, 39] on icon "Close slideshow" at bounding box center [1483, 29] width 22 height 22
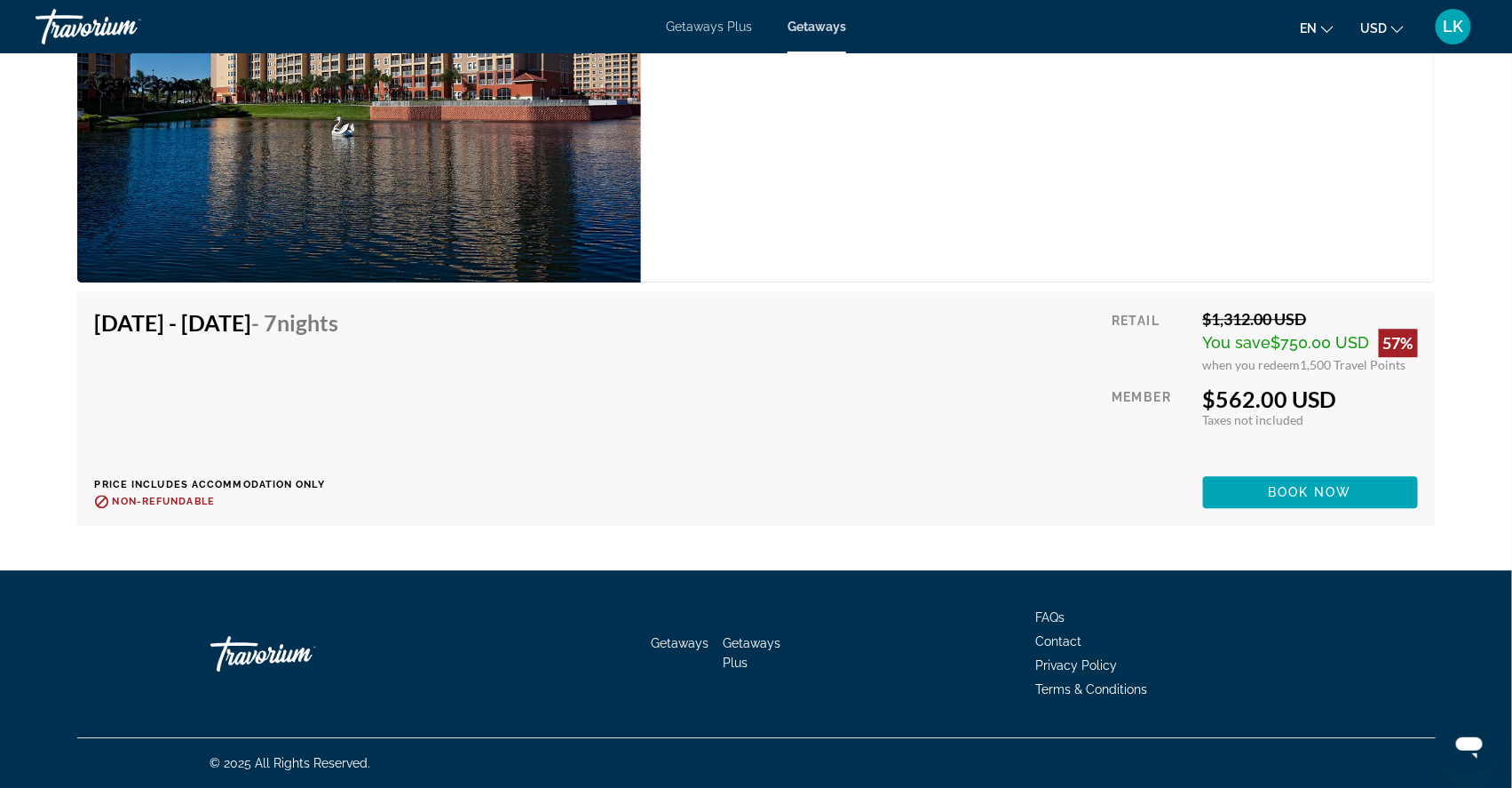
scroll to position [22721, 0]
click at [1300, 514] on span "Main content" at bounding box center [1310, 492] width 215 height 42
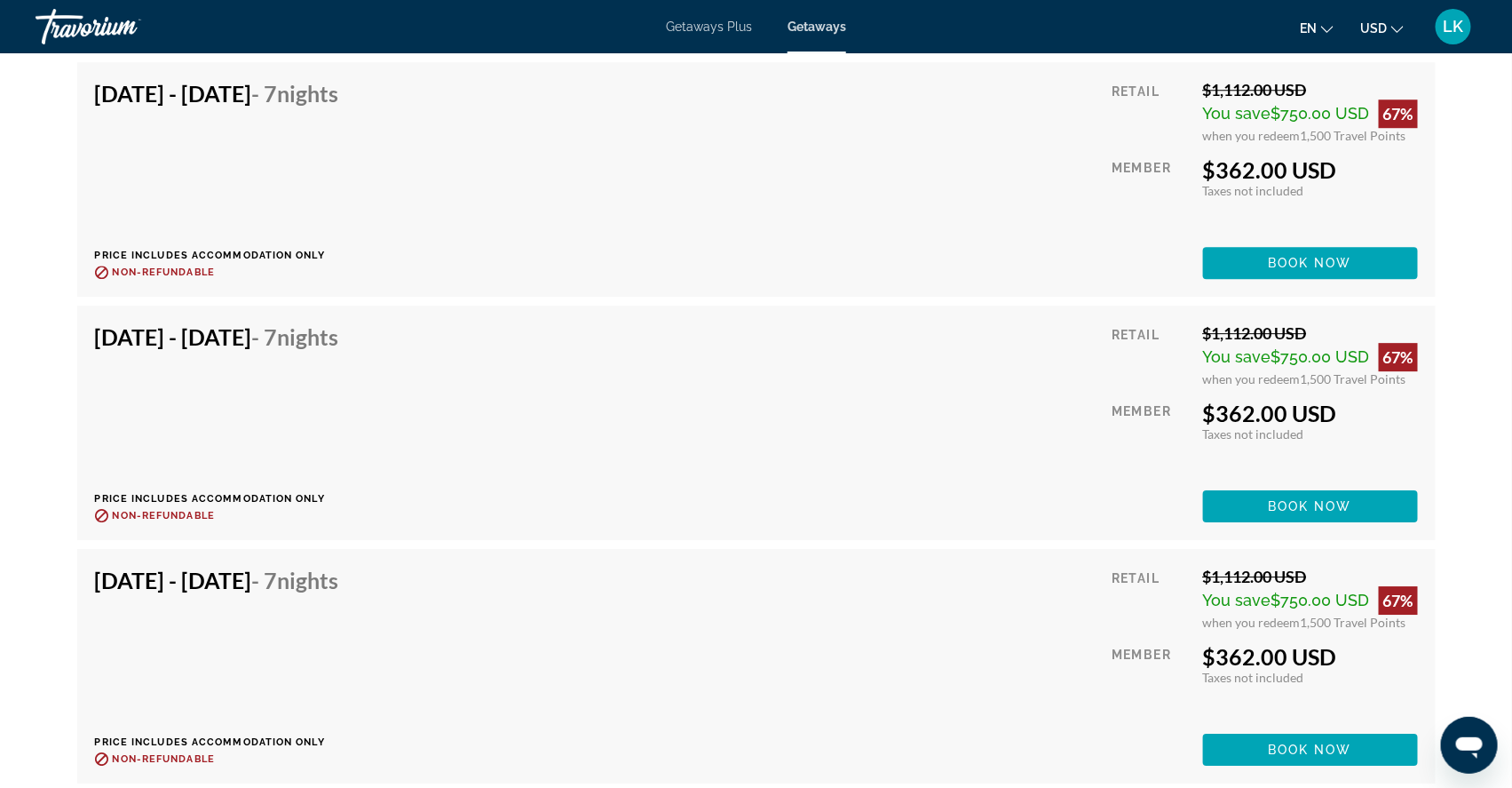
scroll to position [19251, 0]
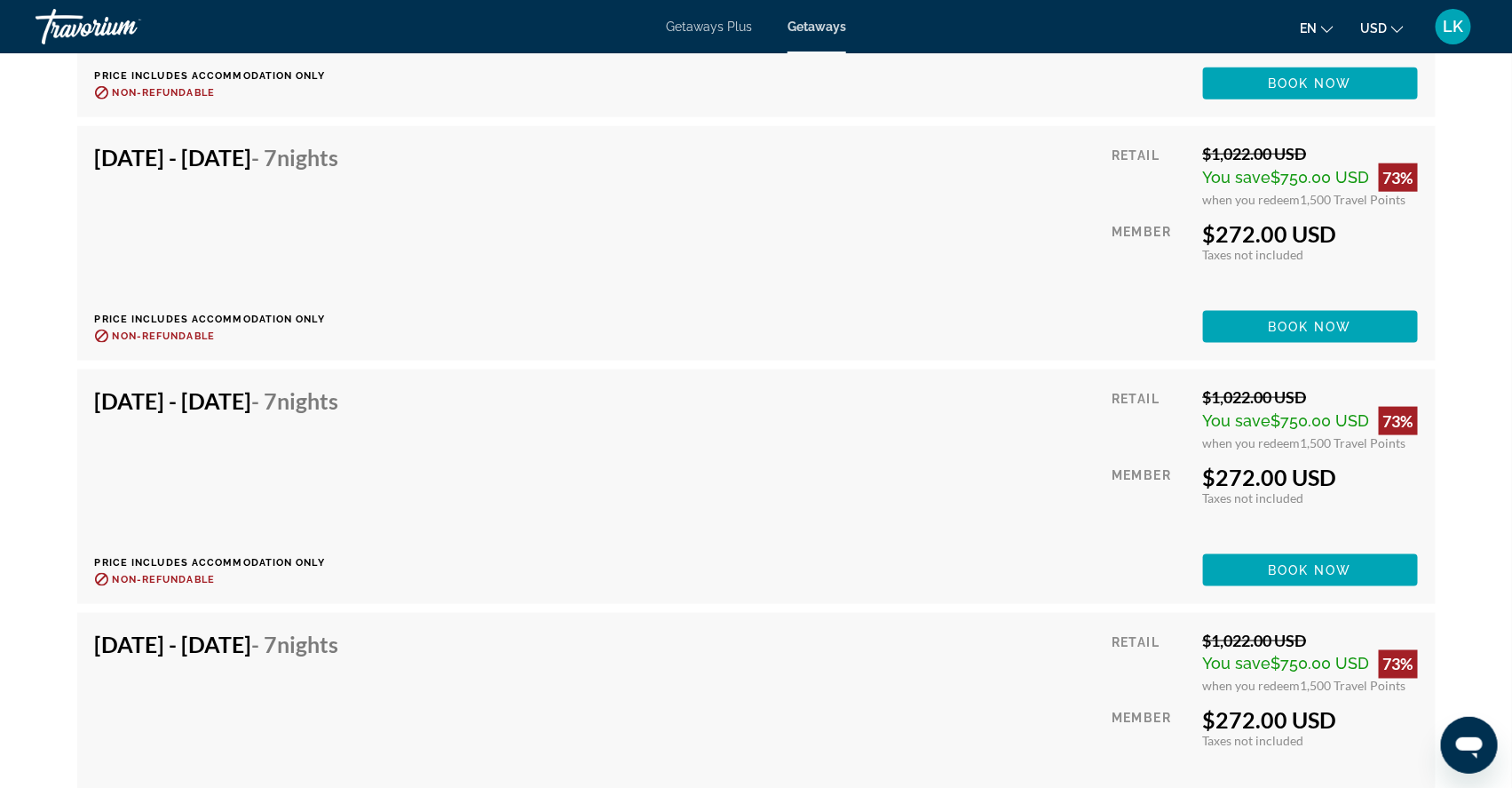
scroll to position [3625, 0]
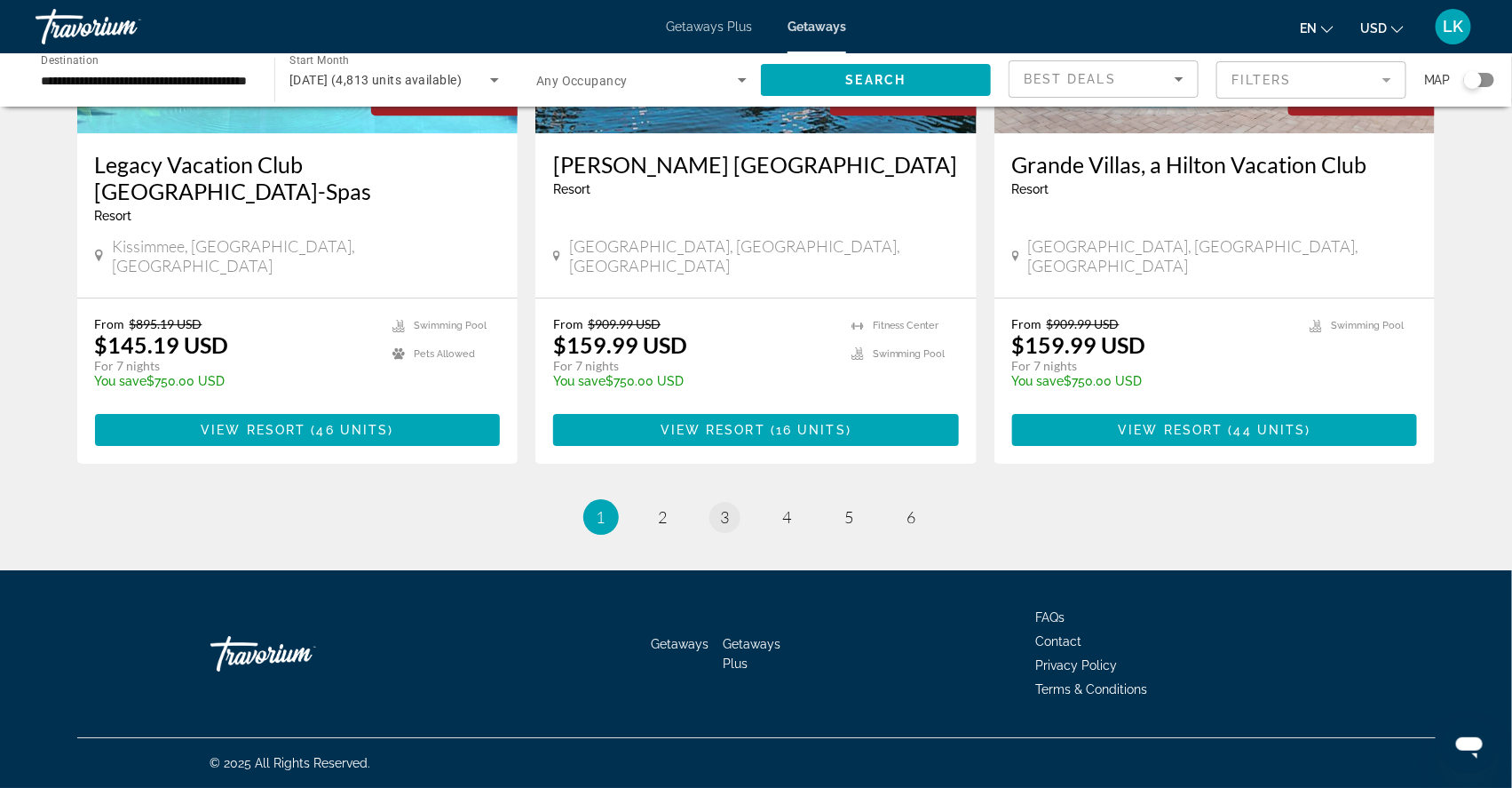
scroll to position [2231, 0]
click at [658, 508] on span "2" at bounding box center [663, 516] width 9 height 19
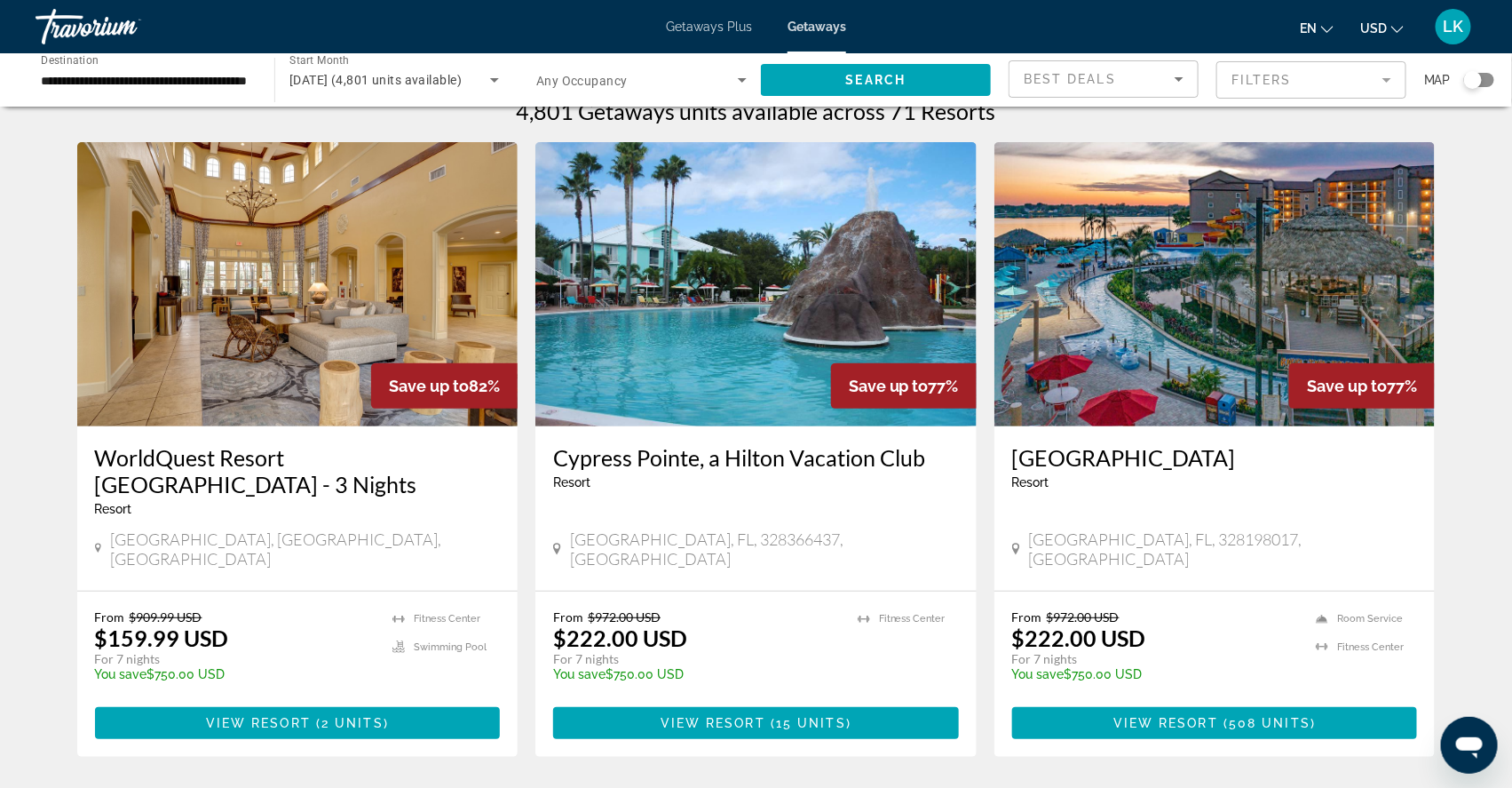
scroll to position [25, 0]
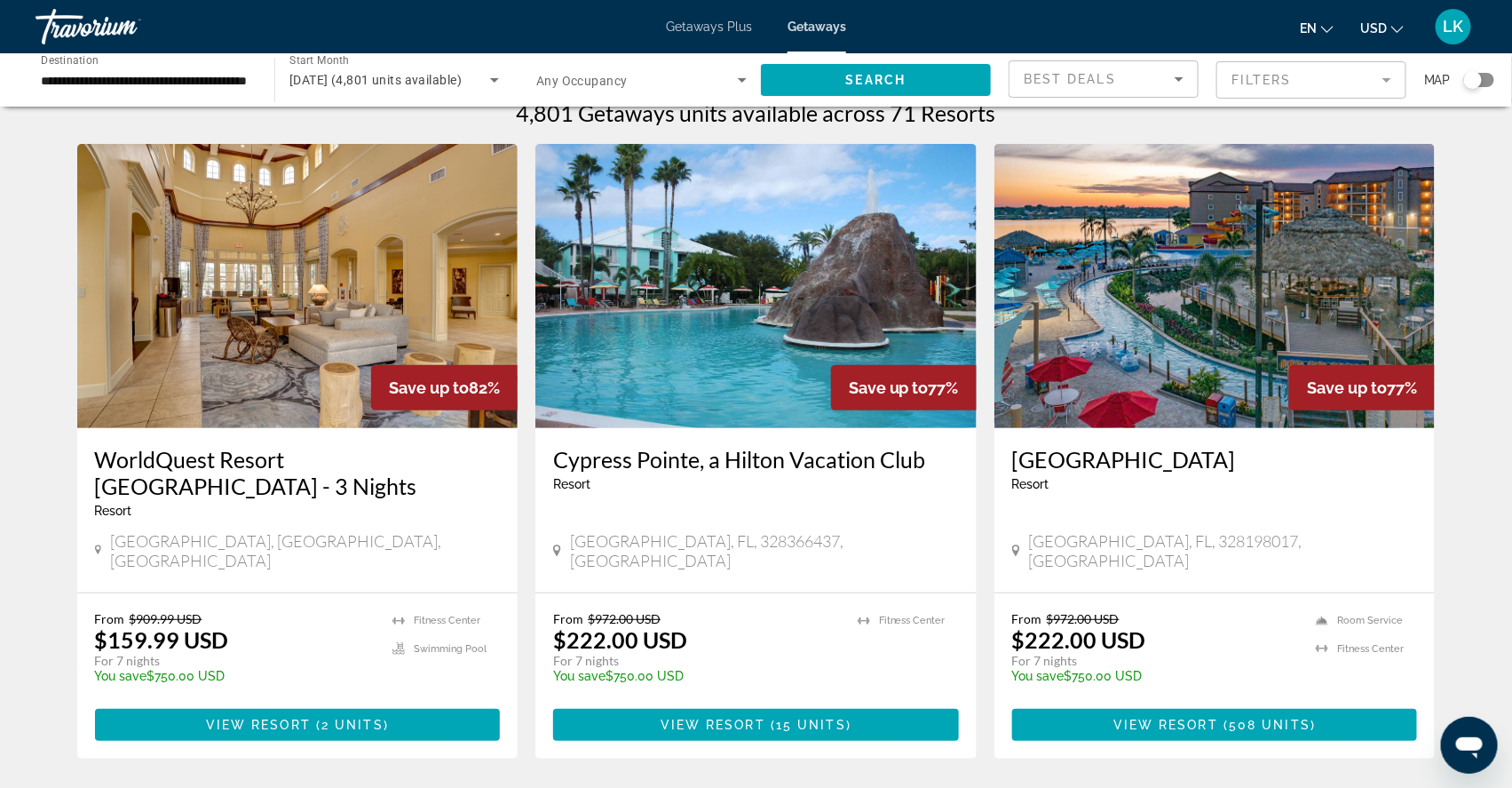
click at [1127, 398] on img "Main content" at bounding box center [1214, 286] width 441 height 284
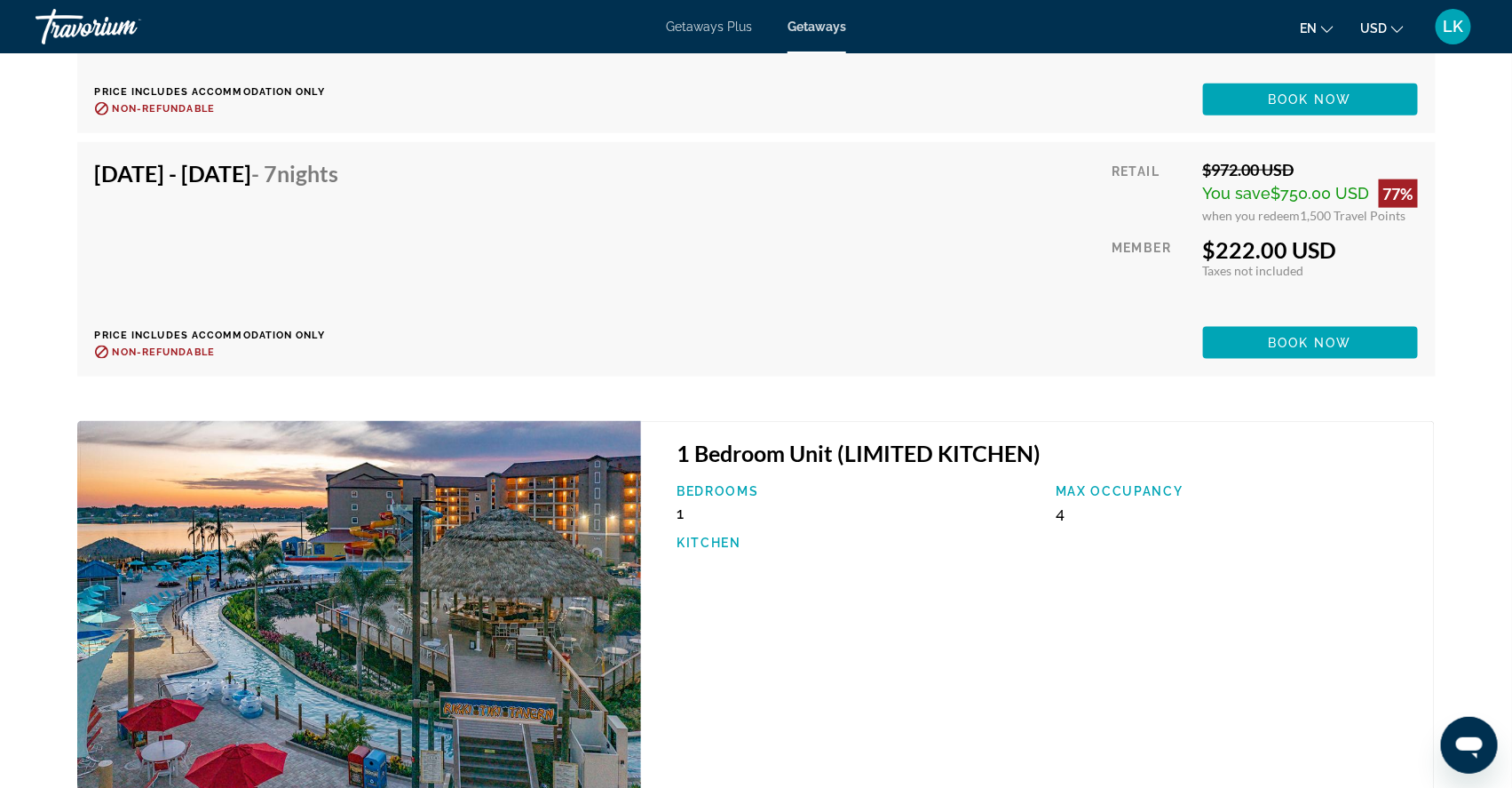
scroll to position [6116, 0]
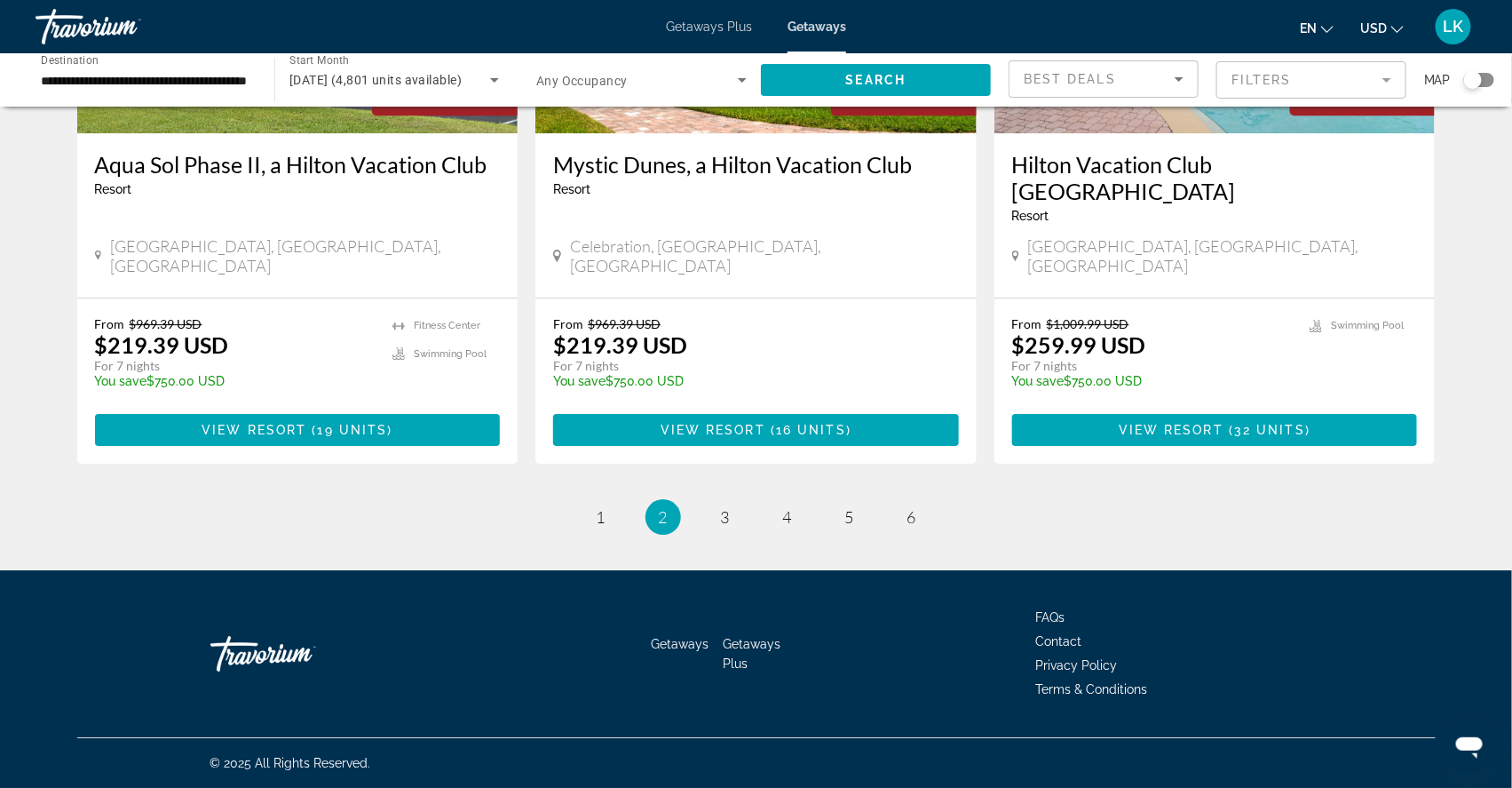
scroll to position [2259, 0]
click at [723, 511] on span "3" at bounding box center [725, 516] width 9 height 19
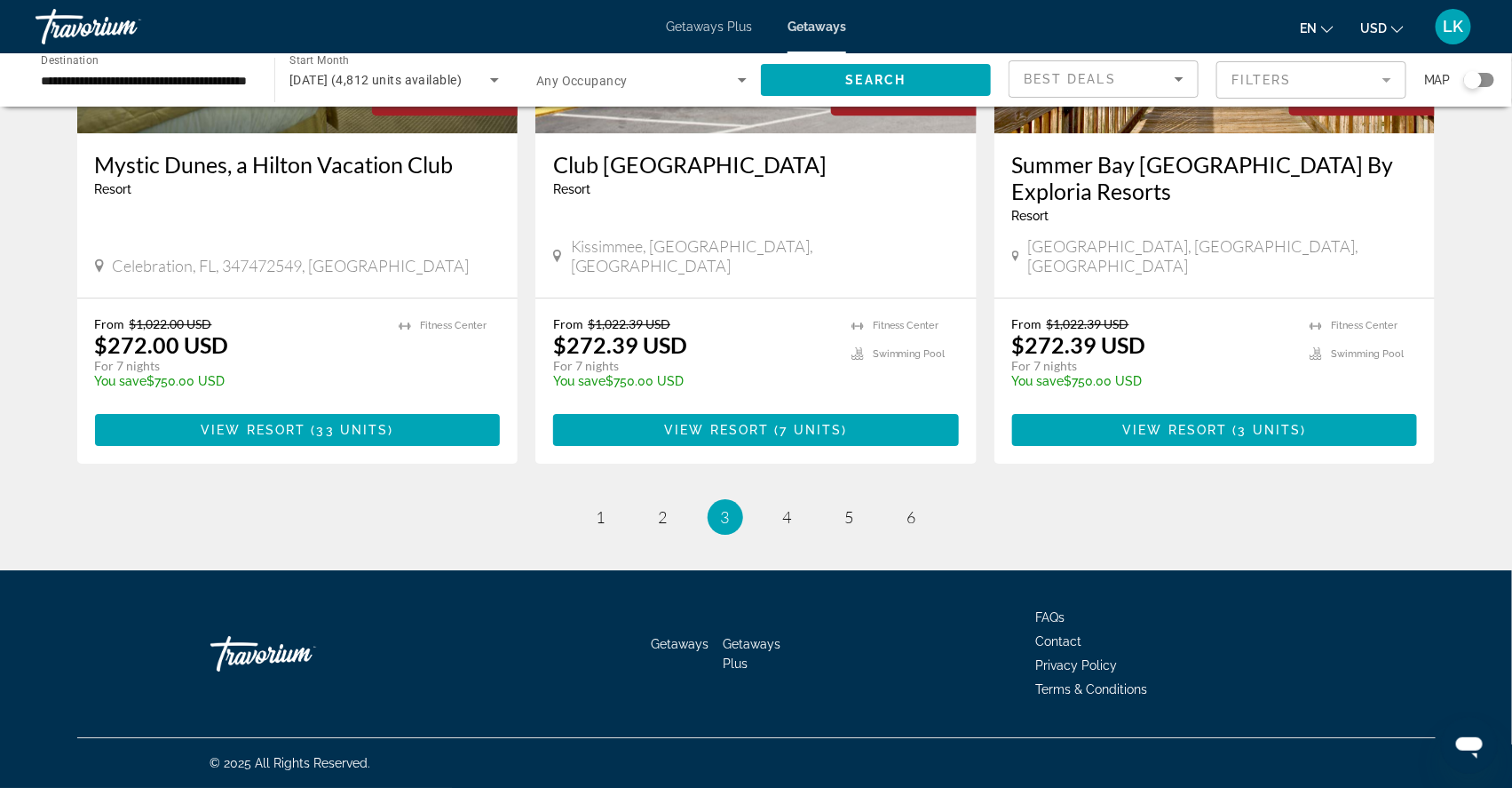
scroll to position [2231, 0]
click at [791, 507] on span "4" at bounding box center [788, 516] width 9 height 19
